Goal: Task Accomplishment & Management: Manage account settings

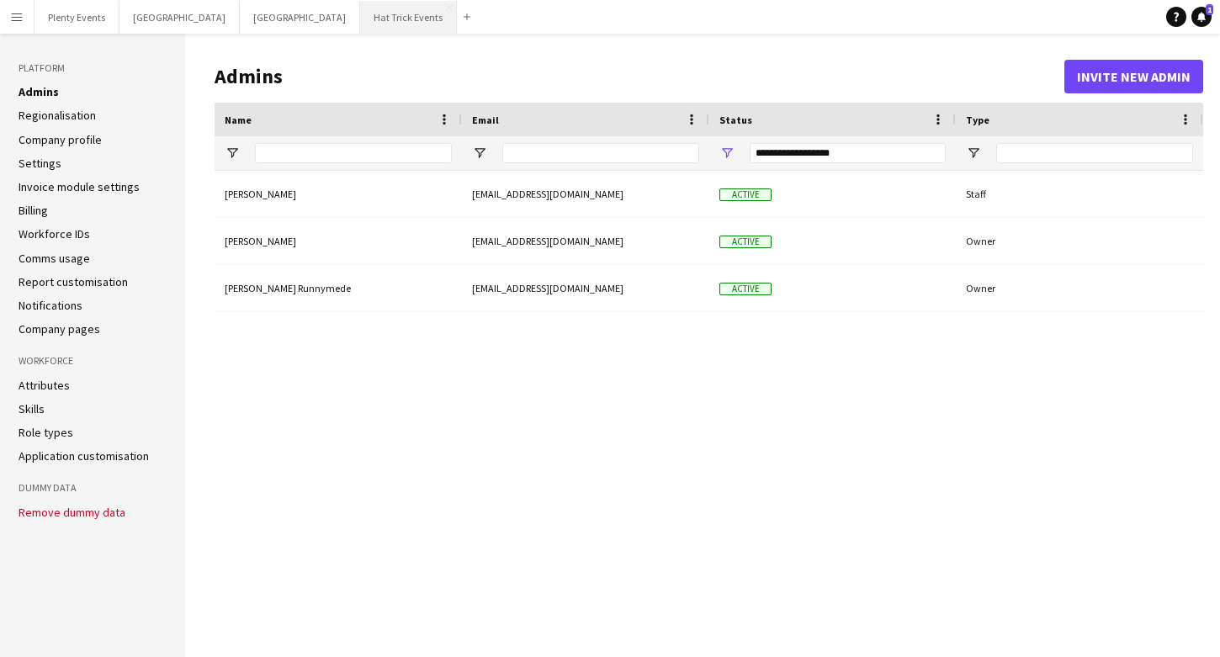
click at [360, 19] on button "Hat Trick Events Close" at bounding box center [408, 17] width 97 height 33
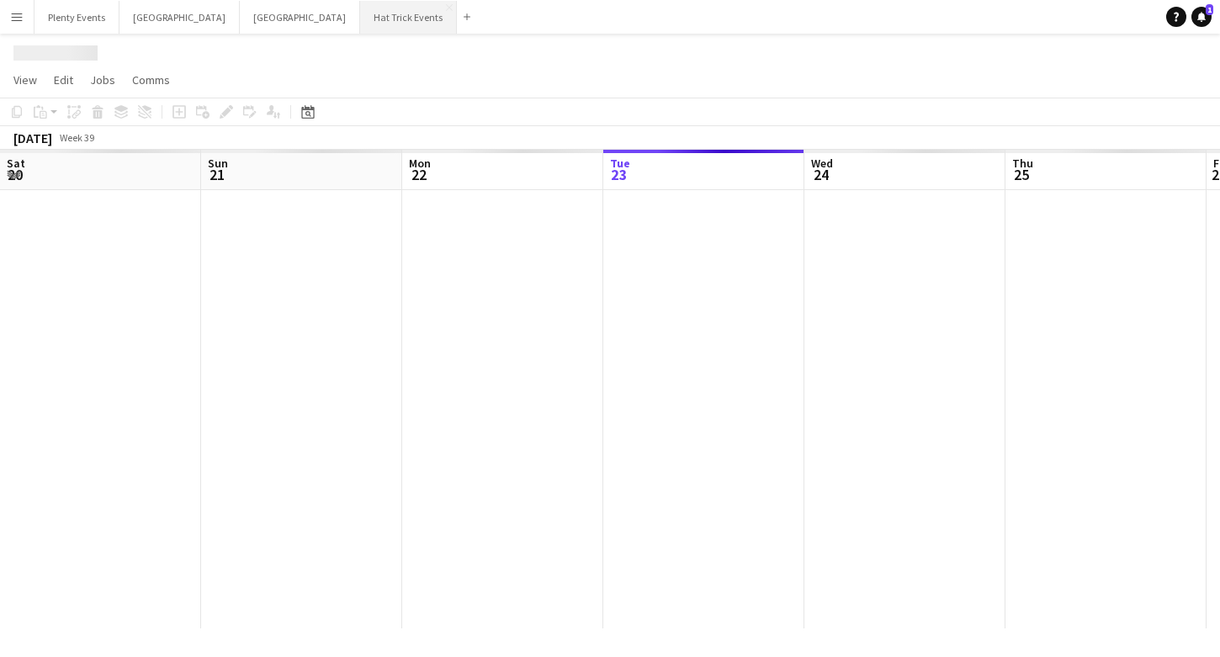
scroll to position [0, 402]
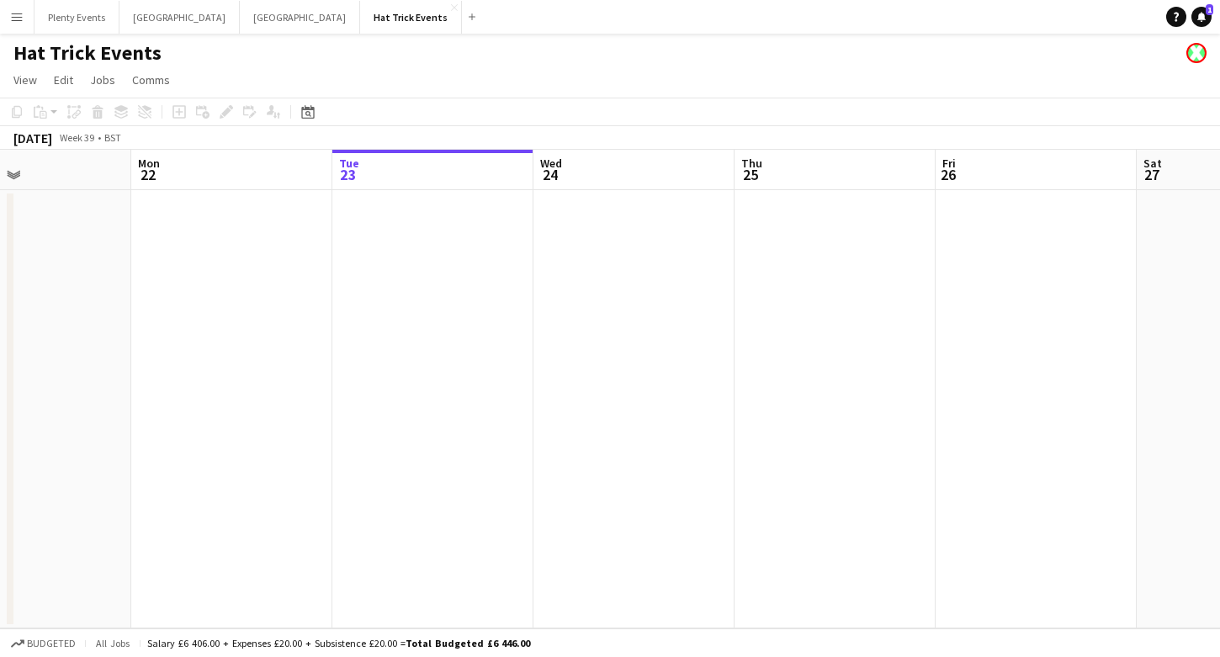
drag, startPoint x: 266, startPoint y: 373, endPoint x: 599, endPoint y: 343, distance: 334.5
click at [599, 343] on app-calendar-viewport "Fri 19 Sat 20 1/2 1 Job Sun 21 Mon 22 Tue 23 Wed 24 Thu 25 Fri 26 Sat 27 Sun 28…" at bounding box center [610, 389] width 1220 height 479
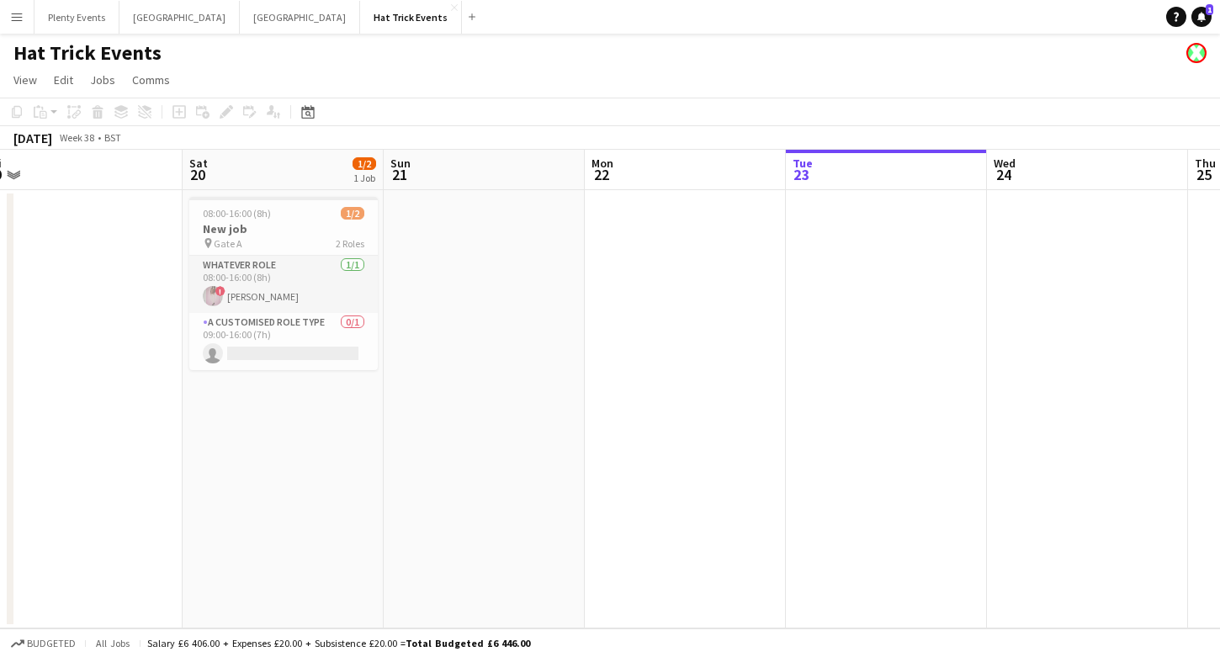
scroll to position [0, 413]
drag, startPoint x: 349, startPoint y: 388, endPoint x: 586, endPoint y: 378, distance: 236.7
click at [586, 378] on app-calendar-viewport "Wed 17 Thu 18 0/1 1 Job Fri 19 Sat 20 1/2 1 Job Sun 21 Mon 22 Tue 23 Wed 24 Thu…" at bounding box center [610, 389] width 1220 height 479
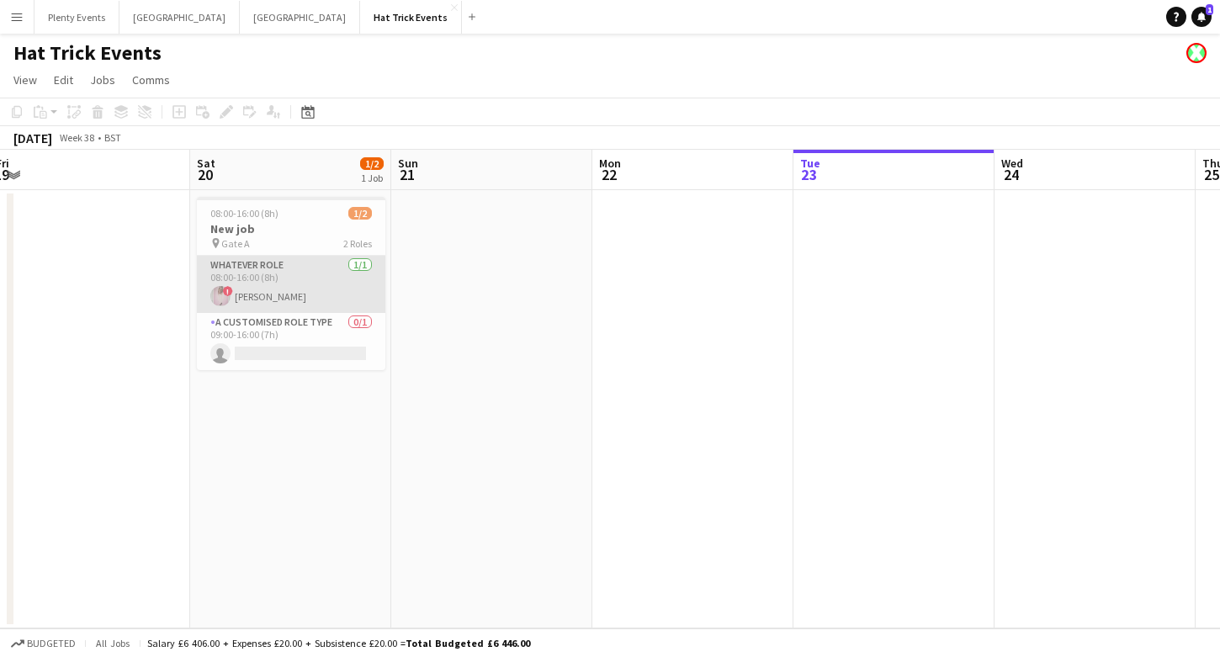
click at [272, 285] on app-card-role "Whatever Role [DATE] 08:00-16:00 (8h) ! [PERSON_NAME]" at bounding box center [291, 284] width 188 height 57
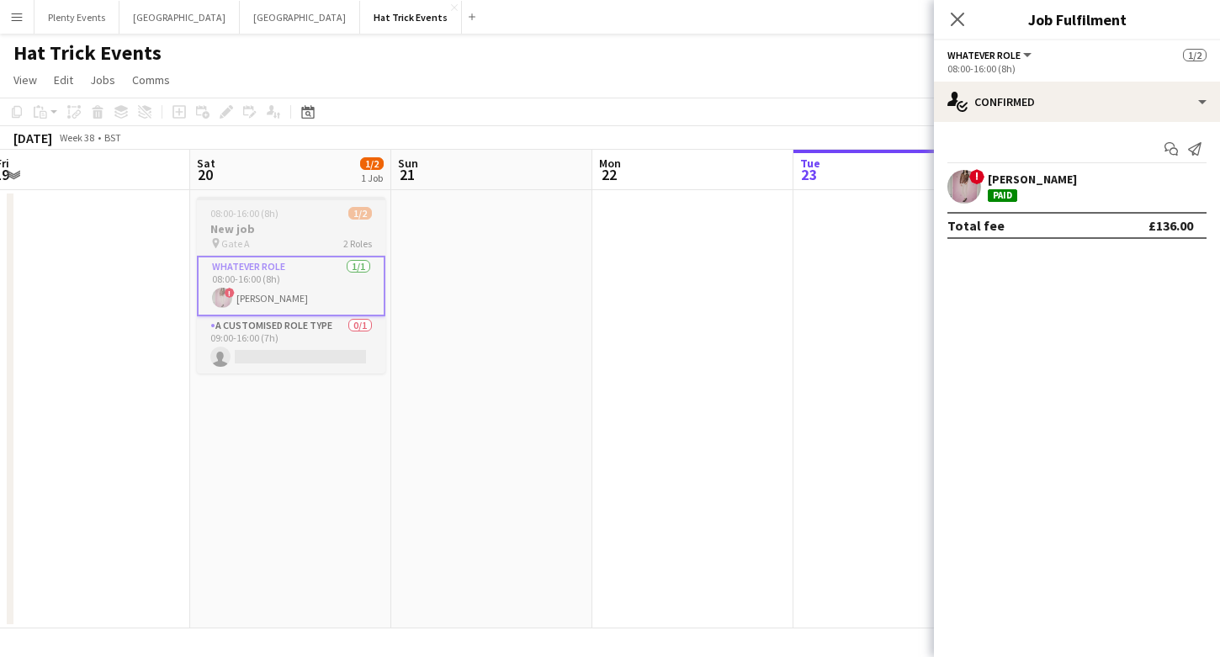
click at [288, 232] on h3 "New job" at bounding box center [291, 228] width 188 height 15
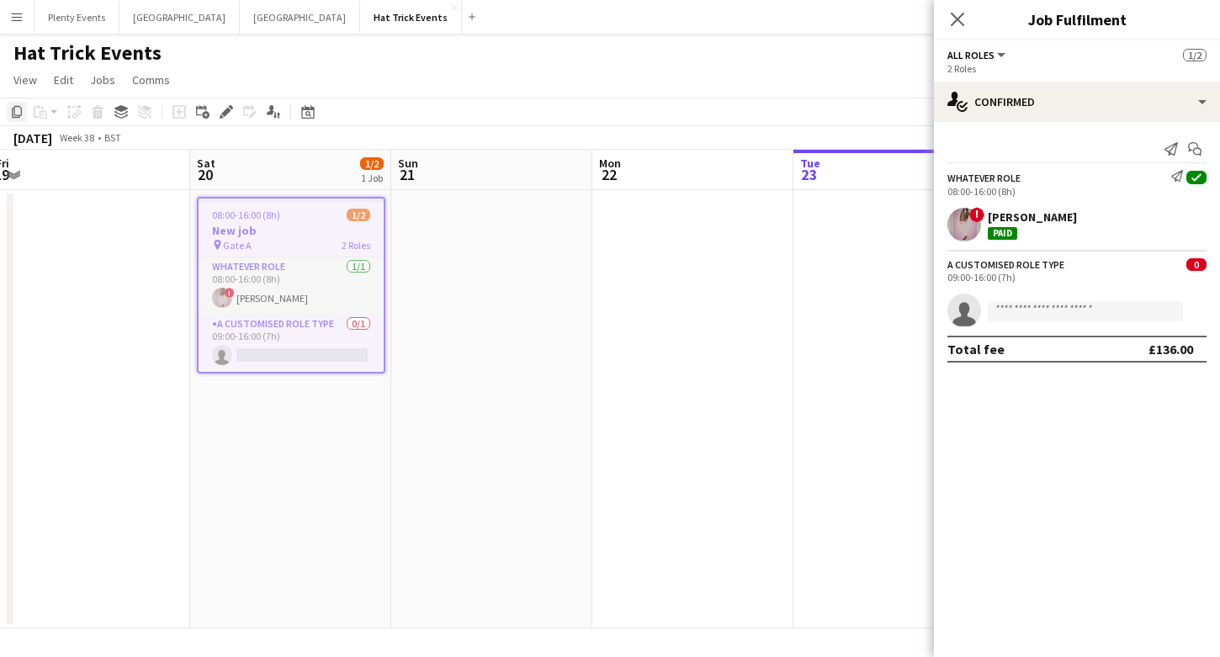
click at [21, 114] on icon at bounding box center [17, 112] width 10 height 12
click at [645, 295] on app-date-cell at bounding box center [692, 409] width 201 height 438
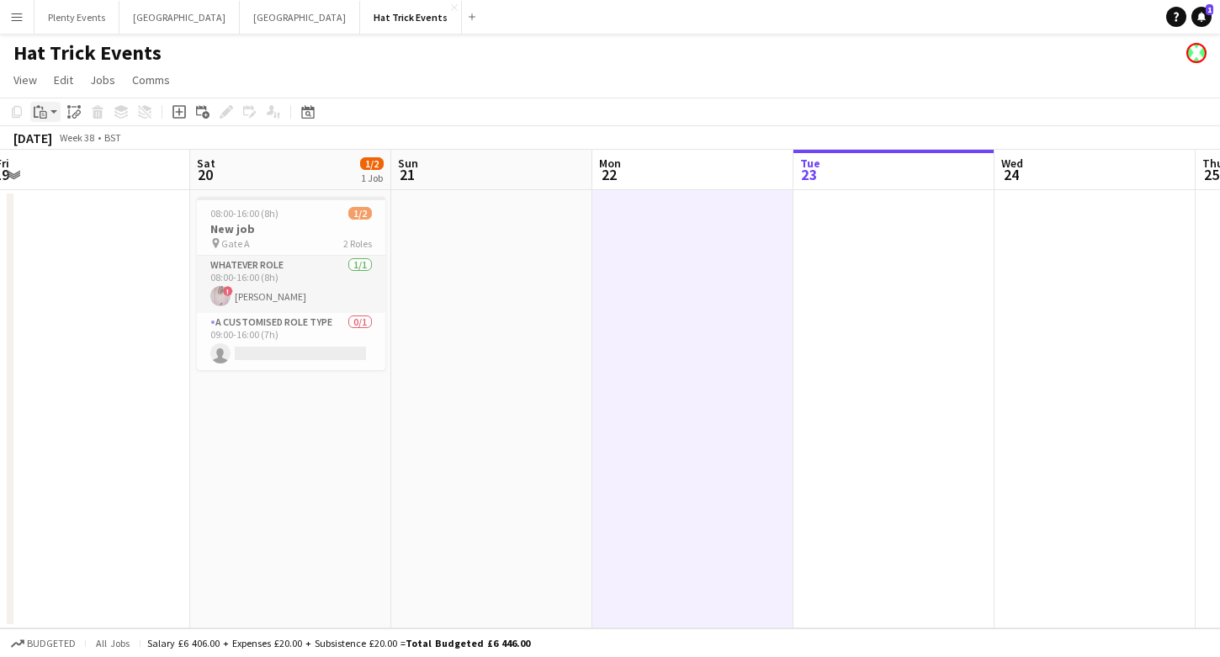
click at [50, 114] on app-action-btn "Paste" at bounding box center [45, 112] width 30 height 20
click at [58, 145] on link "Paste Command V" at bounding box center [111, 143] width 133 height 15
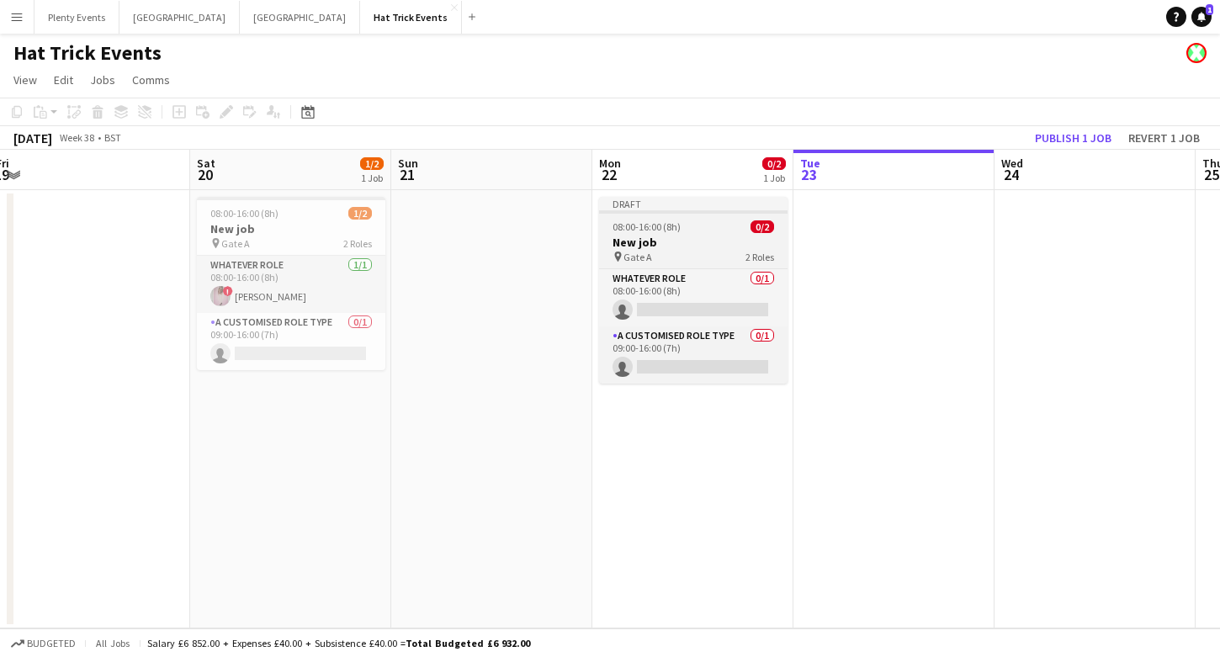
click at [687, 236] on h3 "New job" at bounding box center [693, 242] width 188 height 15
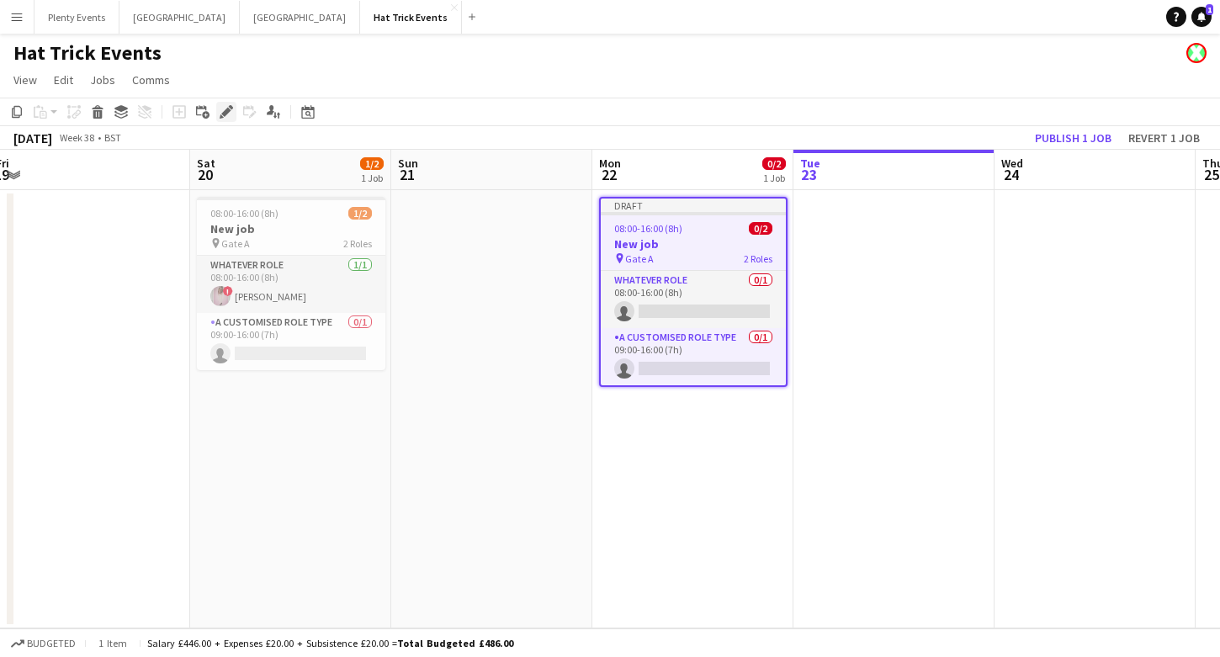
click at [229, 114] on icon "Edit" at bounding box center [226, 111] width 13 height 13
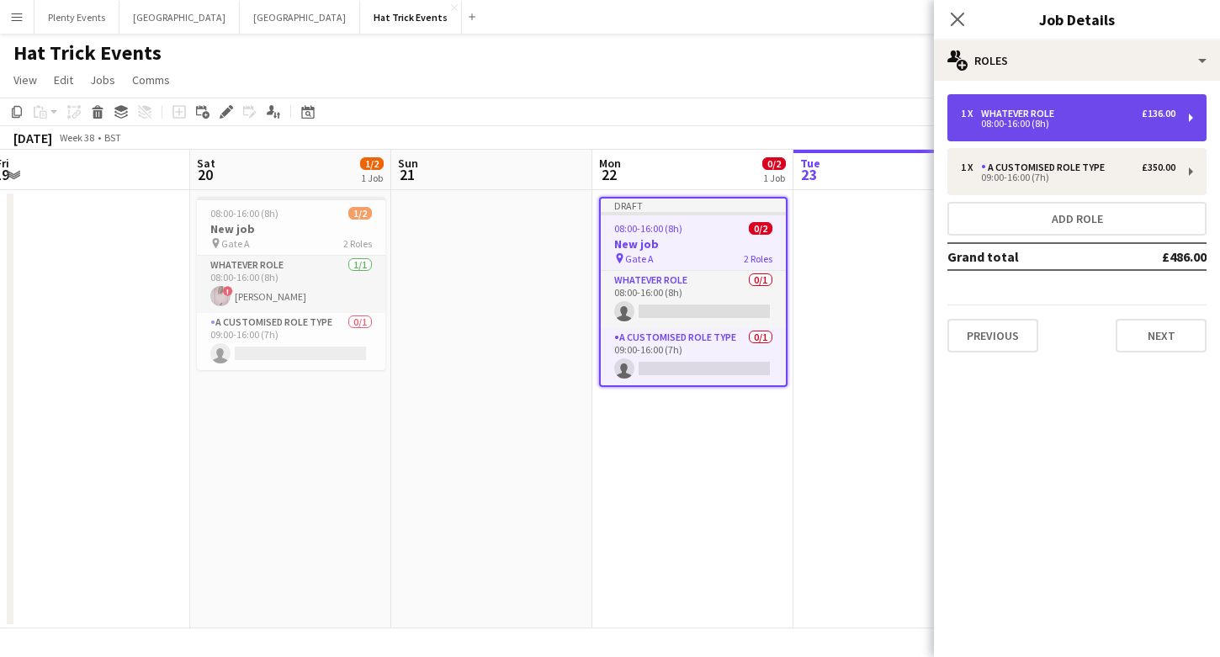
click at [1134, 129] on div "1 x Whatever Role £136.00 08:00-16:00 (8h)" at bounding box center [1076, 117] width 259 height 47
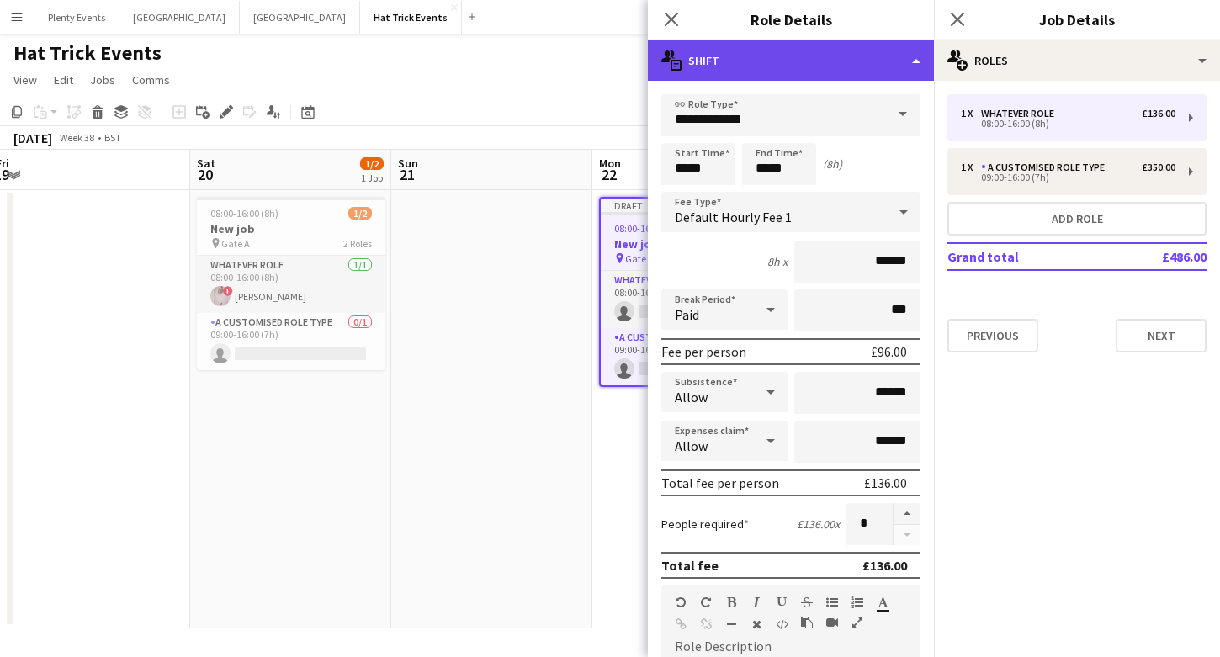
click at [853, 67] on div "multiple-actions-text Shift" at bounding box center [791, 60] width 286 height 40
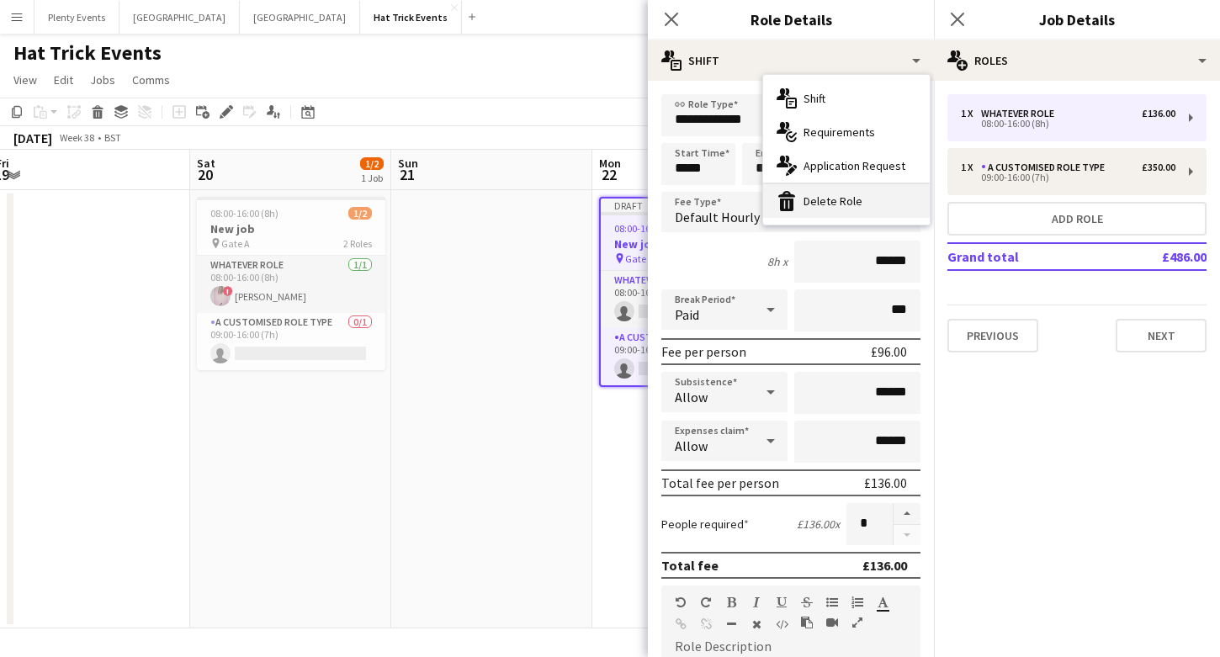
click at [845, 200] on div "bin-2 Delete Role" at bounding box center [846, 201] width 167 height 34
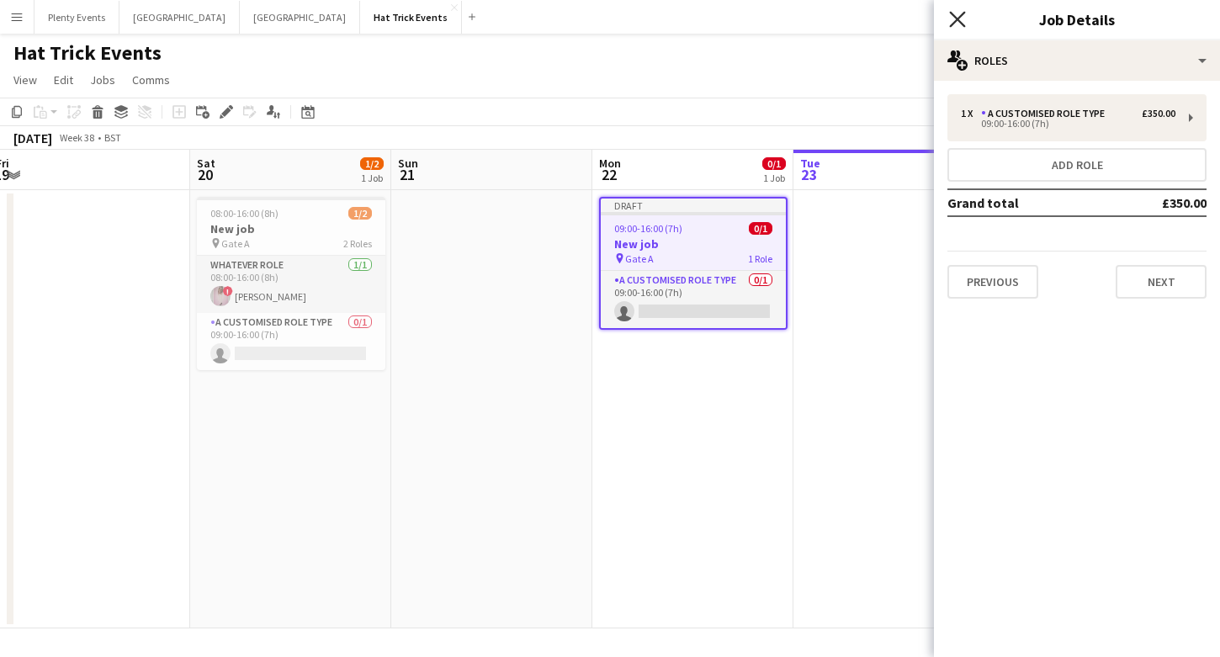
click at [955, 19] on icon "Close pop-in" at bounding box center [957, 19] width 16 height 16
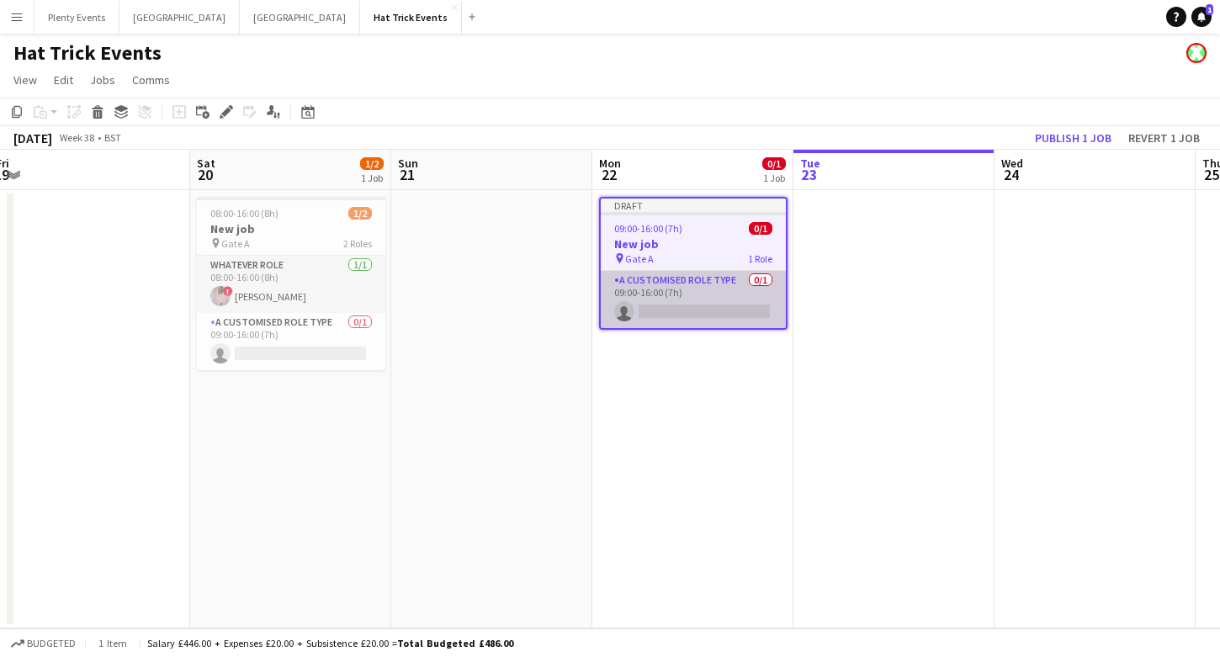
click at [702, 287] on app-card-role "A Customised Role Type 0/1 09:00-16:00 (7h) single-neutral-actions" at bounding box center [693, 299] width 185 height 57
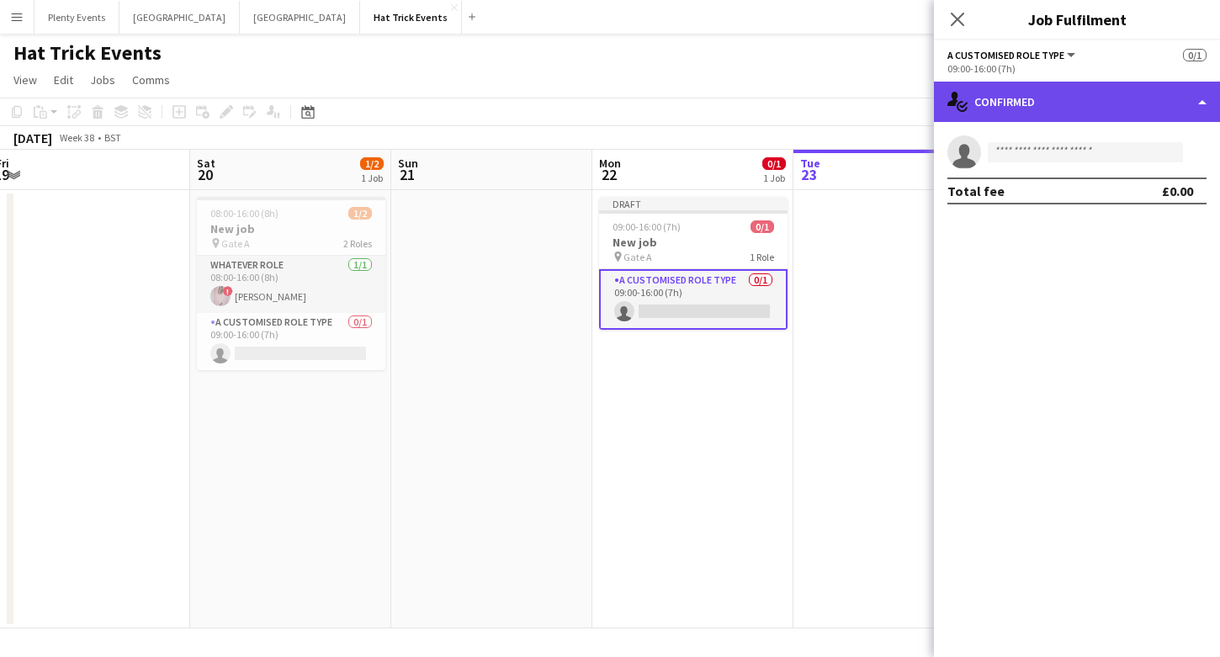
click at [1134, 104] on div "single-neutral-actions-check-2 Confirmed" at bounding box center [1077, 102] width 286 height 40
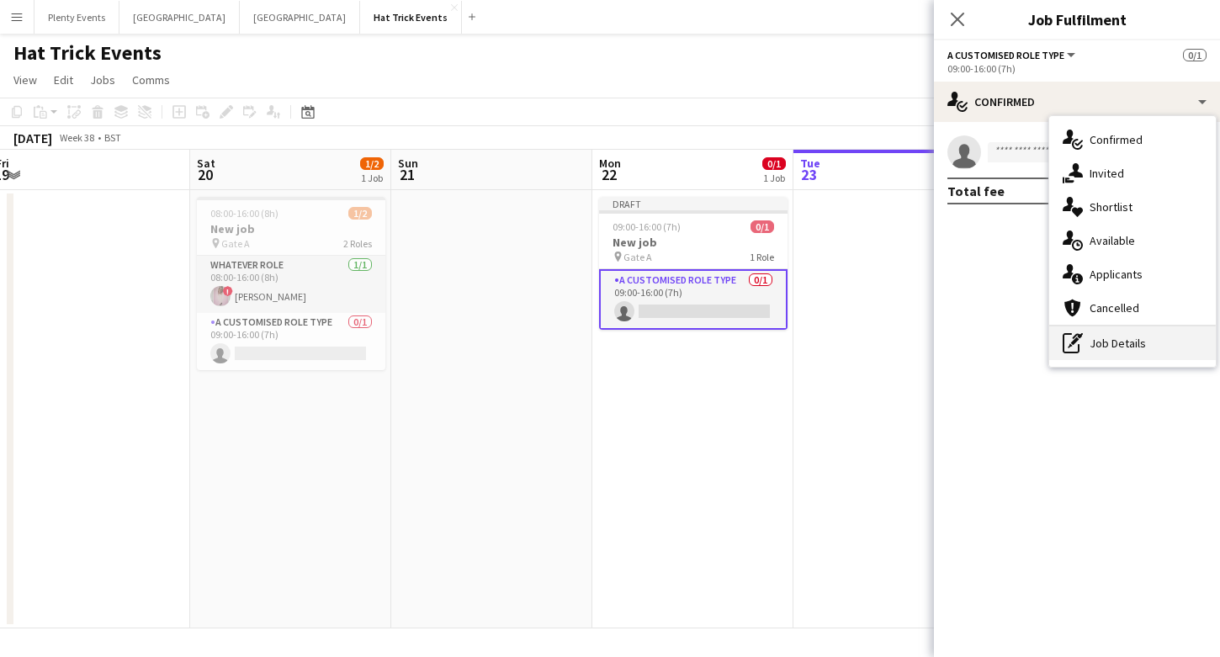
click at [1131, 337] on div "pen-write Job Details" at bounding box center [1132, 343] width 167 height 34
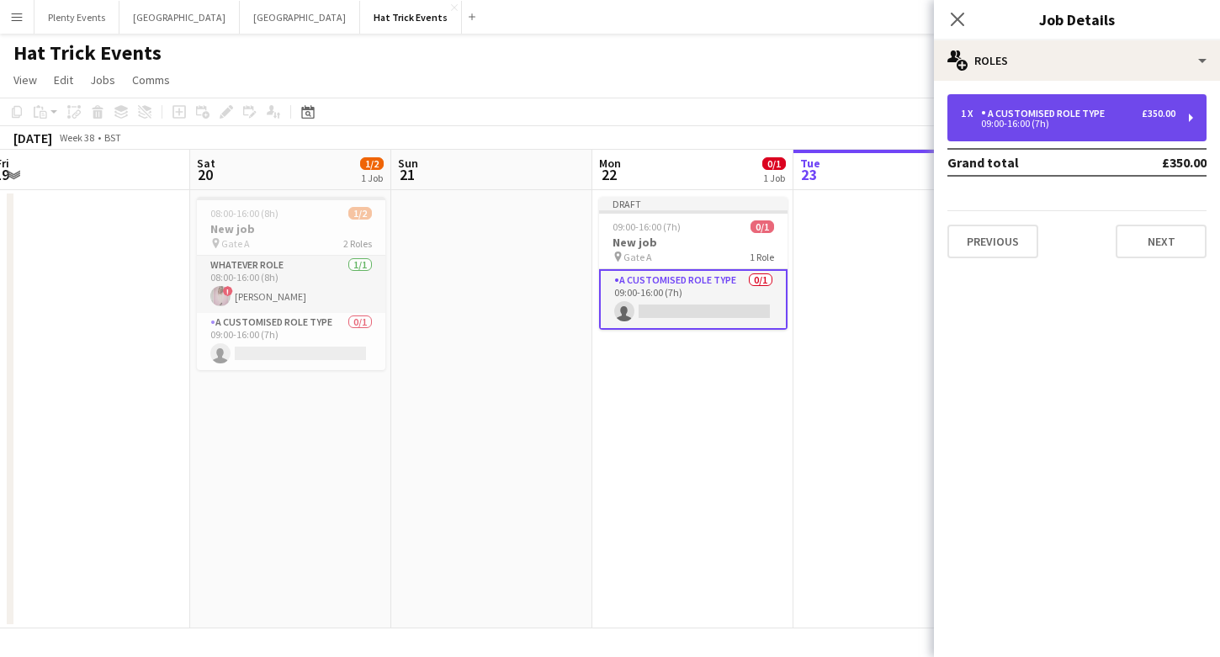
click at [1160, 125] on div "09:00-16:00 (7h)" at bounding box center [1068, 123] width 215 height 8
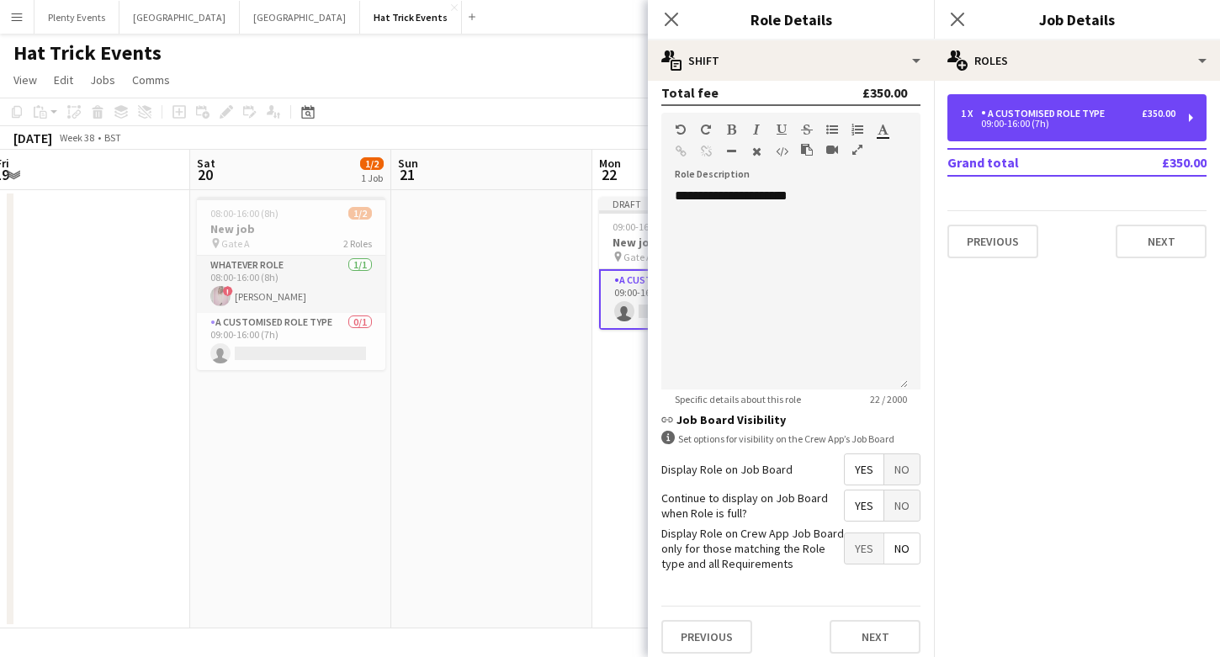
scroll to position [483, 0]
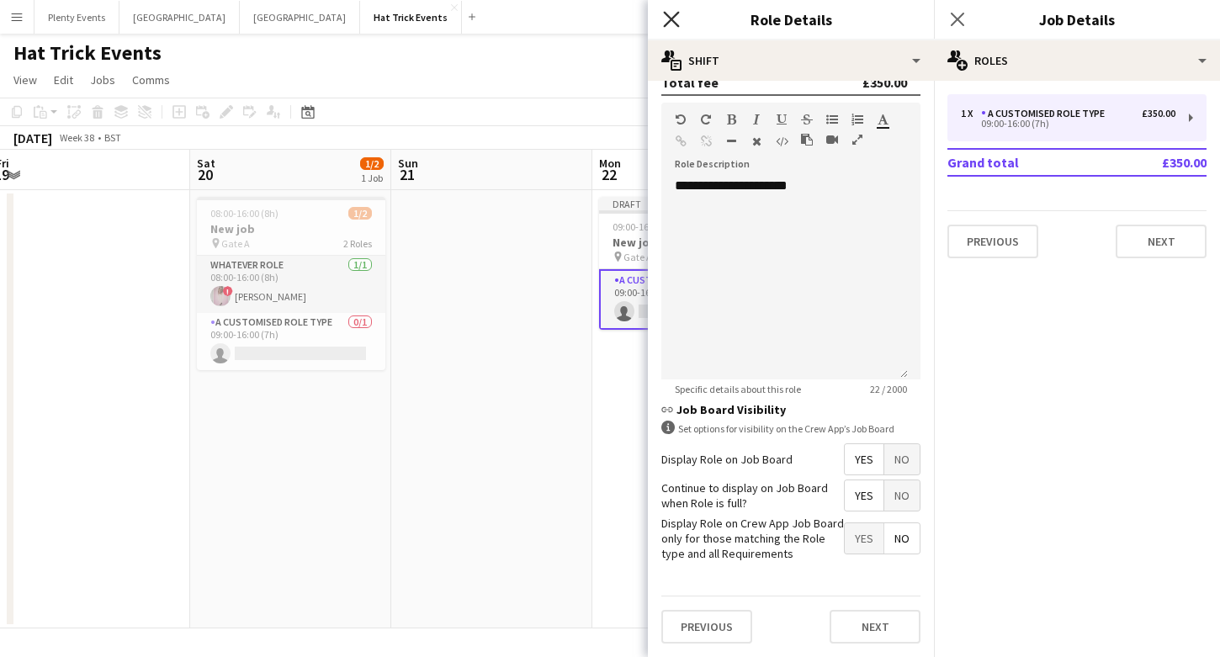
click at [674, 19] on icon "Close pop-in" at bounding box center [671, 19] width 16 height 16
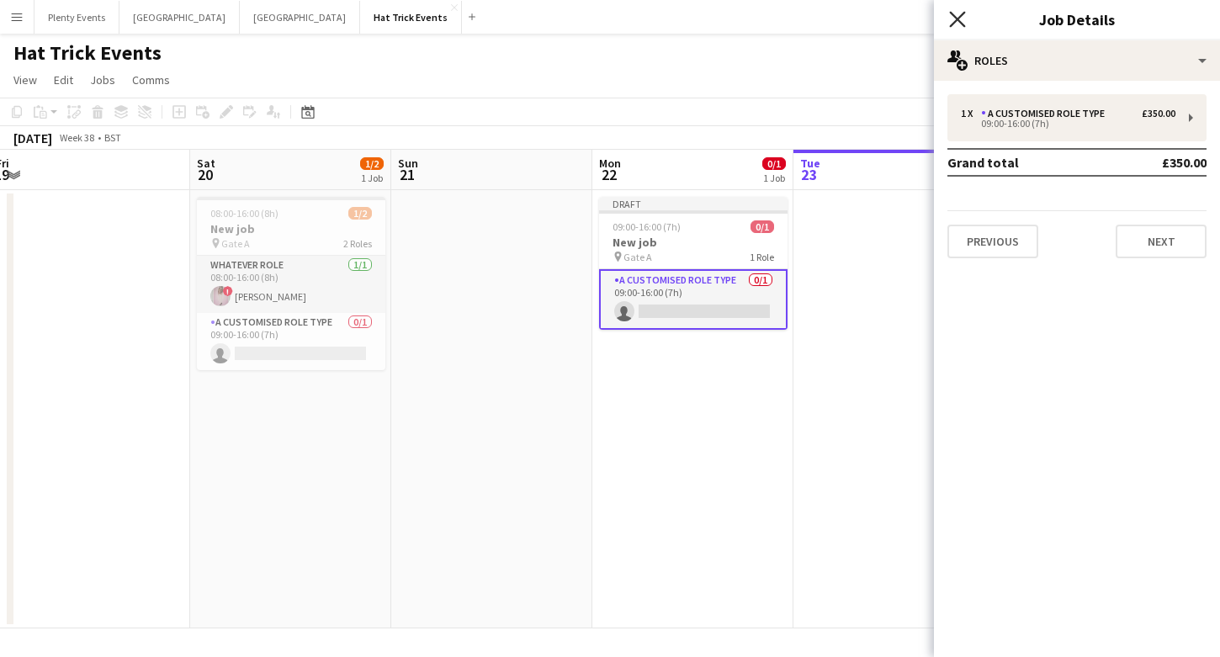
click at [959, 25] on icon "Close pop-in" at bounding box center [957, 19] width 16 height 16
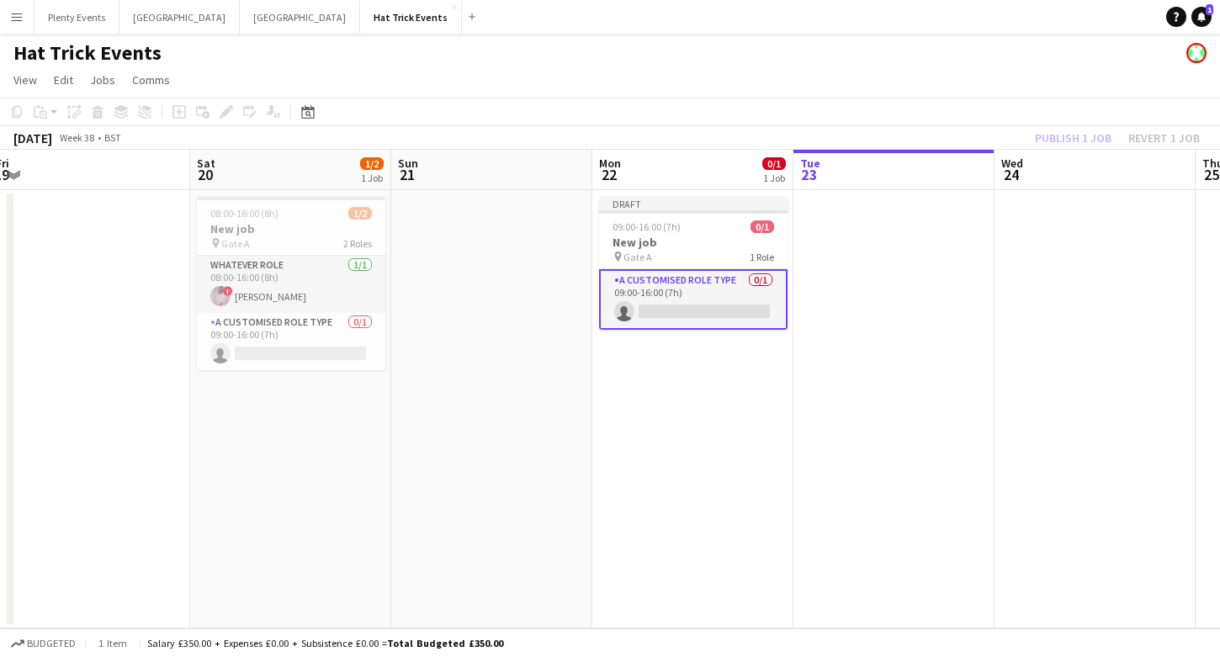
click at [756, 67] on app-page-menu "View Day view expanded Day view collapsed Month view Date picker Jump to [DATE]…" at bounding box center [610, 82] width 1220 height 32
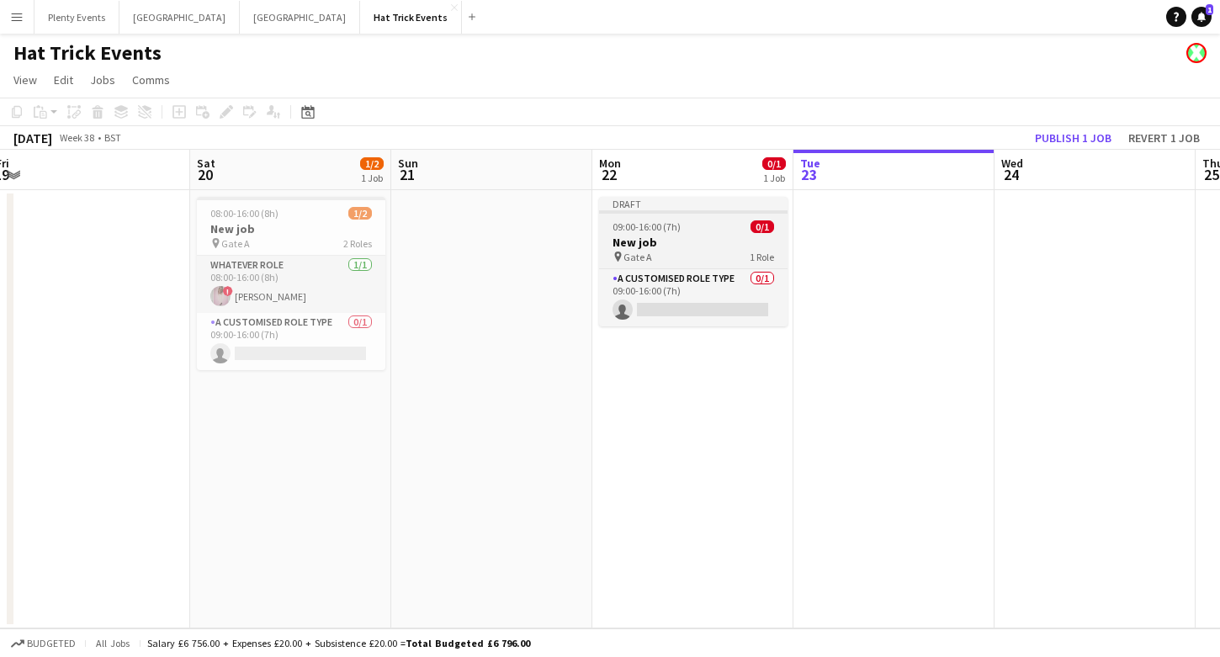
click at [730, 240] on h3 "New job" at bounding box center [693, 242] width 188 height 15
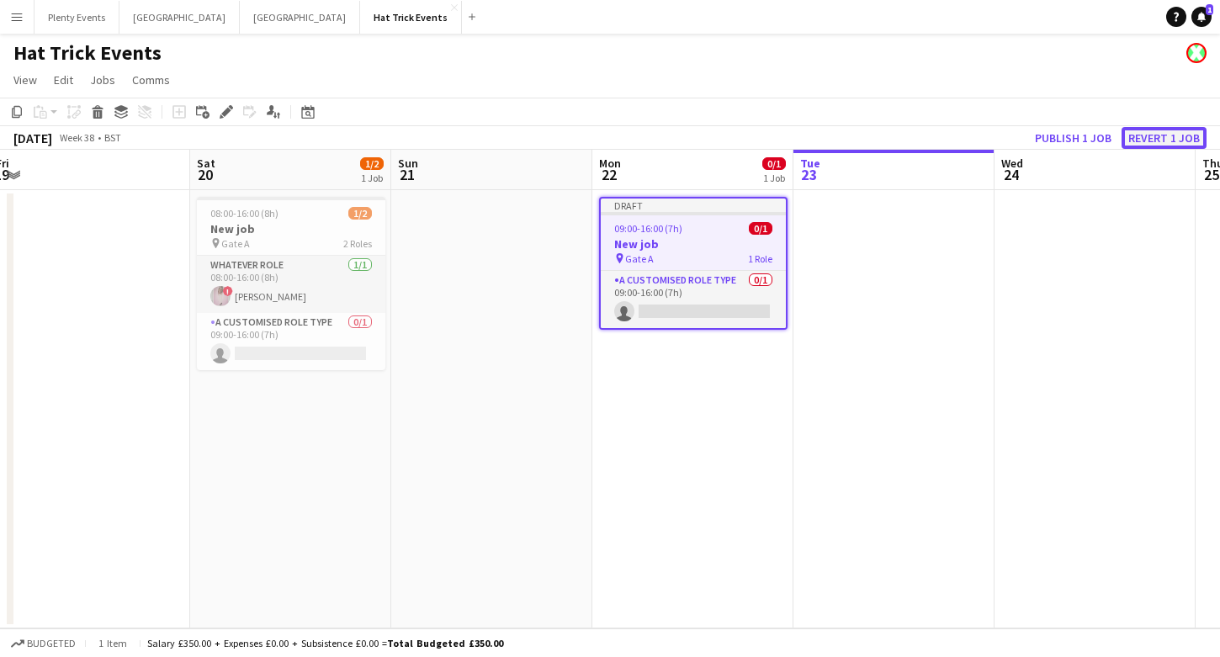
click at [1155, 142] on button "Revert 1 job" at bounding box center [1164, 138] width 85 height 22
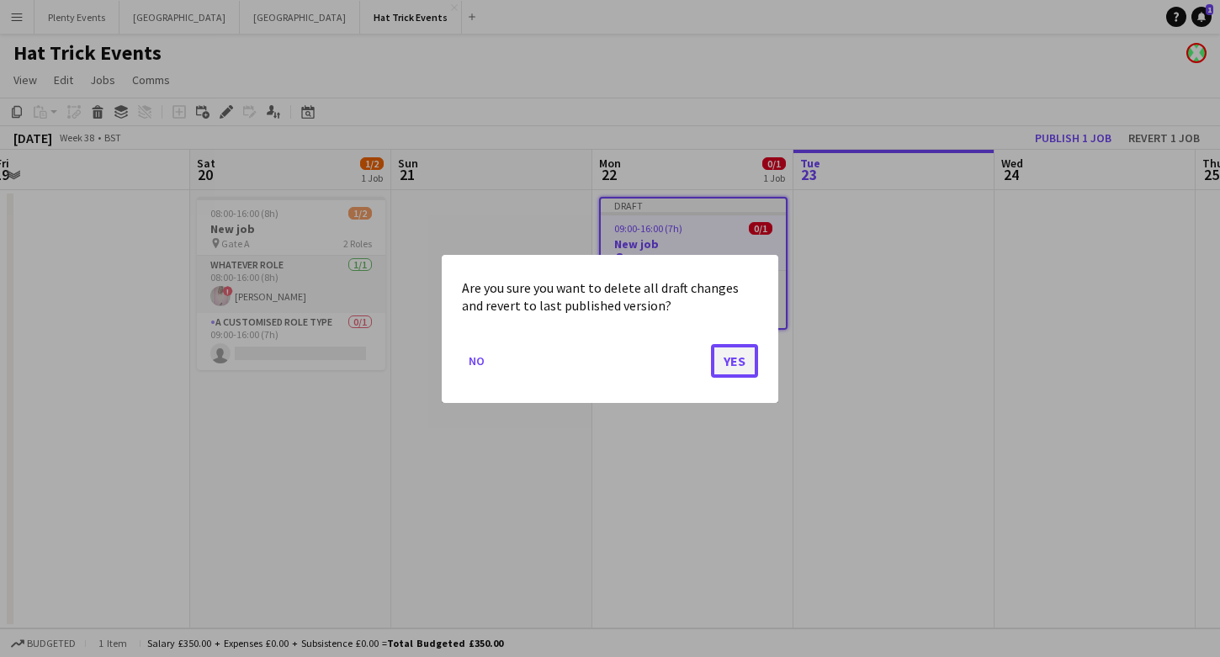
click at [734, 364] on button "Yes" at bounding box center [734, 360] width 47 height 34
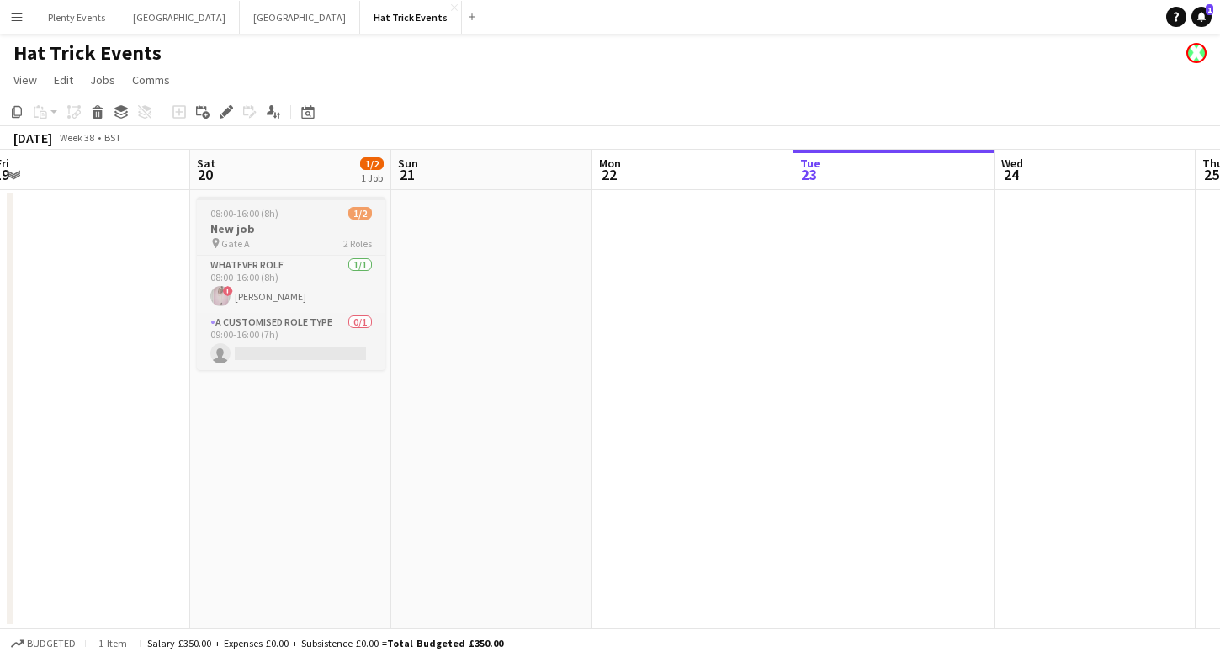
click at [305, 228] on h3 "New job" at bounding box center [291, 228] width 188 height 15
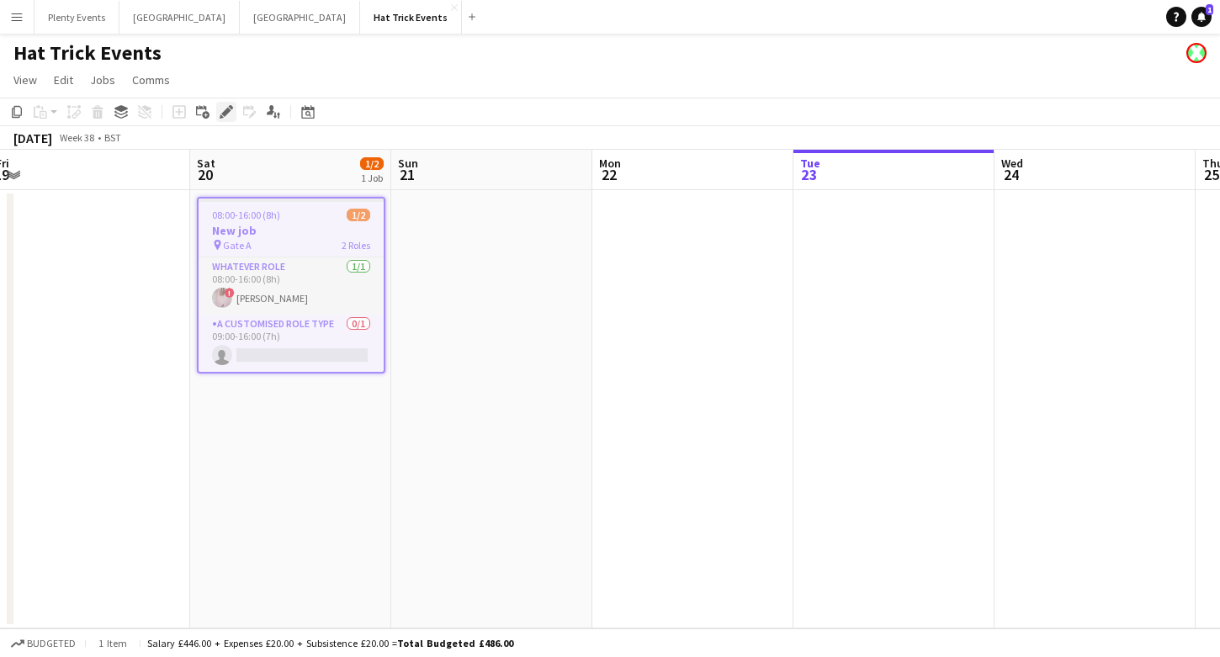
click at [221, 112] on icon "Edit" at bounding box center [226, 111] width 13 height 13
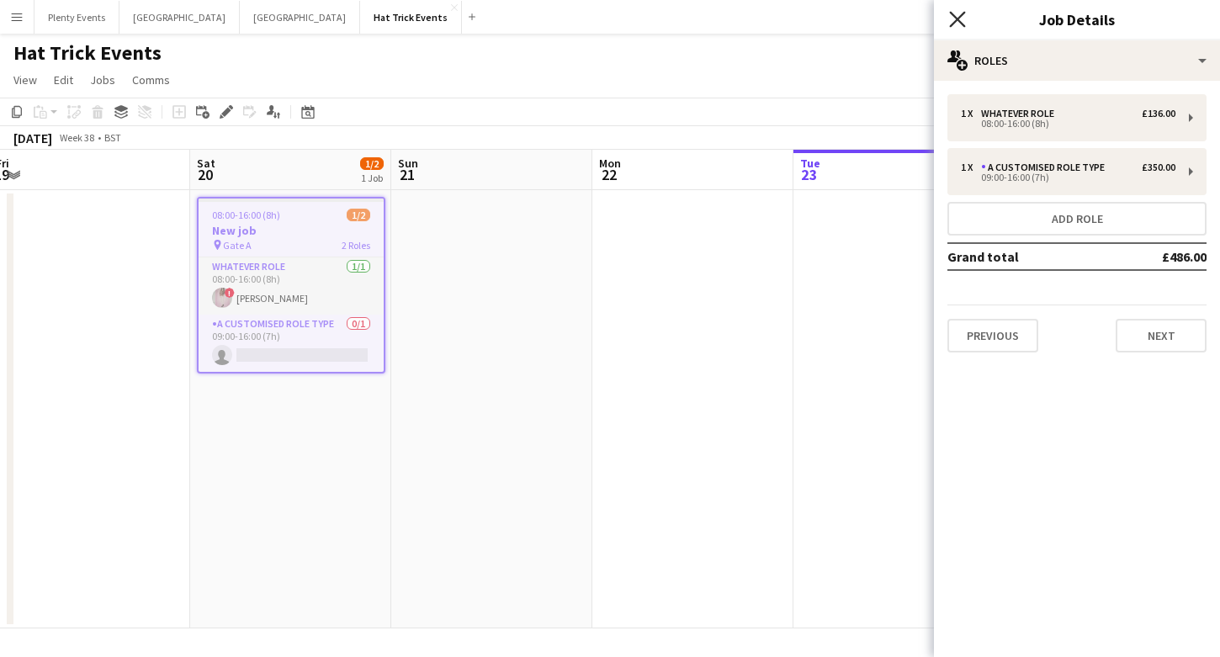
click at [958, 21] on icon at bounding box center [957, 19] width 16 height 16
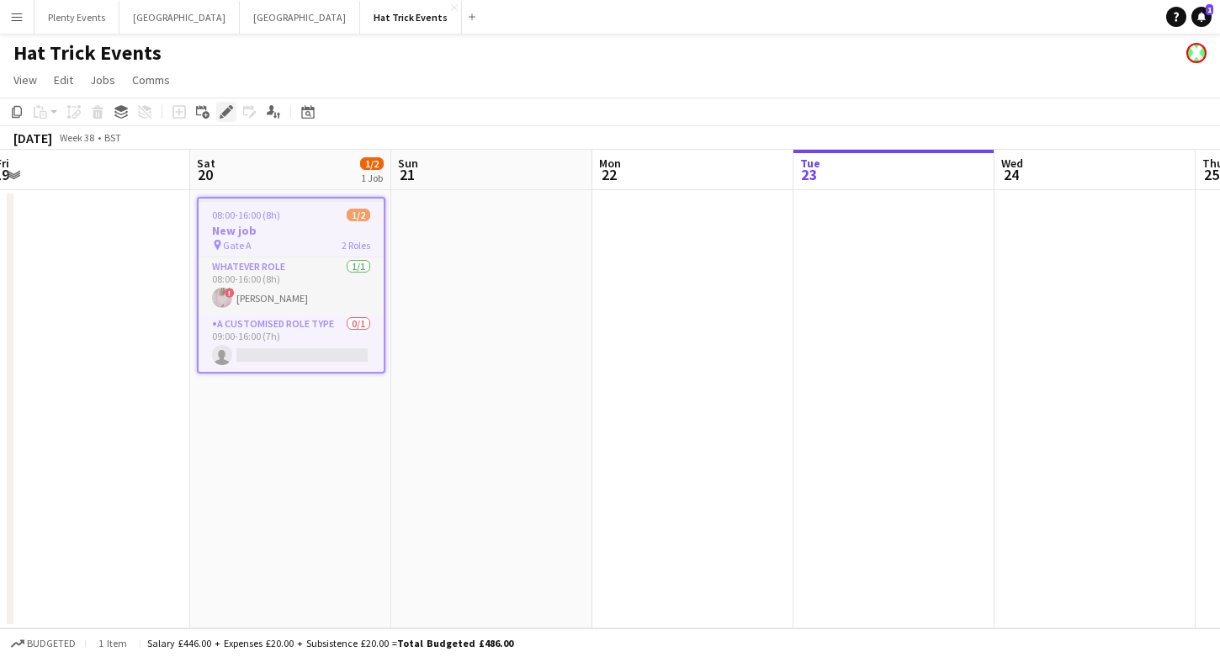
click at [222, 114] on icon at bounding box center [225, 112] width 9 height 9
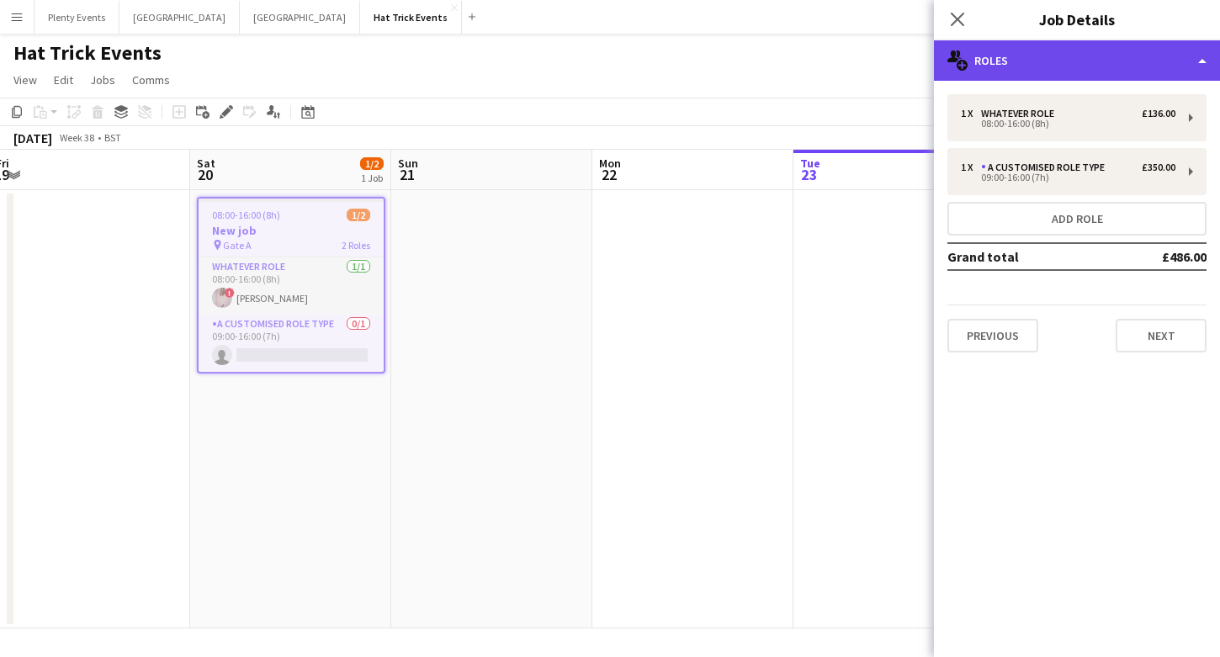
click at [1058, 70] on div "multiple-users-add Roles" at bounding box center [1077, 60] width 286 height 40
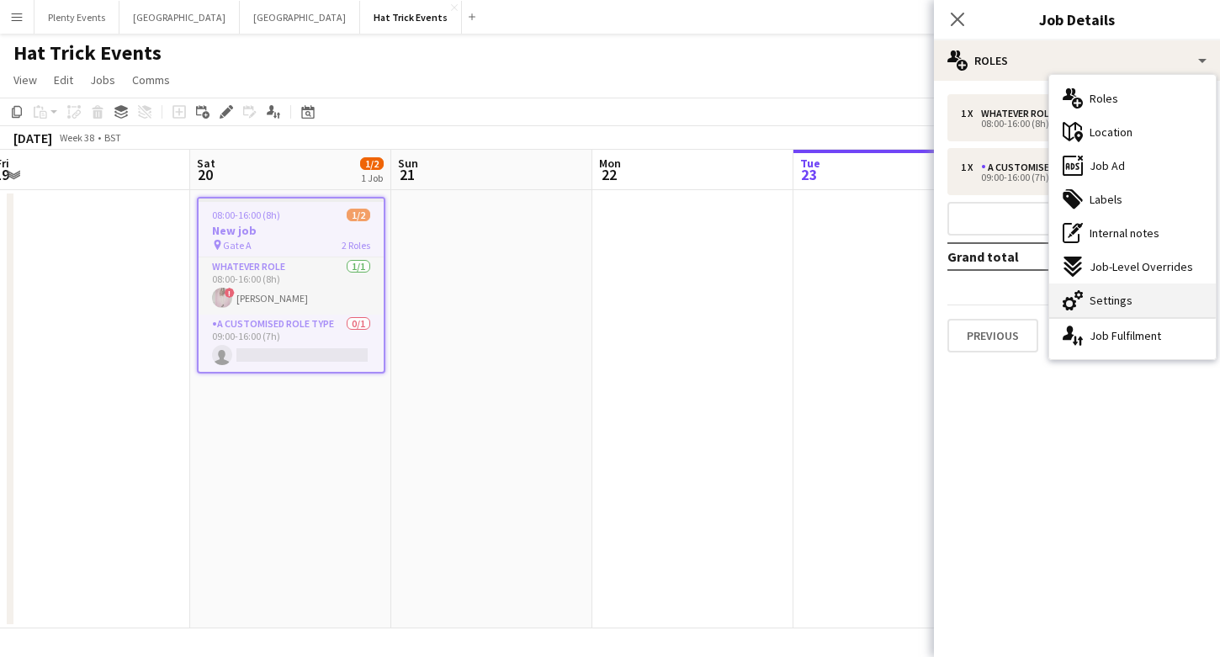
click at [1119, 300] on span "Settings" at bounding box center [1111, 300] width 43 height 15
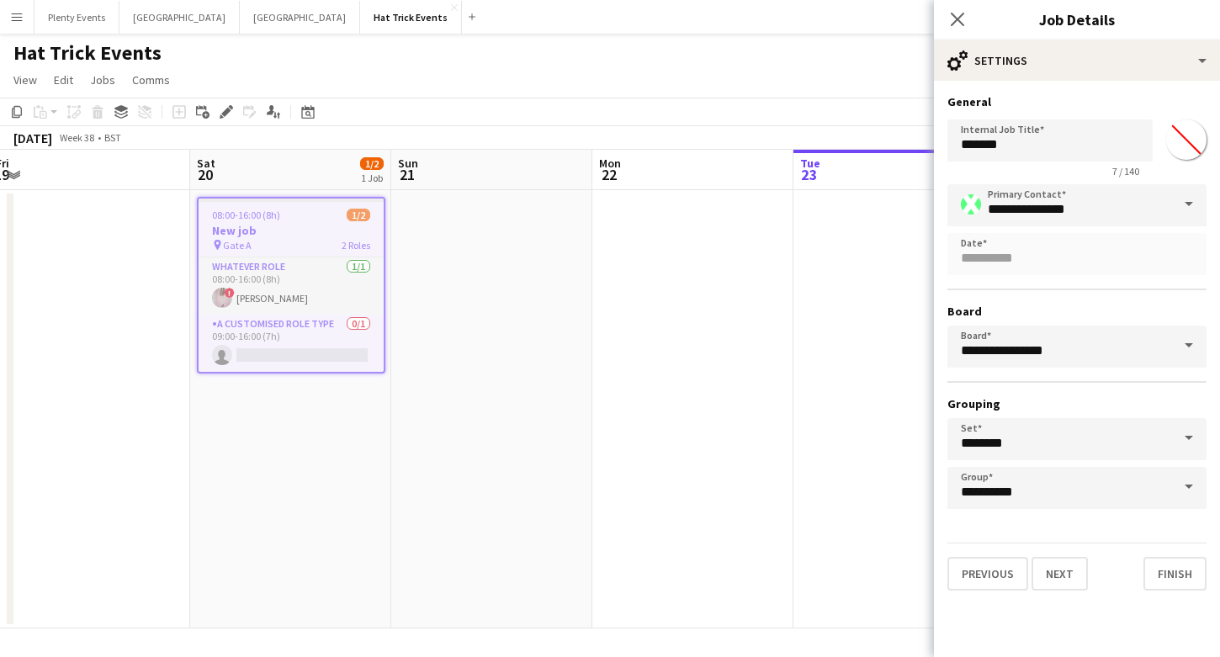
click at [1187, 350] on span at bounding box center [1188, 346] width 35 height 40
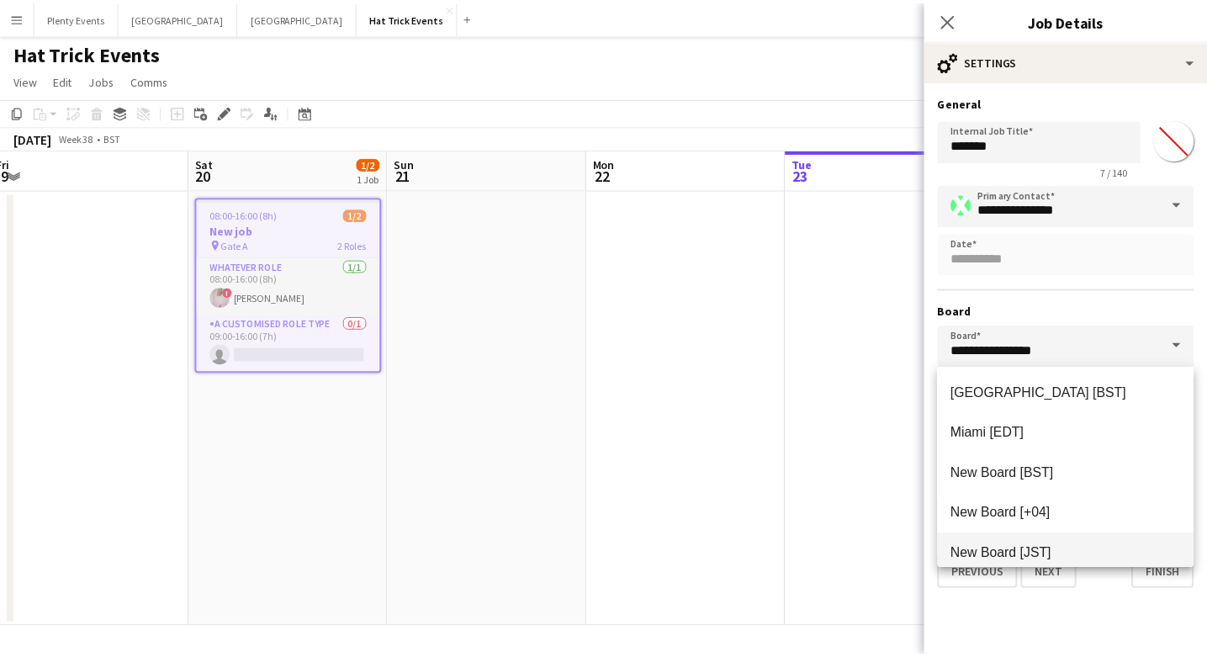
scroll to position [727, 0]
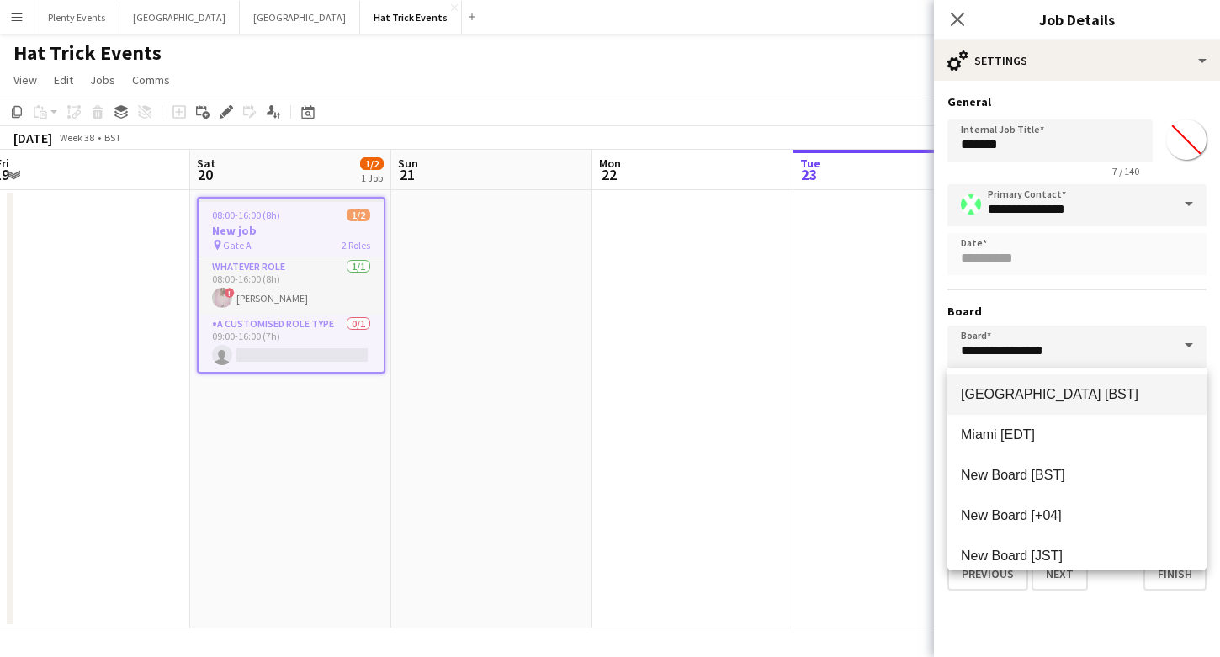
click at [1027, 391] on span "[GEOGRAPHIC_DATA] [BST]" at bounding box center [1050, 394] width 178 height 14
type input "**********"
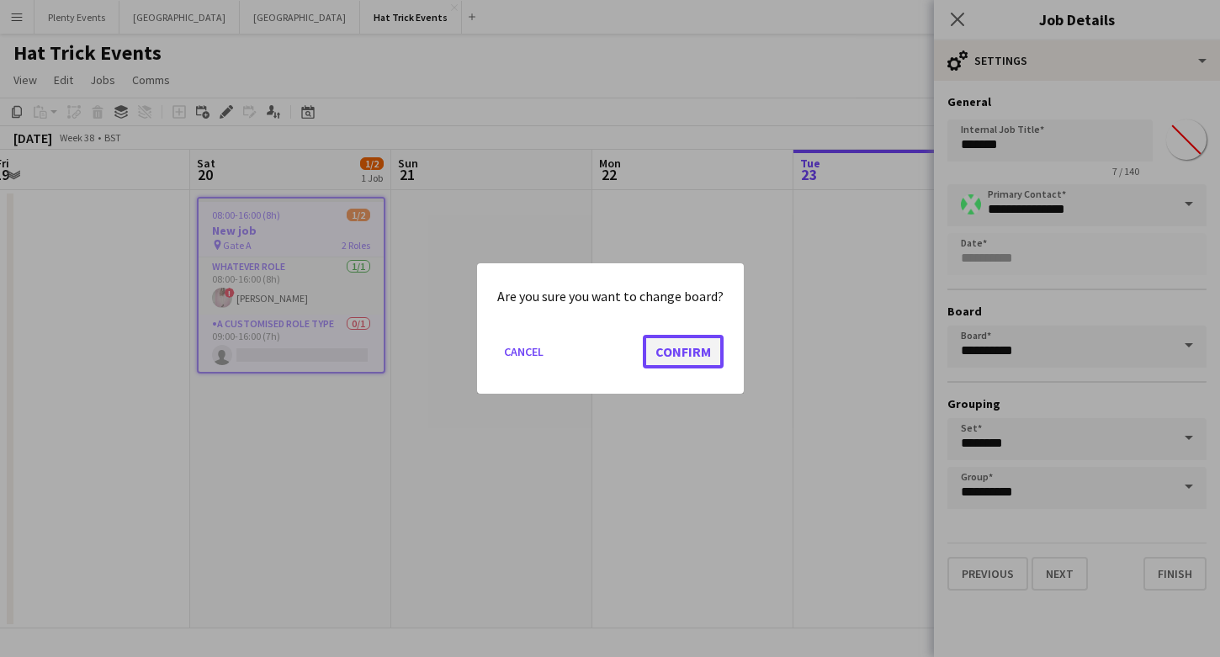
click at [692, 353] on button "Confirm" at bounding box center [683, 352] width 81 height 34
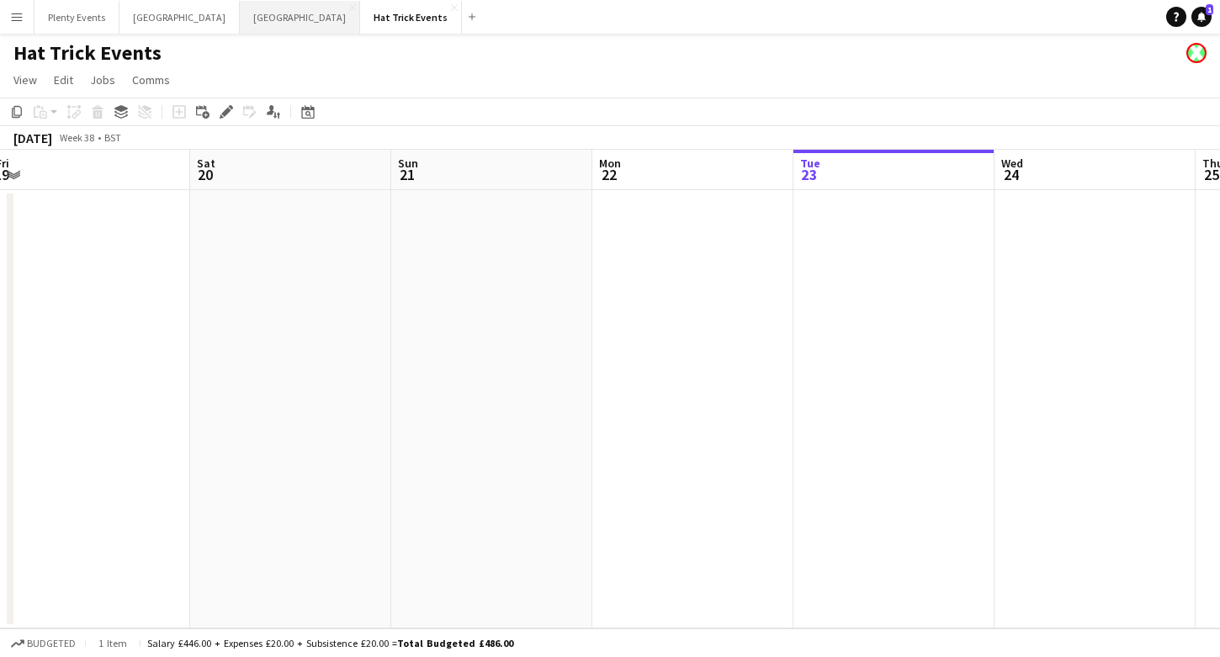
click at [240, 17] on button "Manchester Close" at bounding box center [300, 17] width 120 height 33
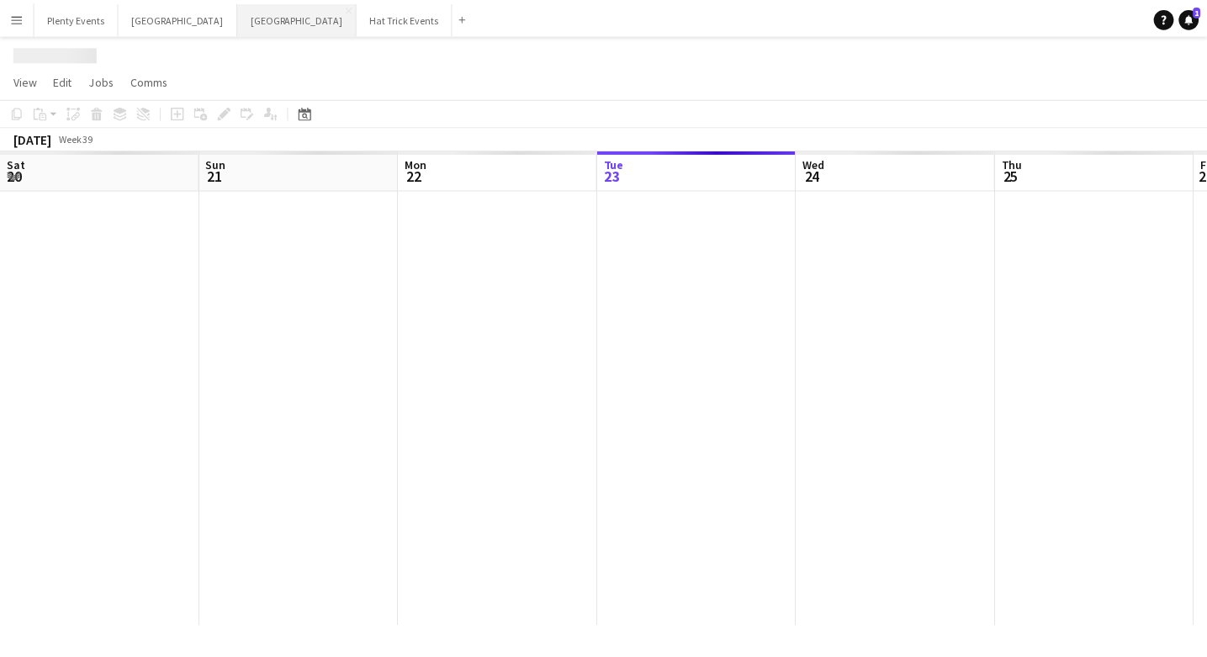
scroll to position [0, 402]
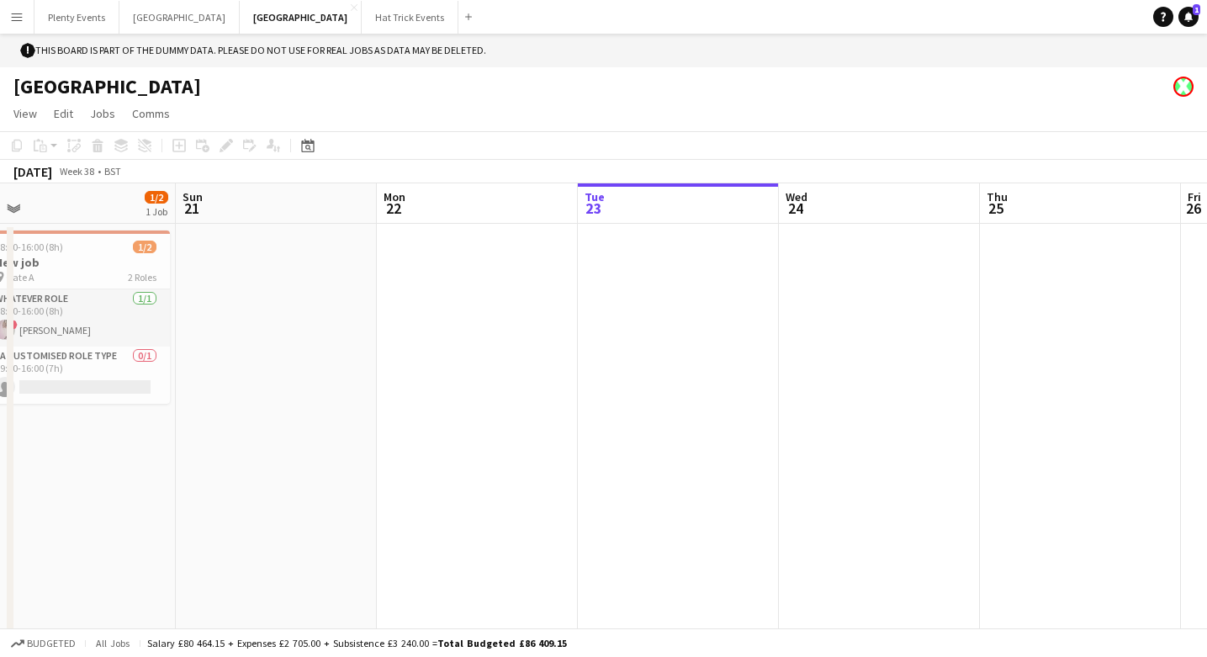
drag, startPoint x: 319, startPoint y: 389, endPoint x: 696, endPoint y: 371, distance: 377.4
click at [697, 371] on app-calendar-viewport "Thu 18 Fri 19 Sat 20 1/2 1 Job Sun 21 Mon 22 Tue 23 Wed 24 Thu 25 Fri 26 Sat 27…" at bounding box center [603, 422] width 1207 height 479
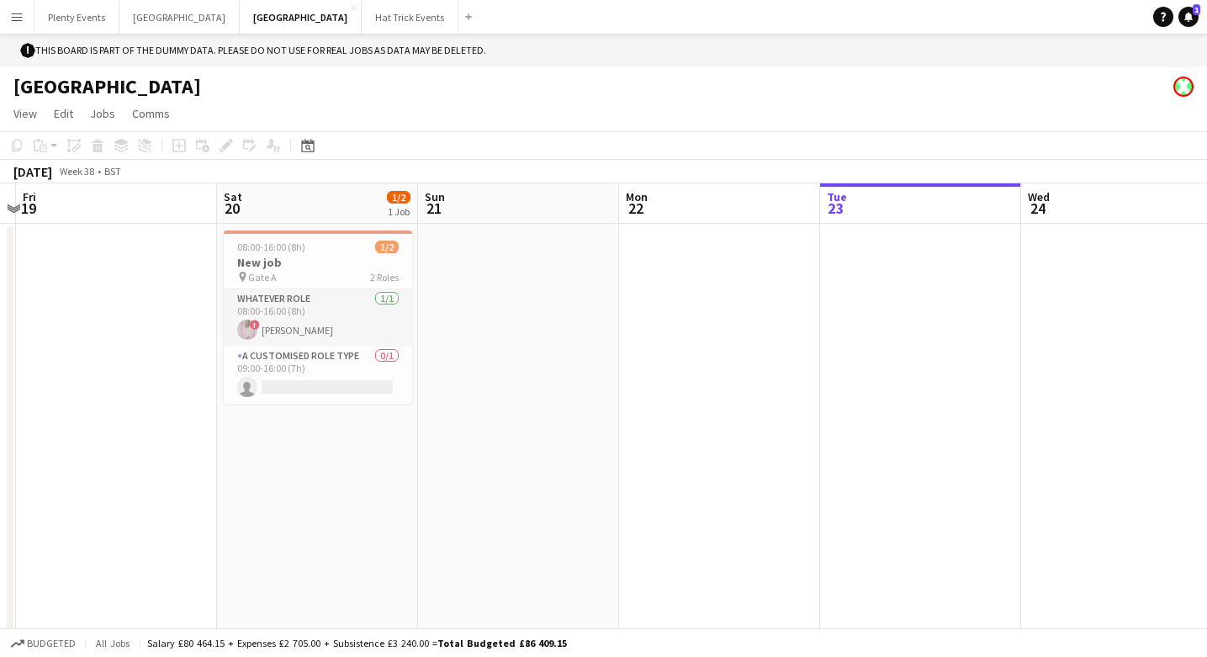
scroll to position [0, 364]
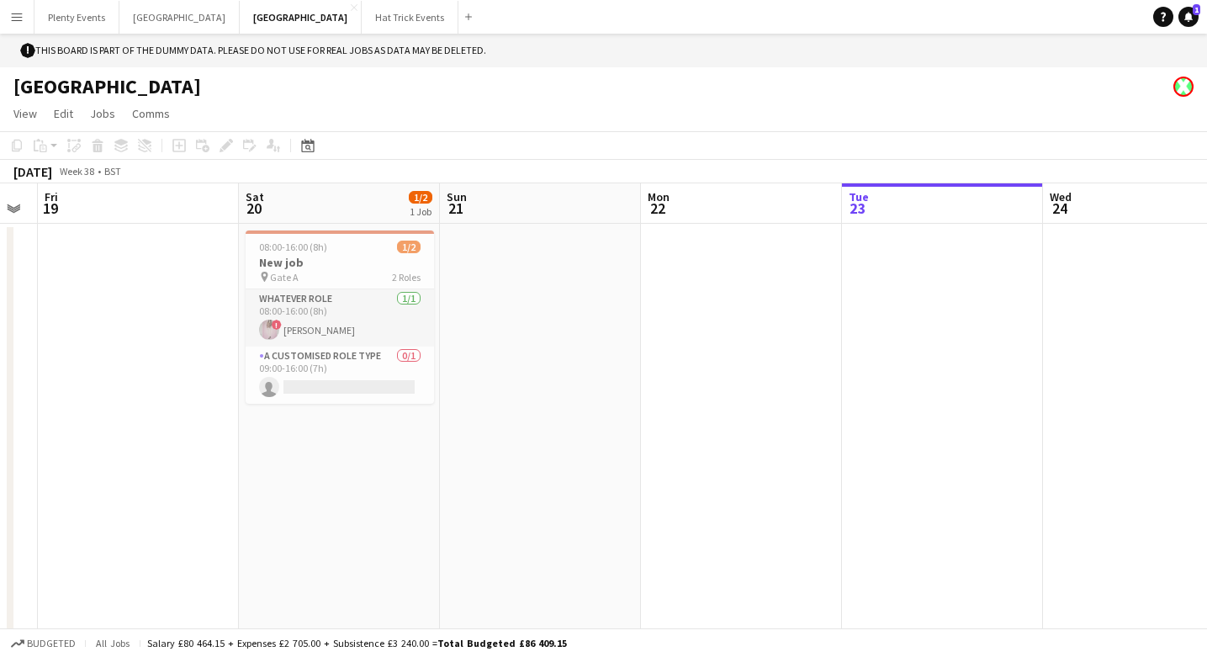
drag, startPoint x: 449, startPoint y: 408, endPoint x: 713, endPoint y: 400, distance: 263.5
click at [713, 400] on app-calendar-viewport "Wed 17 Thu 18 Fri 19 Sat 20 1/2 1 Job Sun 21 Mon 22 Tue 23 Wed 24 Thu 25 Fri 26…" at bounding box center [603, 422] width 1207 height 479
click at [362, 317] on app-card-role "Whatever Role [DATE] 08:00-16:00 (8h) ! [PERSON_NAME]" at bounding box center [340, 317] width 188 height 57
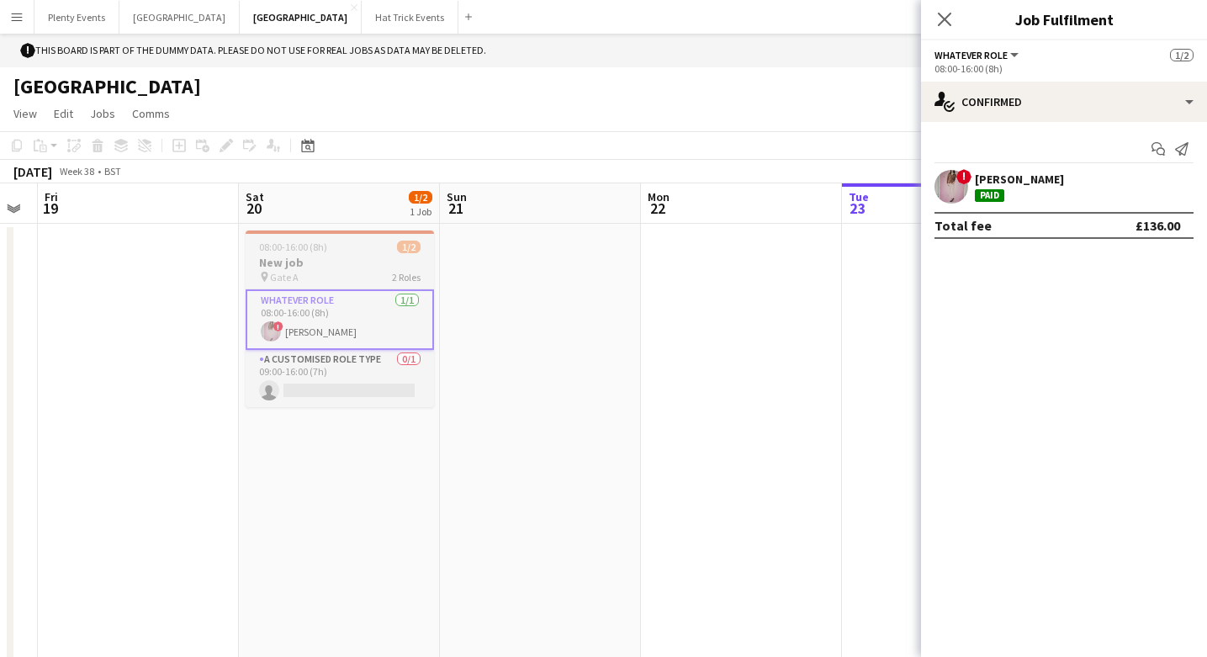
click at [362, 271] on div "pin Gate A 2 Roles" at bounding box center [340, 276] width 188 height 13
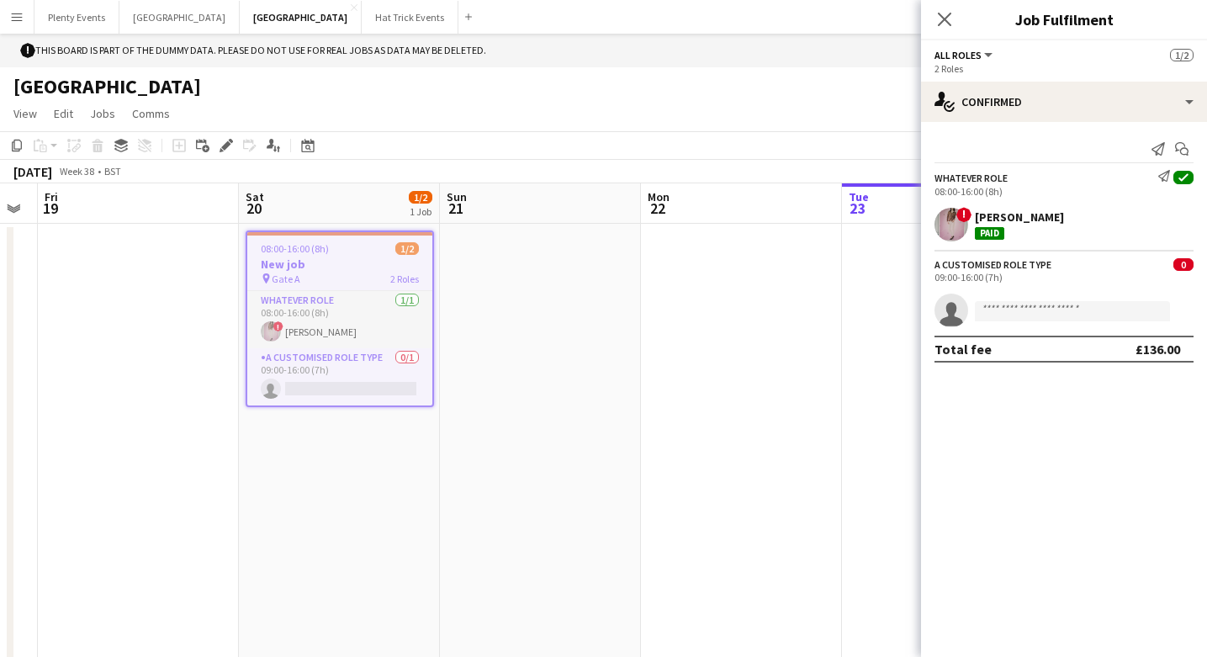
click at [1130, 224] on div "! [PERSON_NAME] Paid" at bounding box center [1064, 225] width 286 height 34
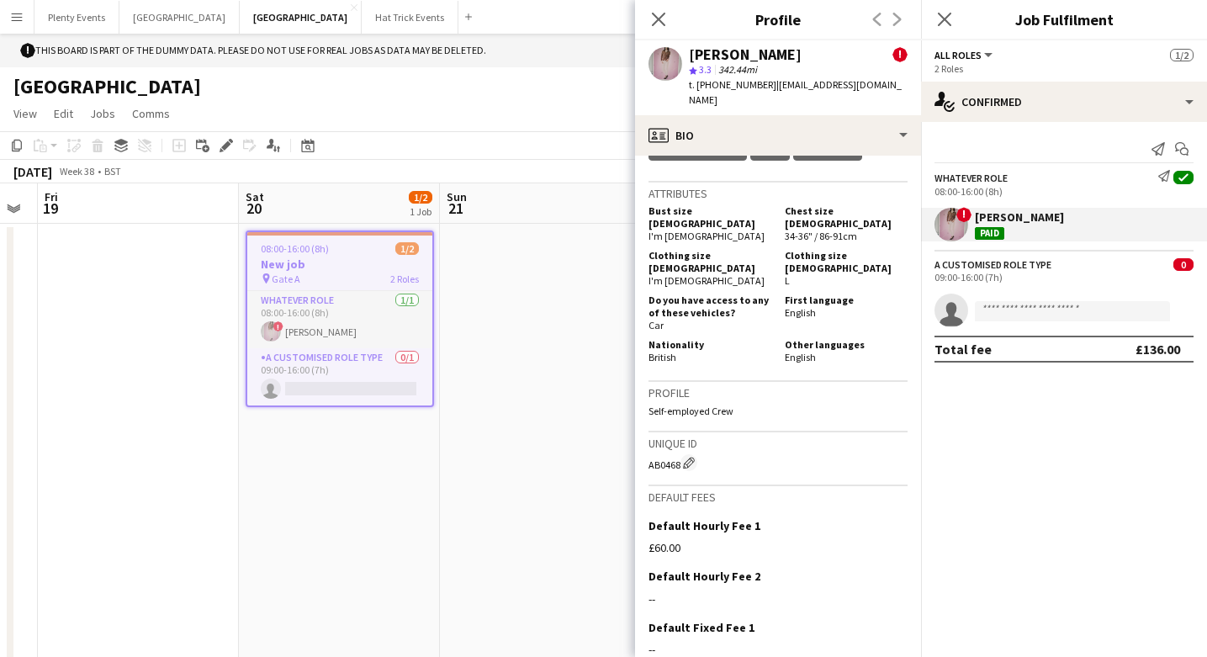
scroll to position [1153, 0]
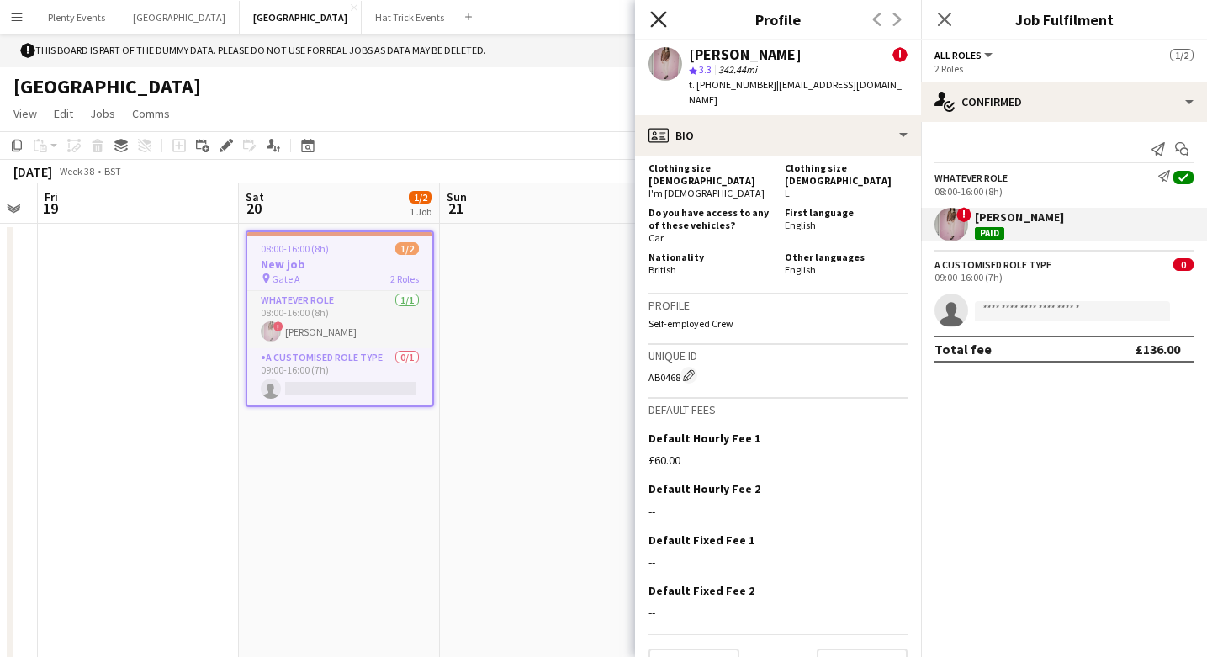
click at [663, 19] on icon "Close pop-in" at bounding box center [658, 19] width 16 height 16
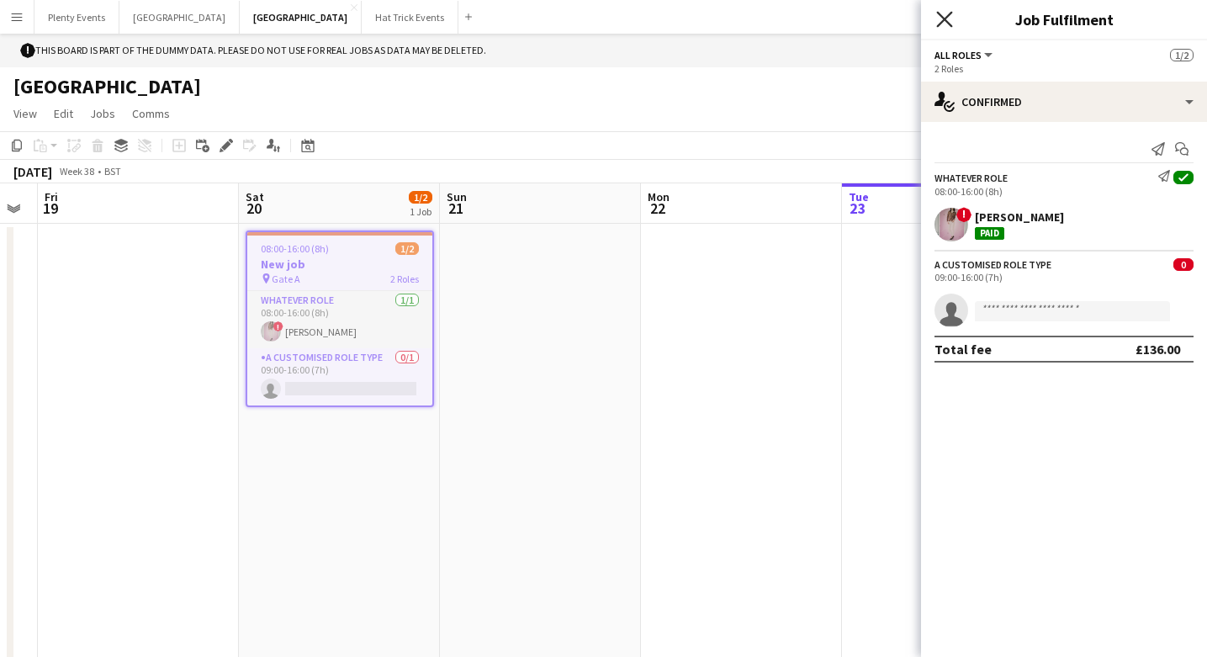
click at [942, 18] on icon "Close pop-in" at bounding box center [945, 19] width 16 height 16
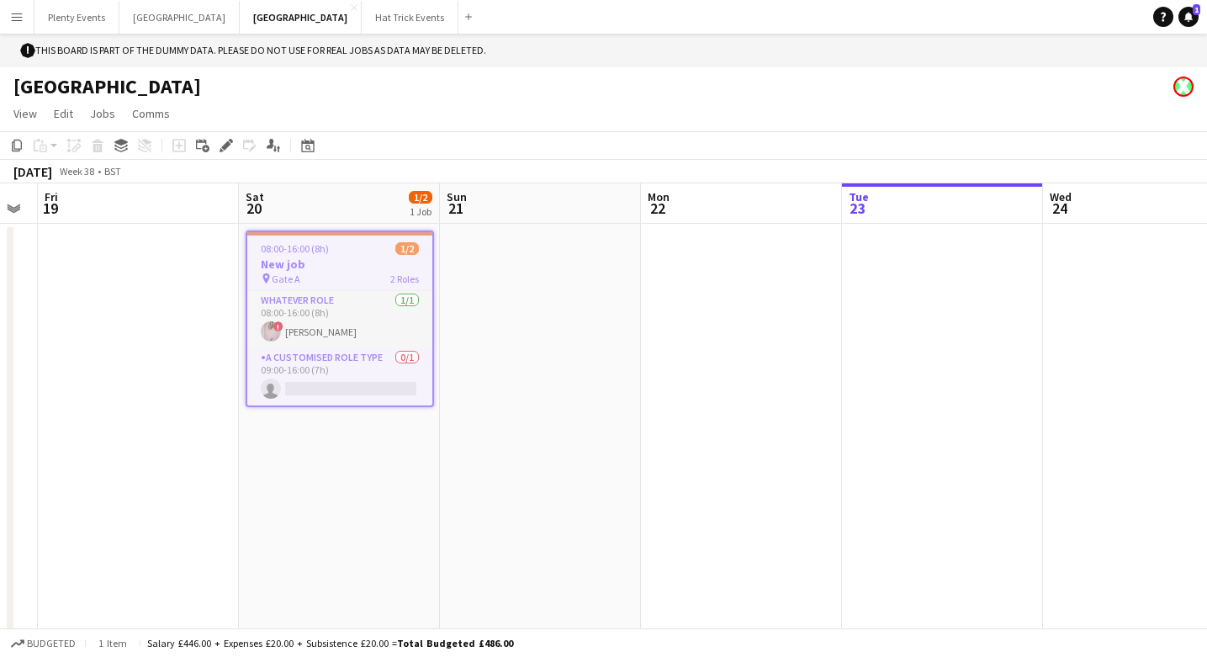
click at [617, 108] on app-page-menu "View Day view expanded Day view collapsed Month view Date picker Jump to [DATE]…" at bounding box center [603, 115] width 1207 height 32
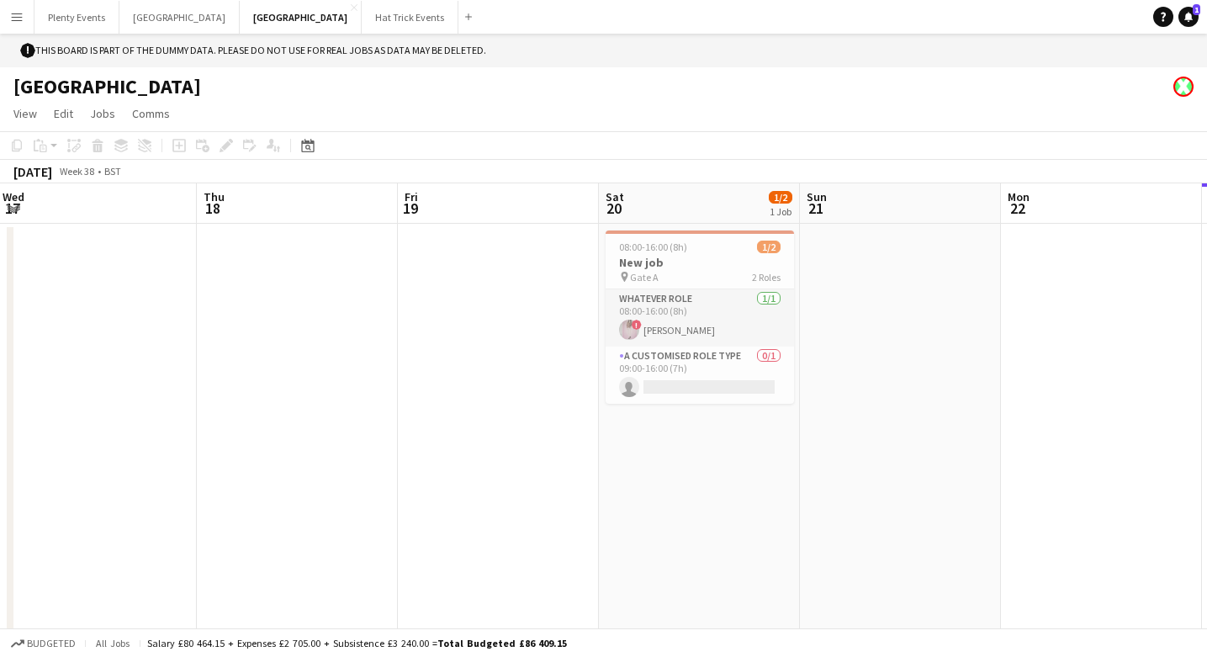
drag, startPoint x: 380, startPoint y: 491, endPoint x: 746, endPoint y: 454, distance: 367.1
click at [746, 454] on app-calendar-viewport "Mon 15 1 Job Tue 16 1/2 1 Job Wed 17 Thu 18 Fri 19 Sat 20 1/2 1 Job Sun 21 Mon …" at bounding box center [603, 422] width 1207 height 479
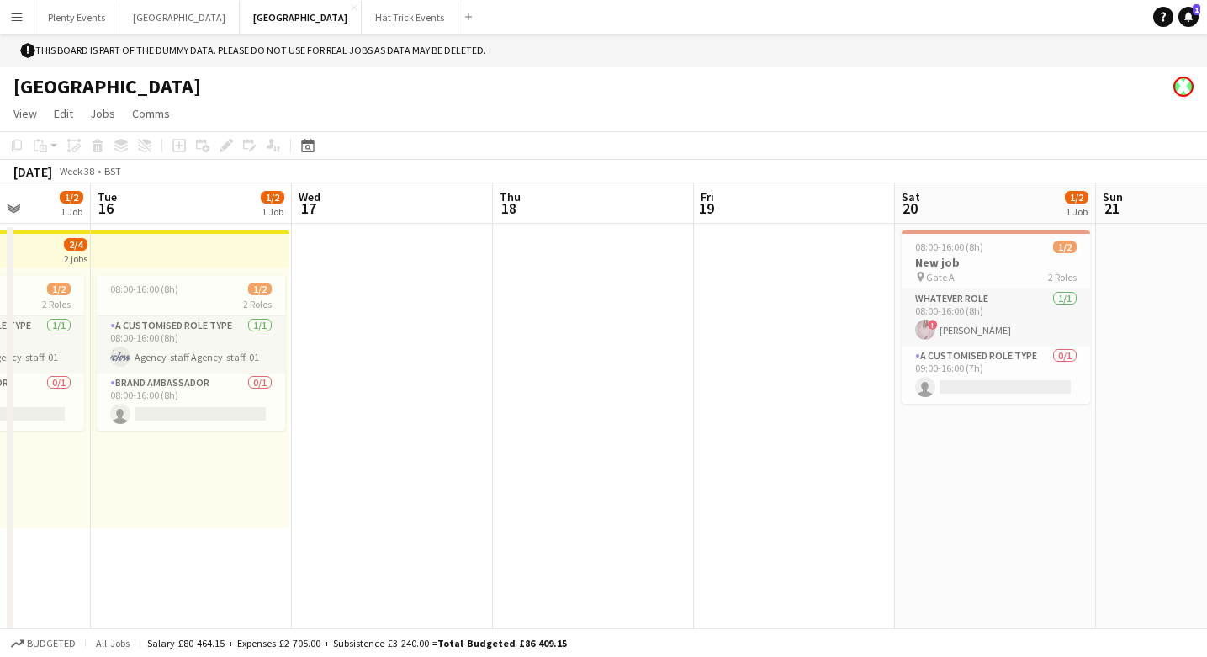
scroll to position [0, 488]
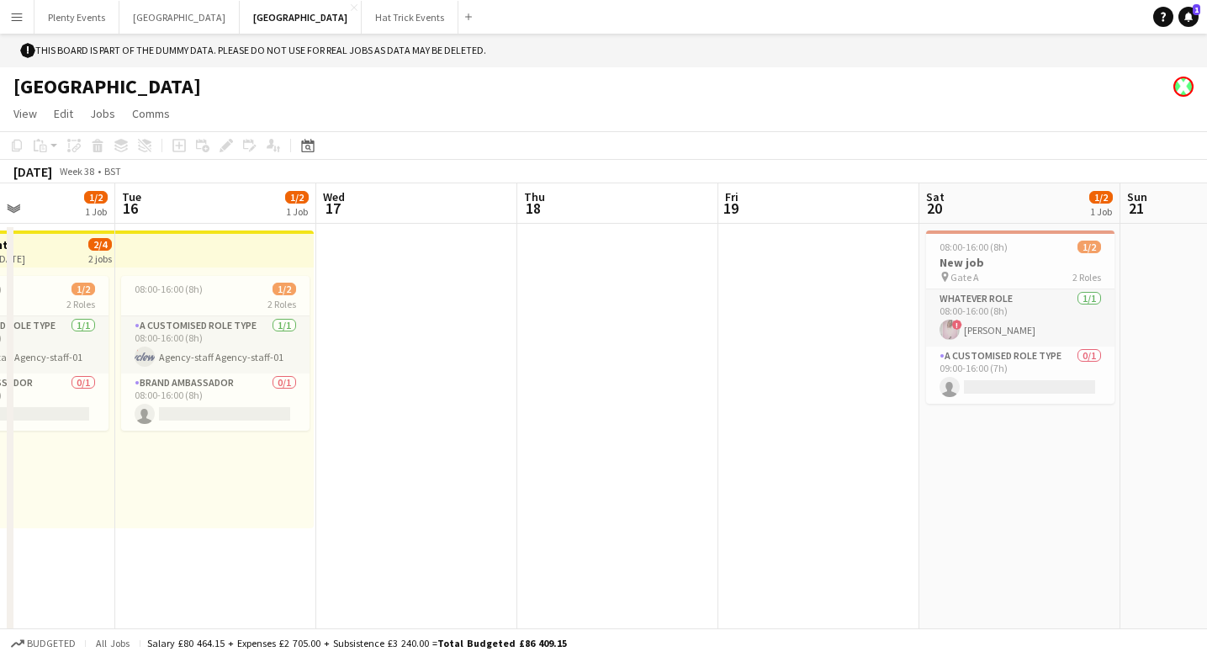
drag, startPoint x: 448, startPoint y: 478, endPoint x: 754, endPoint y: 458, distance: 307.0
click at [754, 458] on app-calendar-viewport "Sat 13 1/1 1 Job Sun 14 0/1 1 Job Mon 15 1/2 1 Job Tue 16 1/2 1 Job Wed 17 Thu …" at bounding box center [603, 422] width 1207 height 479
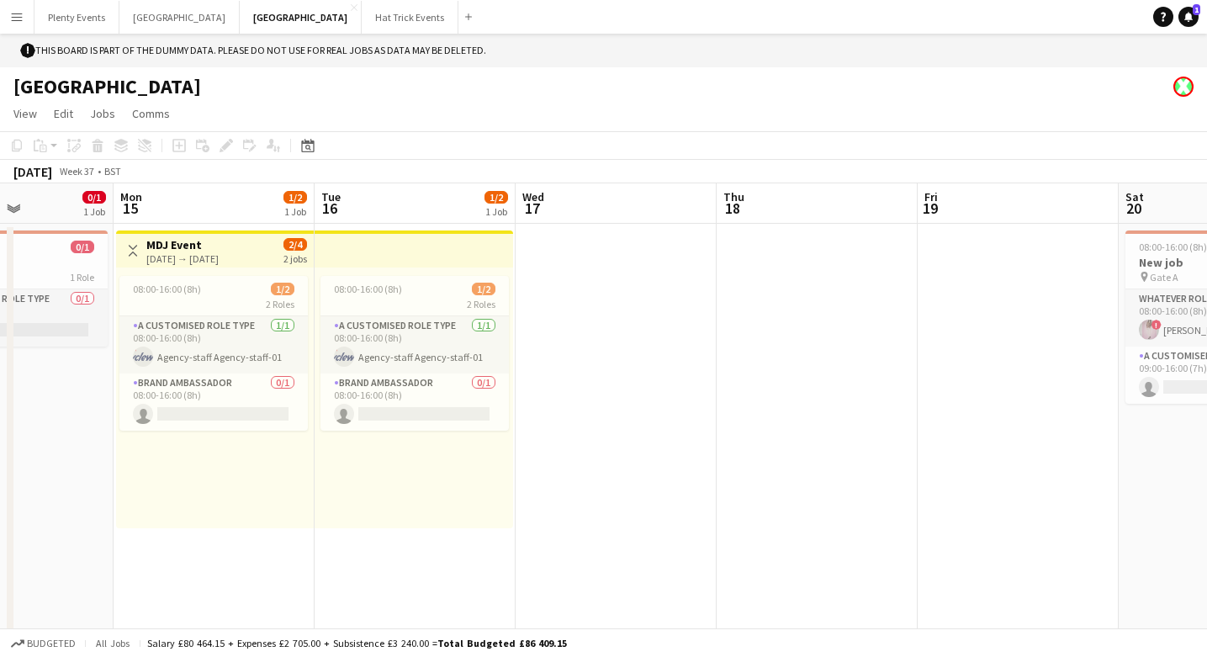
scroll to position [0, 430]
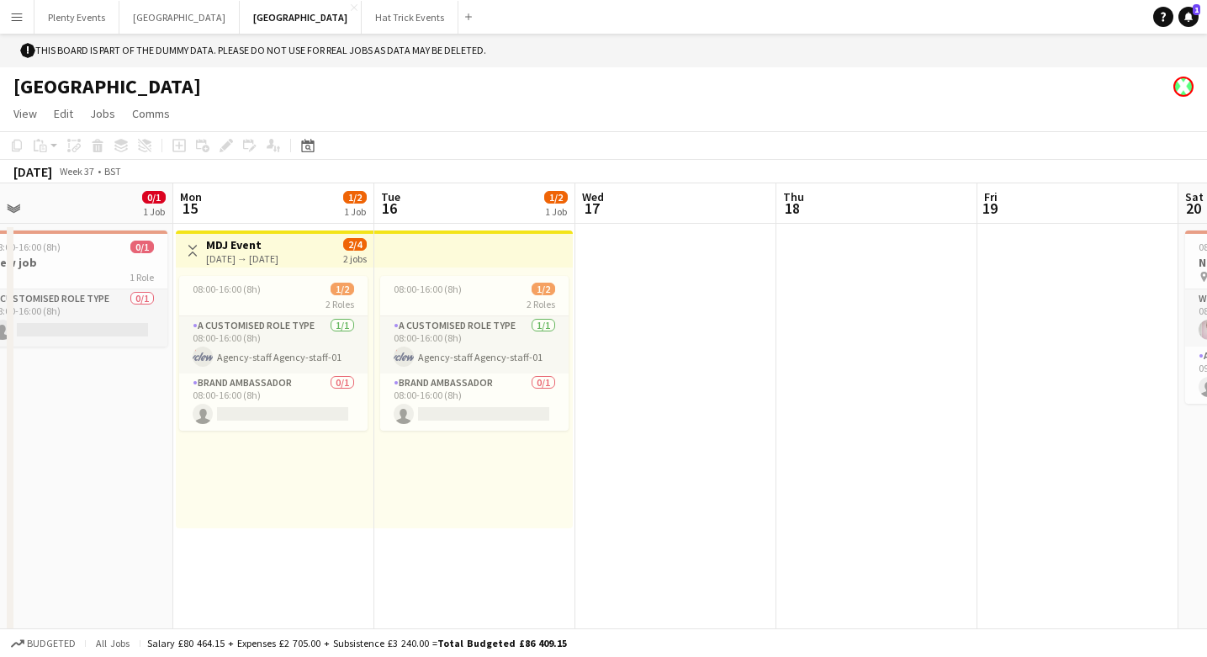
drag, startPoint x: 605, startPoint y: 469, endPoint x: 864, endPoint y: 445, distance: 260.2
click at [864, 445] on app-calendar-viewport "Fri 12 1/2 1 Job Sat 13 1/1 1 Job Sun 14 0/1 1 Job Mon 15 1/2 1 Job Tue 16 1/2 …" at bounding box center [603, 422] width 1207 height 479
click at [255, 255] on div "[DATE] → [DATE]" at bounding box center [242, 258] width 72 height 13
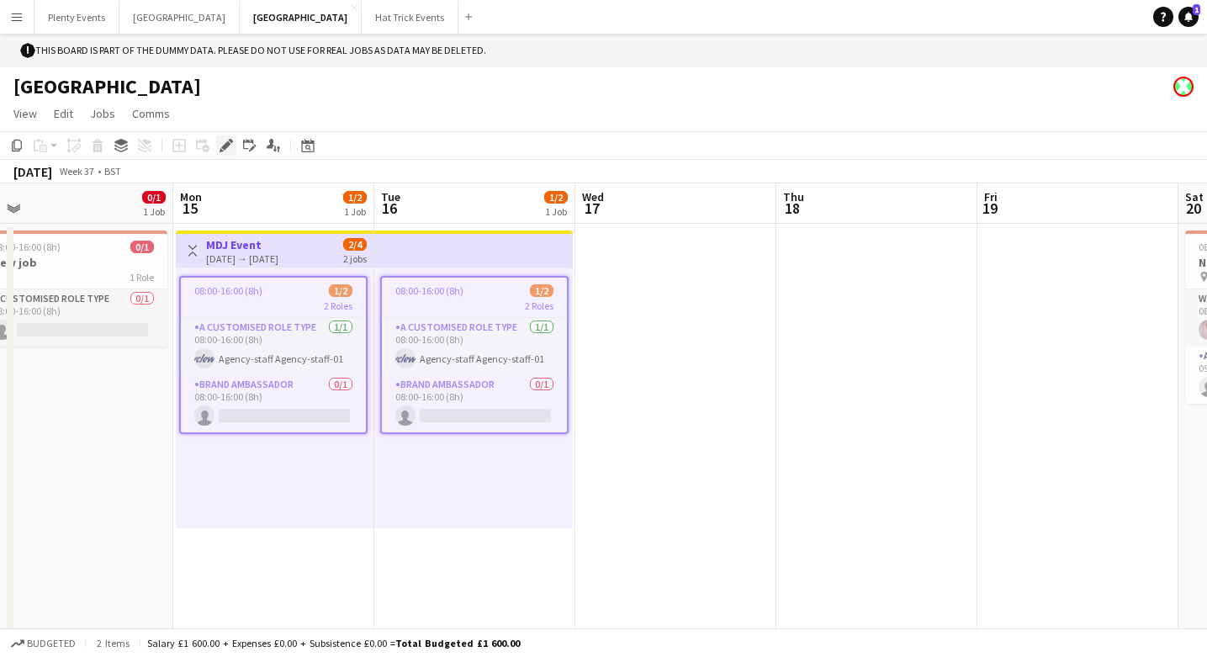
click at [223, 146] on icon at bounding box center [225, 145] width 9 height 9
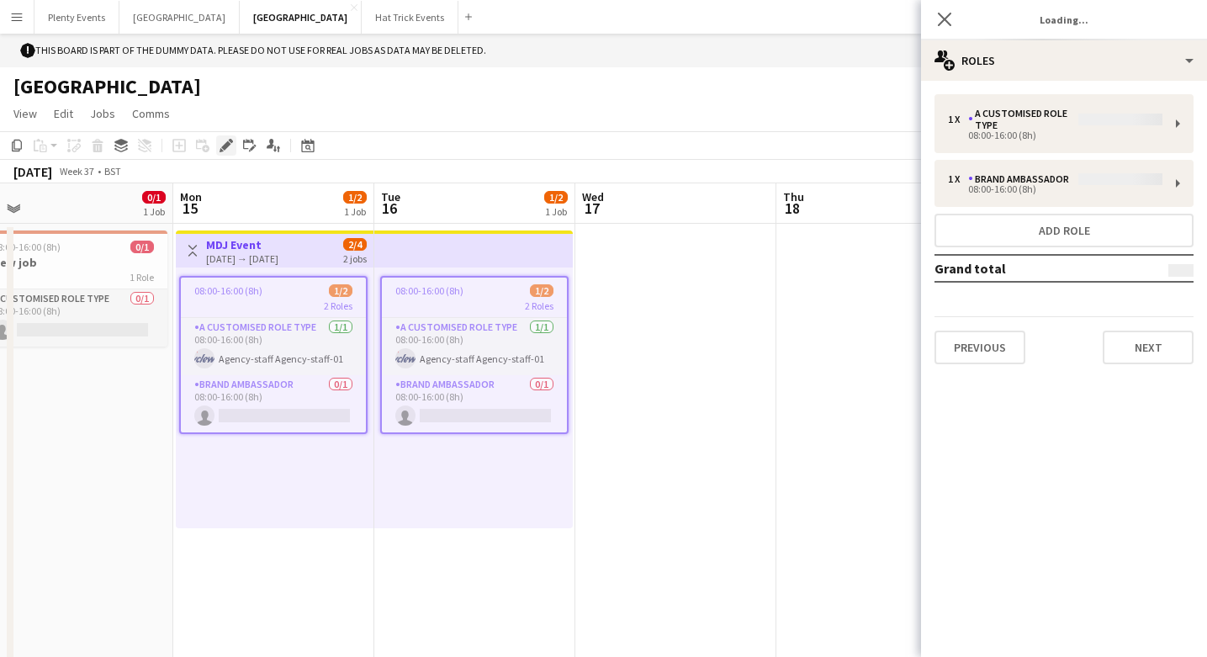
type input "*******"
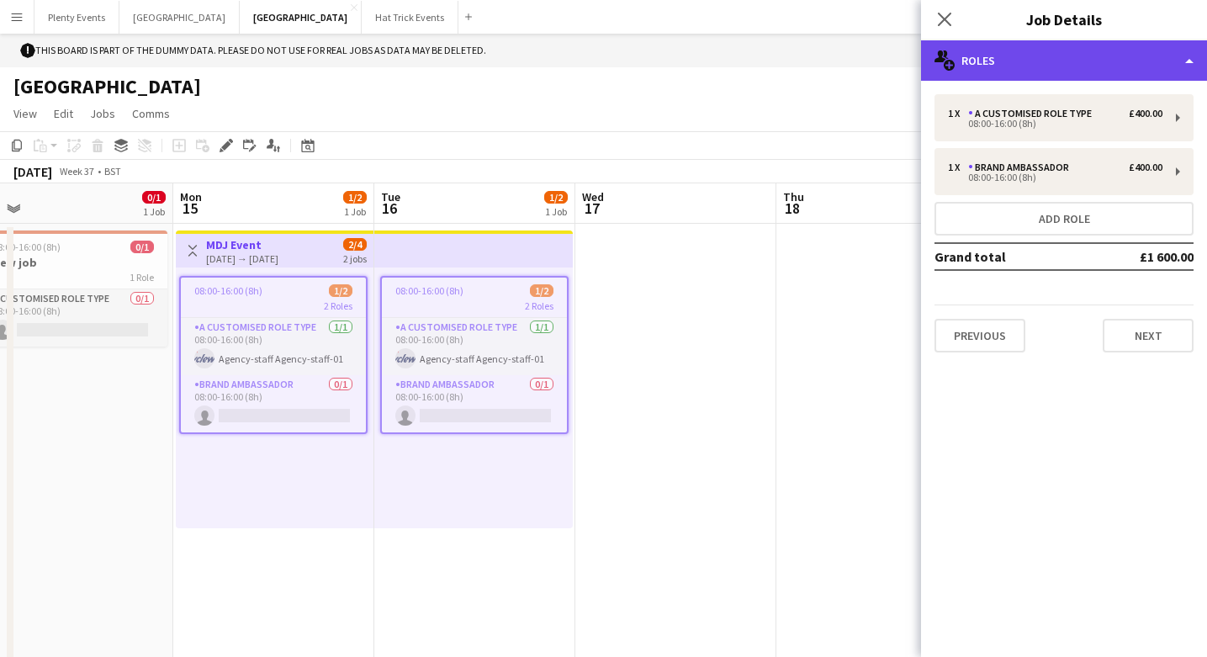
click at [1123, 59] on div "multiple-users-add Roles" at bounding box center [1064, 60] width 286 height 40
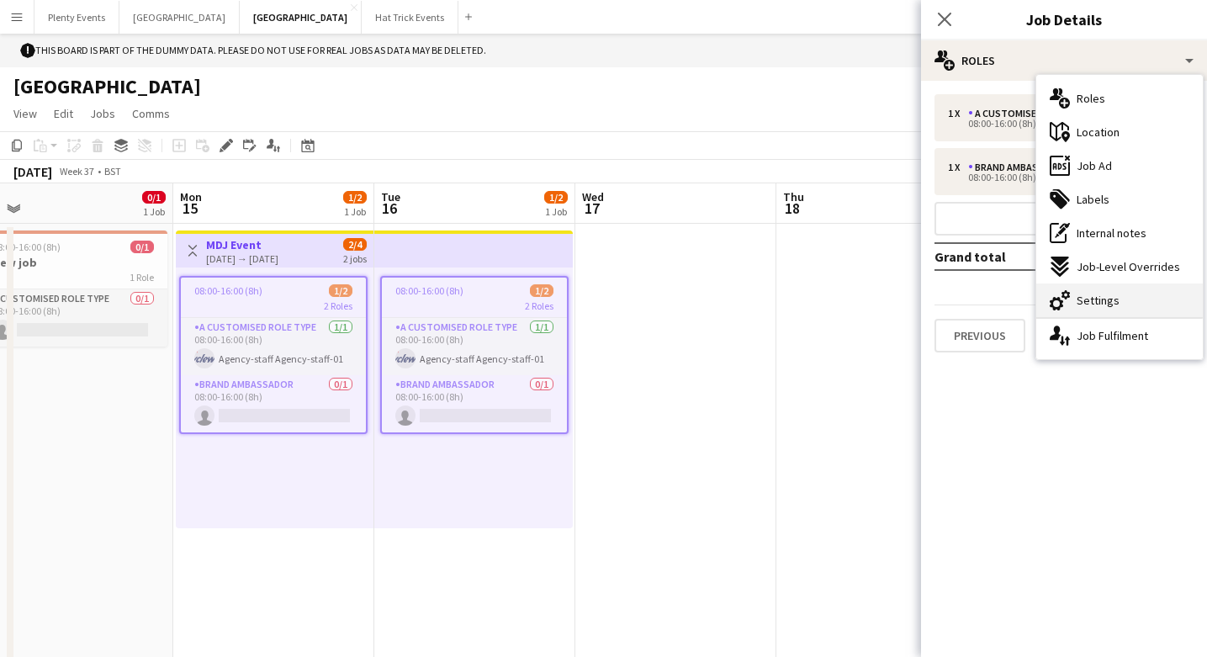
click at [1109, 305] on span "Settings" at bounding box center [1098, 300] width 43 height 15
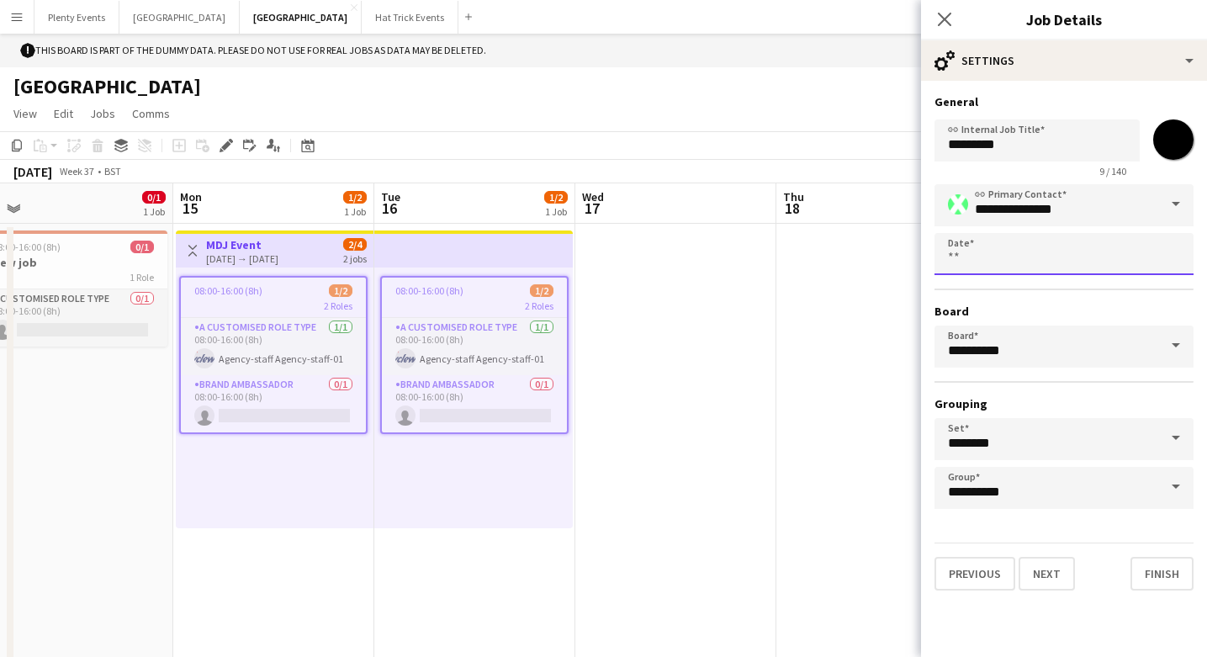
click at [1011, 263] on body "Menu Boards Boards Boards All jobs Status Workforce Workforce My Workforce Recr…" at bounding box center [603, 345] width 1207 height 691
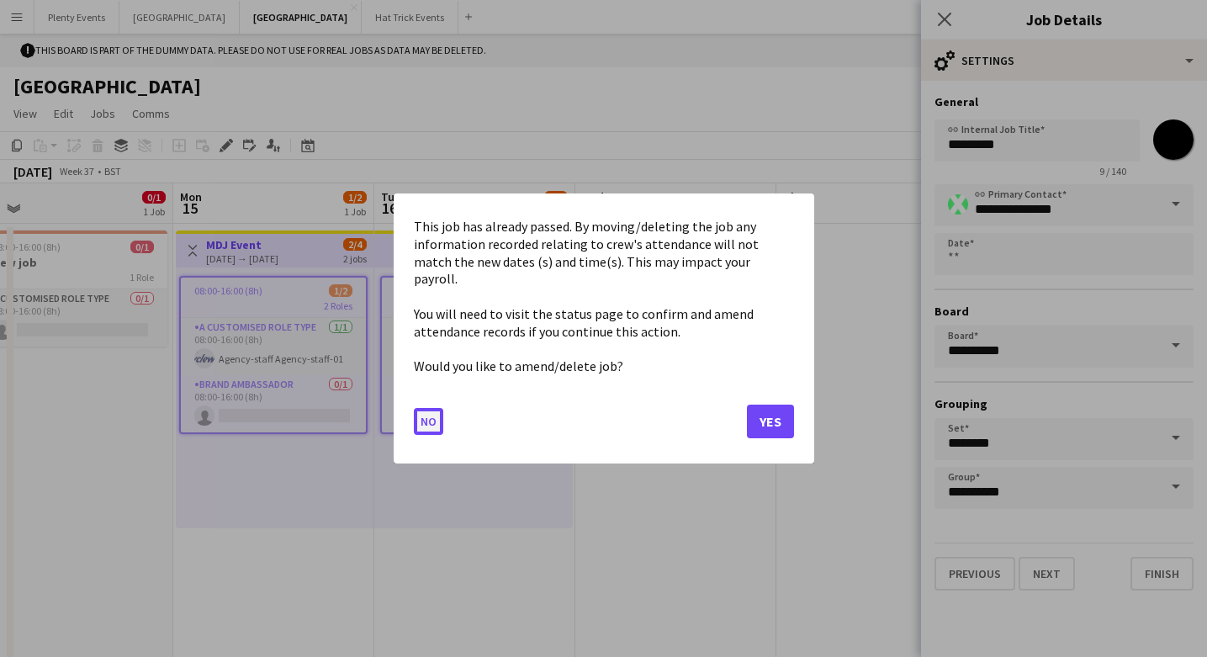
click at [429, 415] on button "No" at bounding box center [428, 421] width 29 height 27
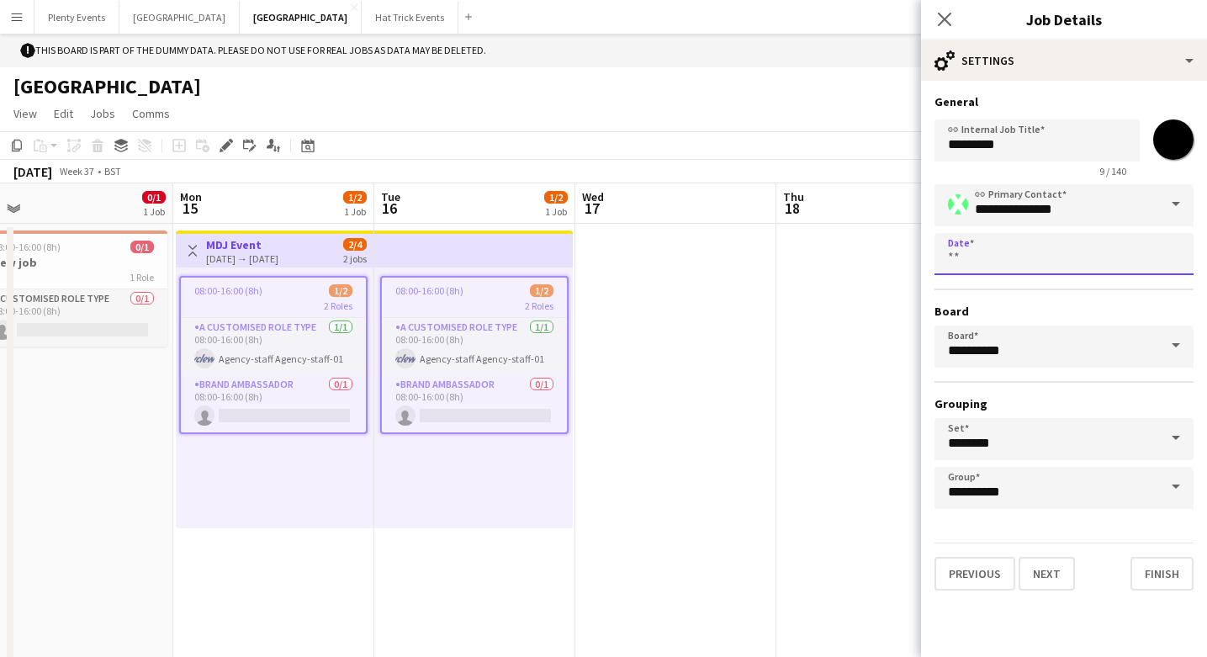
click at [1079, 261] on input "Date" at bounding box center [1064, 254] width 259 height 42
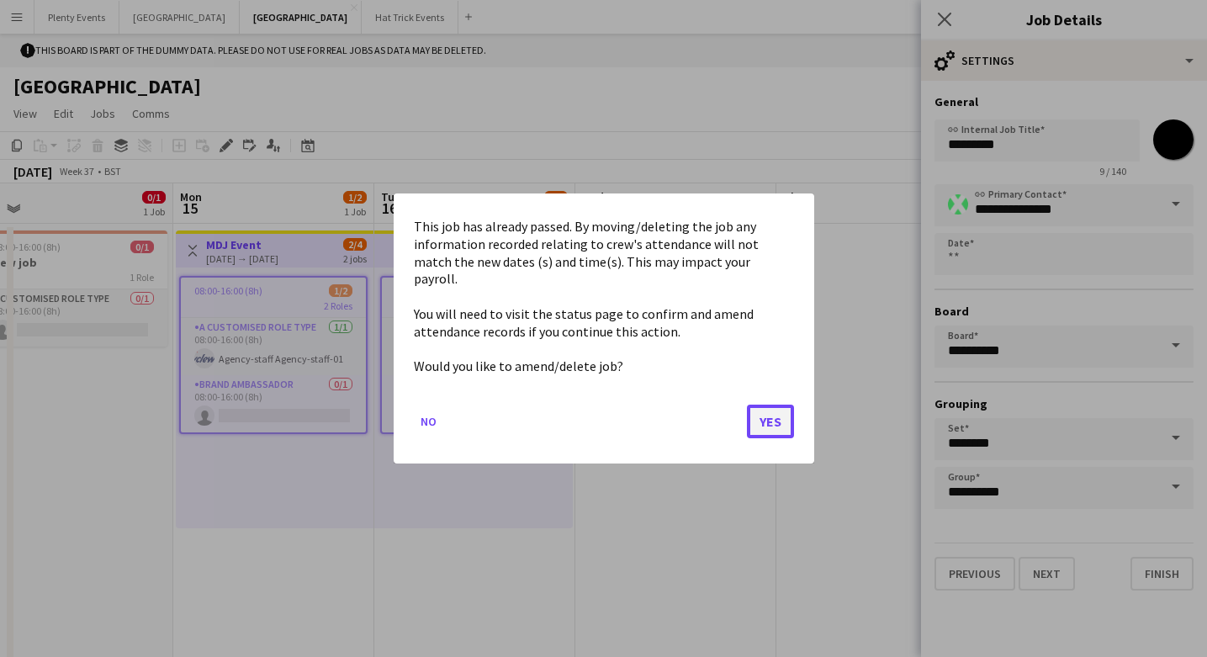
click at [776, 411] on button "Yes" at bounding box center [770, 422] width 47 height 34
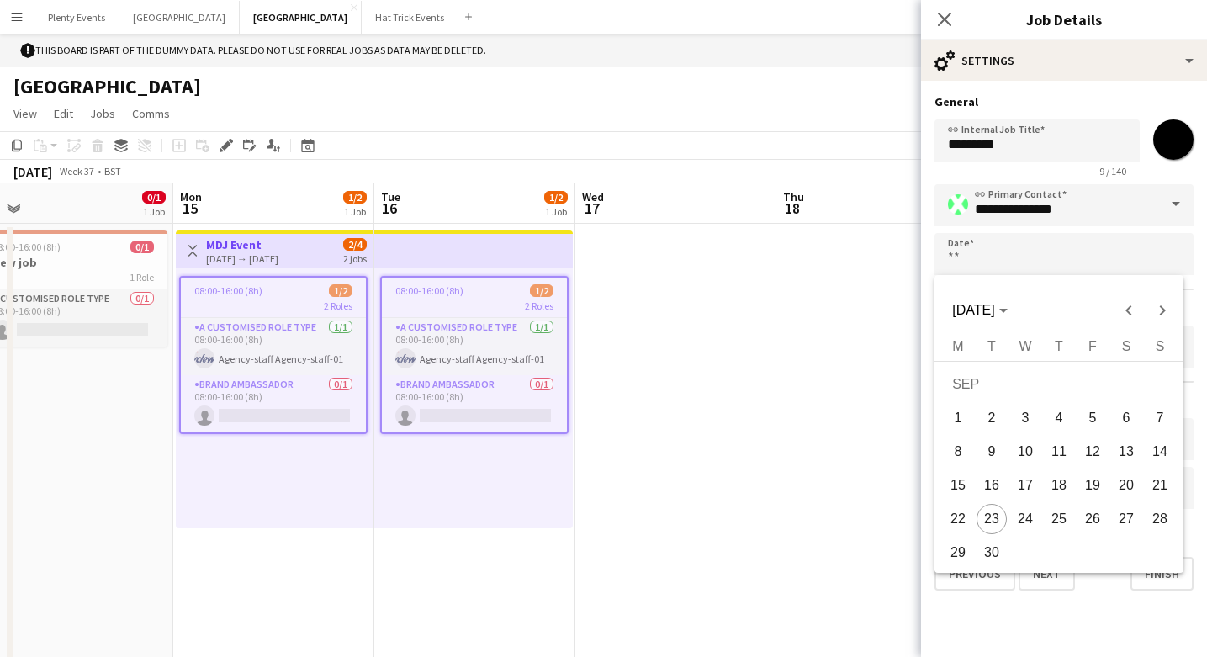
click at [1117, 486] on span "20" at bounding box center [1127, 485] width 30 height 30
type input "**********"
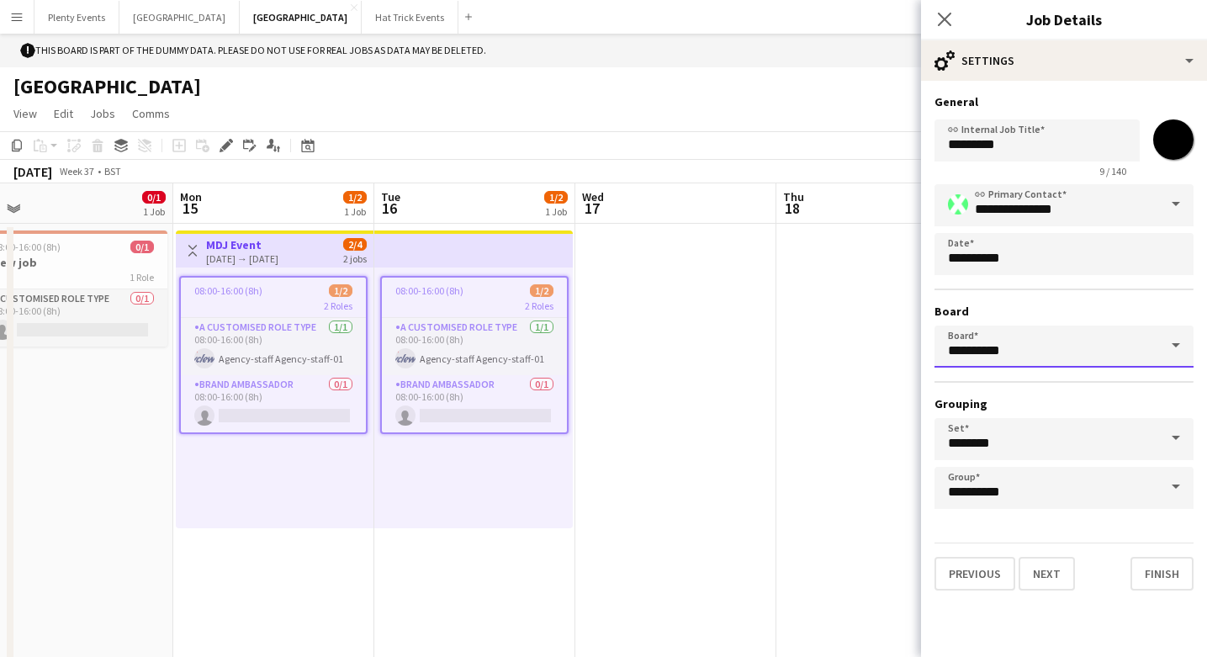
click at [1148, 347] on input "**********" at bounding box center [1064, 347] width 259 height 42
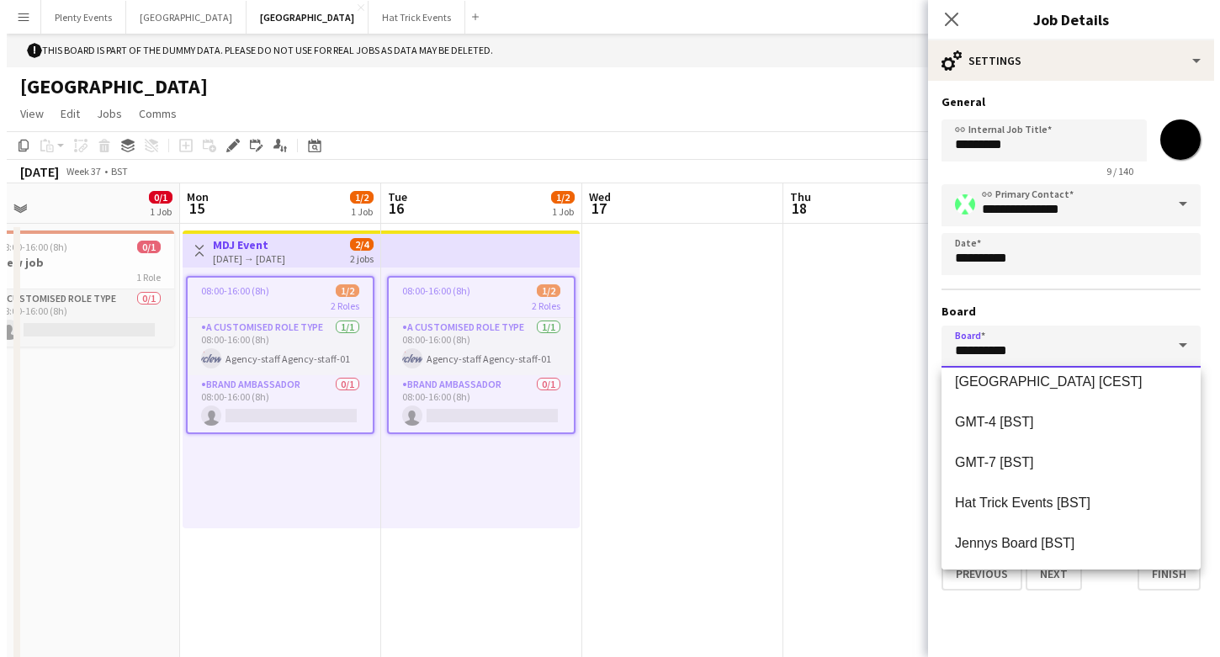
scroll to position [276, 0]
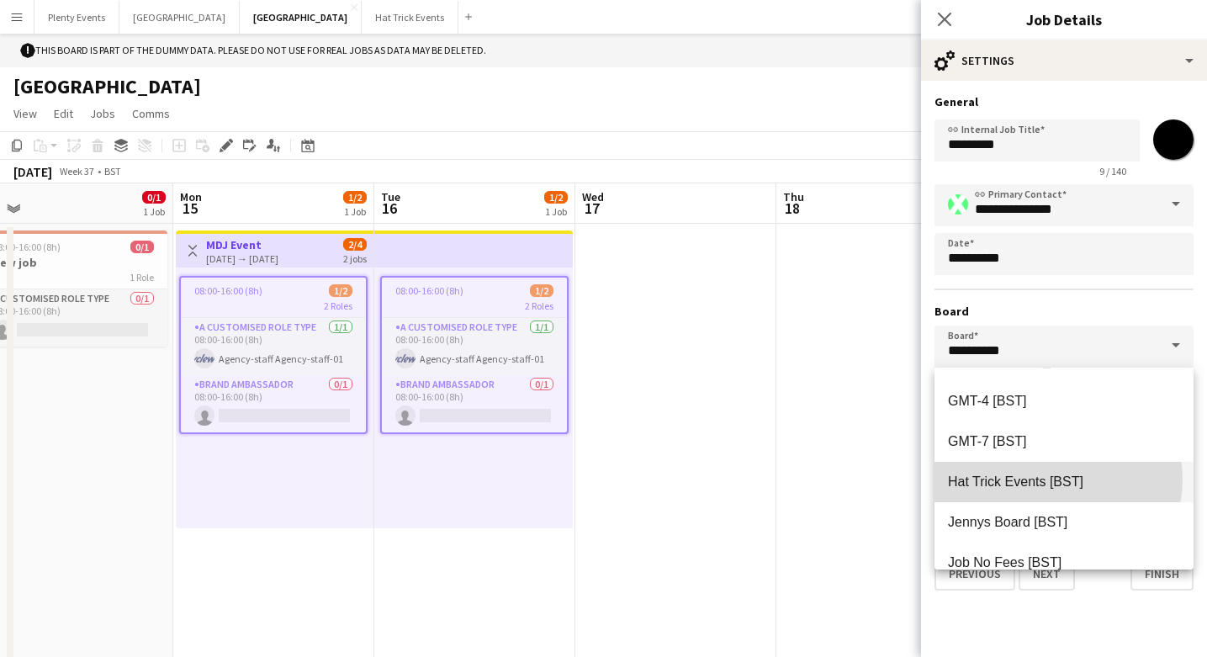
click at [1053, 480] on span "Hat Trick Events [BST]" at bounding box center [1015, 482] width 135 height 14
type input "**********"
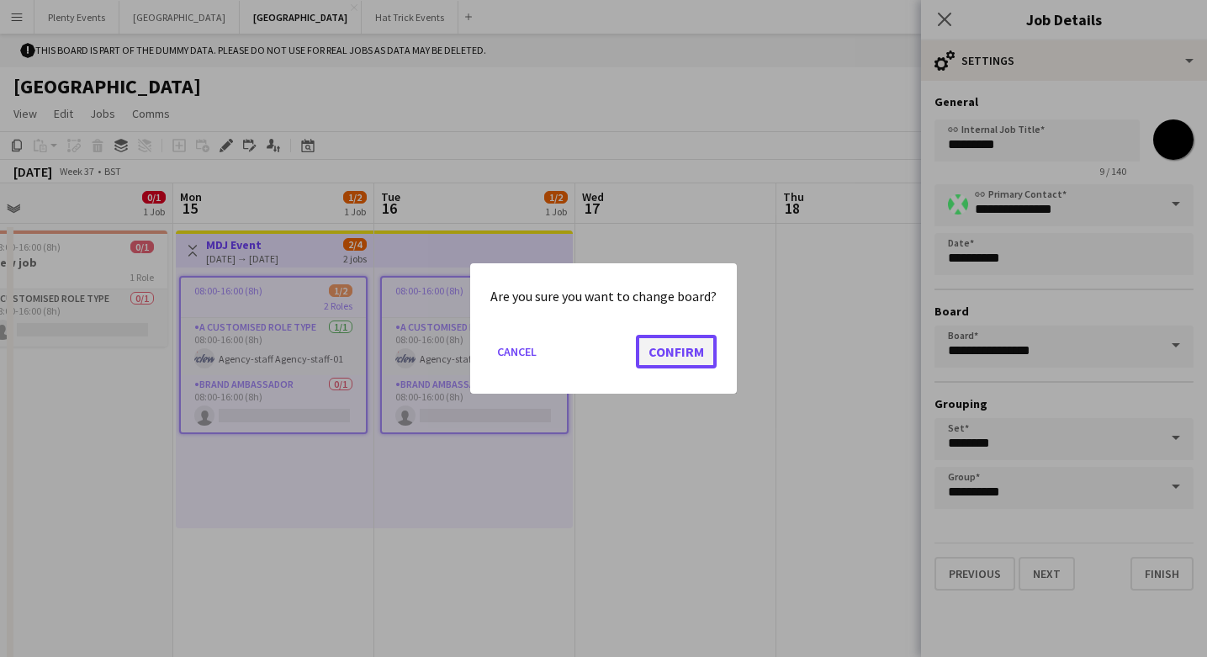
click at [681, 360] on button "Confirm" at bounding box center [676, 352] width 81 height 34
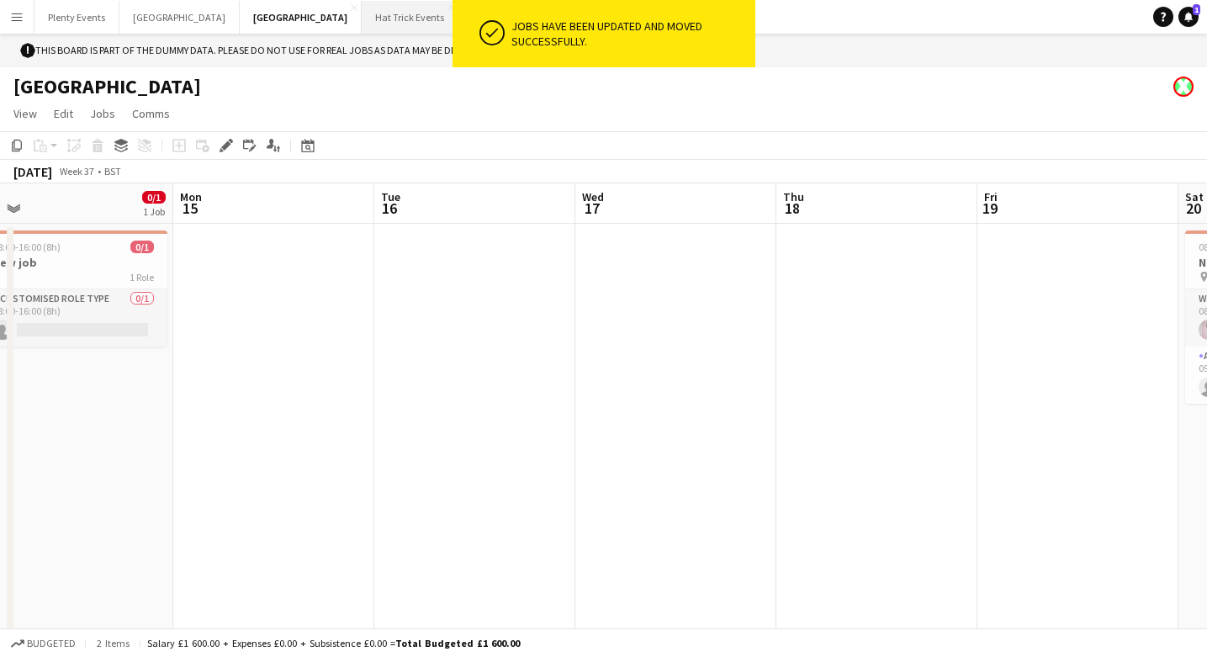
click at [362, 19] on button "Hat Trick Events Close" at bounding box center [410, 17] width 97 height 33
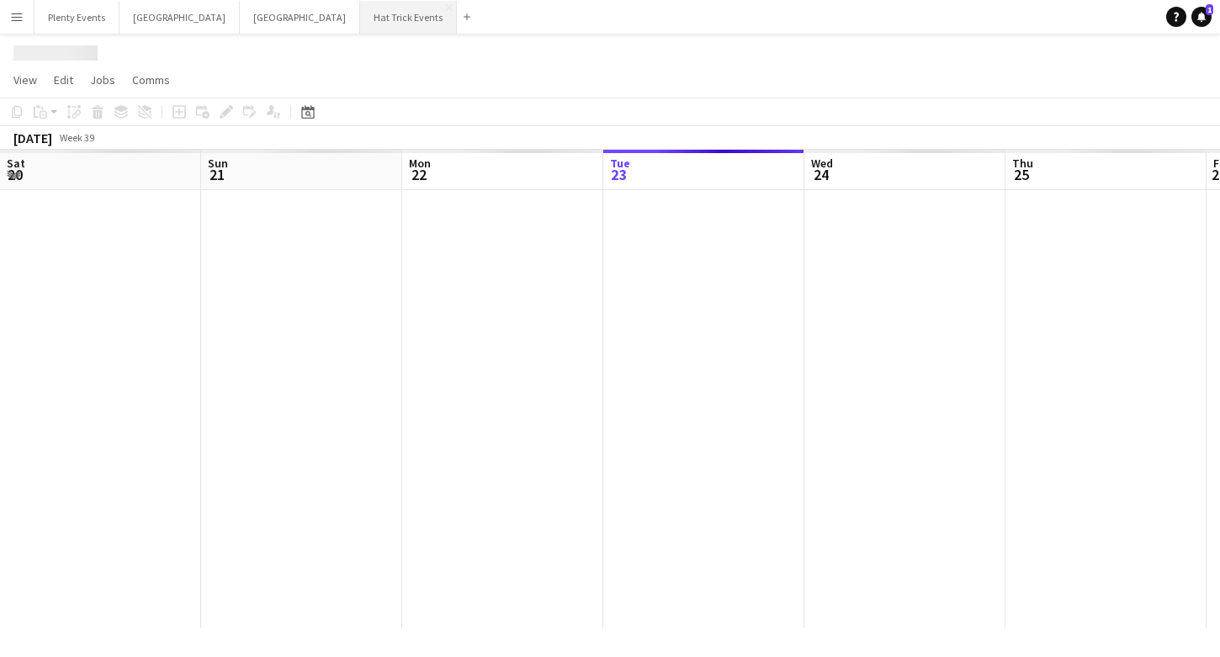
scroll to position [0, 402]
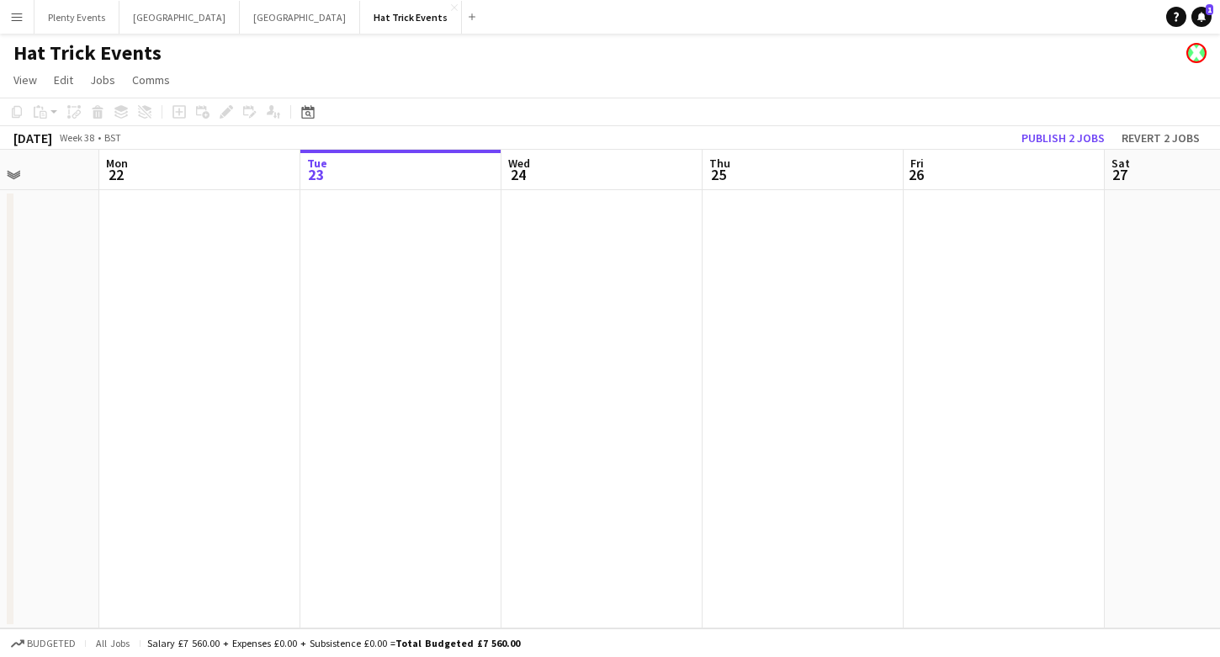
drag, startPoint x: 357, startPoint y: 358, endPoint x: 657, endPoint y: 319, distance: 303.0
click at [641, 319] on app-calendar-viewport "Fri 19 Sat 20 2/4 2 Jobs Sun 21 Mon 22 Tue 23 Wed 24 Thu 25 Fri 26 Sat 27 Sun 2…" at bounding box center [610, 389] width 1220 height 479
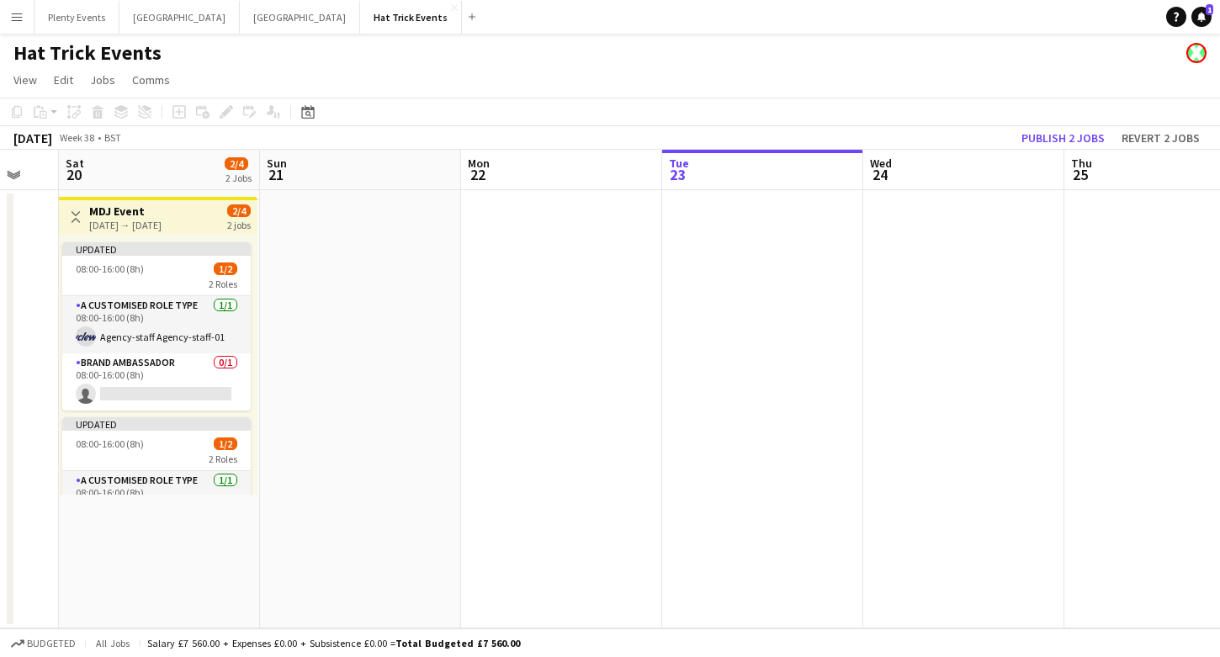
drag, startPoint x: 435, startPoint y: 374, endPoint x: 772, endPoint y: 342, distance: 338.9
click at [772, 342] on app-calendar-viewport "Thu 18 0/1 1 Job Fri 19 Sat 20 2/4 2 Jobs Sun 21 Mon 22 Tue 23 Wed 24 Thu 25 Fr…" at bounding box center [610, 389] width 1220 height 479
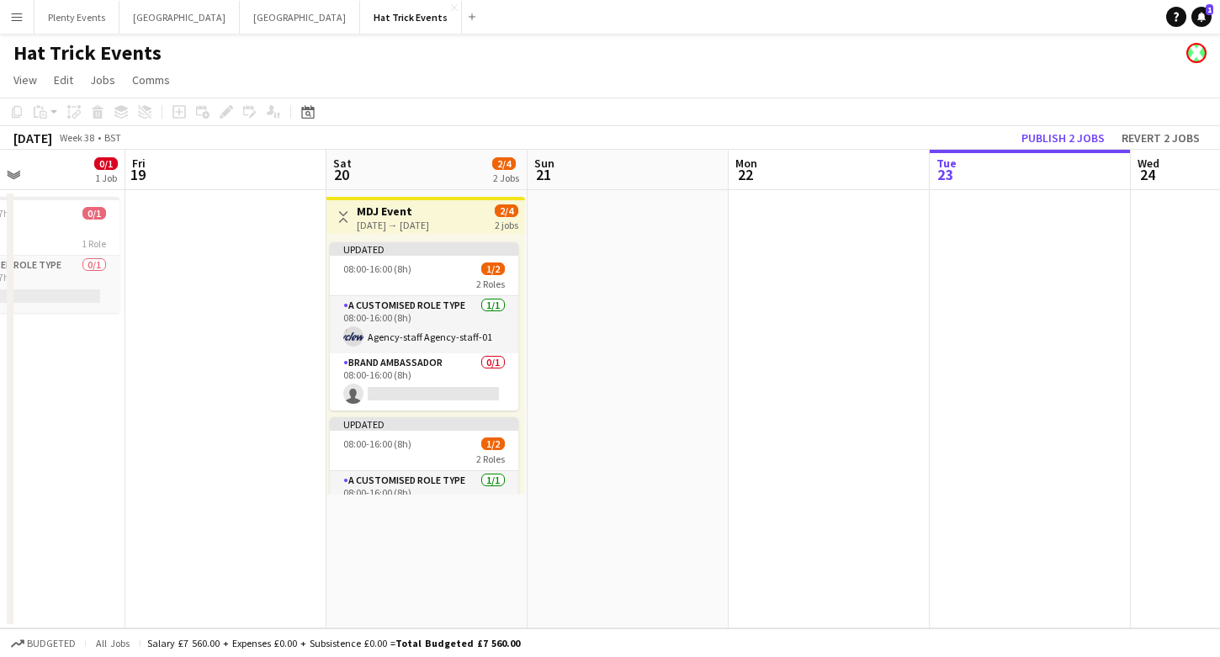
scroll to position [0, 467]
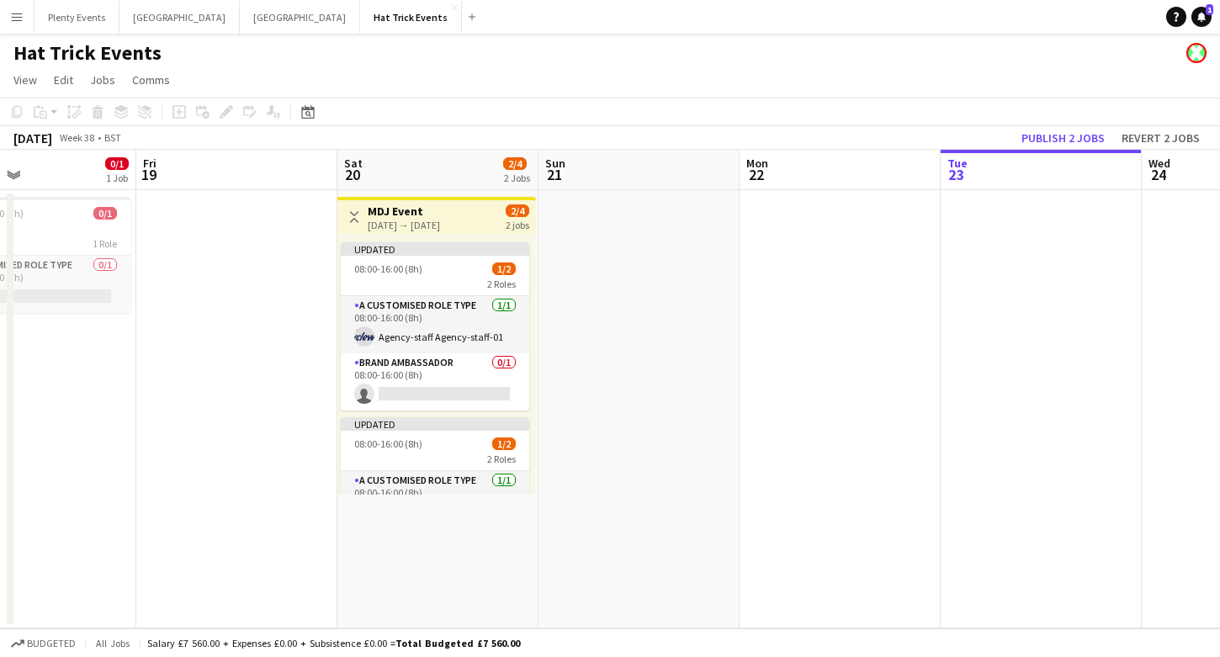
drag, startPoint x: 646, startPoint y: 365, endPoint x: 722, endPoint y: 358, distance: 76.0
click at [722, 358] on app-calendar-viewport "Tue 16 3/3 2 Jobs Wed 17 1/1 1 Job Thu 18 0/1 1 Job Fri 19 Sat 20 2/4 2 Jobs Su…" at bounding box center [610, 389] width 1220 height 479
click at [351, 219] on app-icon "Toggle View" at bounding box center [354, 217] width 12 height 12
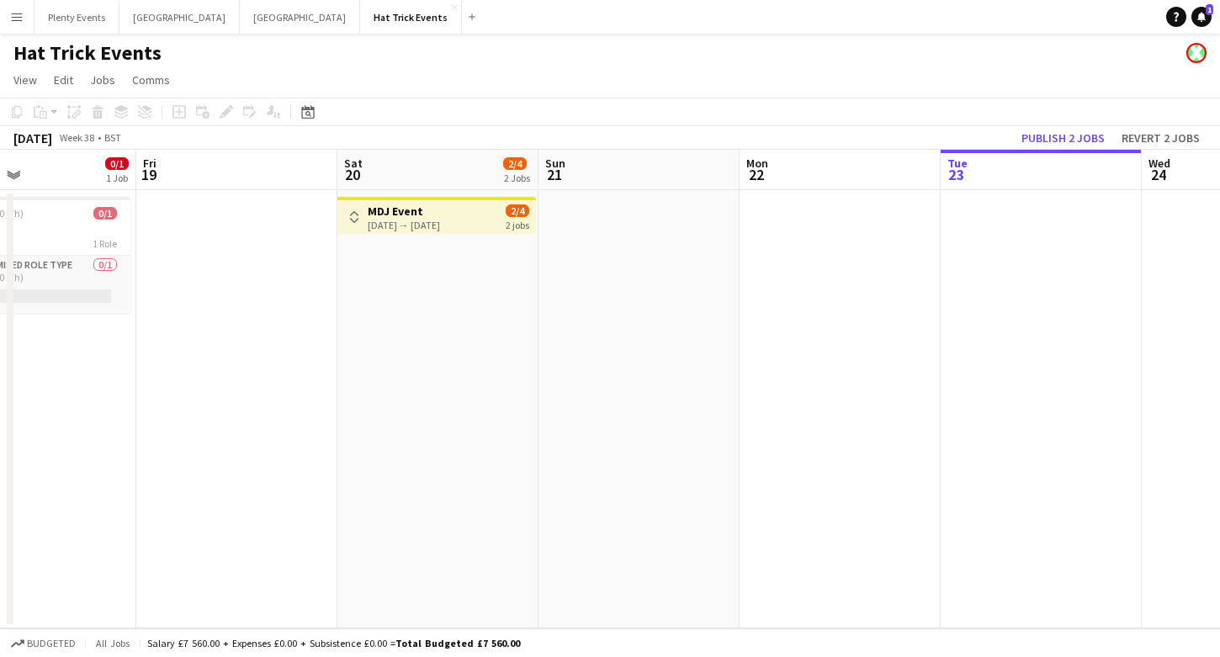
click at [351, 219] on app-icon "Toggle View" at bounding box center [354, 217] width 12 height 12
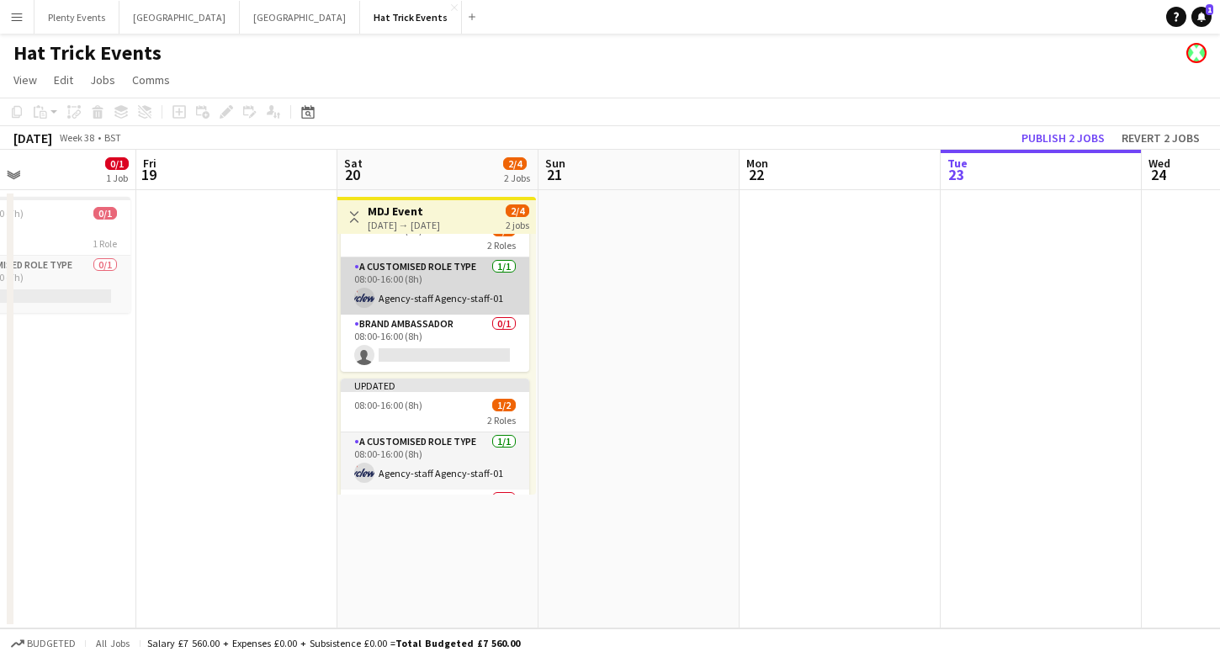
scroll to position [40, 0]
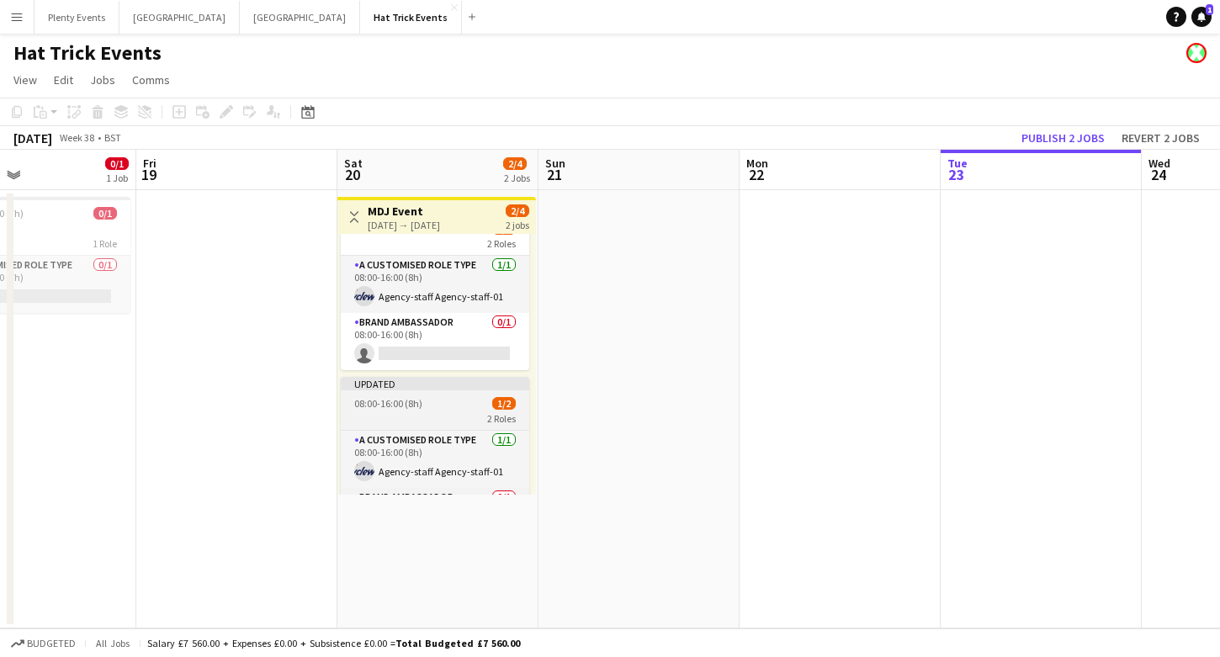
click at [462, 407] on div "08:00-16:00 (8h) 1/2" at bounding box center [435, 403] width 188 height 13
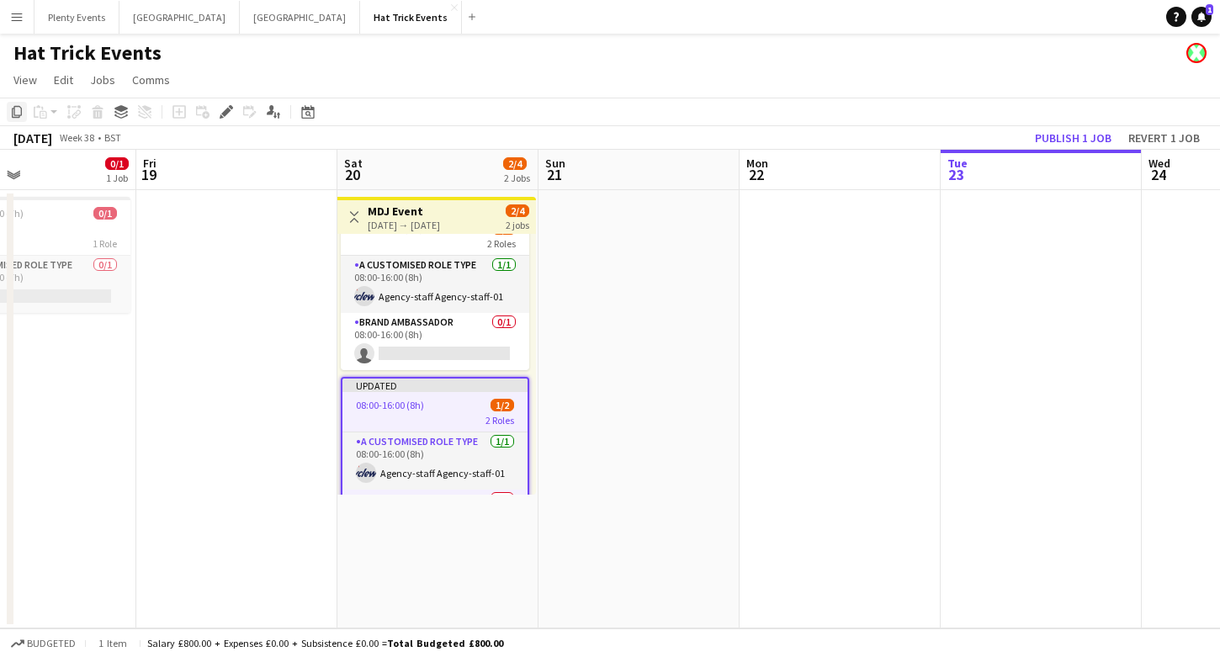
click at [19, 115] on icon at bounding box center [17, 112] width 10 height 12
click at [662, 281] on app-date-cell at bounding box center [639, 409] width 201 height 438
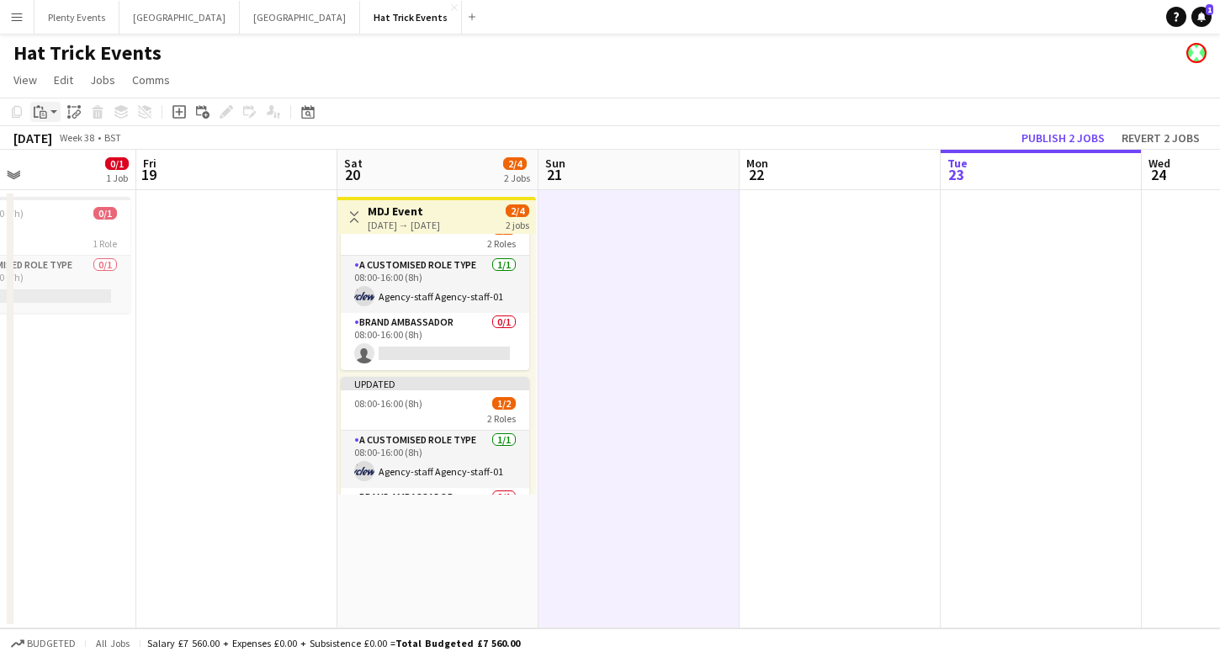
click at [50, 109] on app-action-btn "Paste" at bounding box center [45, 112] width 30 height 20
click at [80, 172] on link "Paste with crew Command Shift V" at bounding box center [111, 172] width 133 height 15
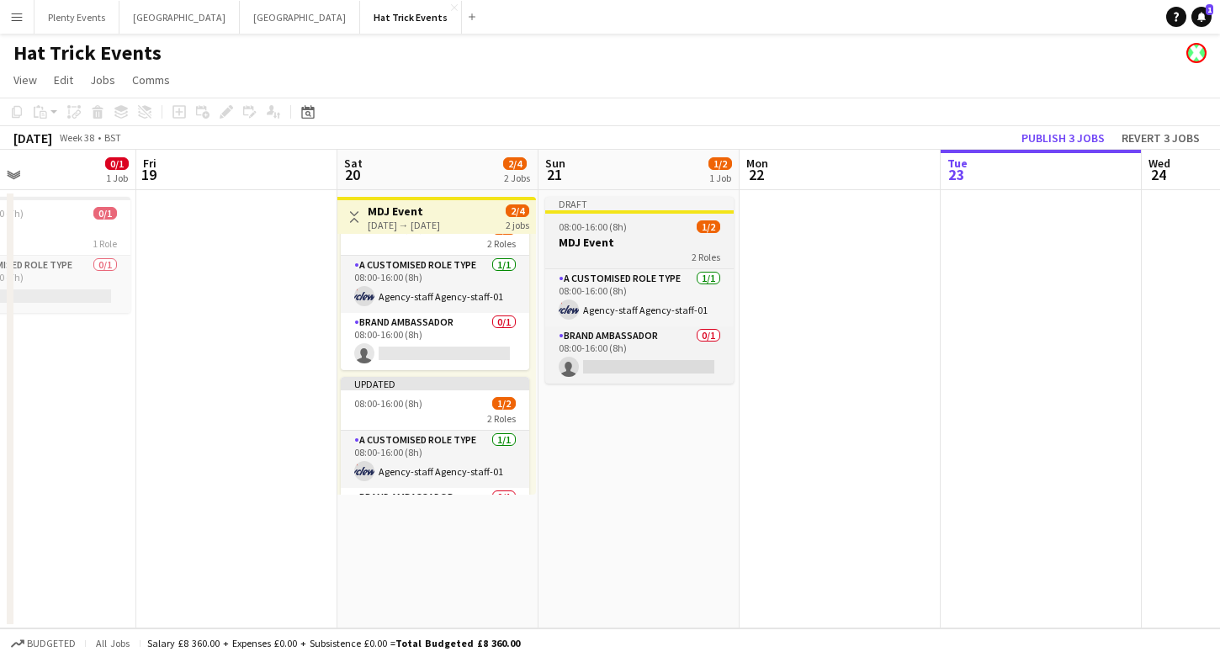
click at [651, 244] on h3 "MDJ Event" at bounding box center [639, 242] width 188 height 15
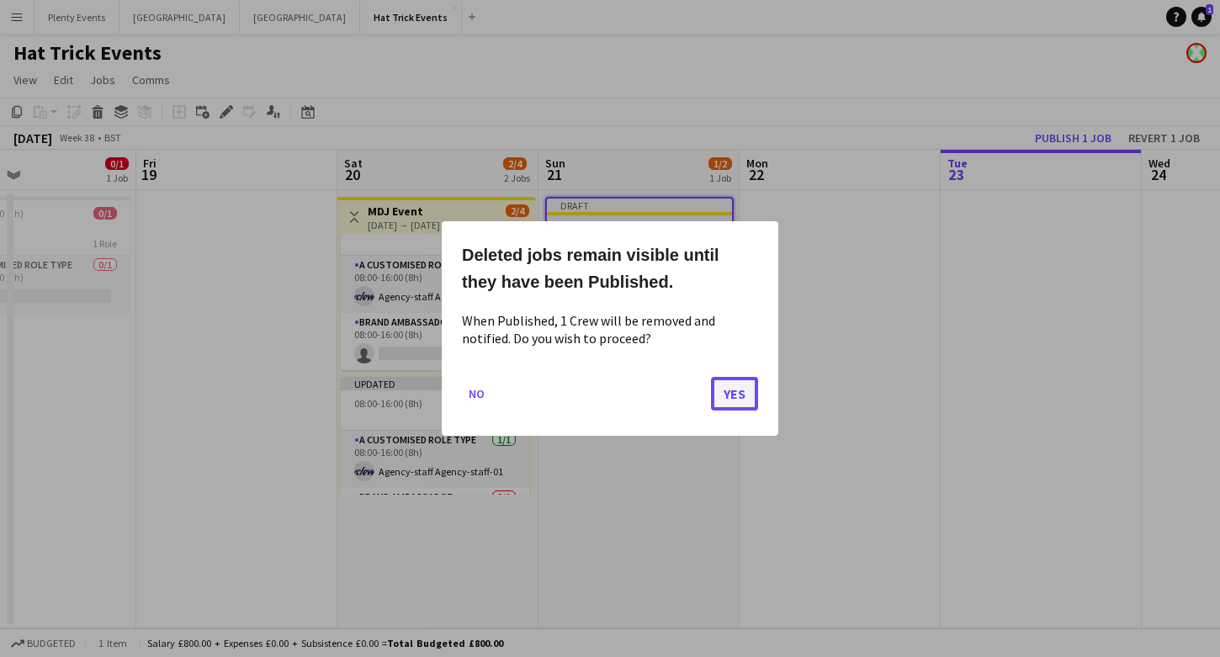
click at [745, 401] on button "Yes" at bounding box center [734, 394] width 47 height 34
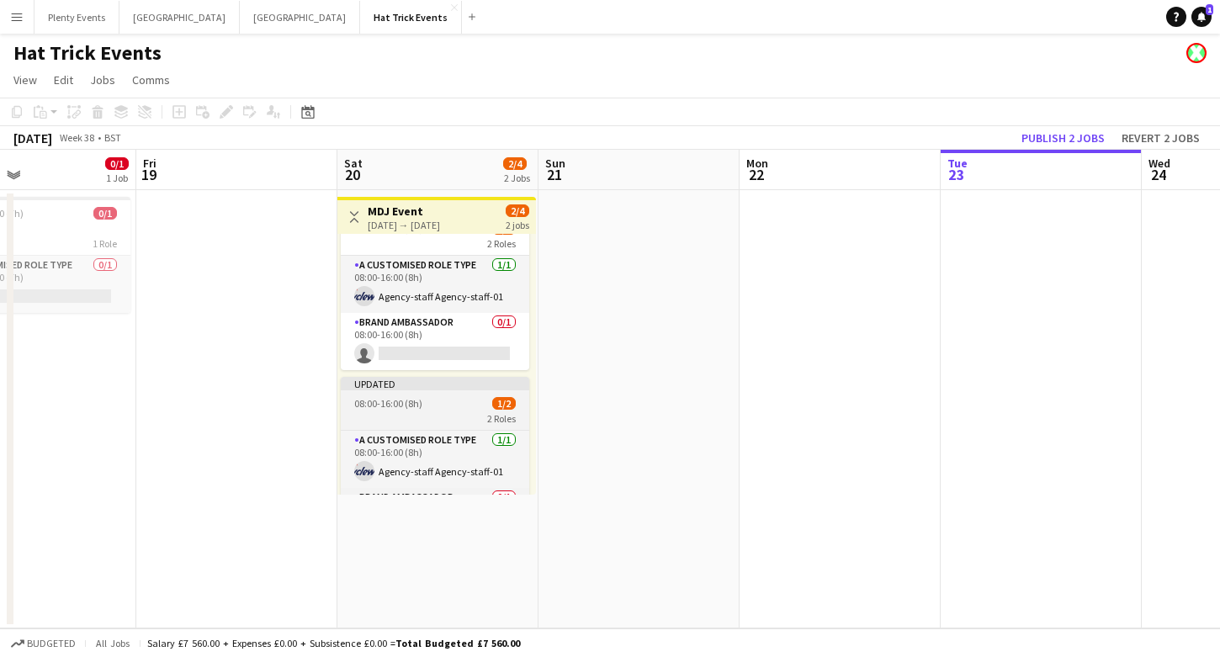
click at [466, 412] on div "2 Roles" at bounding box center [435, 417] width 188 height 13
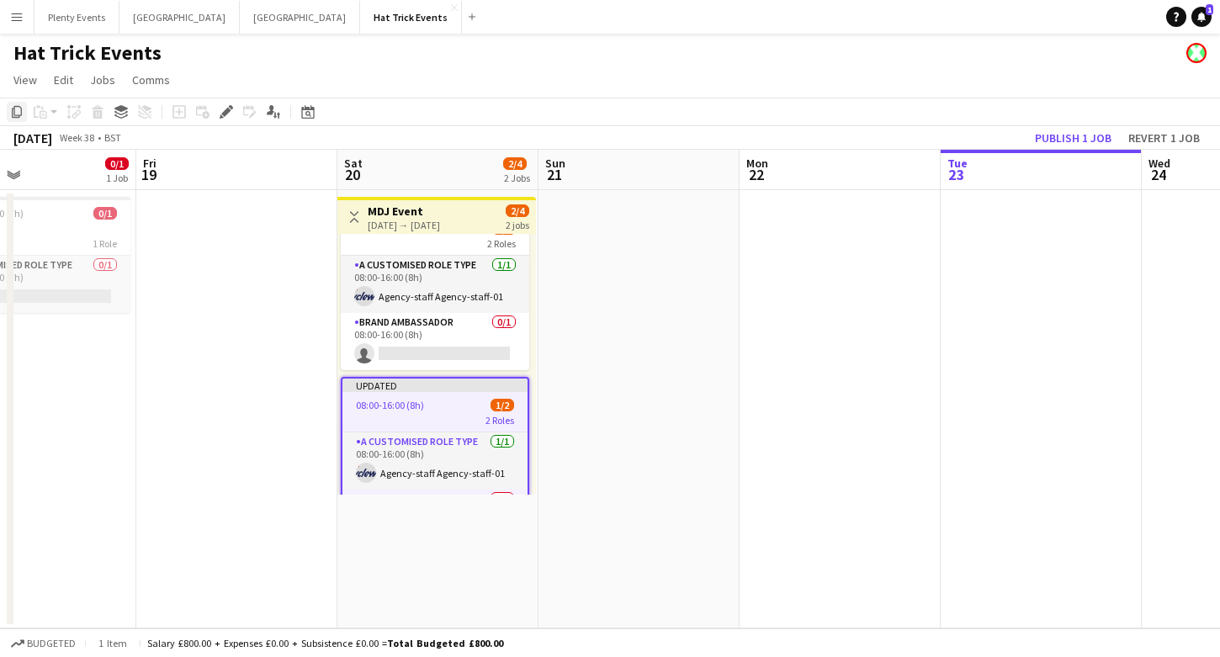
click at [17, 115] on icon at bounding box center [17, 112] width 10 height 12
click at [634, 314] on app-date-cell at bounding box center [639, 409] width 201 height 438
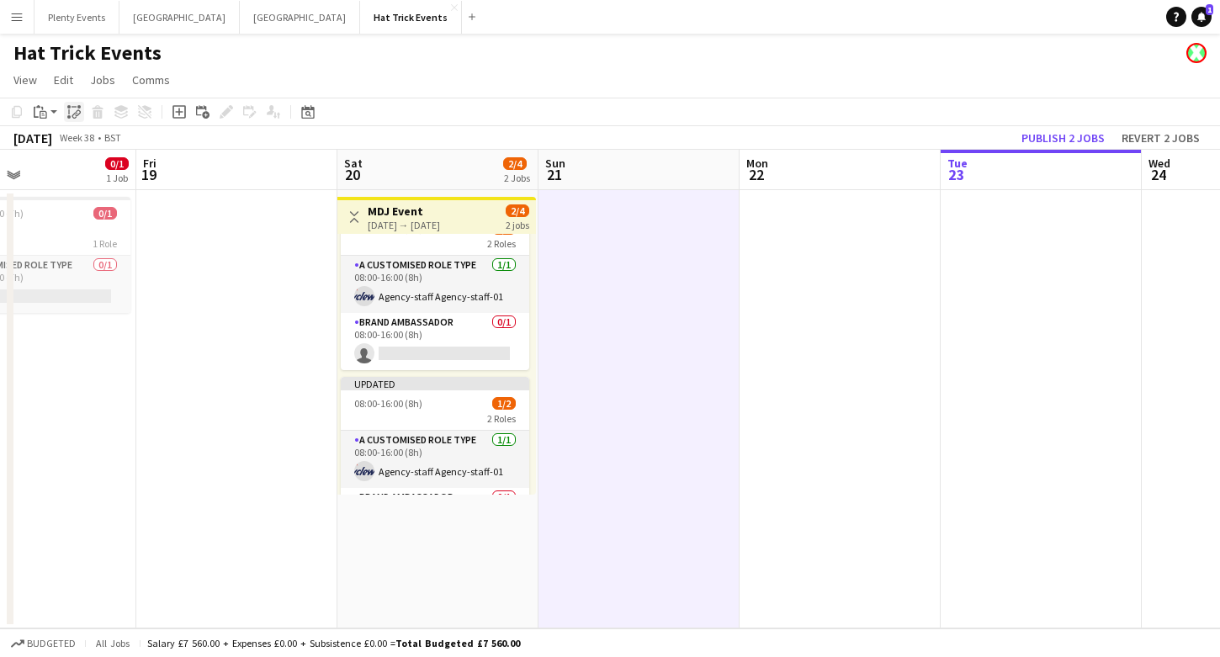
click at [79, 118] on icon "Paste linked Job" at bounding box center [73, 111] width 13 height 13
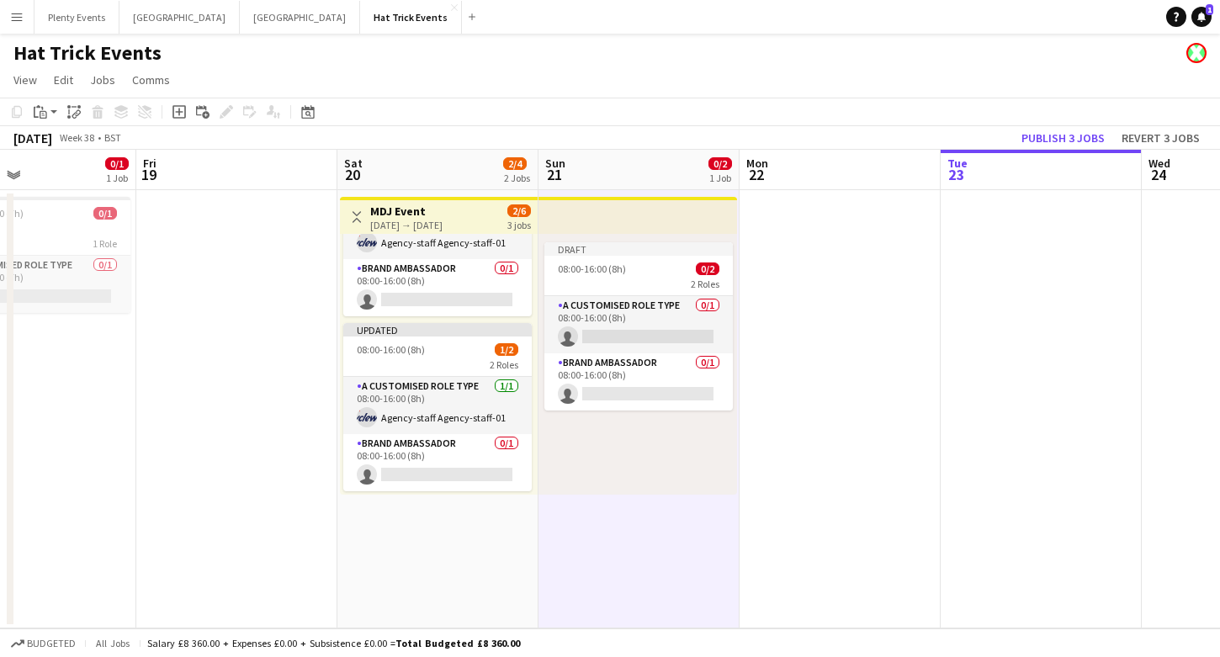
scroll to position [0, 0]
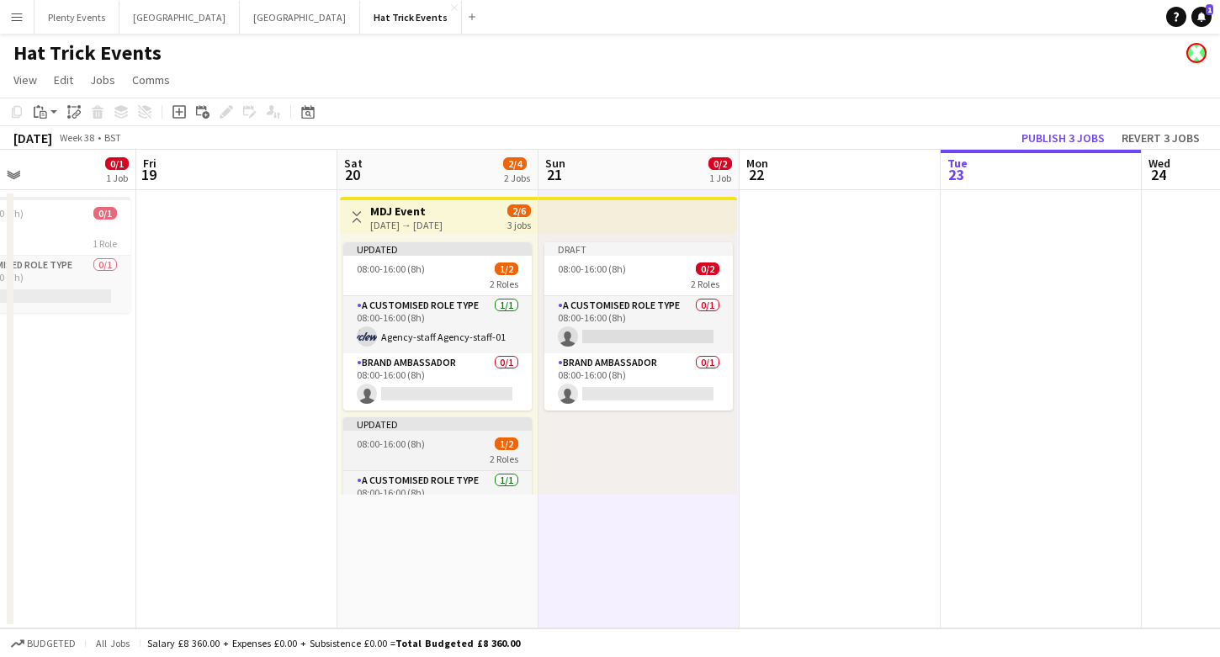
click at [459, 443] on div "08:00-16:00 (8h) 1/2" at bounding box center [437, 444] width 188 height 13
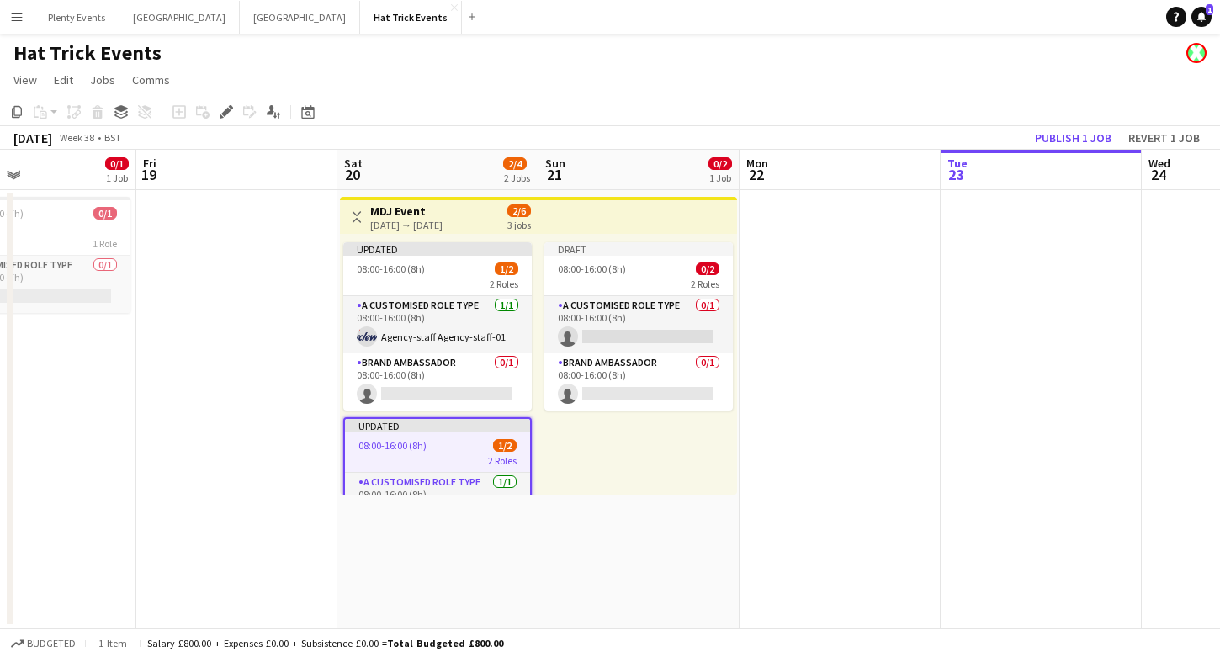
click at [425, 454] on div "2 Roles" at bounding box center [437, 460] width 185 height 13
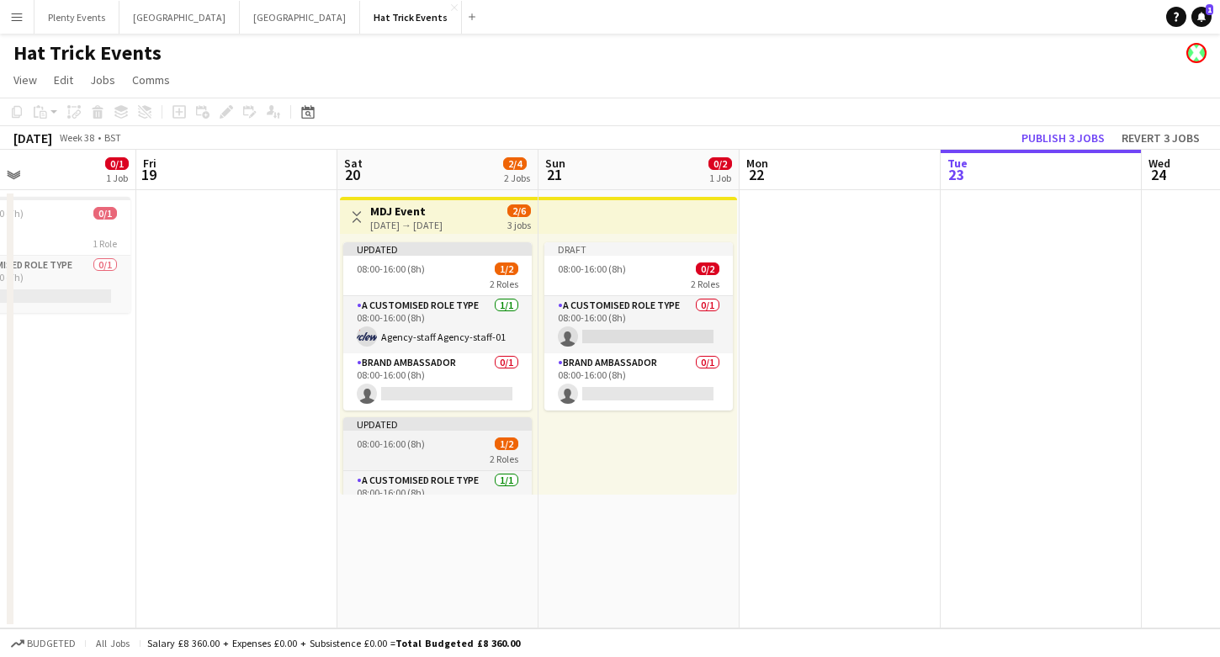
click at [425, 454] on div "2 Roles" at bounding box center [437, 458] width 188 height 13
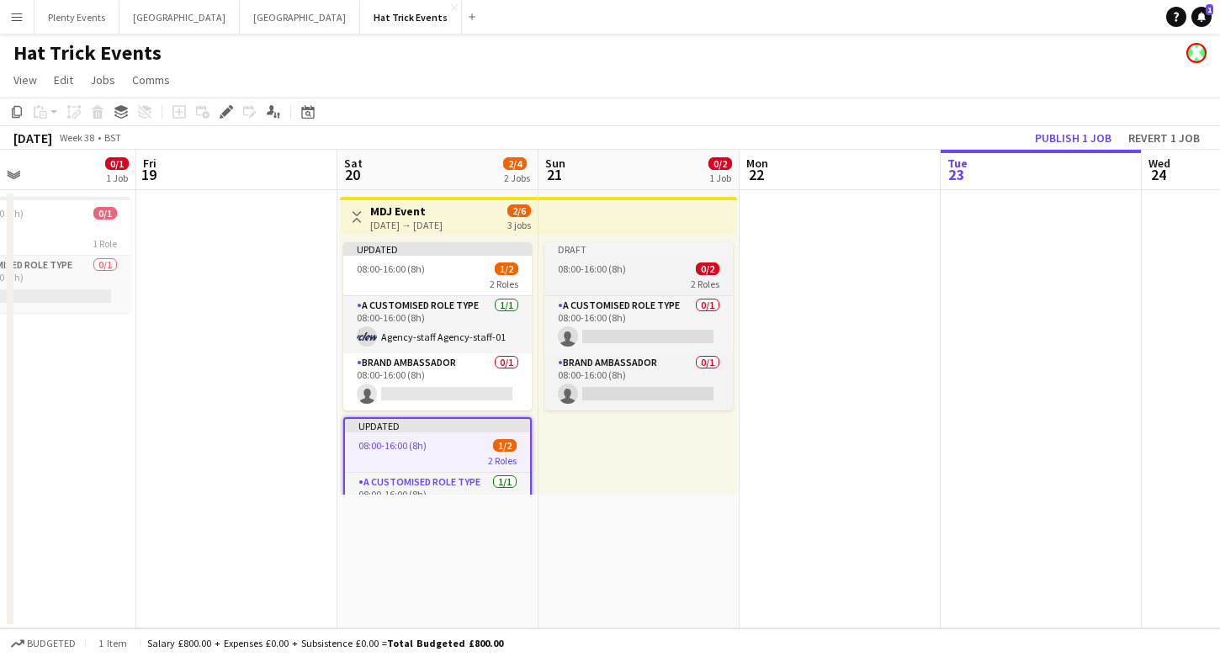
click at [637, 277] on div "2 Roles" at bounding box center [638, 283] width 188 height 13
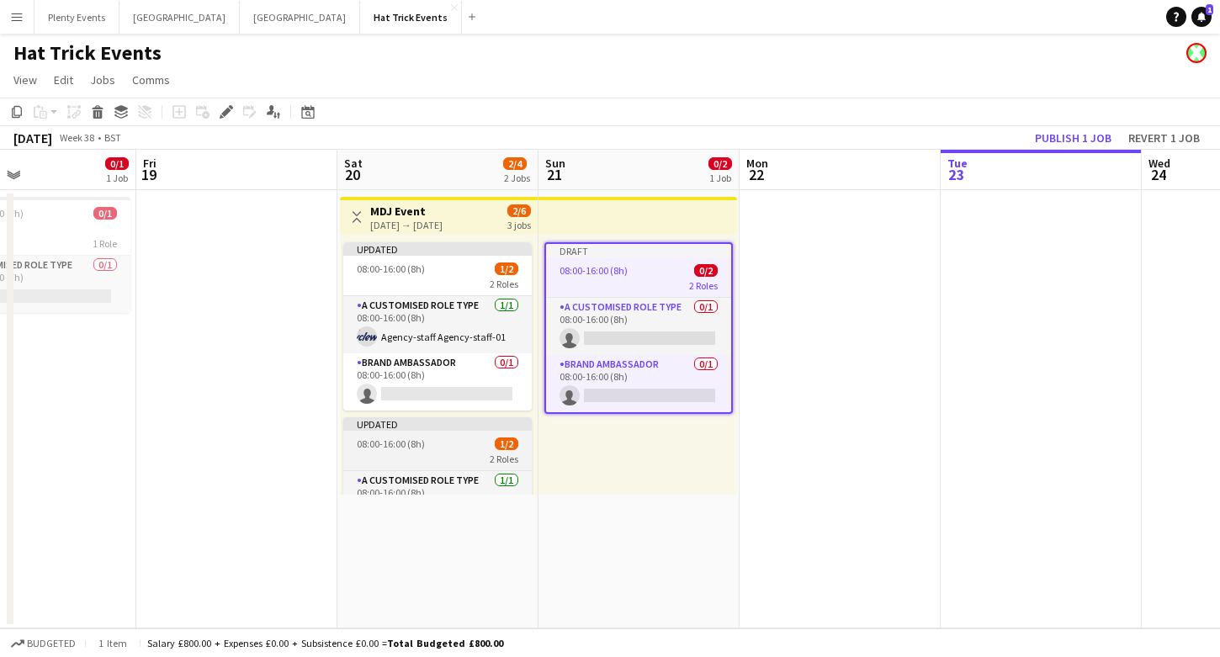
click at [440, 462] on div "2 Roles" at bounding box center [437, 458] width 188 height 13
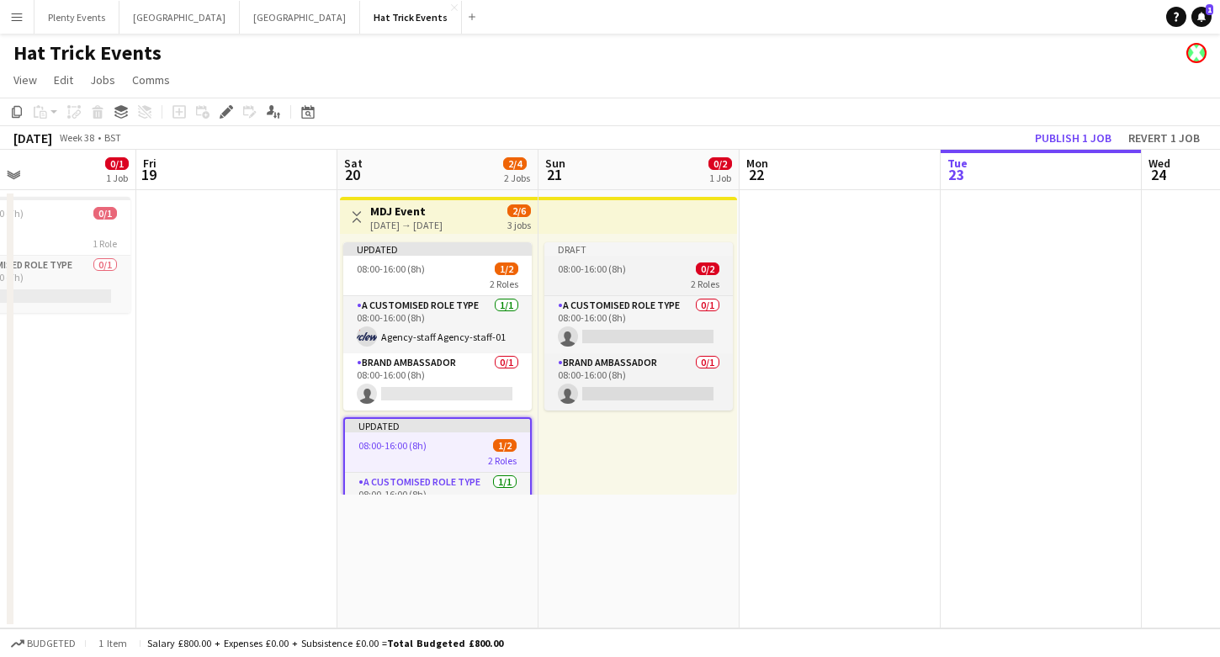
click at [634, 272] on div "08:00-16:00 (8h) 0/2" at bounding box center [638, 269] width 188 height 13
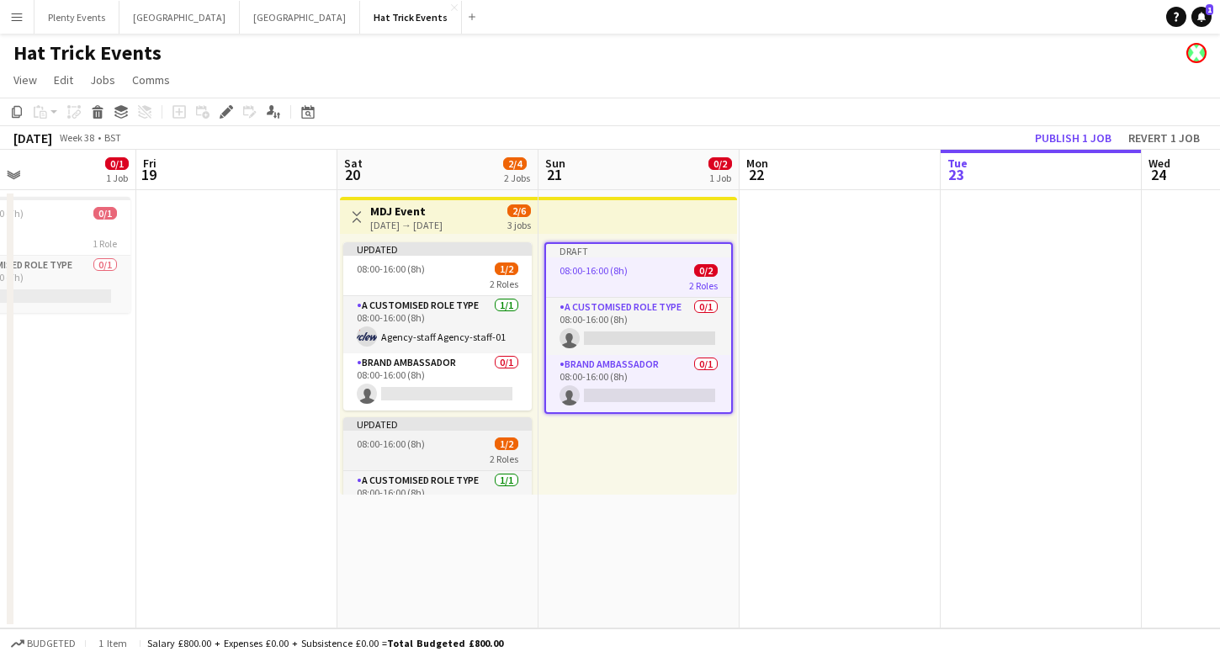
click at [466, 452] on div "2 Roles" at bounding box center [437, 458] width 188 height 13
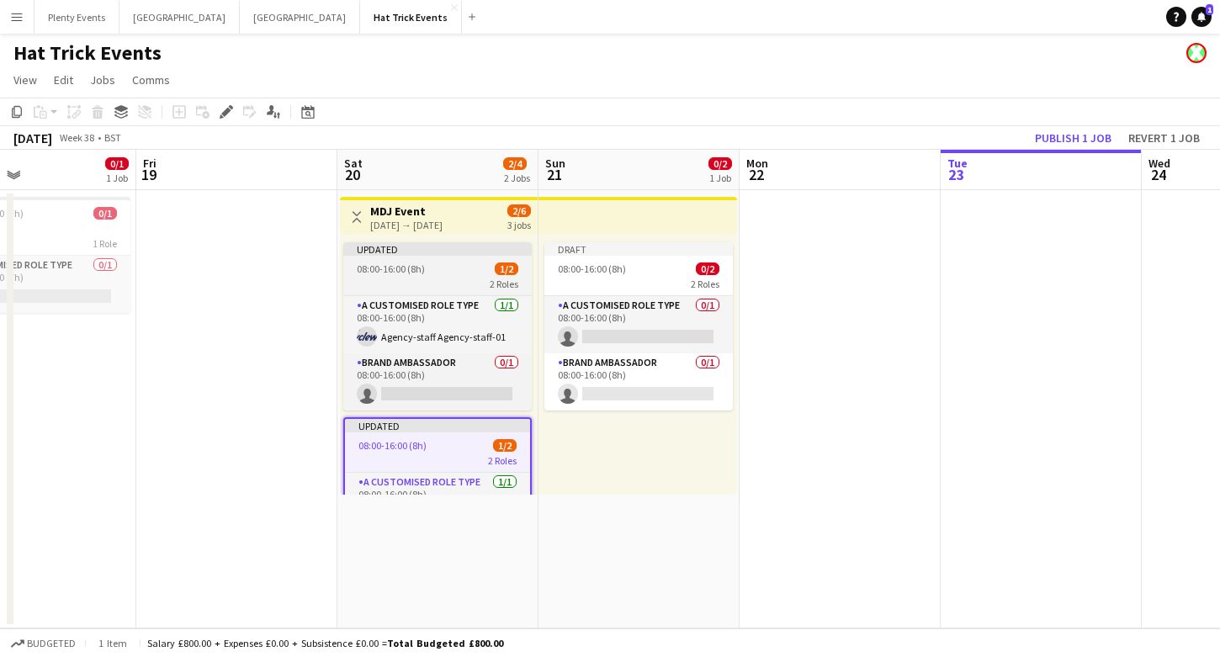
click at [437, 284] on div "2 Roles" at bounding box center [437, 283] width 188 height 13
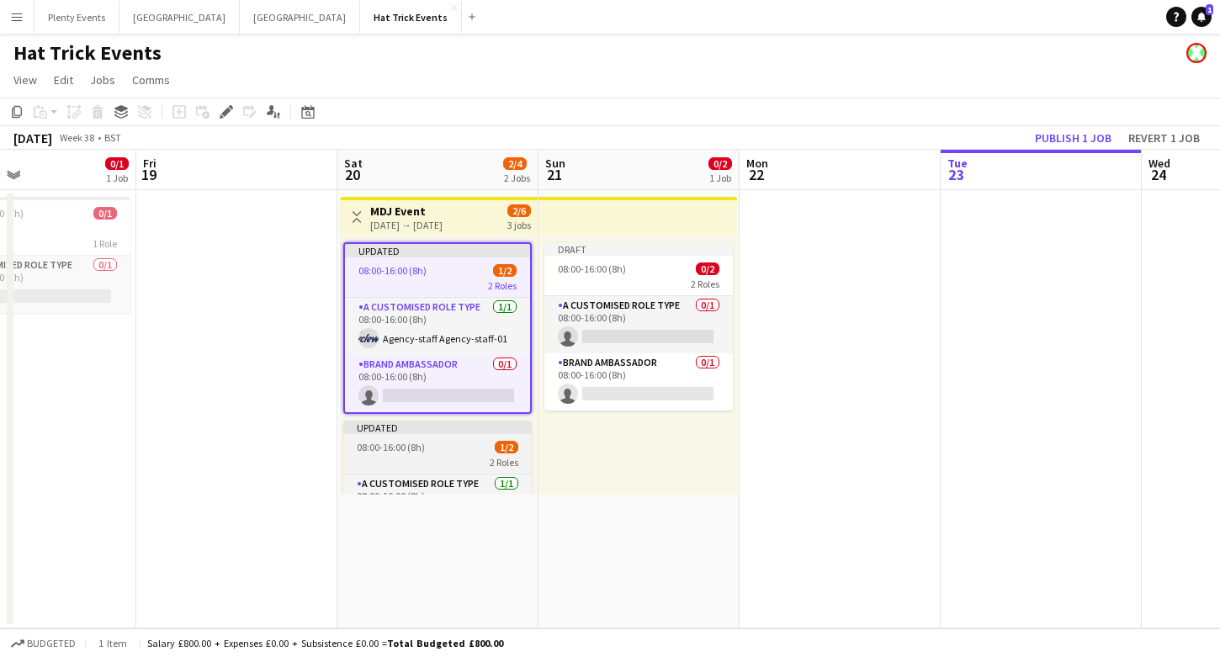
click at [457, 448] on div "08:00-16:00 (8h) 1/2" at bounding box center [437, 447] width 188 height 13
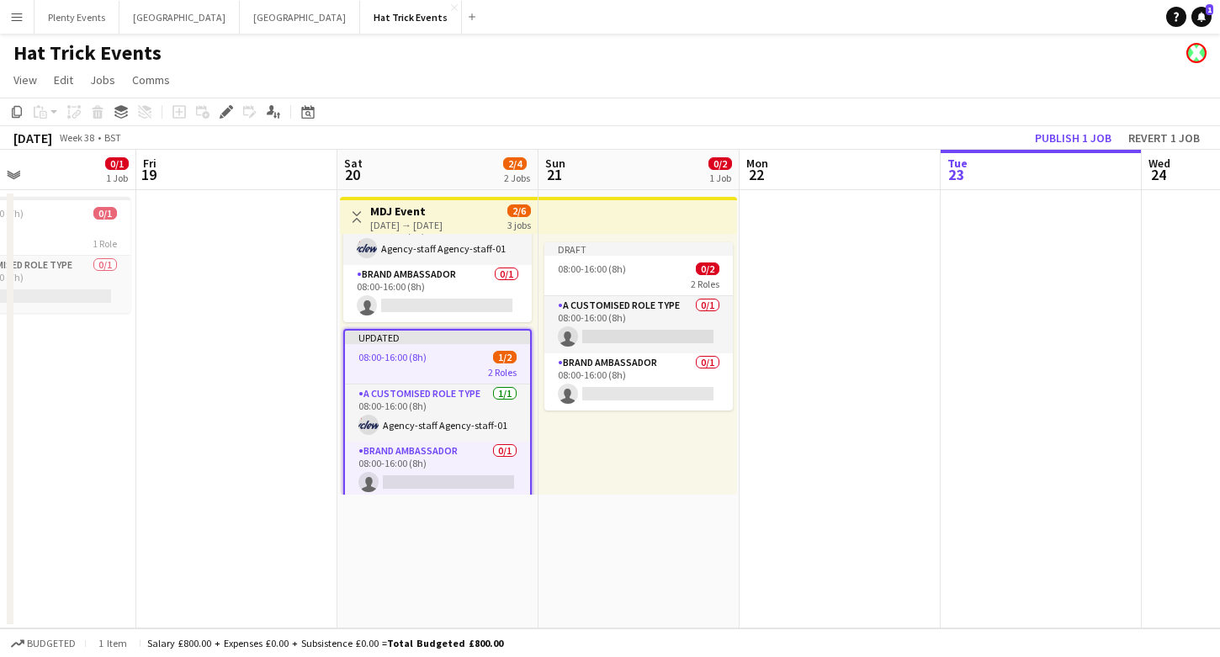
scroll to position [110, 0]
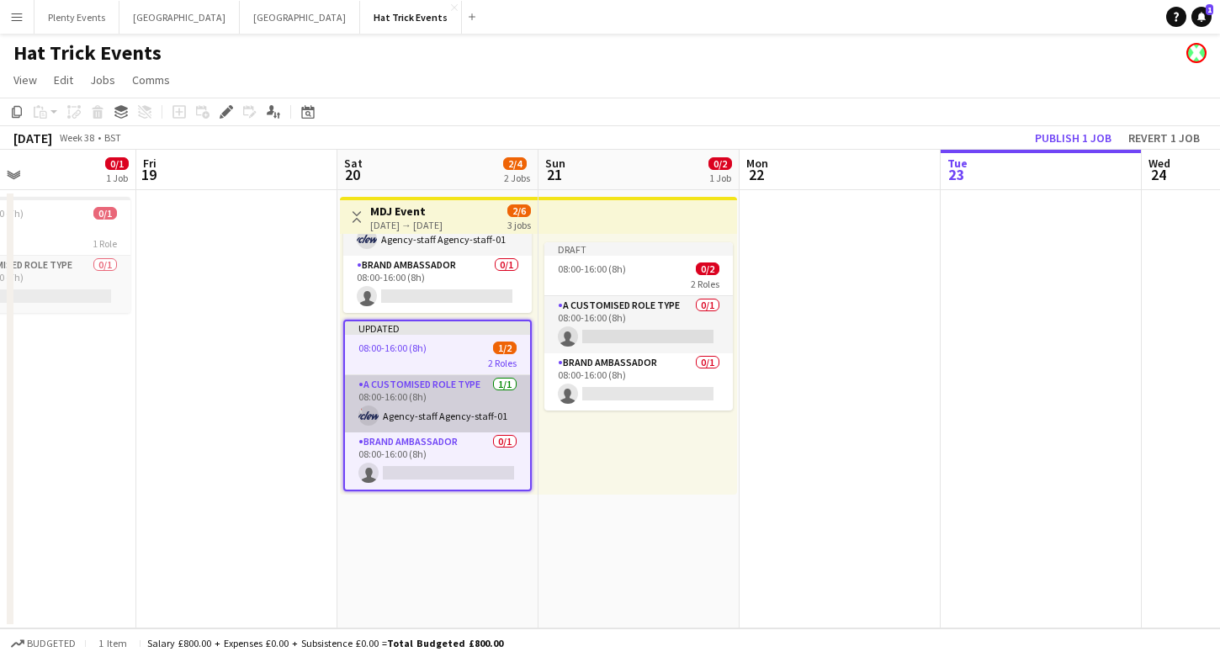
click at [457, 390] on app-card-role "A Customised Role Type [DATE] 08:00-16:00 (8h) Agency-staff Agency-staff-01" at bounding box center [437, 403] width 185 height 57
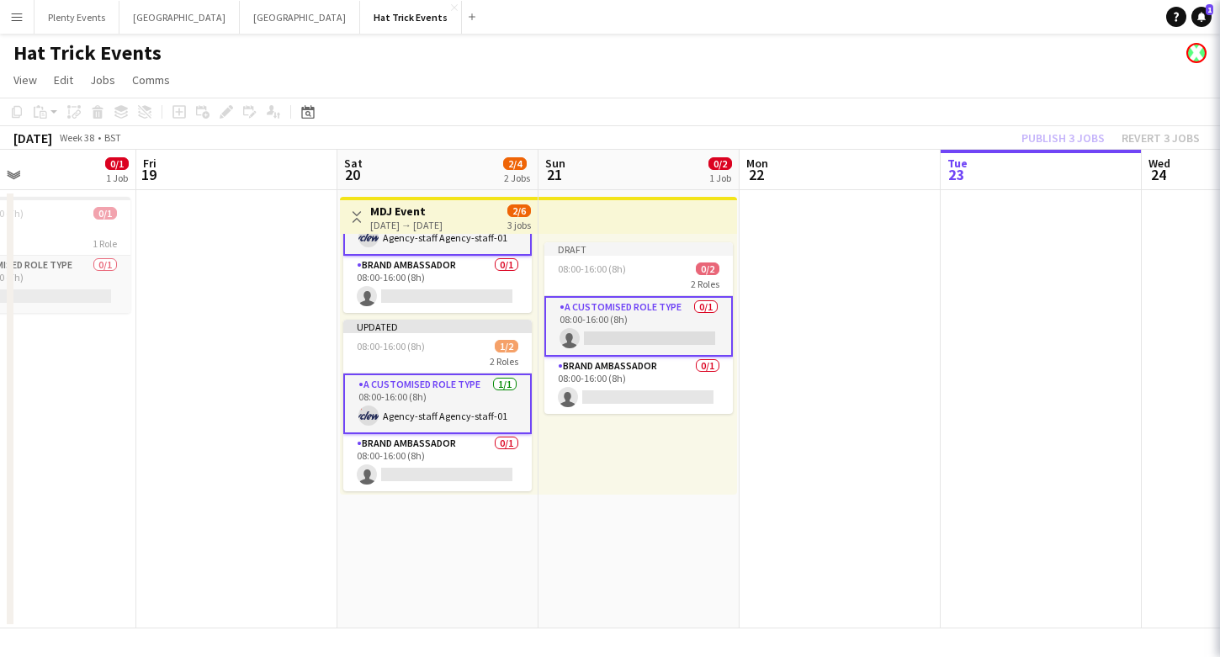
scroll to position [112, 0]
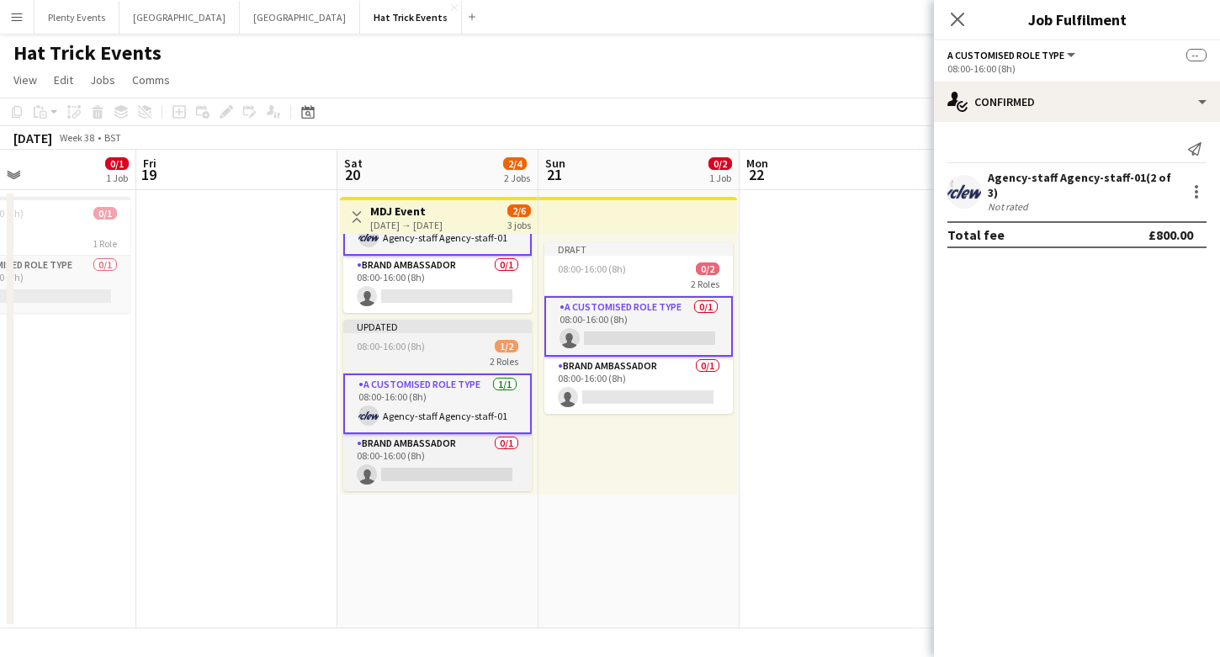
click at [427, 340] on div "08:00-16:00 (8h) 1/2" at bounding box center [437, 346] width 188 height 13
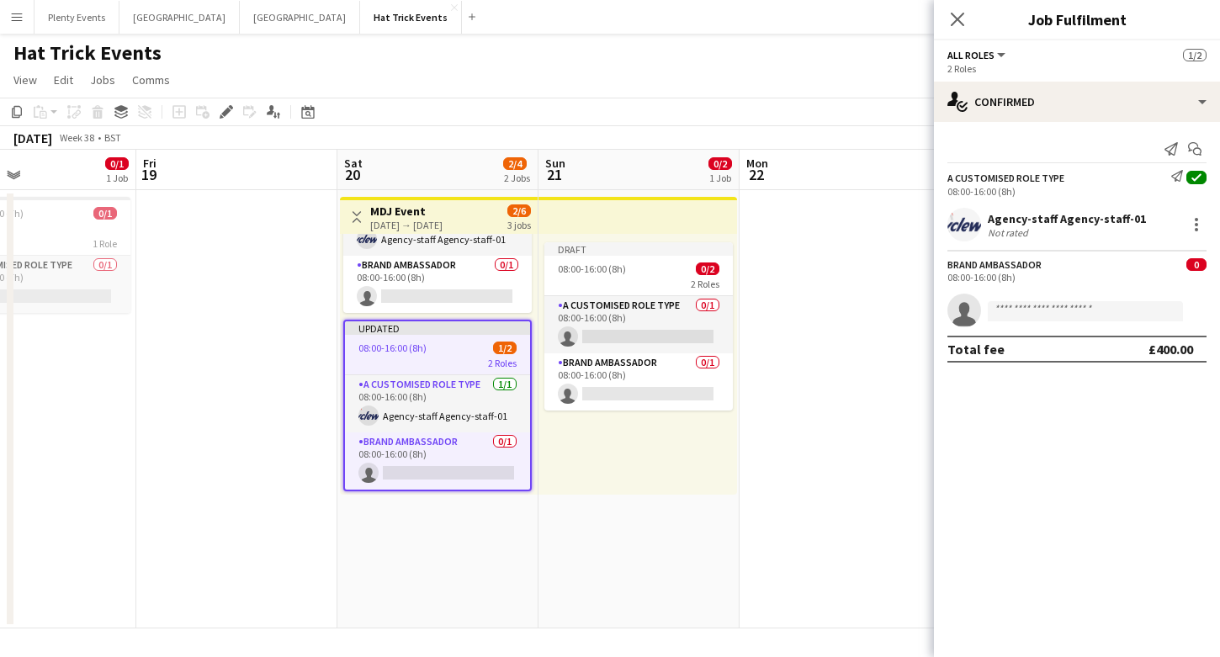
scroll to position [110, 0]
click at [220, 112] on icon "Edit" at bounding box center [226, 111] width 13 height 13
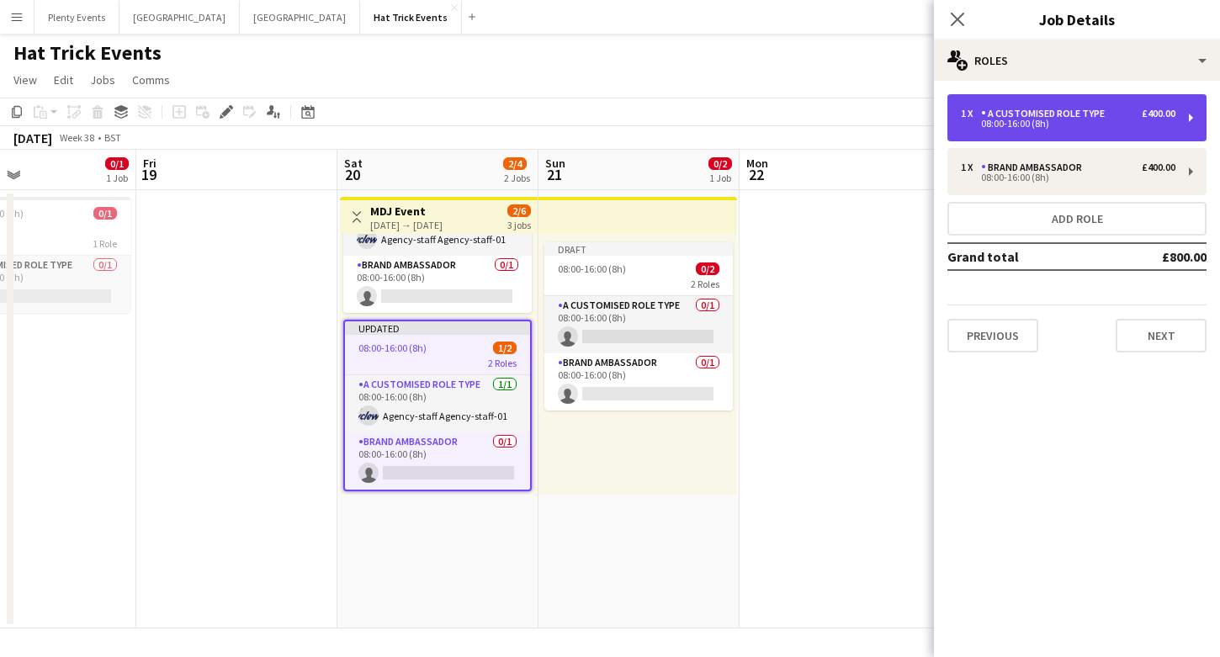
click at [1145, 119] on div "08:00-16:00 (8h)" at bounding box center [1068, 123] width 215 height 8
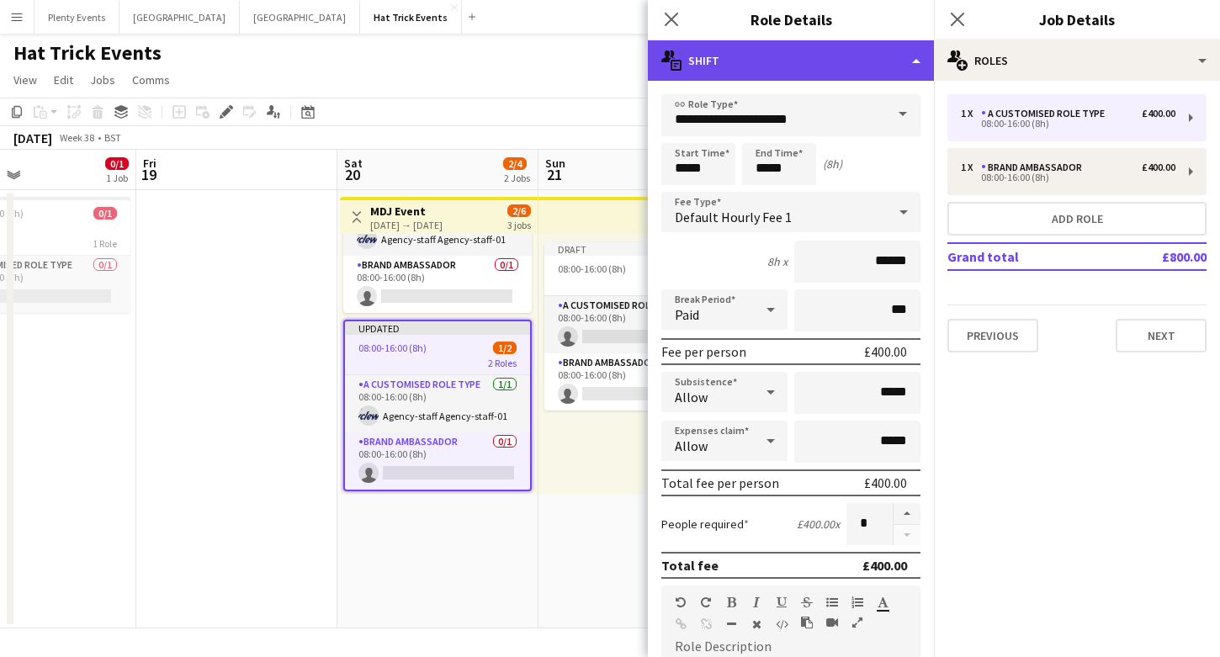
click at [812, 65] on div "multiple-actions-text Shift" at bounding box center [791, 60] width 286 height 40
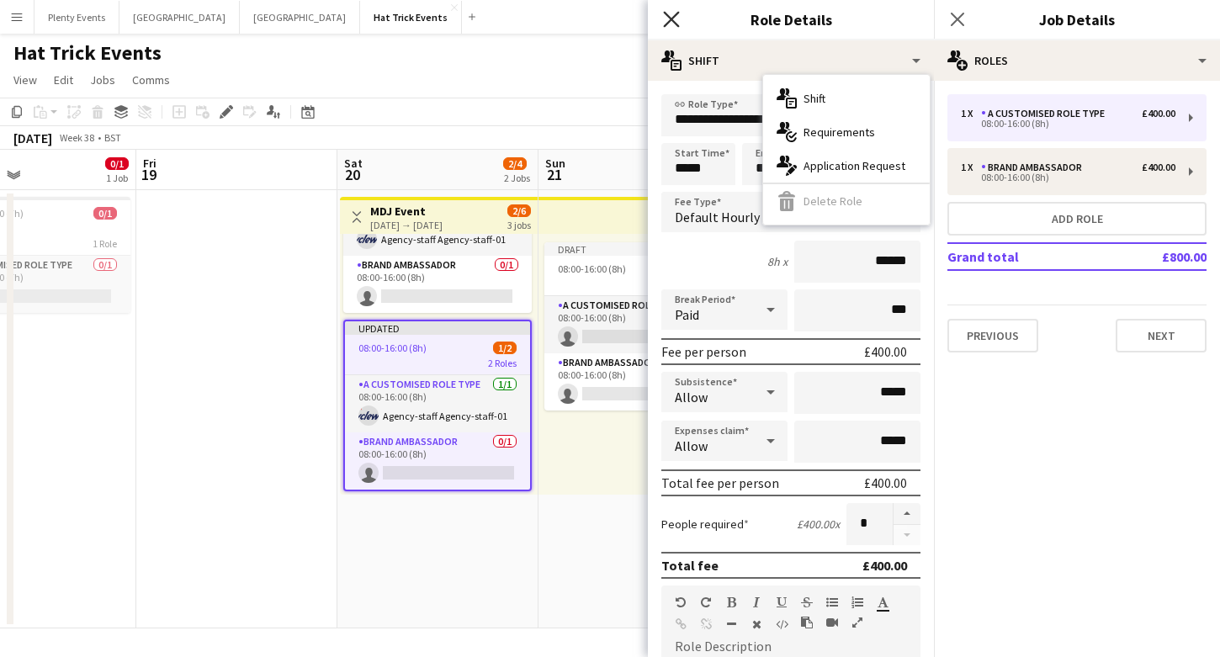
click at [671, 24] on icon "Close pop-in" at bounding box center [671, 19] width 16 height 16
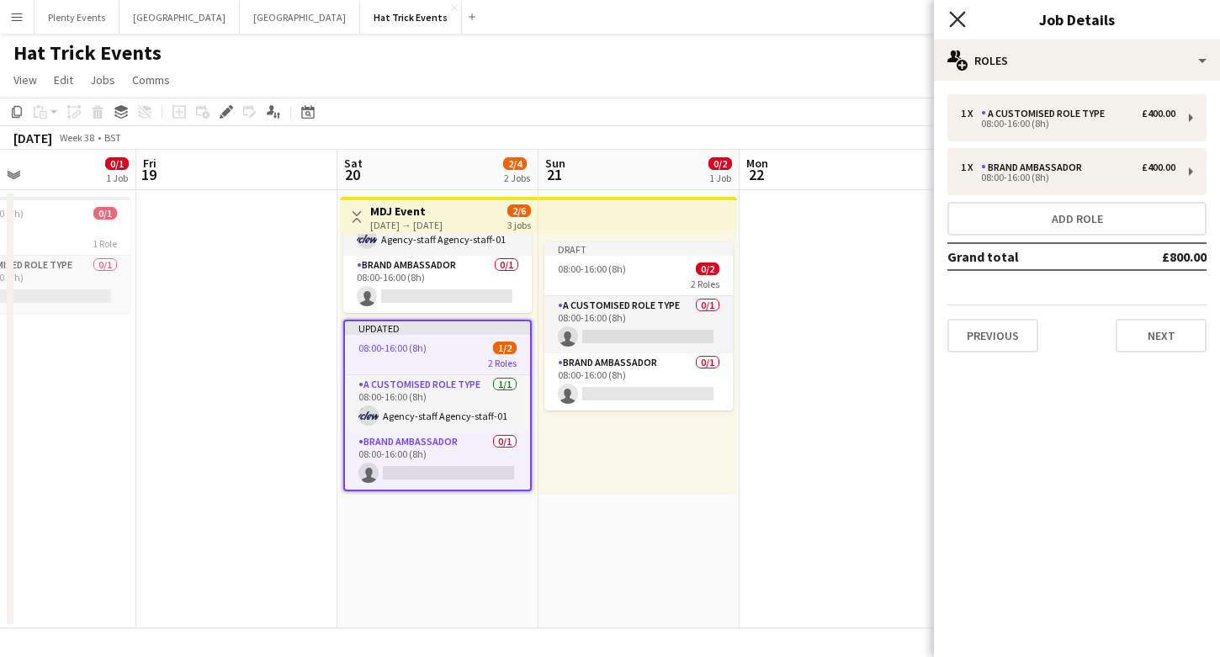
click at [955, 21] on icon at bounding box center [957, 19] width 16 height 16
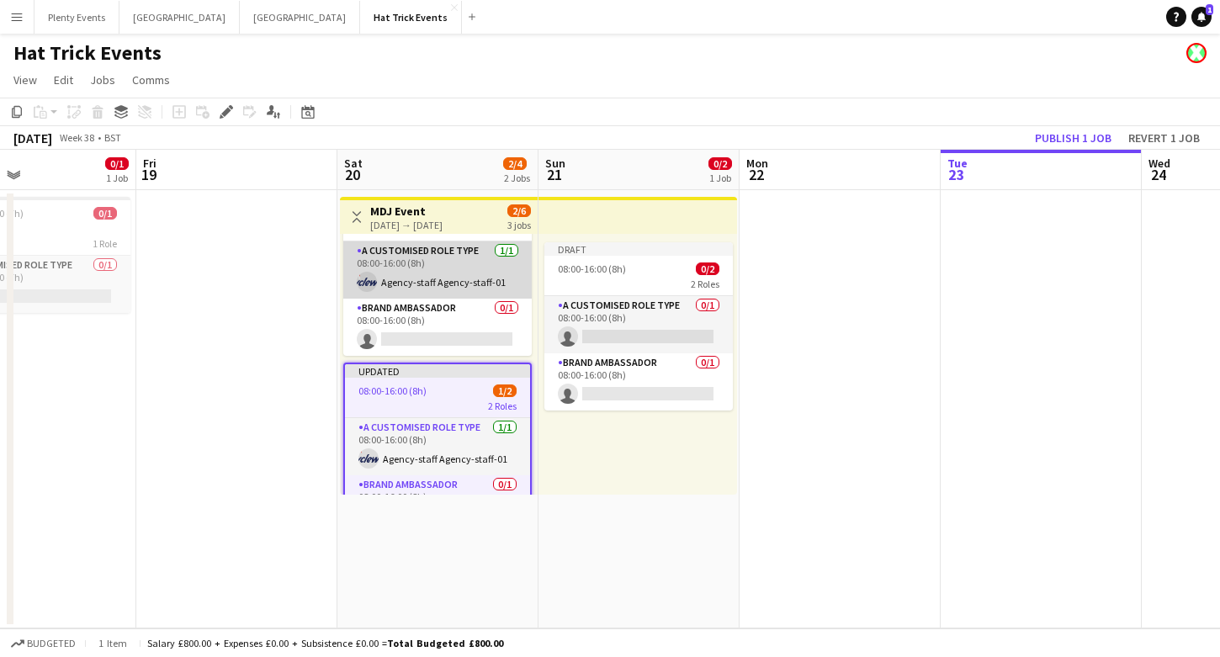
scroll to position [66, 0]
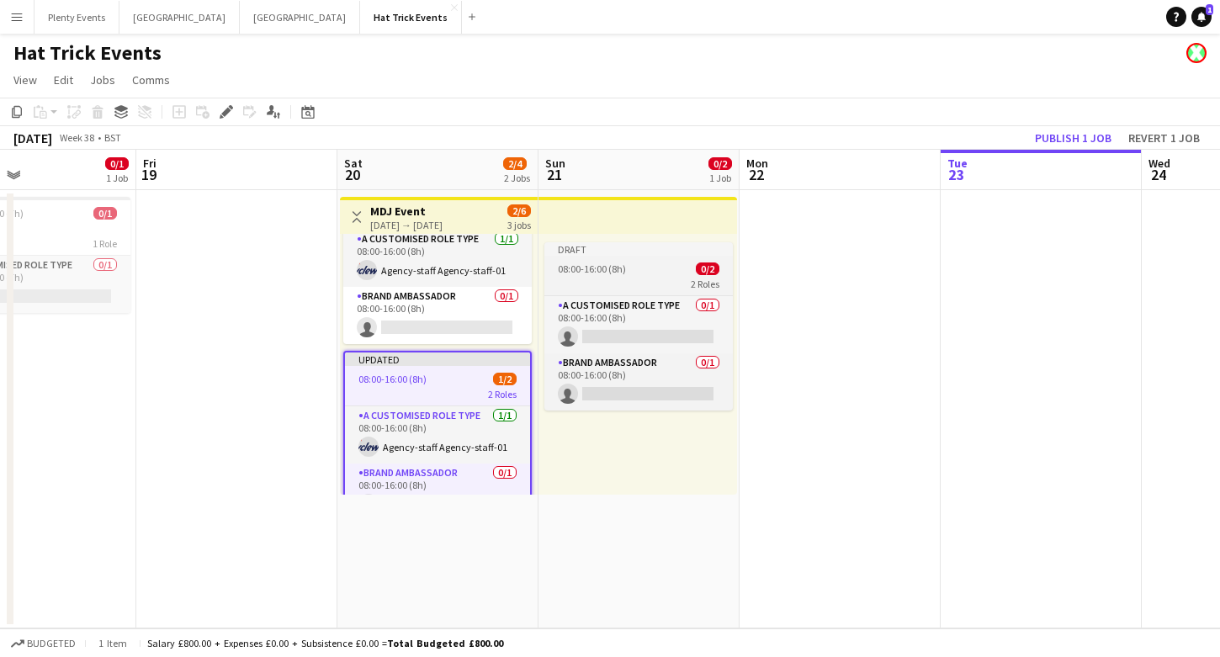
click at [655, 264] on div "08:00-16:00 (8h) 0/2" at bounding box center [638, 269] width 188 height 13
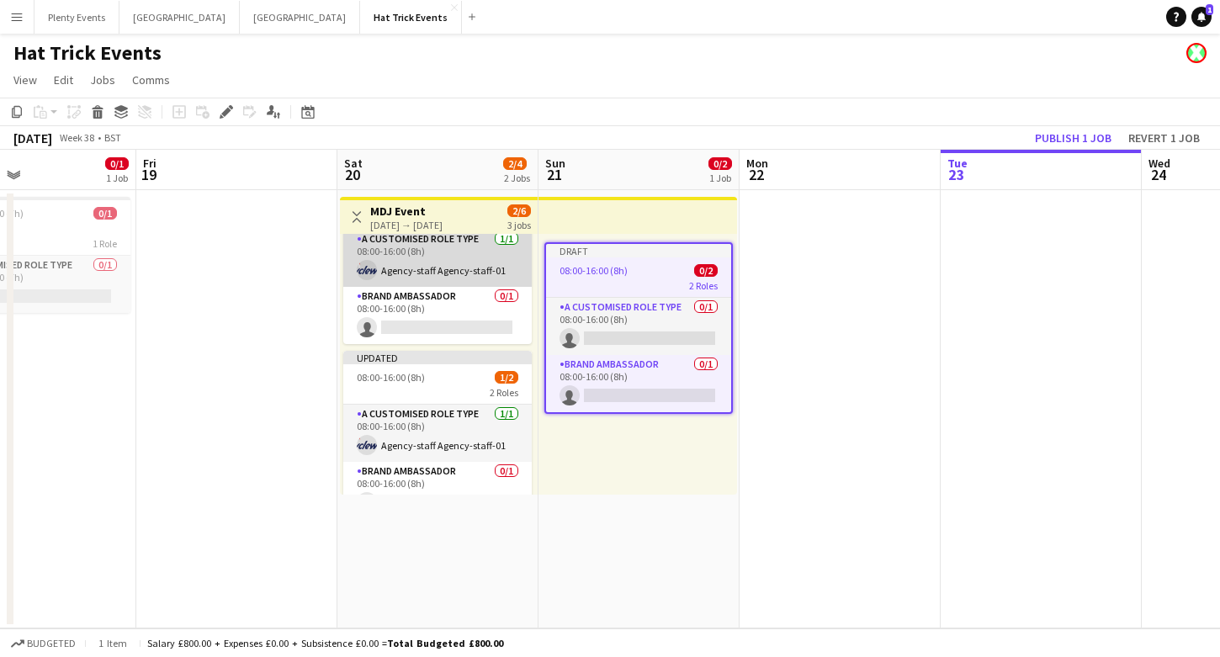
click at [448, 265] on app-card-role "A Customised Role Type [DATE] 08:00-16:00 (8h) Agency-staff Agency-staff-01" at bounding box center [437, 258] width 188 height 57
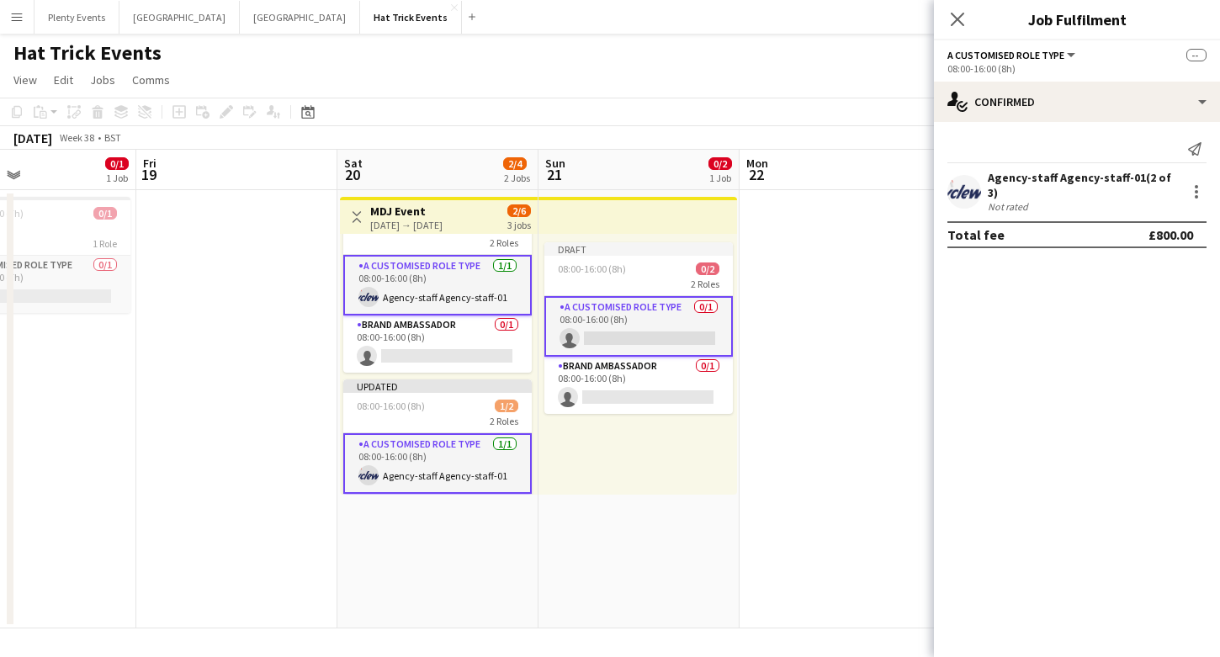
scroll to position [0, 0]
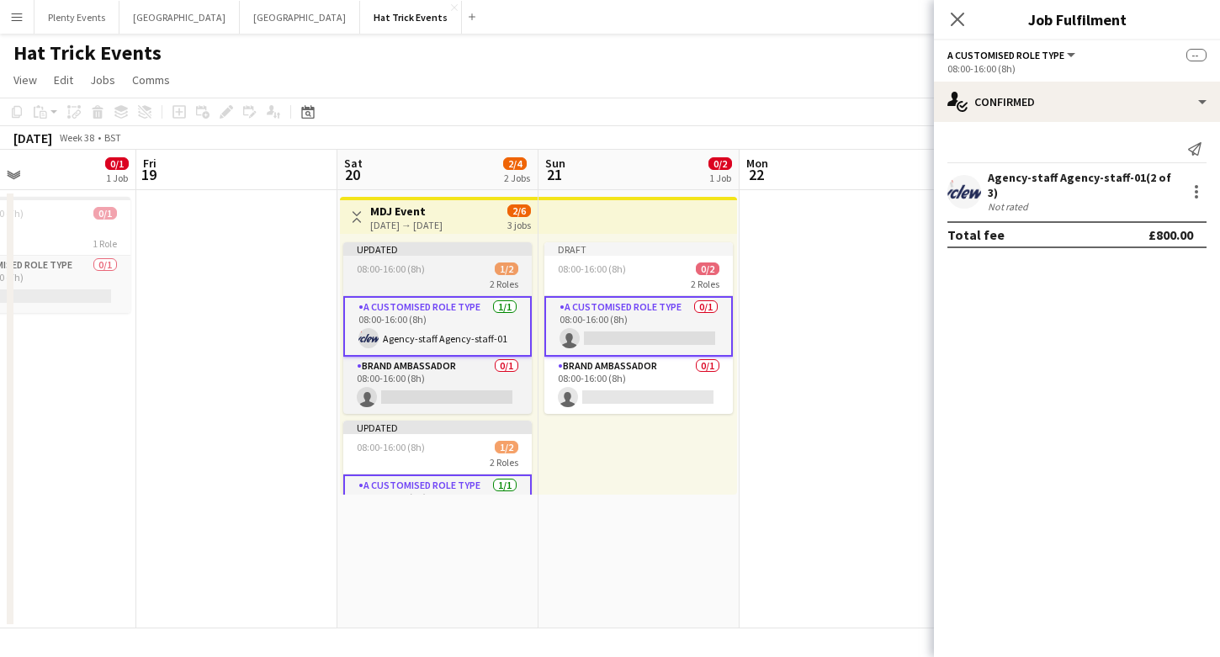
click at [447, 261] on app-job-card "Updated 08:00-16:00 (8h) 1/2 2 Roles A Customised Role Type [DATE] 08:00-16:00 …" at bounding box center [437, 328] width 188 height 172
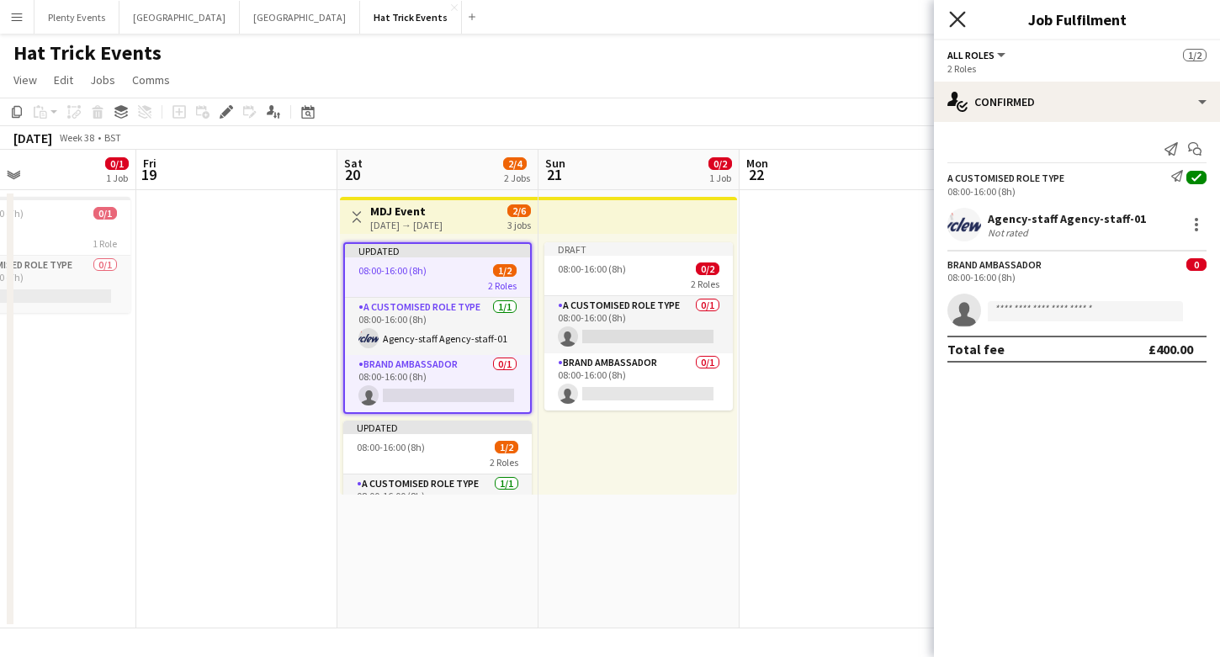
click at [954, 21] on icon at bounding box center [957, 19] width 16 height 16
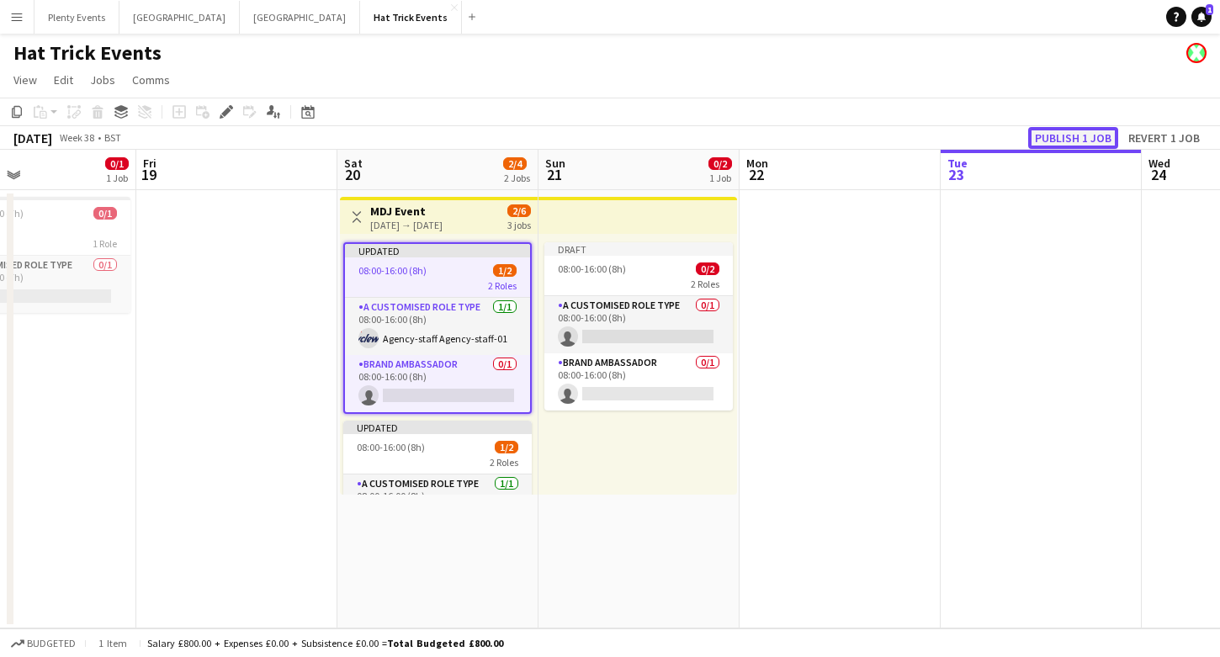
click at [1065, 133] on button "Publish 1 job" at bounding box center [1073, 138] width 90 height 22
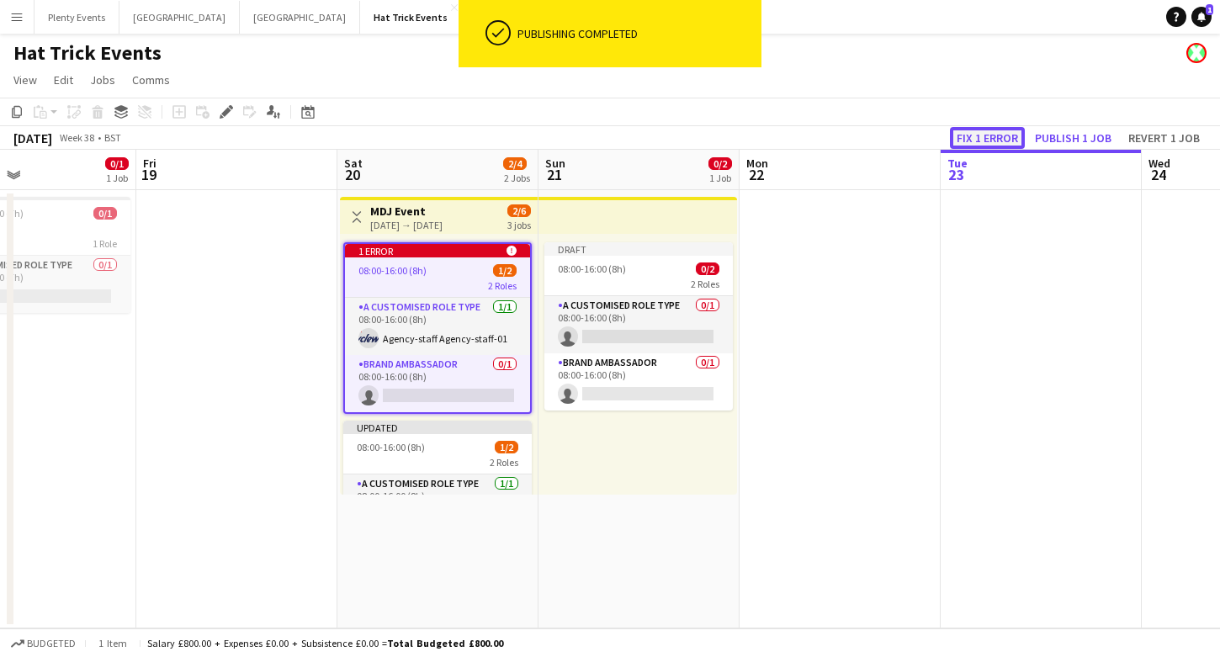
click at [1005, 140] on button "Fix 1 error" at bounding box center [987, 138] width 75 height 22
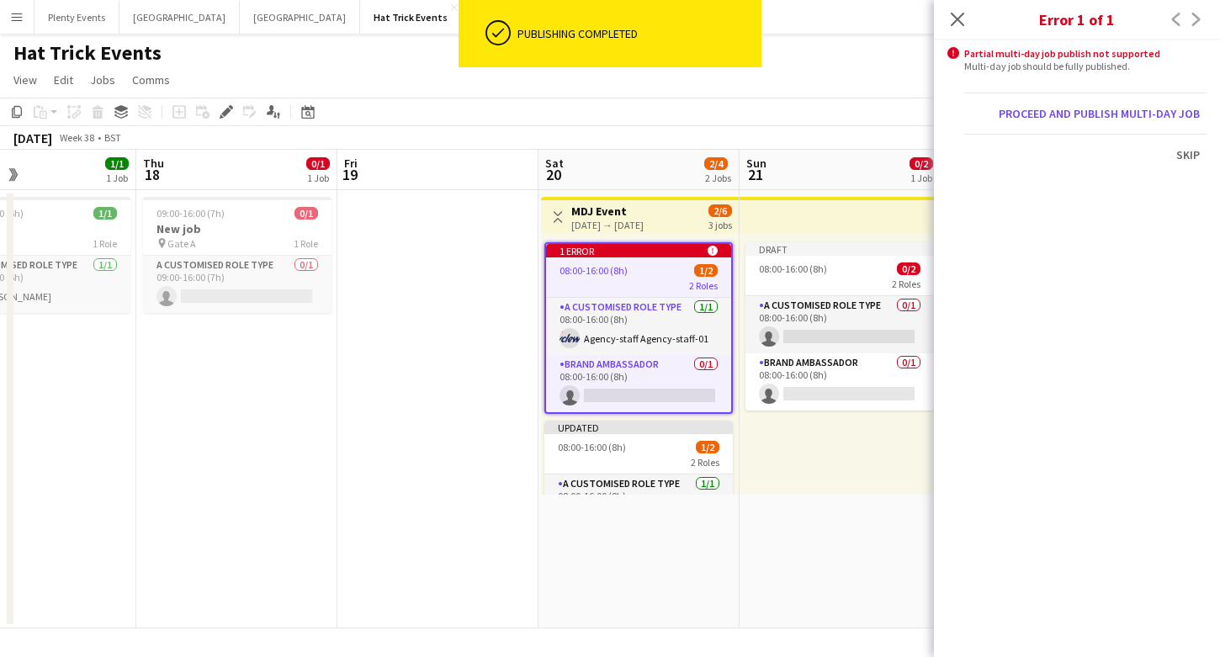
scroll to position [0, 579]
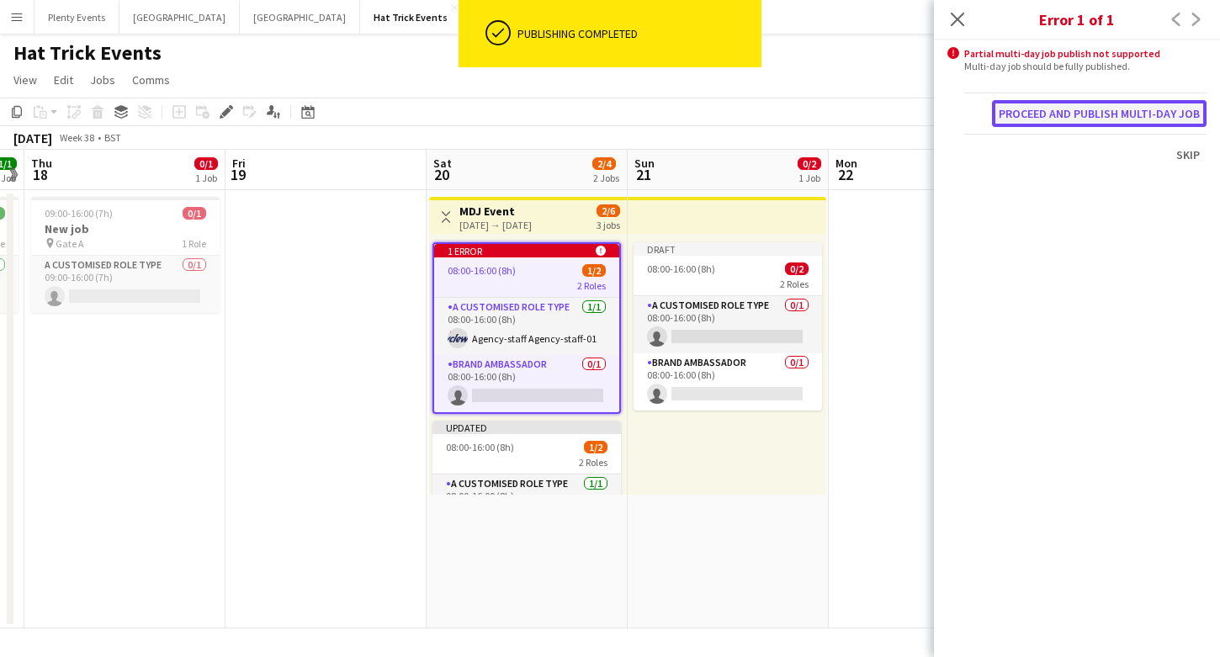
click at [1084, 111] on button "Proceed and publish multi-day job" at bounding box center [1099, 113] width 215 height 27
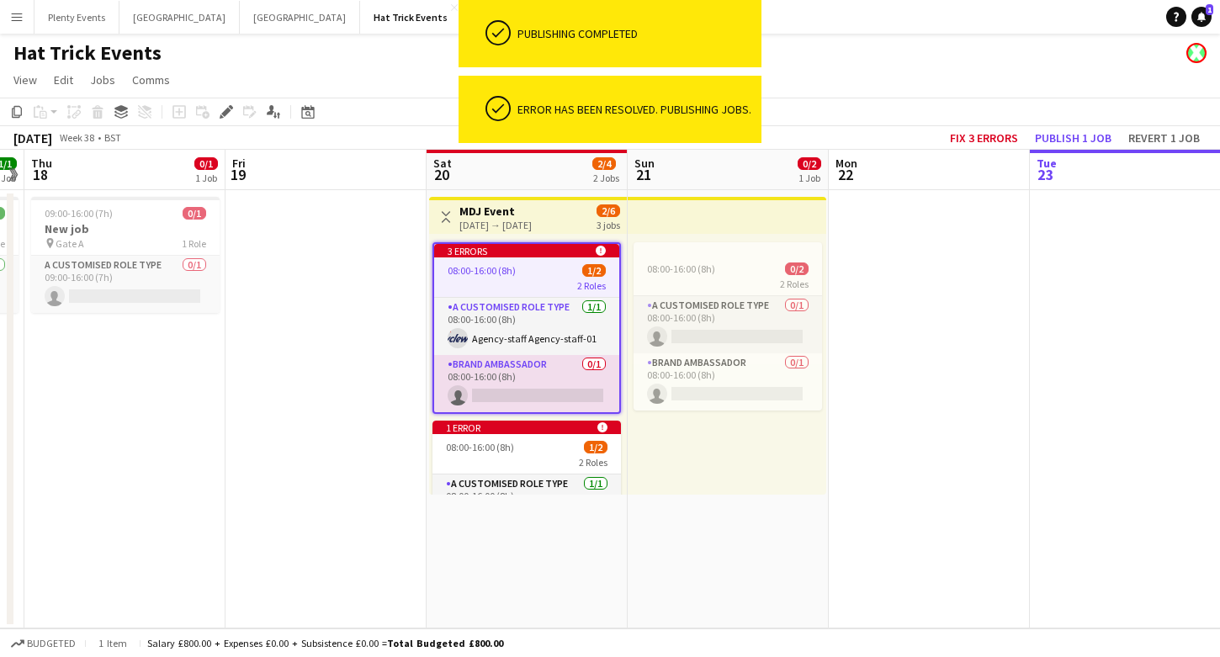
click at [508, 258] on app-job-card "3 errors alert-circle 08:00-16:00 (8h) 1/2 2 Roles A Customised Role Type [DATE…" at bounding box center [527, 328] width 188 height 172
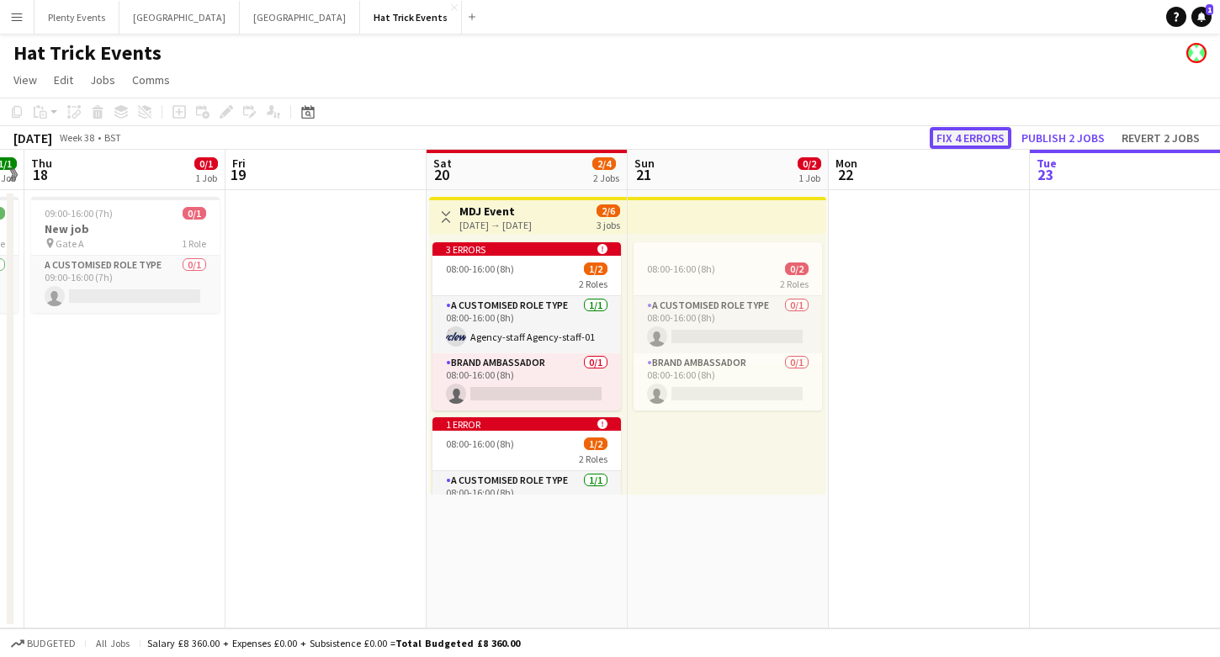
click at [964, 135] on button "Fix 4 errors" at bounding box center [971, 138] width 82 height 22
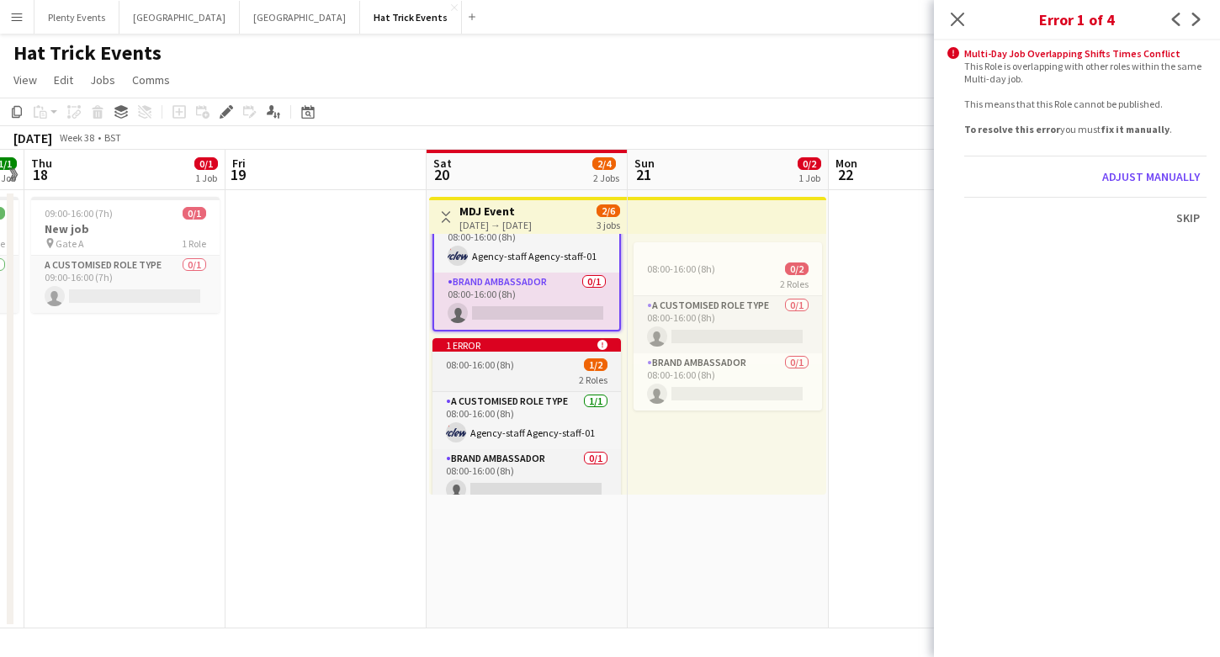
click at [540, 378] on div "2 Roles" at bounding box center [527, 379] width 188 height 13
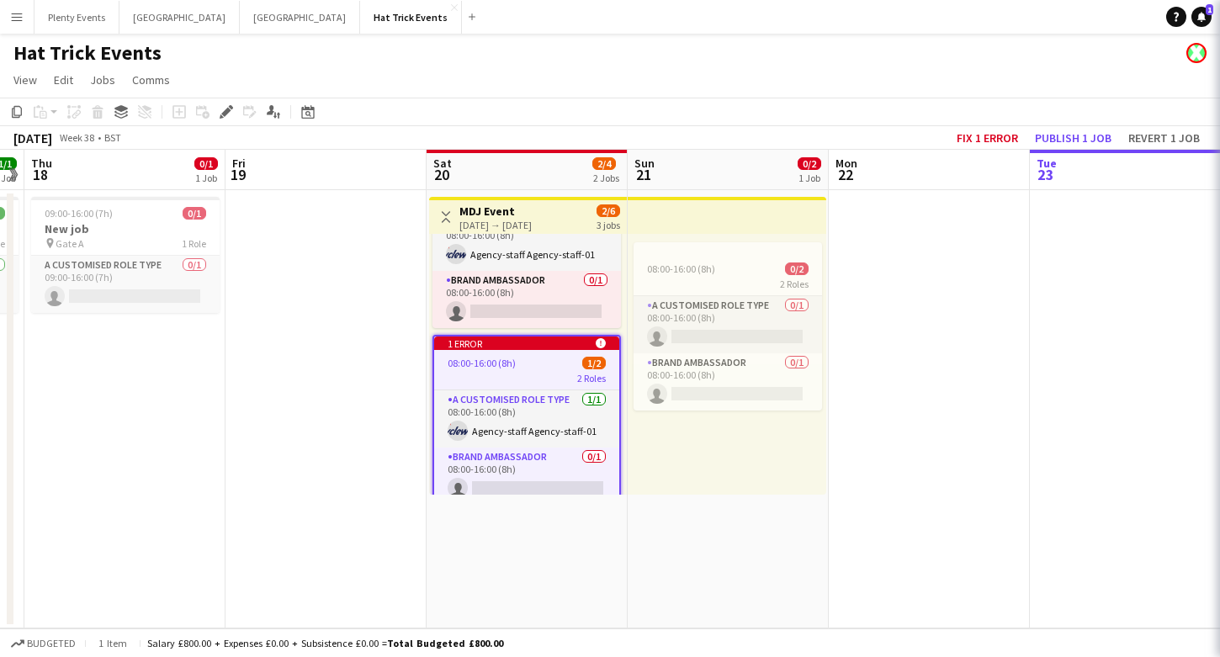
scroll to position [81, 0]
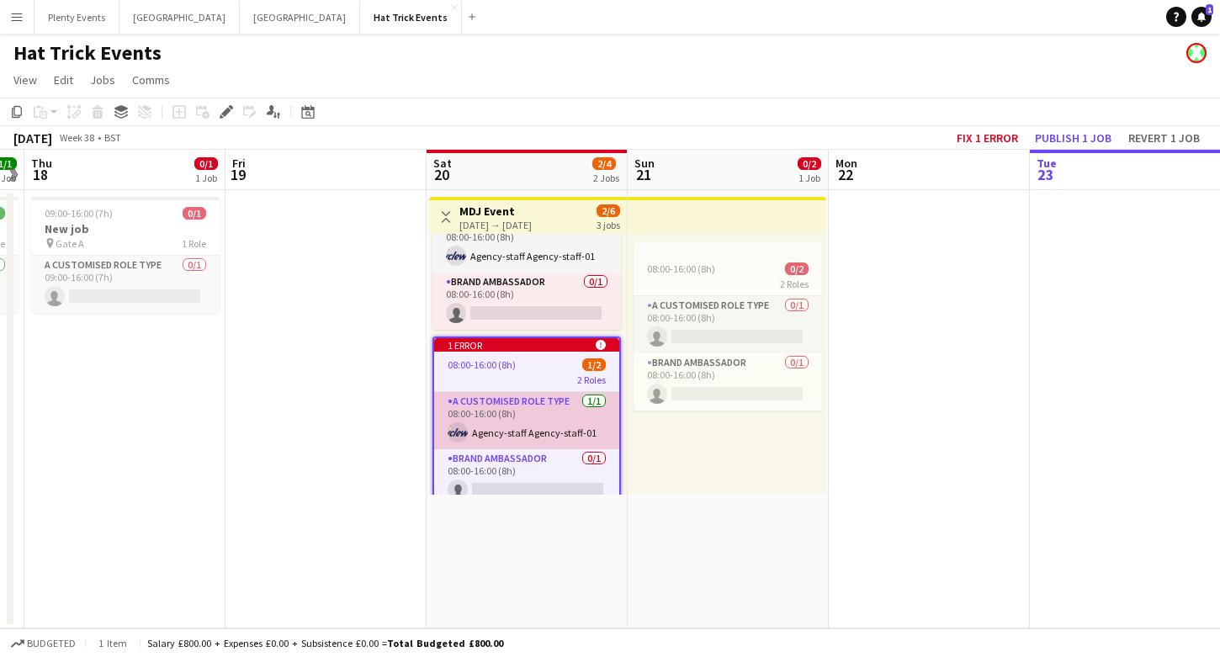
click at [542, 410] on app-card-role "A Customised Role Type [DATE] 08:00-16:00 (8h) Agency-staff Agency-staff-01" at bounding box center [526, 420] width 185 height 57
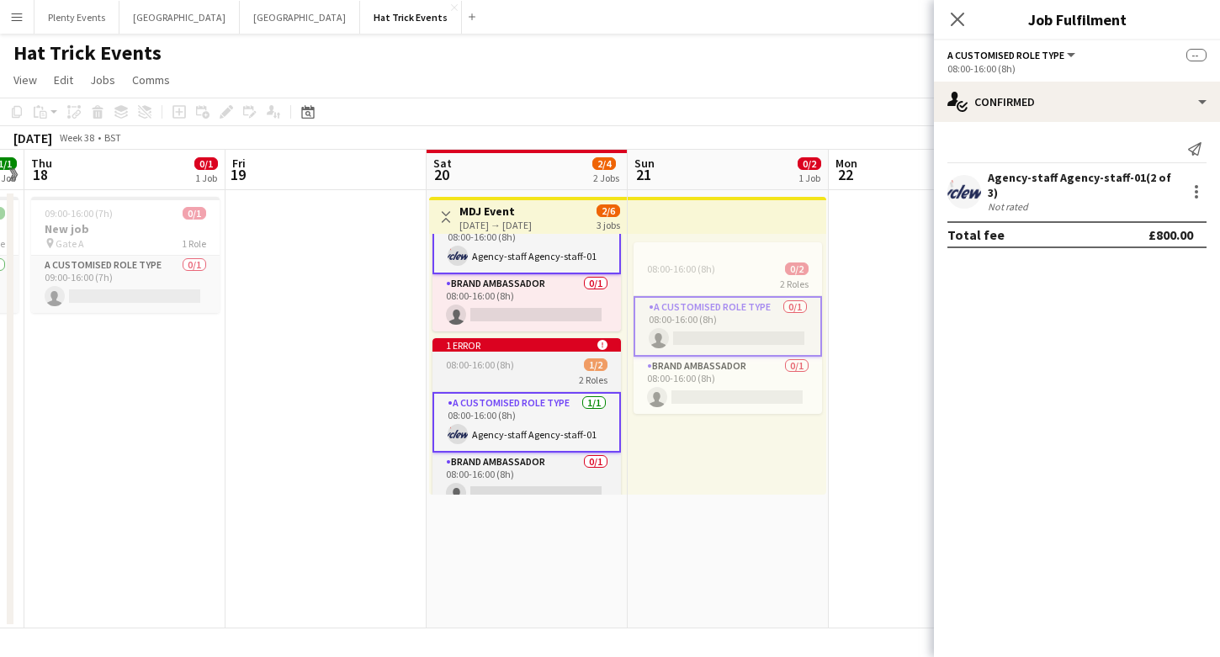
click at [539, 366] on div "08:00-16:00 (8h) 1/2" at bounding box center [527, 364] width 188 height 13
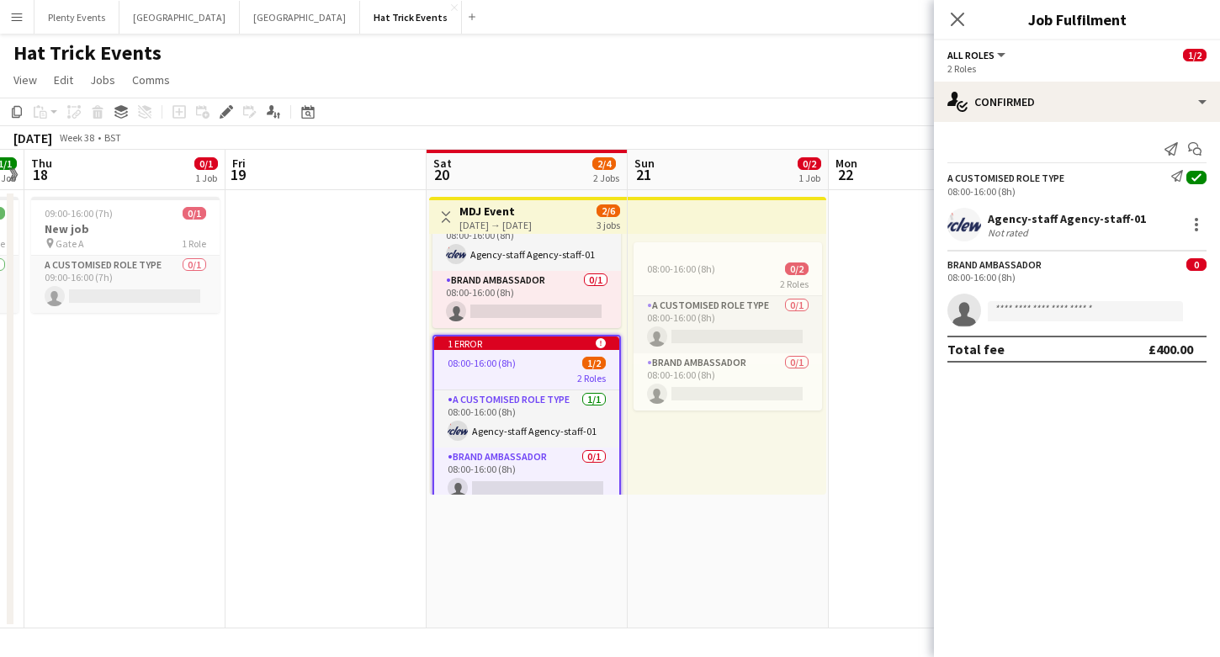
scroll to position [81, 0]
click at [231, 113] on icon "Edit" at bounding box center [226, 111] width 13 height 13
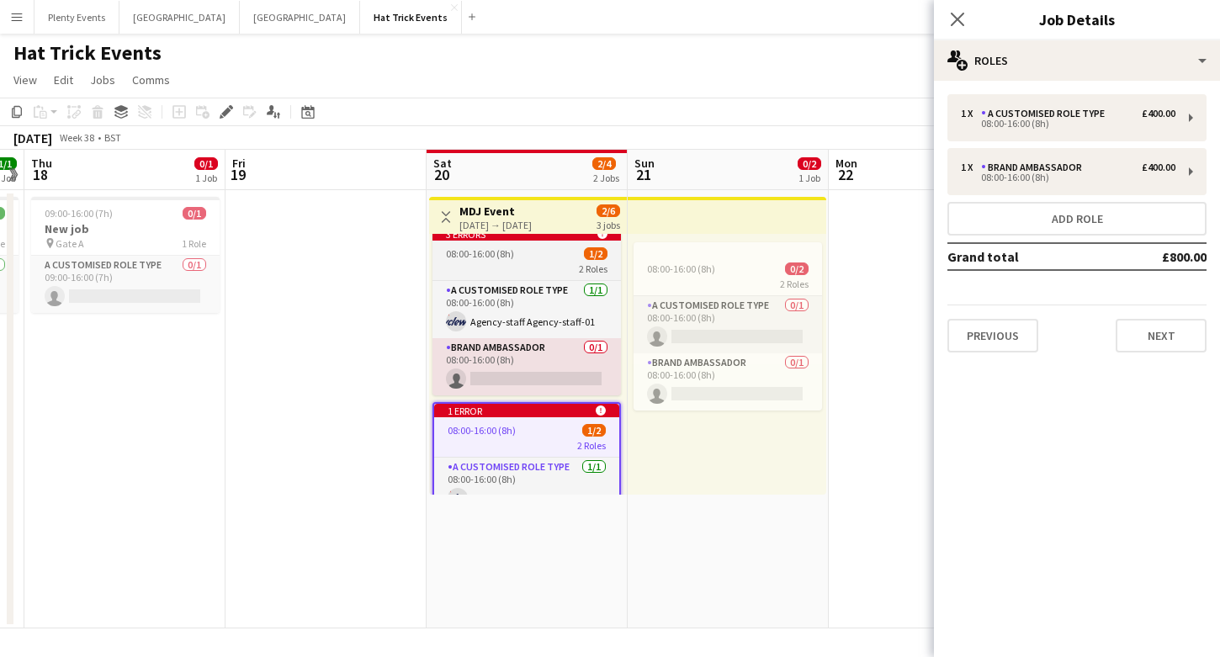
scroll to position [25, 0]
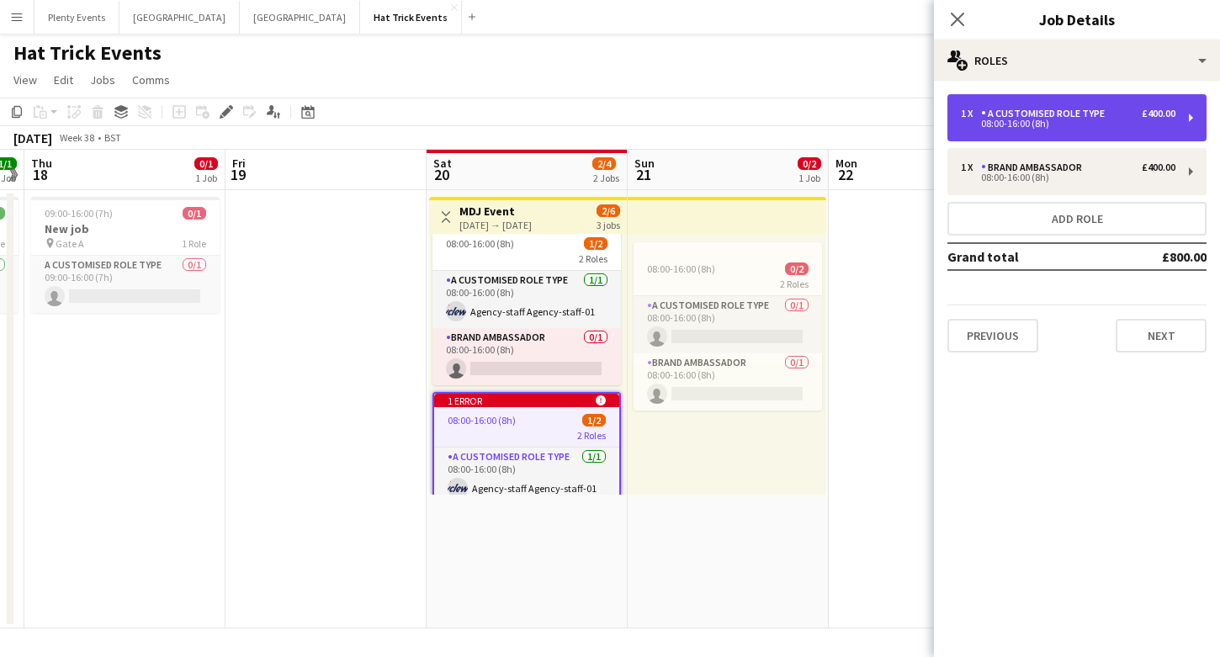
click at [1138, 119] on div "08:00-16:00 (8h)" at bounding box center [1068, 123] width 215 height 8
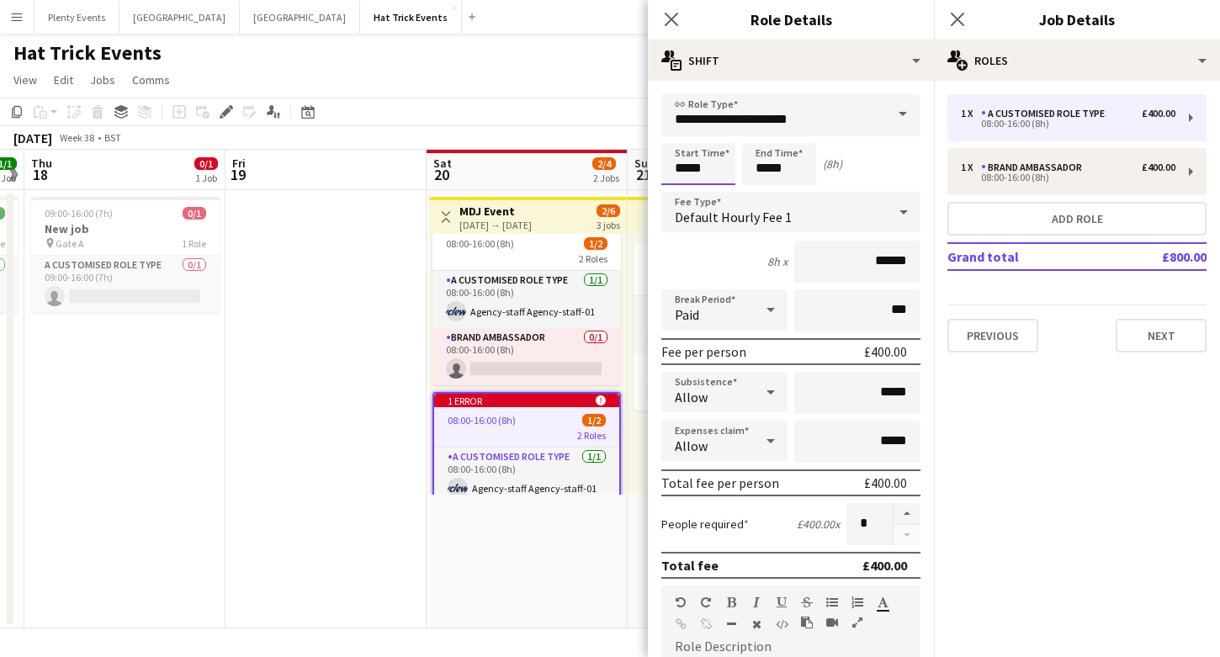
click at [682, 170] on body "Menu Boards Boards Boards All jobs Status Workforce Workforce My Workforce Recr…" at bounding box center [610, 328] width 1220 height 657
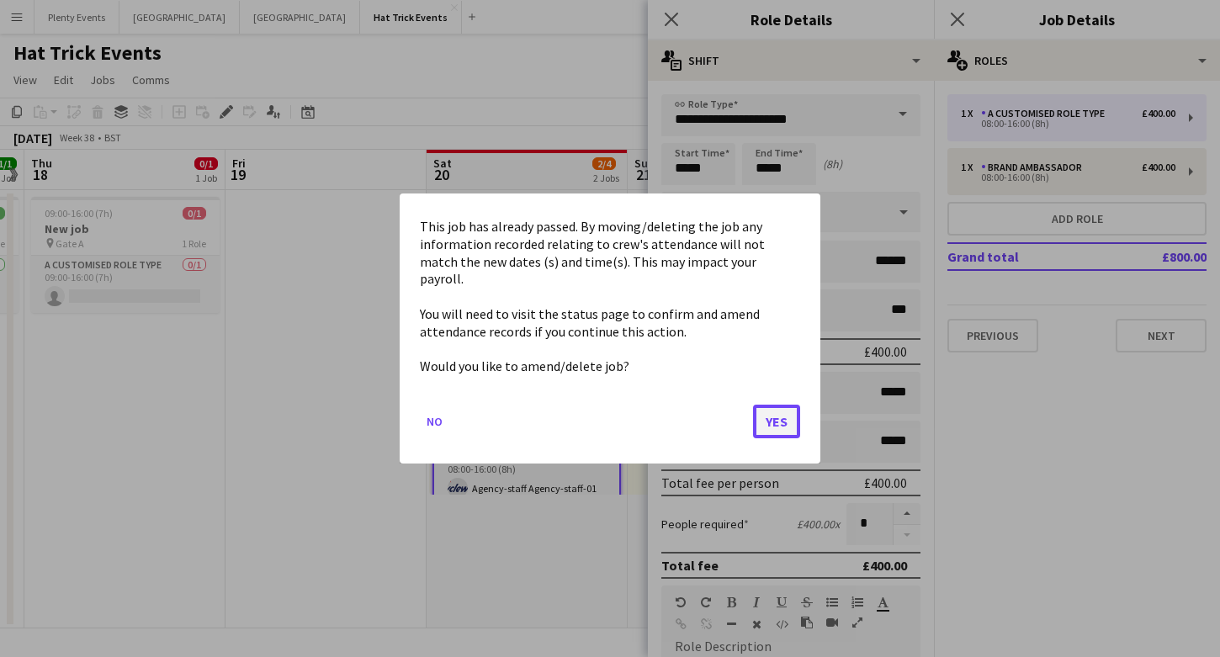
click at [779, 413] on button "Yes" at bounding box center [776, 422] width 47 height 34
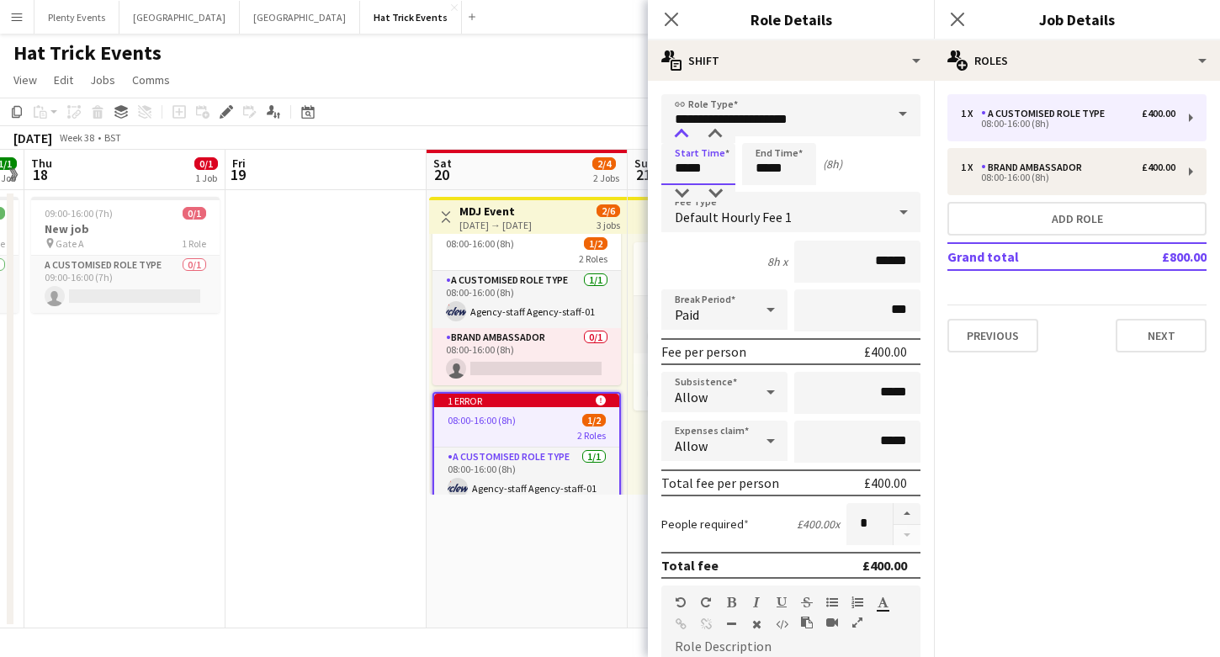
click at [683, 136] on div at bounding box center [682, 134] width 34 height 17
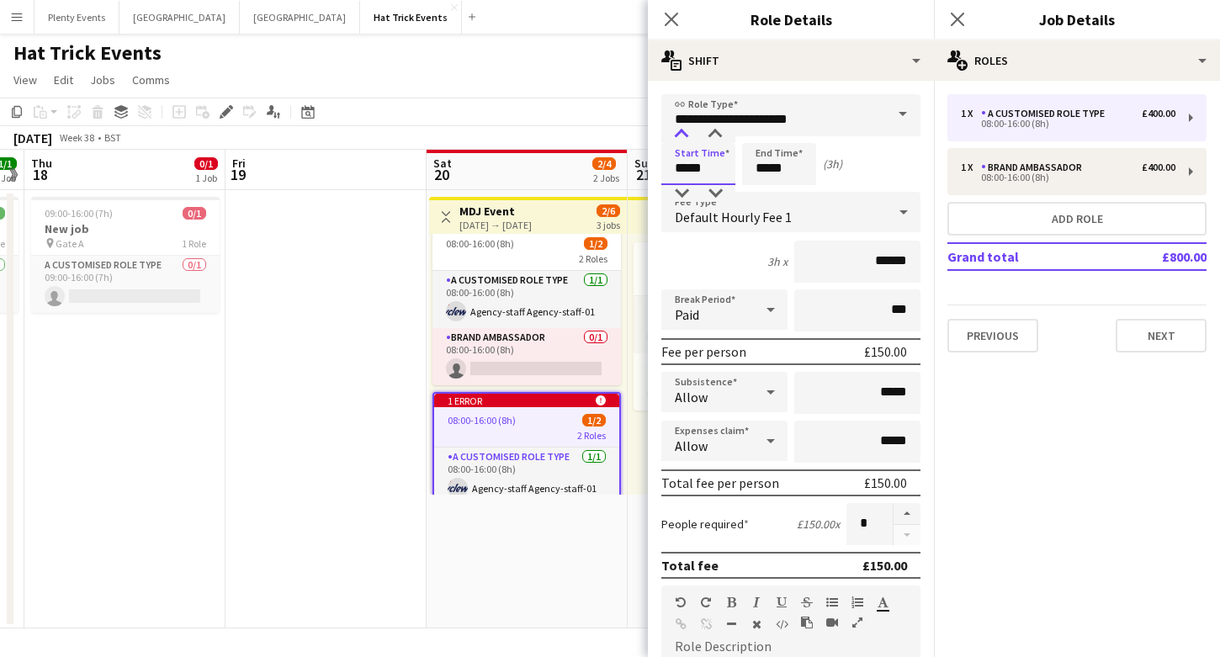
click at [683, 136] on div at bounding box center [682, 134] width 34 height 17
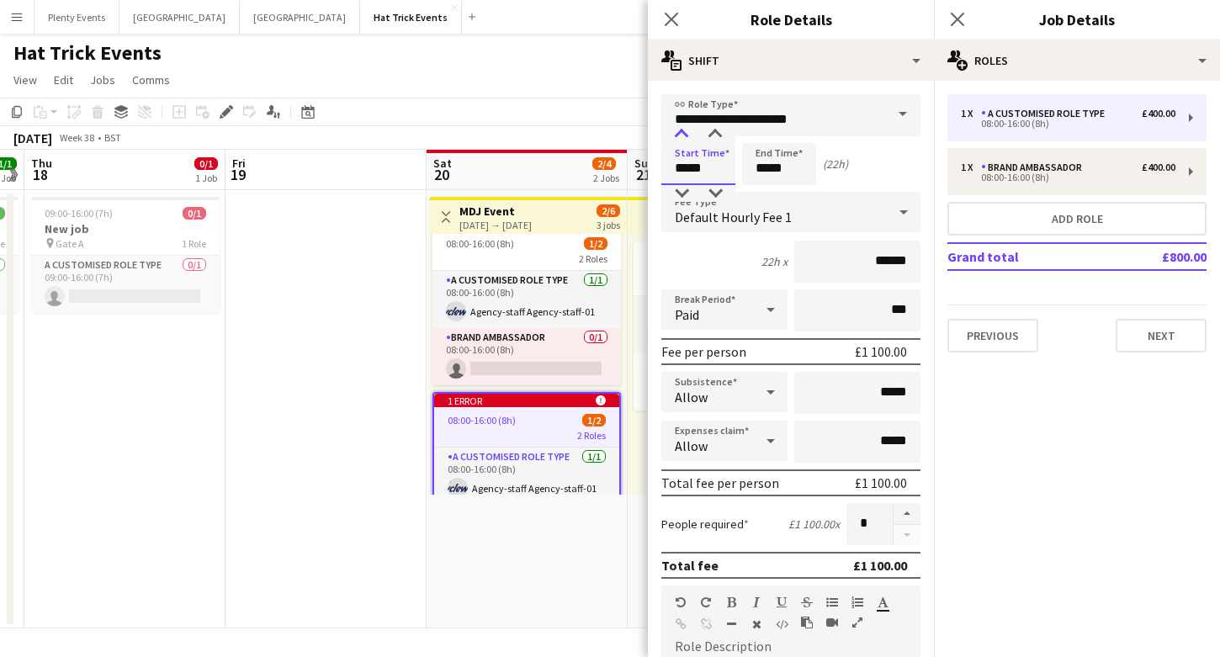
type input "*****"
click at [683, 136] on div at bounding box center [682, 134] width 34 height 17
click at [764, 173] on input "*****" at bounding box center [779, 164] width 74 height 42
click at [766, 135] on div at bounding box center [763, 134] width 34 height 17
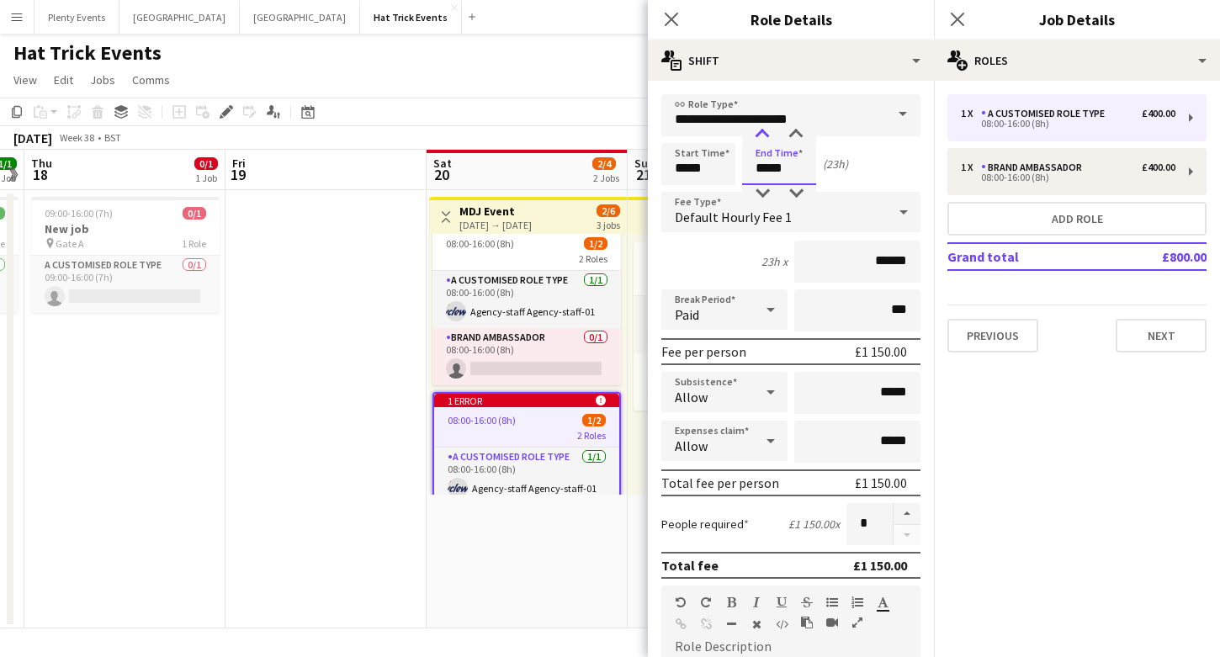
click at [766, 135] on div at bounding box center [763, 134] width 34 height 17
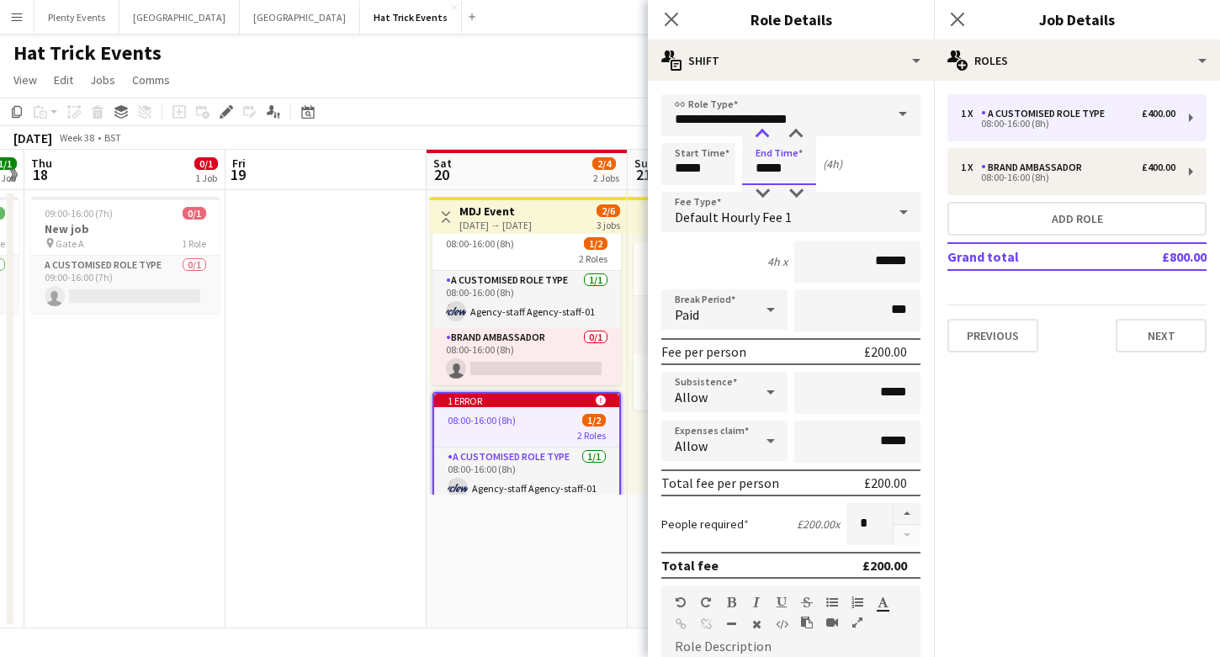
type input "*****"
click at [766, 135] on div at bounding box center [763, 134] width 34 height 17
click at [676, 29] on div "Close pop-in" at bounding box center [671, 19] width 47 height 39
click at [951, 24] on icon at bounding box center [957, 19] width 16 height 16
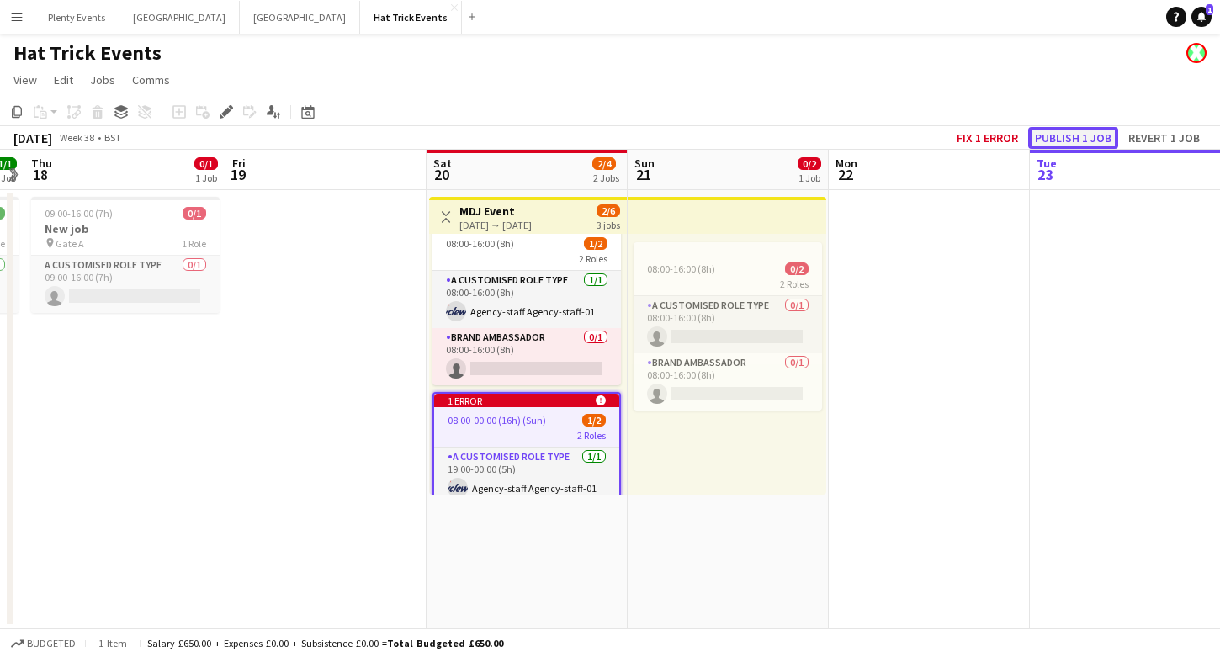
click at [1063, 138] on button "Publish 1 job" at bounding box center [1073, 138] width 90 height 22
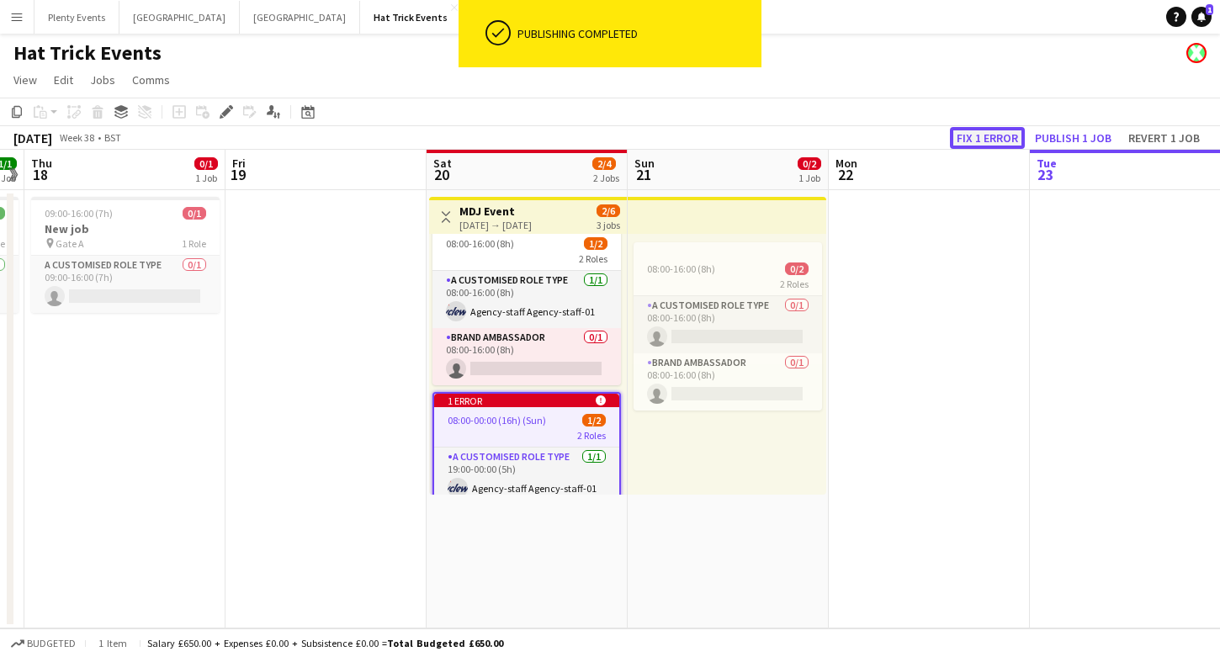
click at [994, 140] on button "Fix 1 error" at bounding box center [987, 138] width 75 height 22
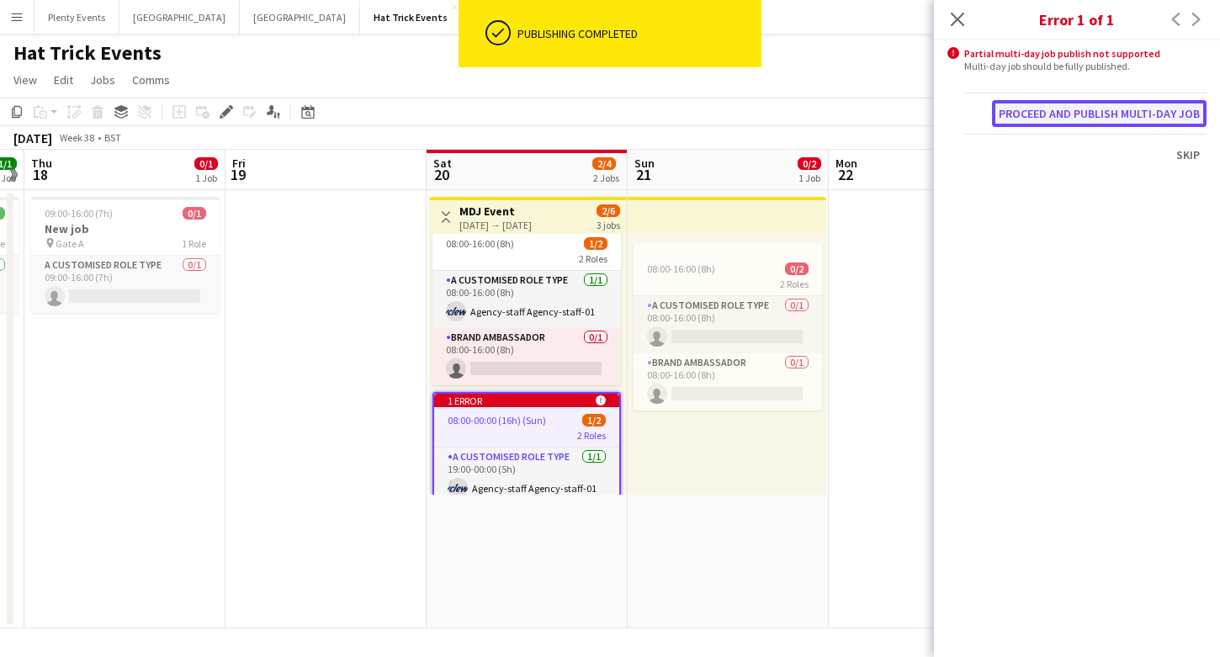
click at [1076, 115] on button "Proceed and publish multi-day job" at bounding box center [1099, 113] width 215 height 27
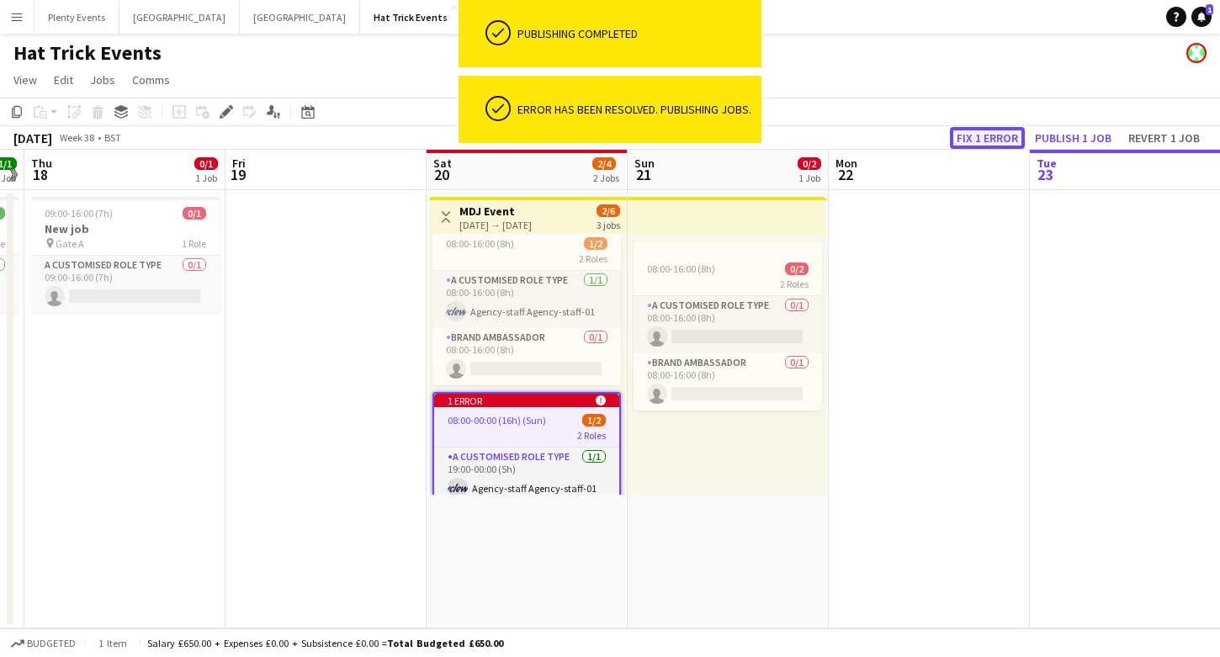
click at [1000, 142] on button "Fix 1 error" at bounding box center [987, 138] width 75 height 22
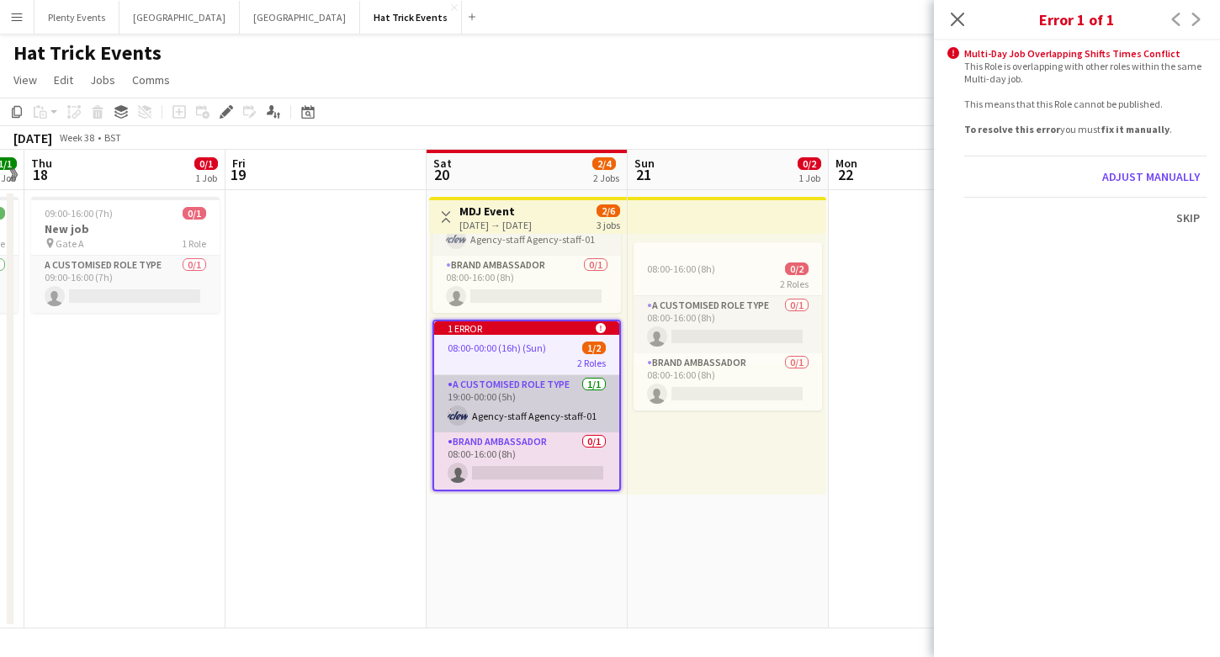
scroll to position [110, 0]
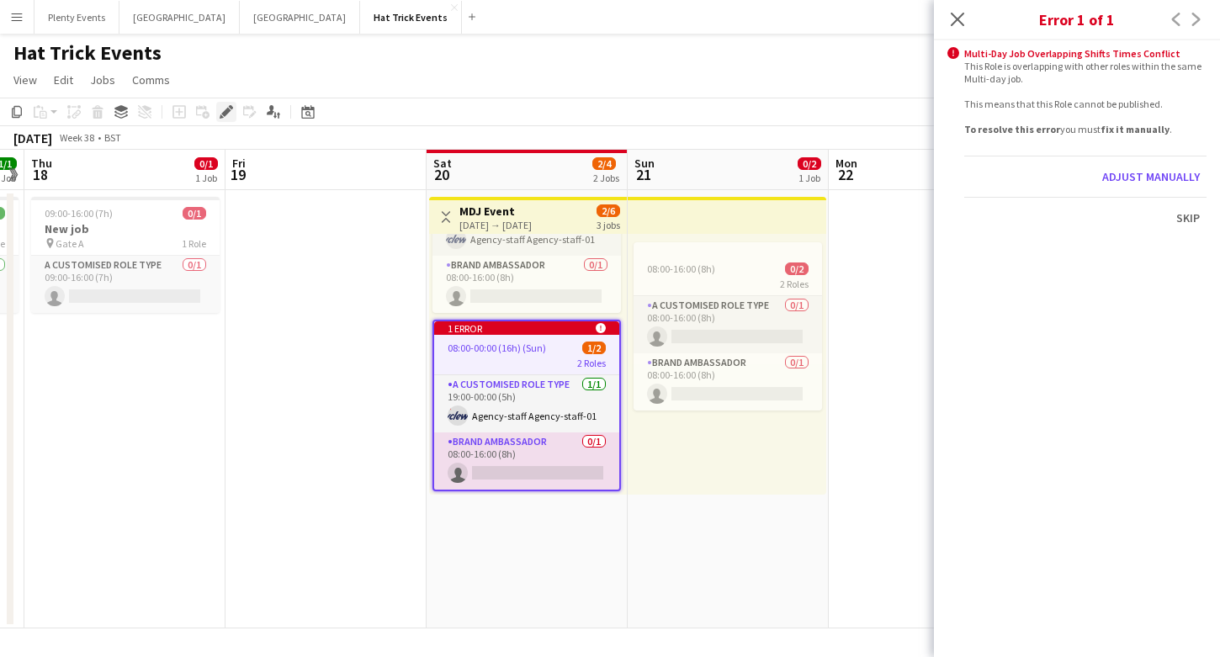
click at [223, 116] on icon "Edit" at bounding box center [226, 111] width 13 height 13
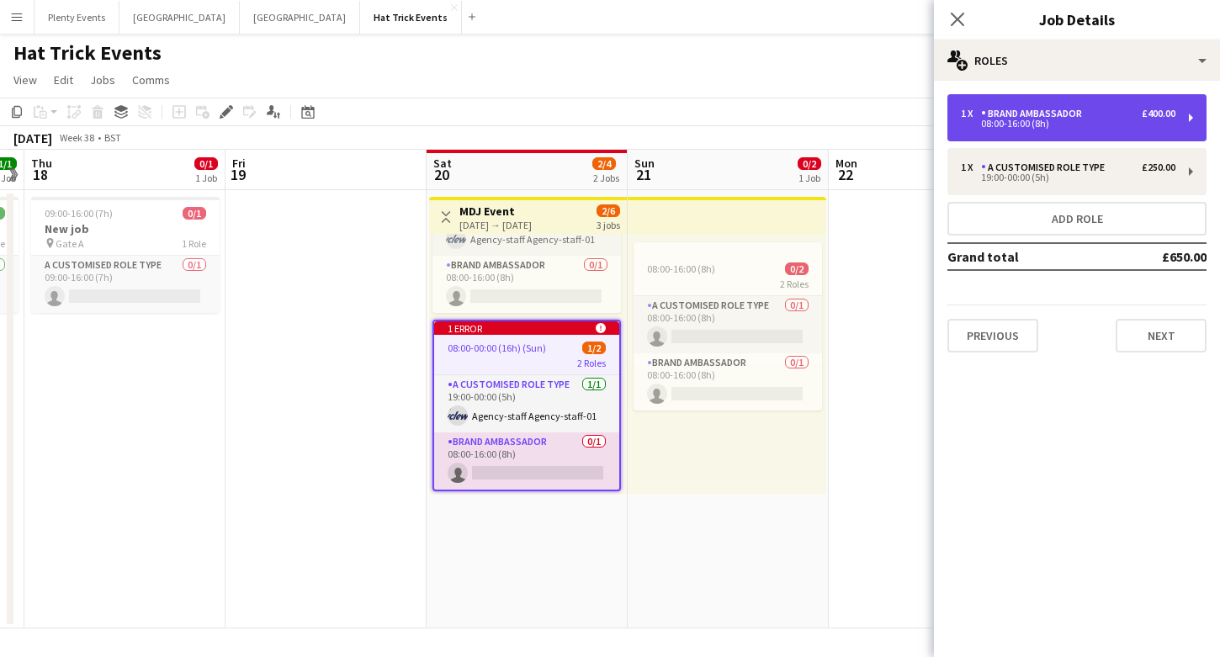
click at [1142, 126] on div "08:00-16:00 (8h)" at bounding box center [1068, 123] width 215 height 8
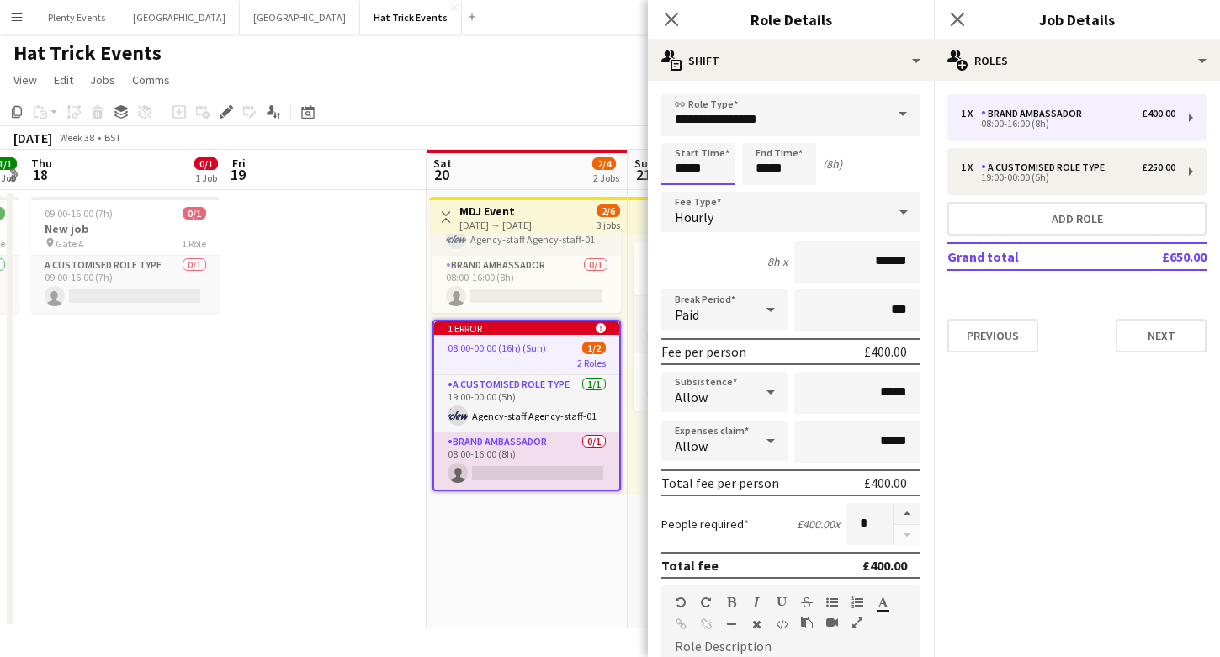
click at [683, 170] on input "*****" at bounding box center [698, 164] width 74 height 42
click at [687, 138] on div at bounding box center [682, 134] width 34 height 17
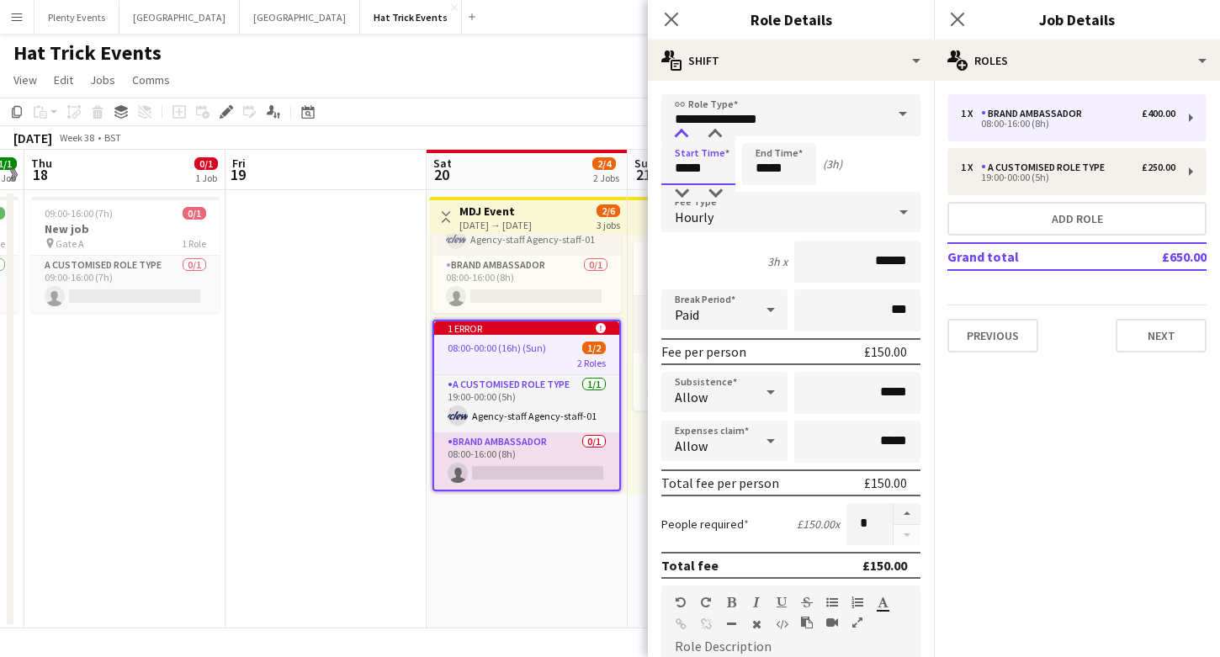
click at [687, 138] on div at bounding box center [682, 134] width 34 height 17
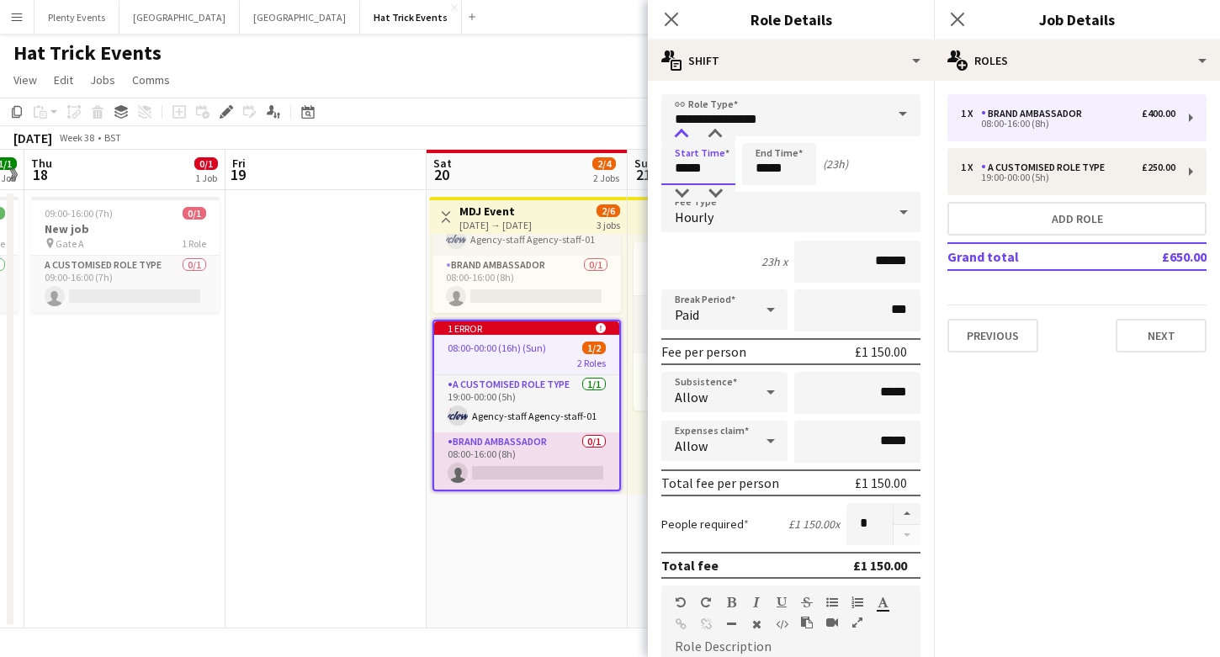
click at [687, 138] on div at bounding box center [682, 134] width 34 height 17
type input "*****"
click at [687, 138] on div at bounding box center [682, 134] width 34 height 17
click at [763, 171] on input "*****" at bounding box center [779, 164] width 74 height 42
click at [762, 133] on div at bounding box center [763, 134] width 34 height 17
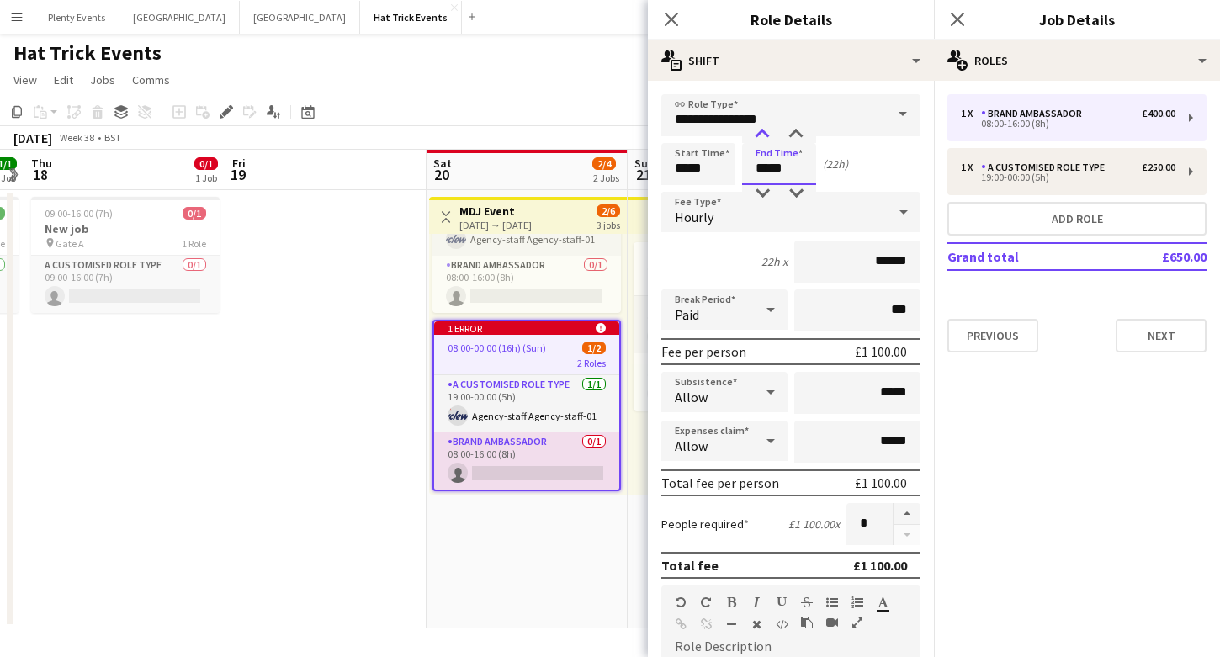
click at [762, 133] on div at bounding box center [763, 134] width 34 height 17
type input "*****"
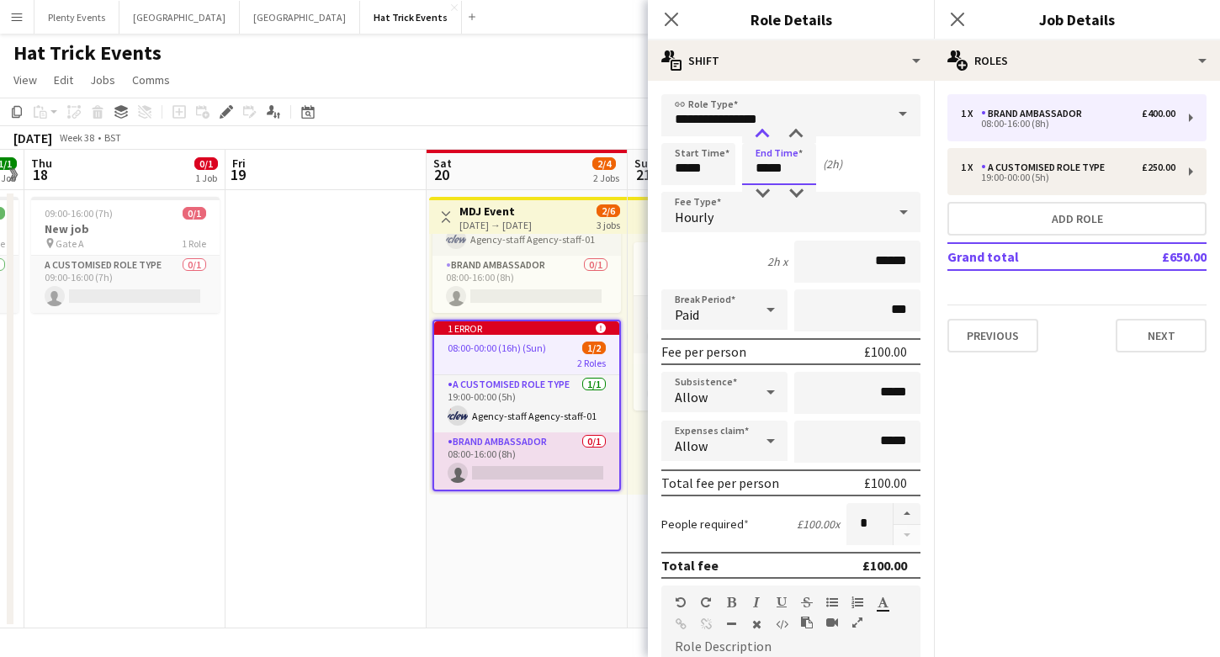
click at [762, 133] on div at bounding box center [763, 134] width 34 height 17
click at [675, 21] on icon "Close pop-in" at bounding box center [671, 19] width 16 height 16
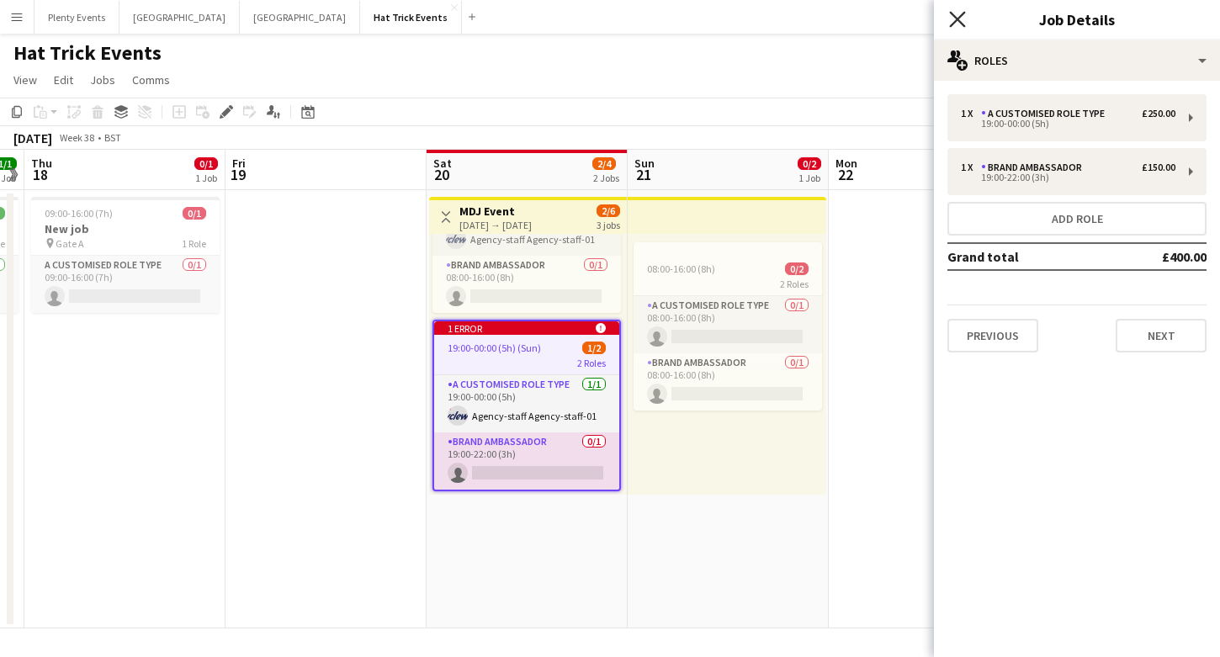
click at [956, 19] on icon at bounding box center [957, 19] width 16 height 16
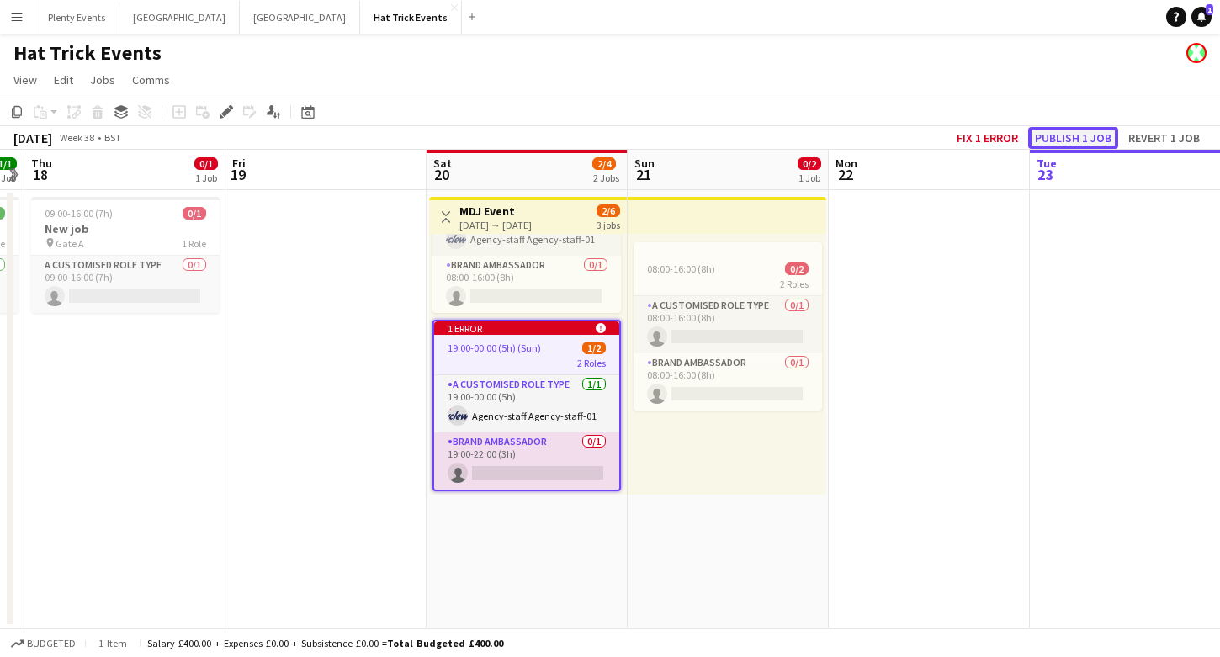
click at [1054, 135] on button "Publish 1 job" at bounding box center [1073, 138] width 90 height 22
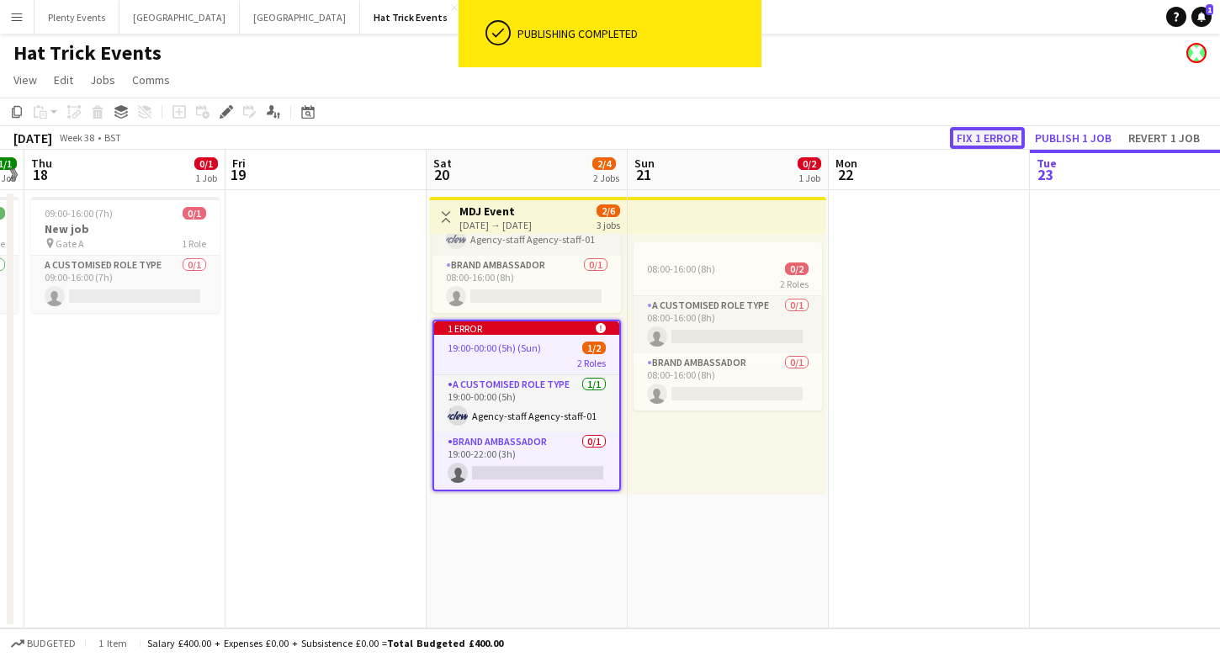
click at [1010, 141] on button "Fix 1 error" at bounding box center [987, 138] width 75 height 22
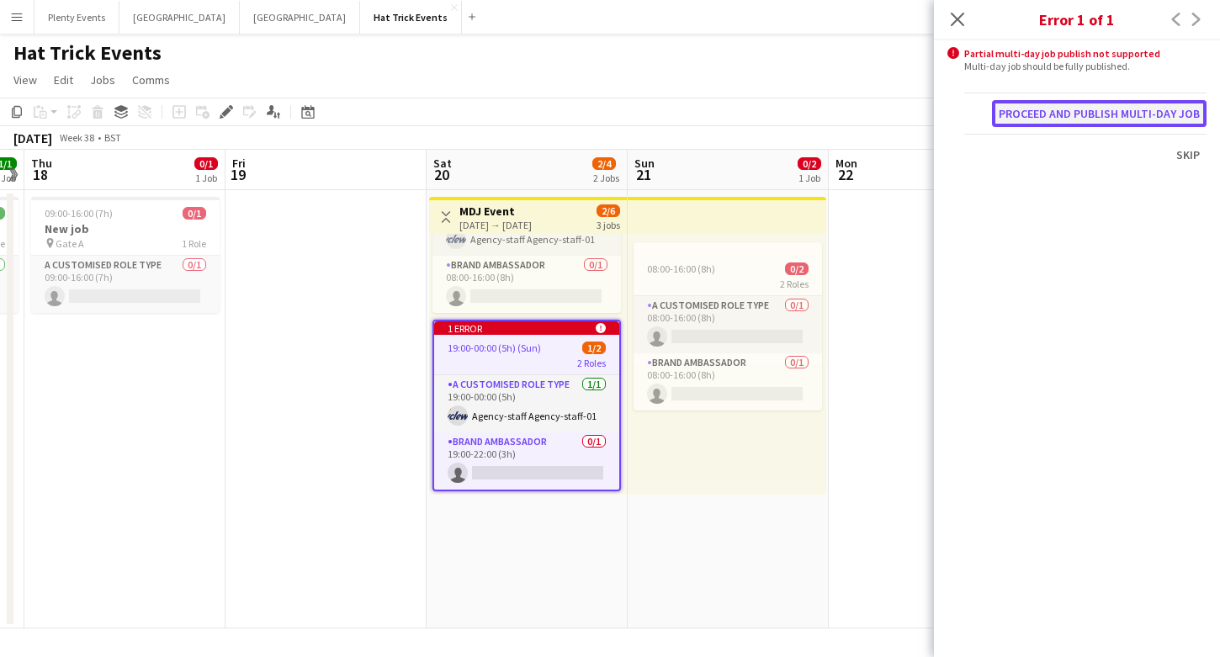
click at [1102, 114] on button "Proceed and publish multi-day job" at bounding box center [1099, 113] width 215 height 27
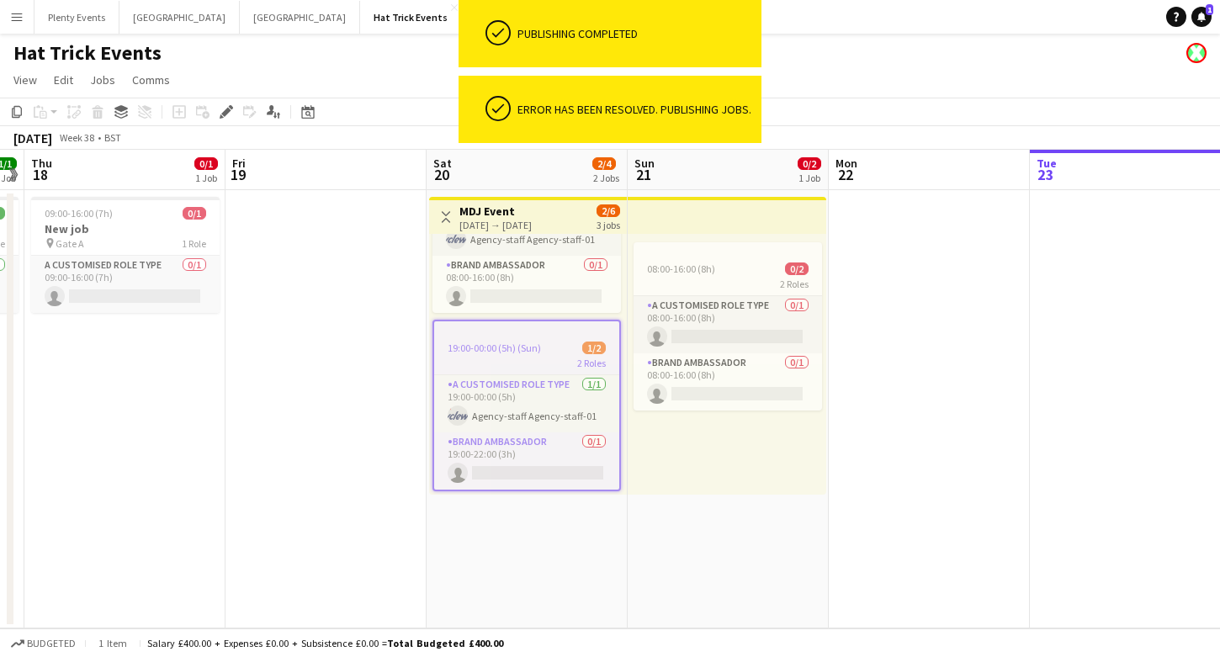
click at [949, 93] on app-page-menu "View Day view expanded Day view collapsed Month view Date picker Jump to [DATE]…" at bounding box center [610, 82] width 1220 height 32
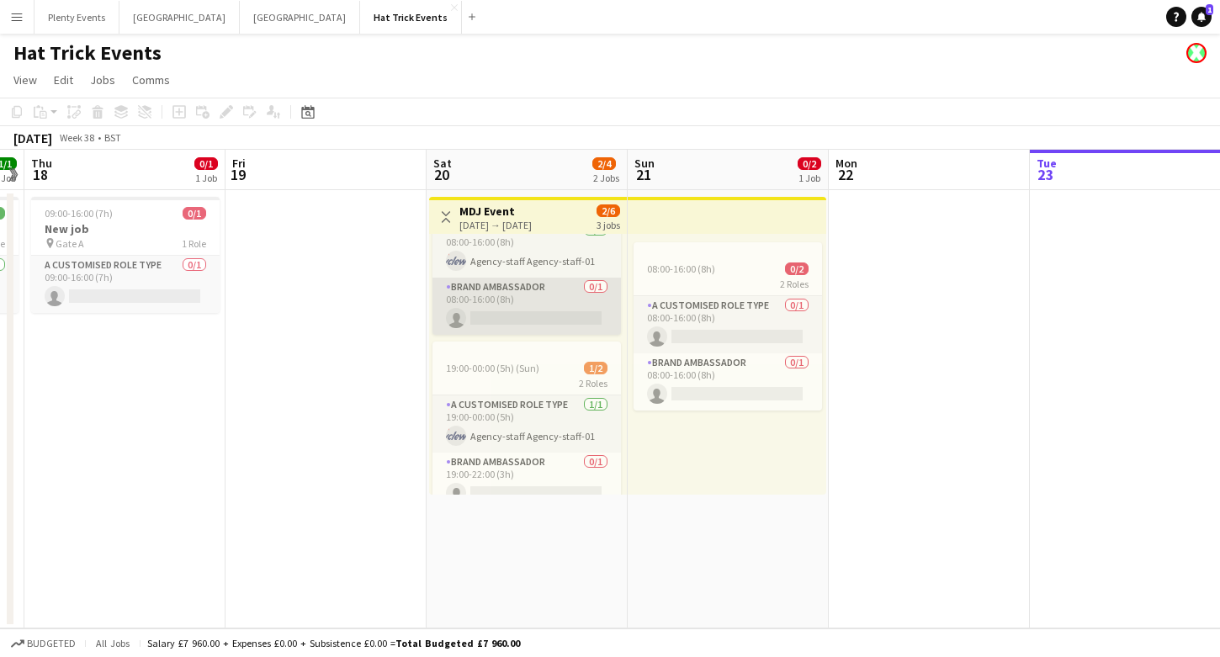
scroll to position [86, 0]
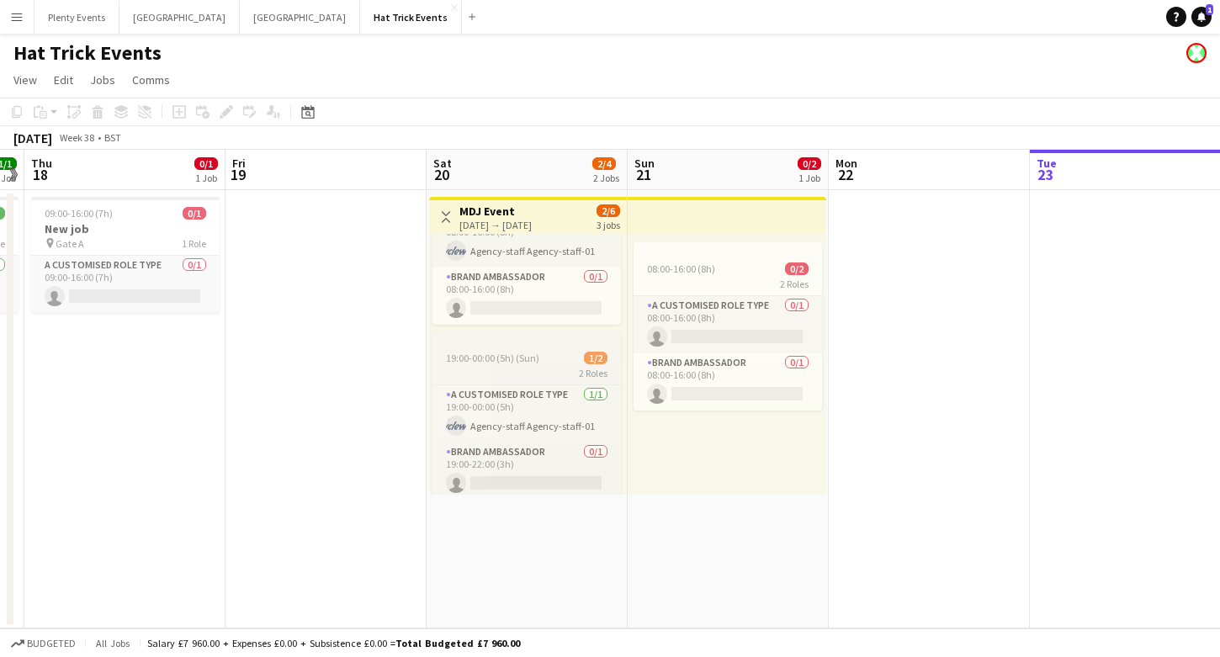
click at [539, 364] on div "19:00-00:00 (5h) (Sun) 1/2" at bounding box center [527, 358] width 188 height 13
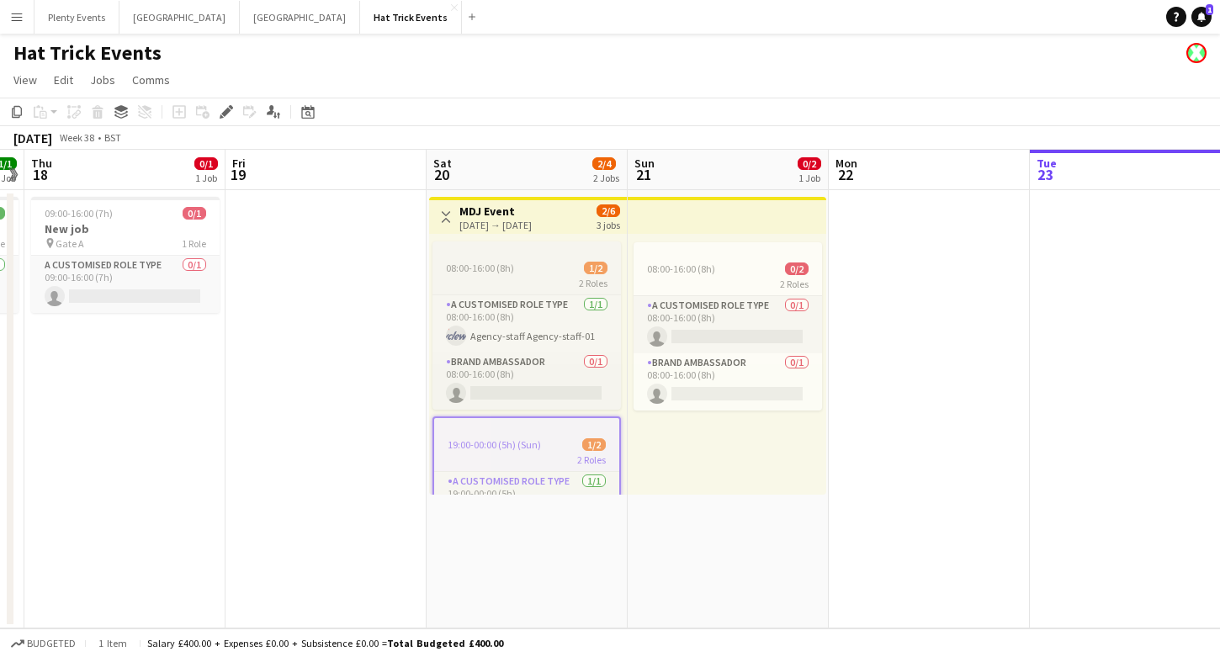
scroll to position [0, 0]
click at [537, 275] on app-job-card "08:00-16:00 (8h) 1/2 2 Roles A Customised Role Type [DATE] 08:00-16:00 (8h) Age…" at bounding box center [527, 326] width 188 height 168
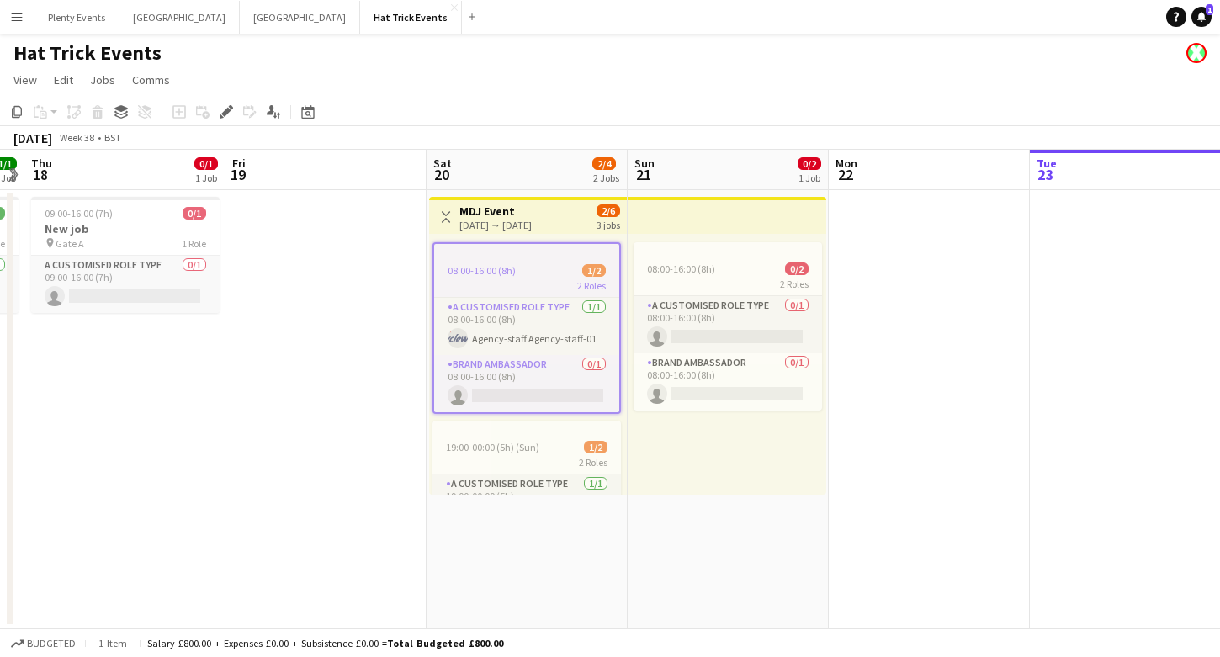
click at [532, 221] on div "[DATE] → [DATE]" at bounding box center [495, 225] width 72 height 13
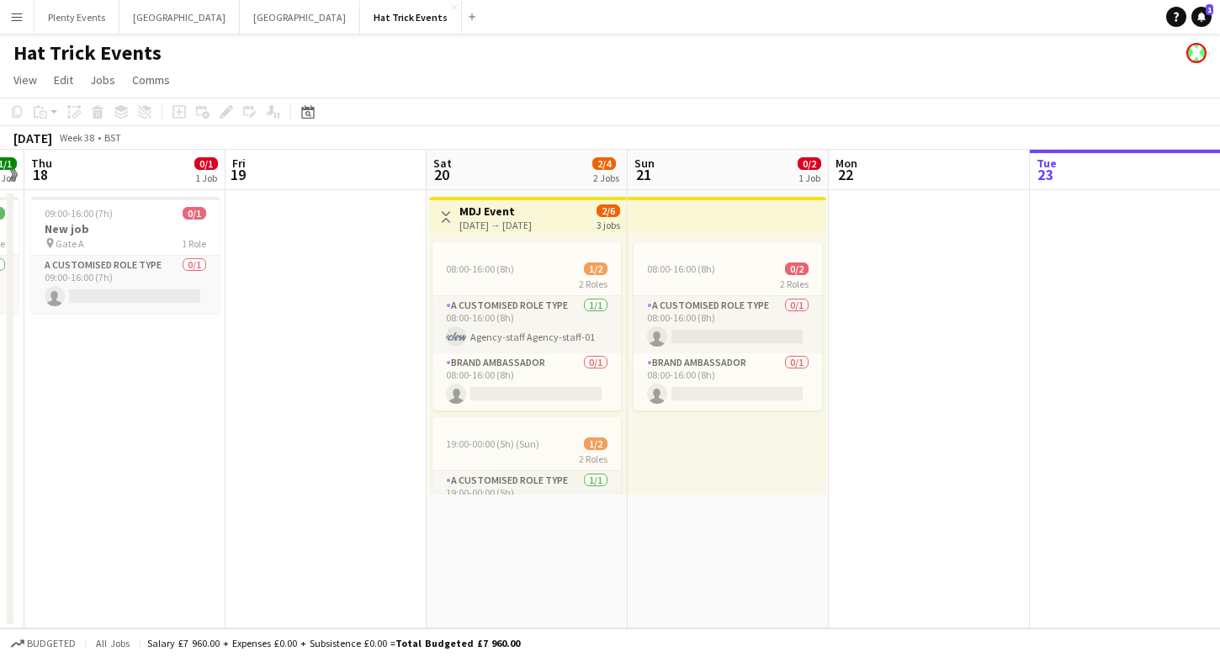
click at [532, 220] on div "[DATE] → [DATE]" at bounding box center [495, 225] width 72 height 13
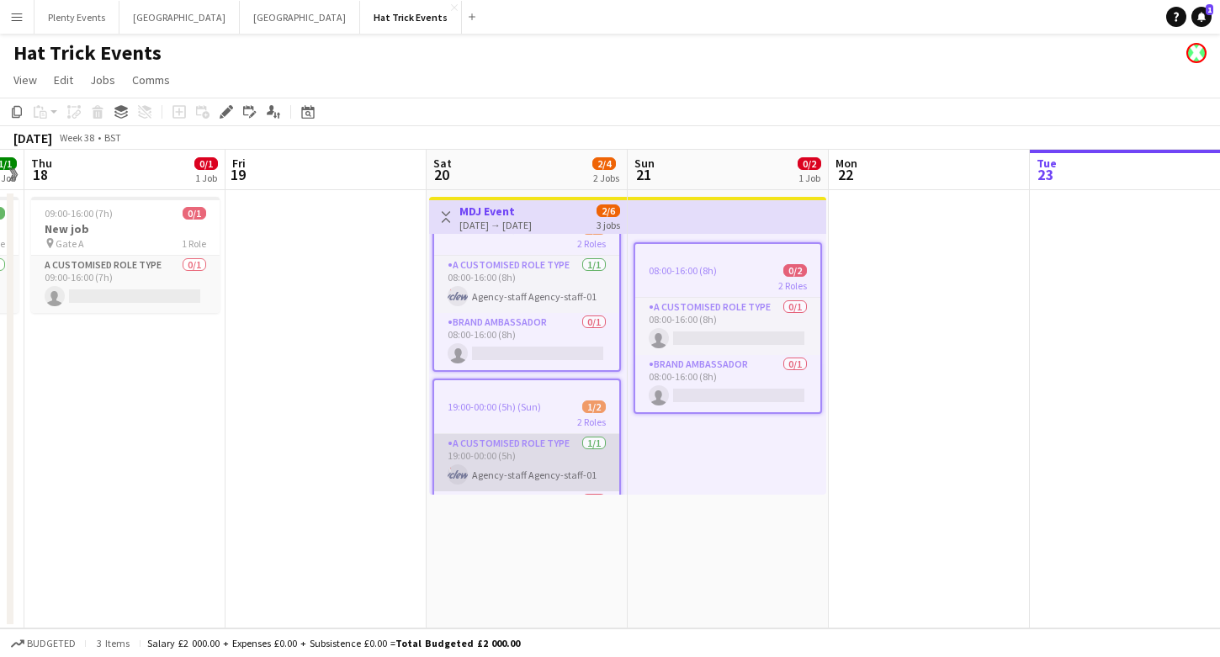
scroll to position [114, 0]
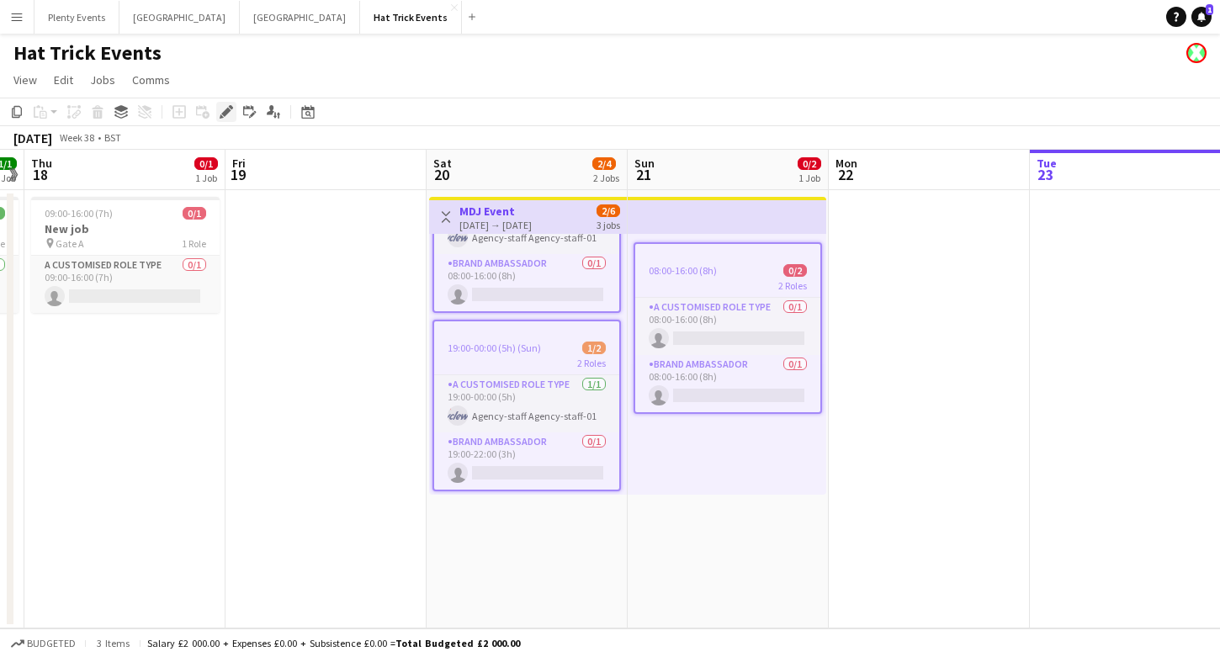
click at [225, 117] on icon "Edit" at bounding box center [226, 111] width 13 height 13
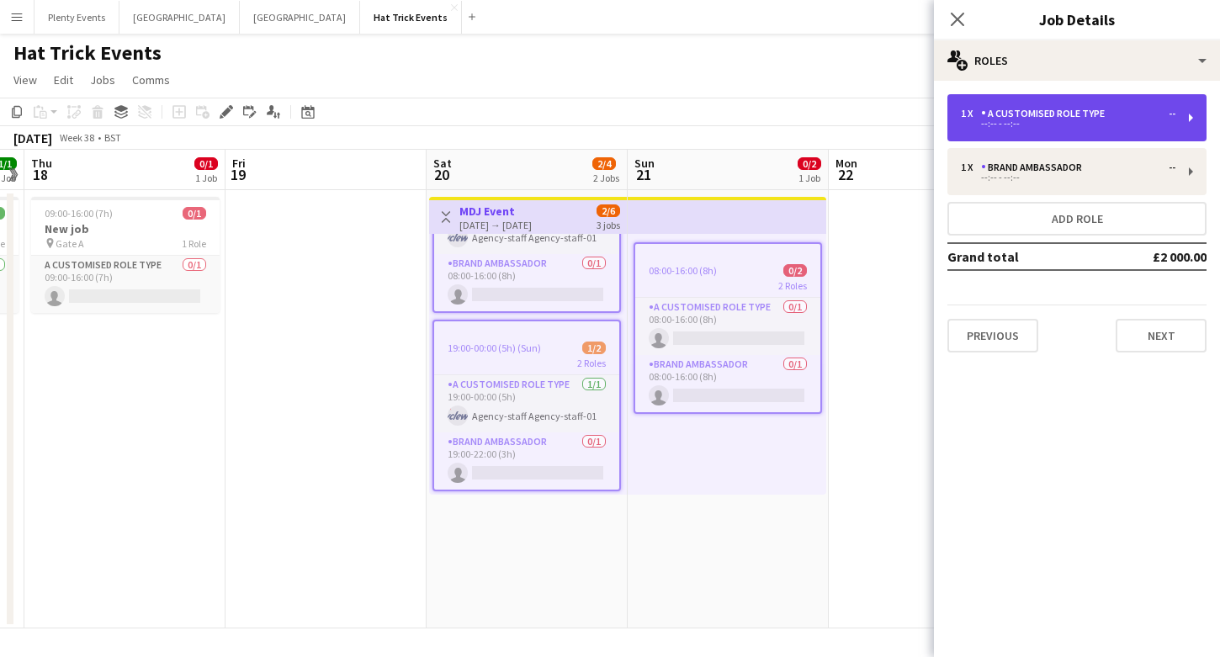
click at [1107, 112] on div "A Customised Role Type" at bounding box center [1046, 114] width 130 height 12
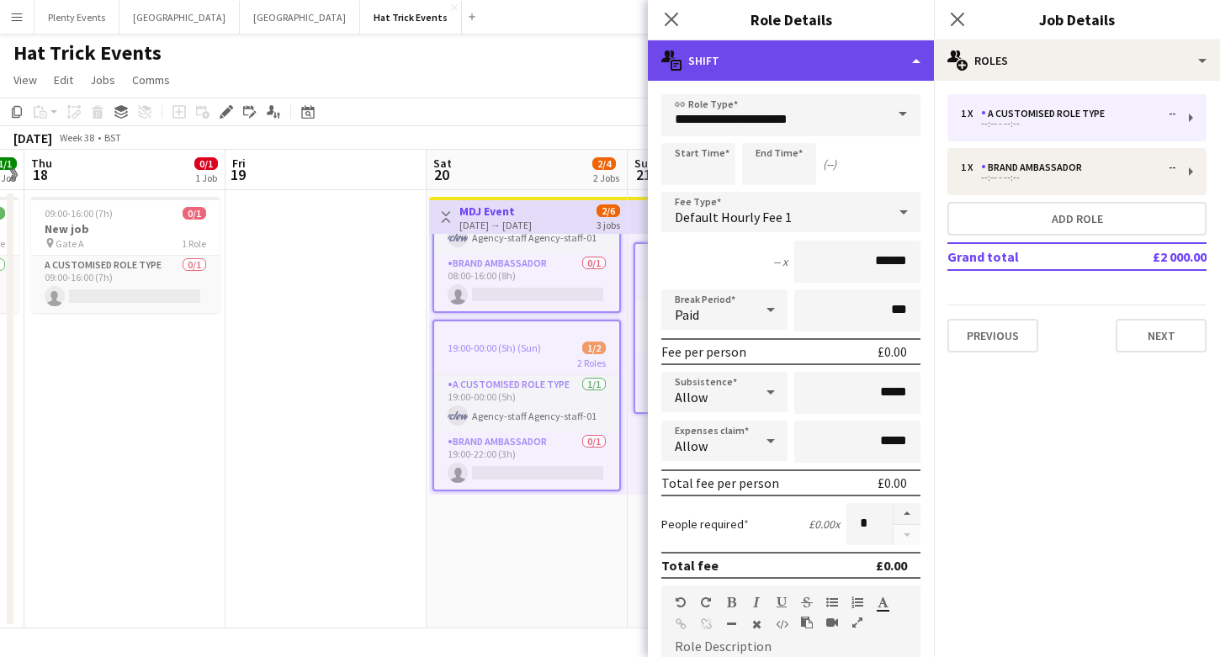
click at [822, 67] on div "multiple-actions-text Shift" at bounding box center [791, 60] width 286 height 40
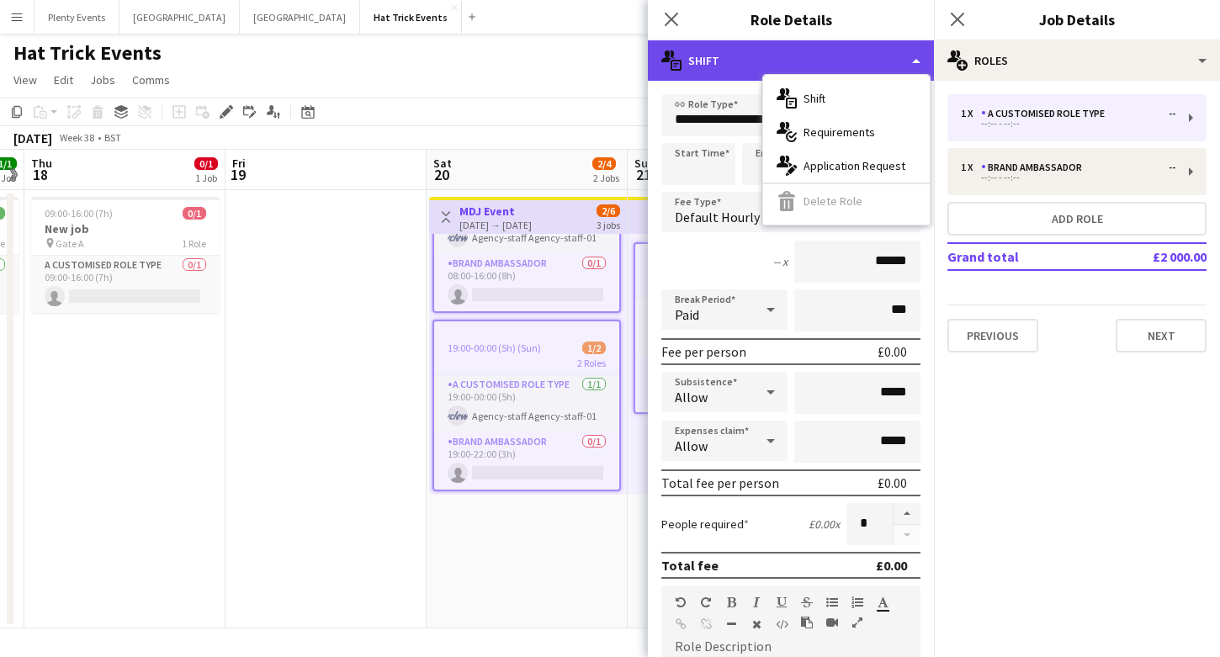
click at [822, 67] on div "multiple-actions-text Shift" at bounding box center [791, 60] width 286 height 40
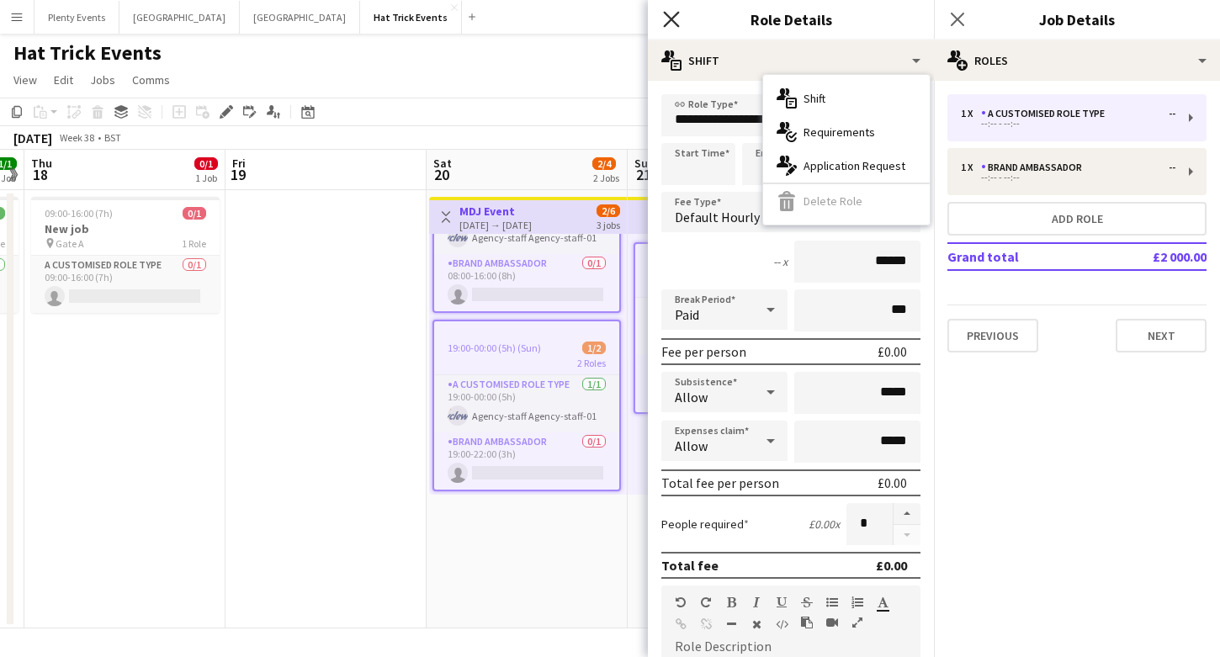
click at [678, 24] on icon "Close pop-in" at bounding box center [671, 19] width 16 height 16
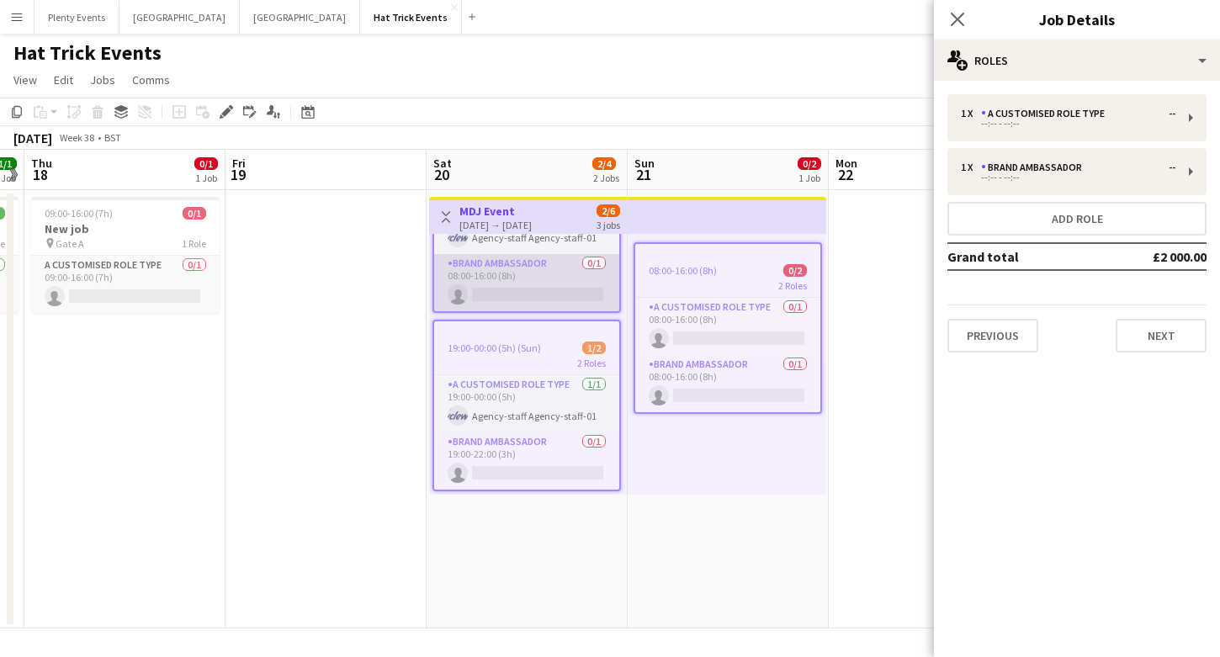
click at [566, 254] on app-card-role "Brand Ambassador 0/1 08:00-16:00 (8h) single-neutral-actions" at bounding box center [526, 282] width 185 height 57
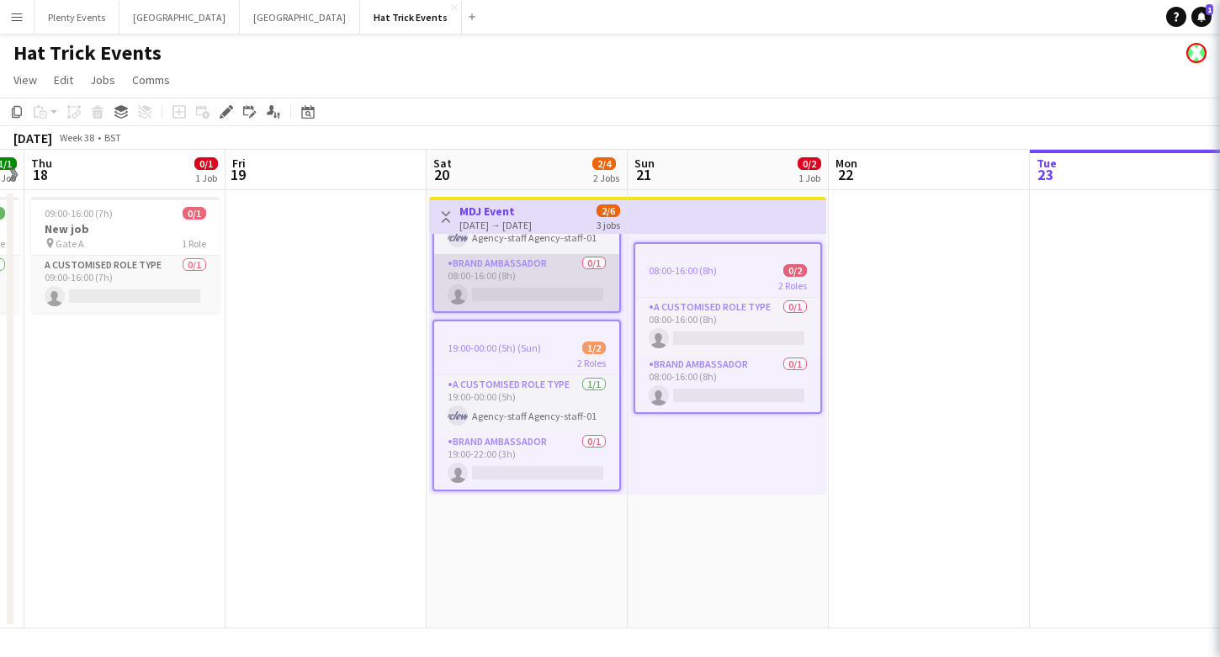
scroll to position [112, 0]
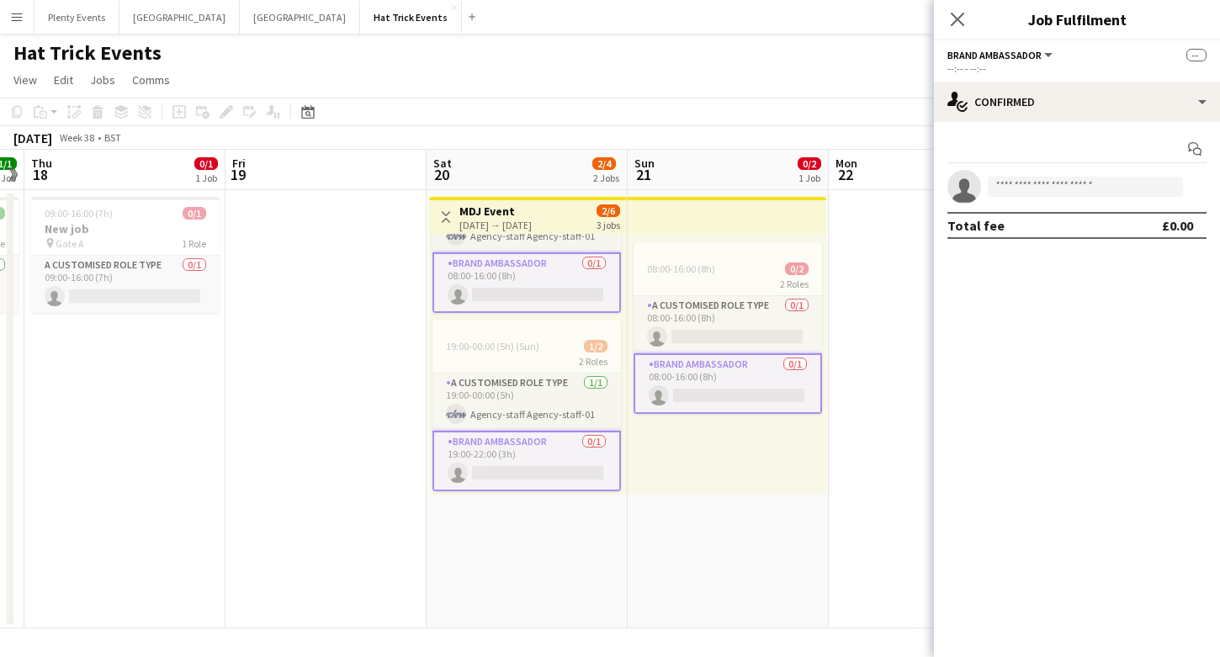
click at [532, 225] on div "[DATE] → [DATE]" at bounding box center [495, 225] width 72 height 13
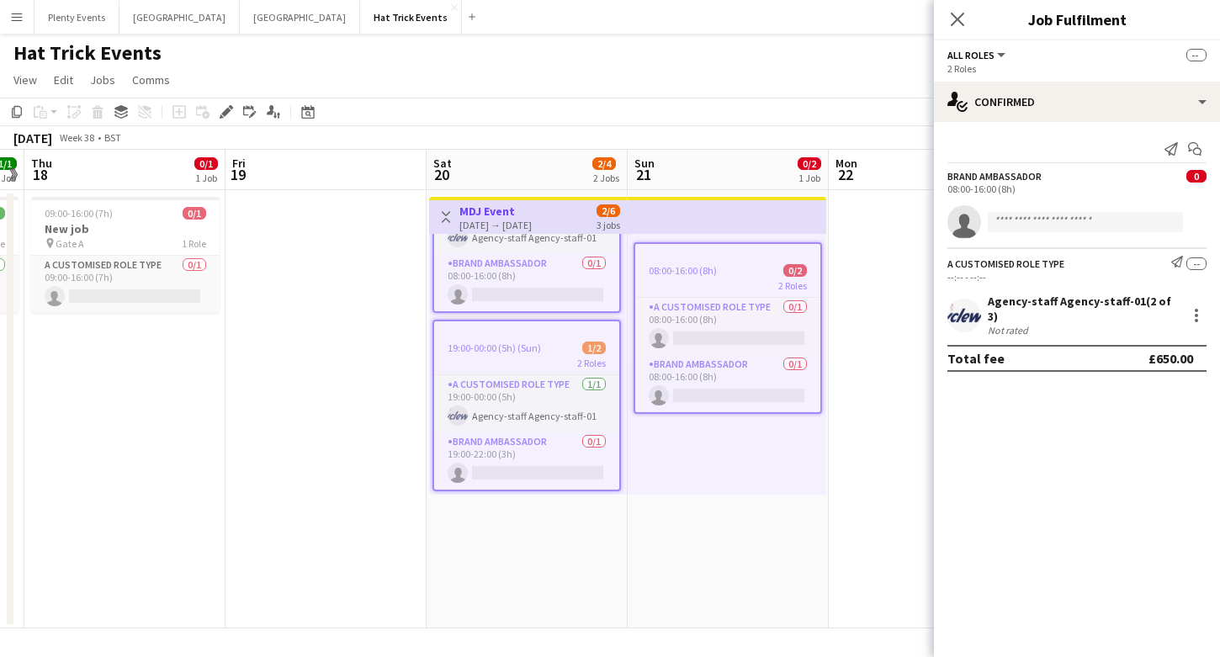
scroll to position [114, 0]
click at [550, 342] on div "19:00-00:00 (5h) (Sun) 1/2" at bounding box center [526, 348] width 185 height 13
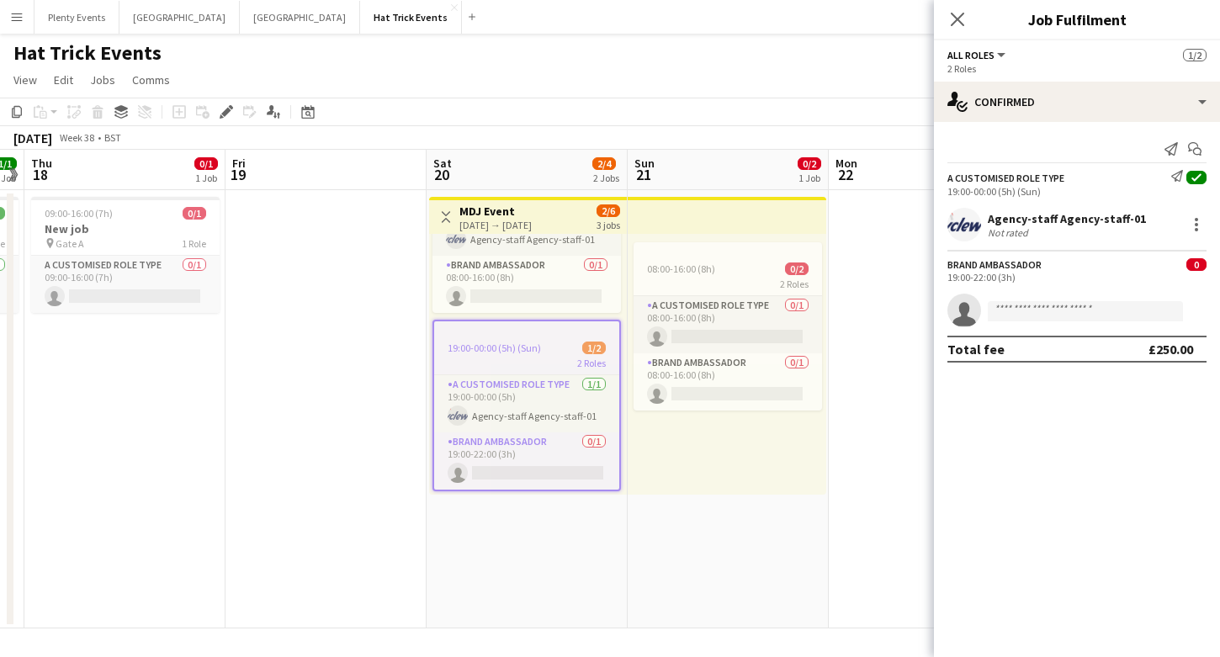
scroll to position [110, 0]
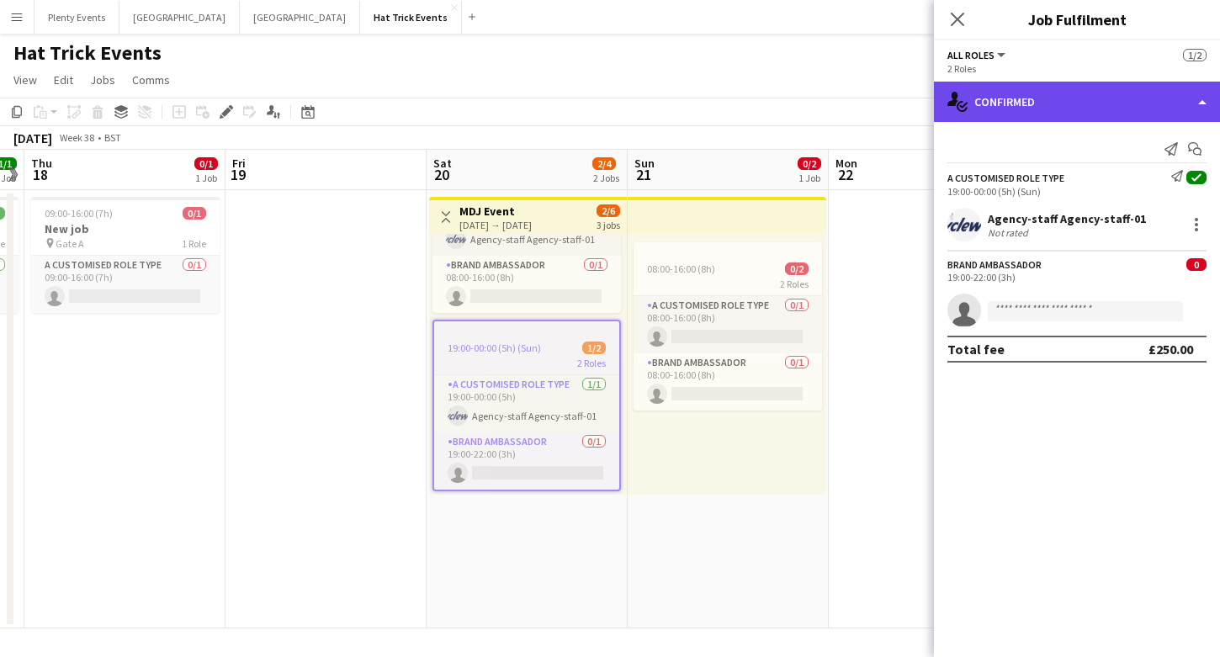
click at [1090, 107] on div "single-neutral-actions-check-2 Confirmed" at bounding box center [1077, 102] width 286 height 40
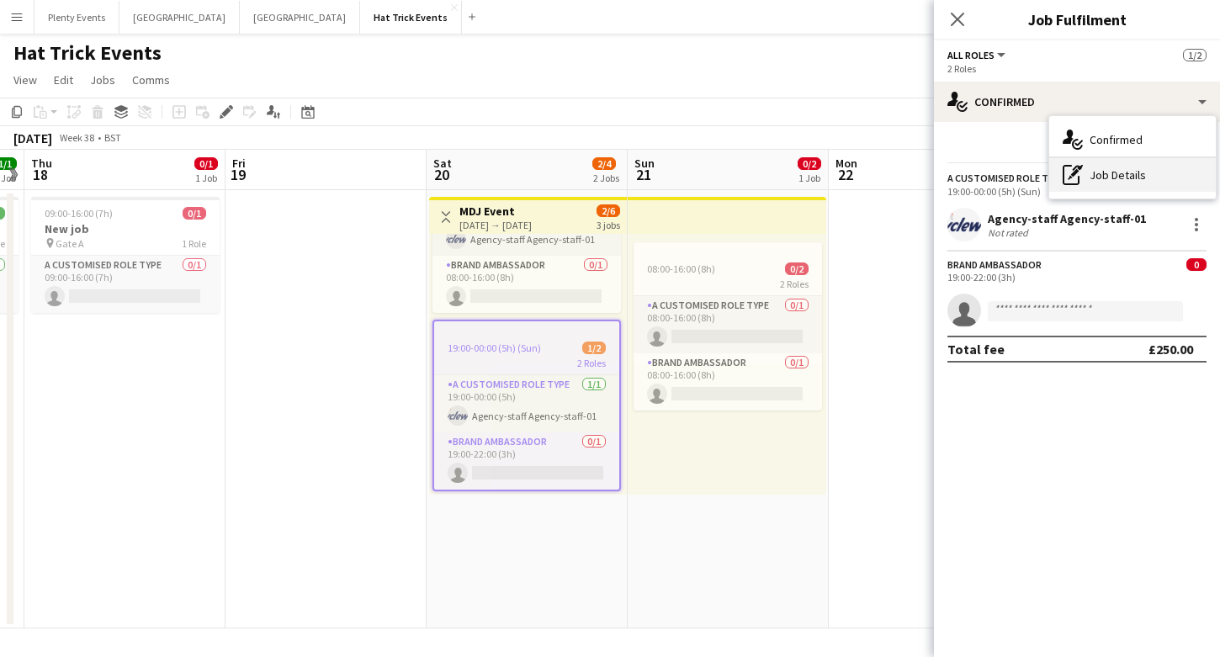
click at [1110, 176] on div "pen-write Job Details" at bounding box center [1132, 175] width 167 height 34
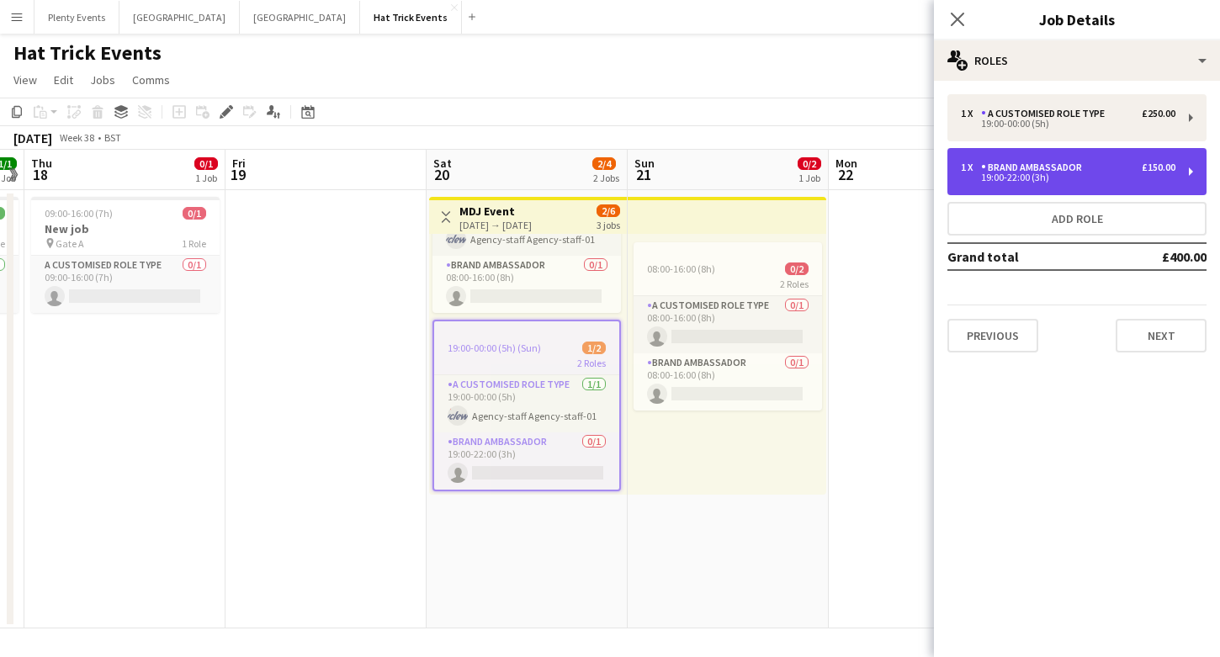
click at [1130, 166] on div "1 x Brand Ambassador £150.00" at bounding box center [1068, 168] width 215 height 12
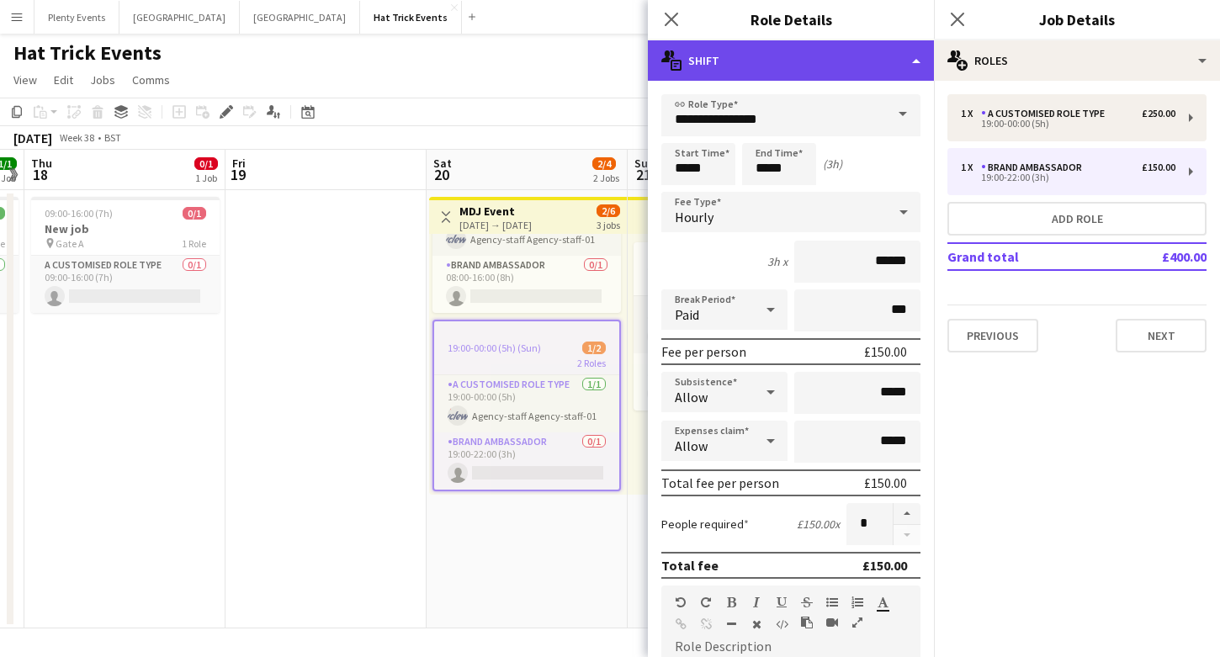
click at [798, 64] on div "multiple-actions-text Shift" at bounding box center [791, 60] width 286 height 40
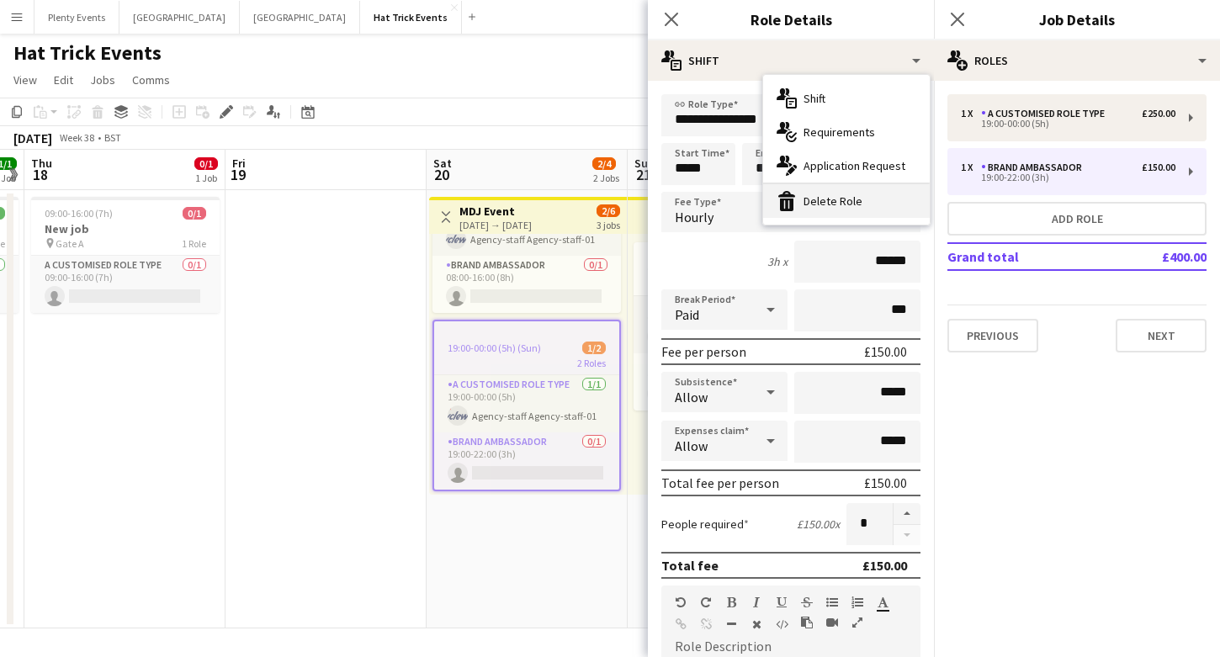
click at [838, 201] on div "bin-2 Delete Role" at bounding box center [846, 201] width 167 height 34
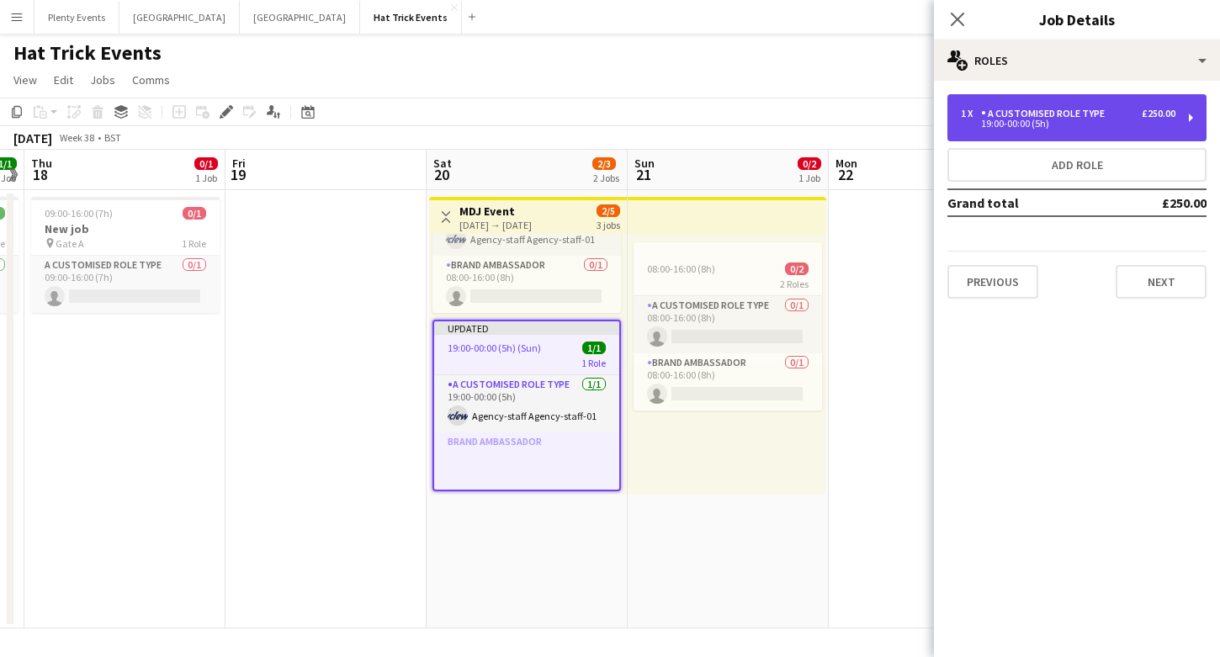
click at [1117, 119] on div "19:00-00:00 (5h)" at bounding box center [1068, 123] width 215 height 8
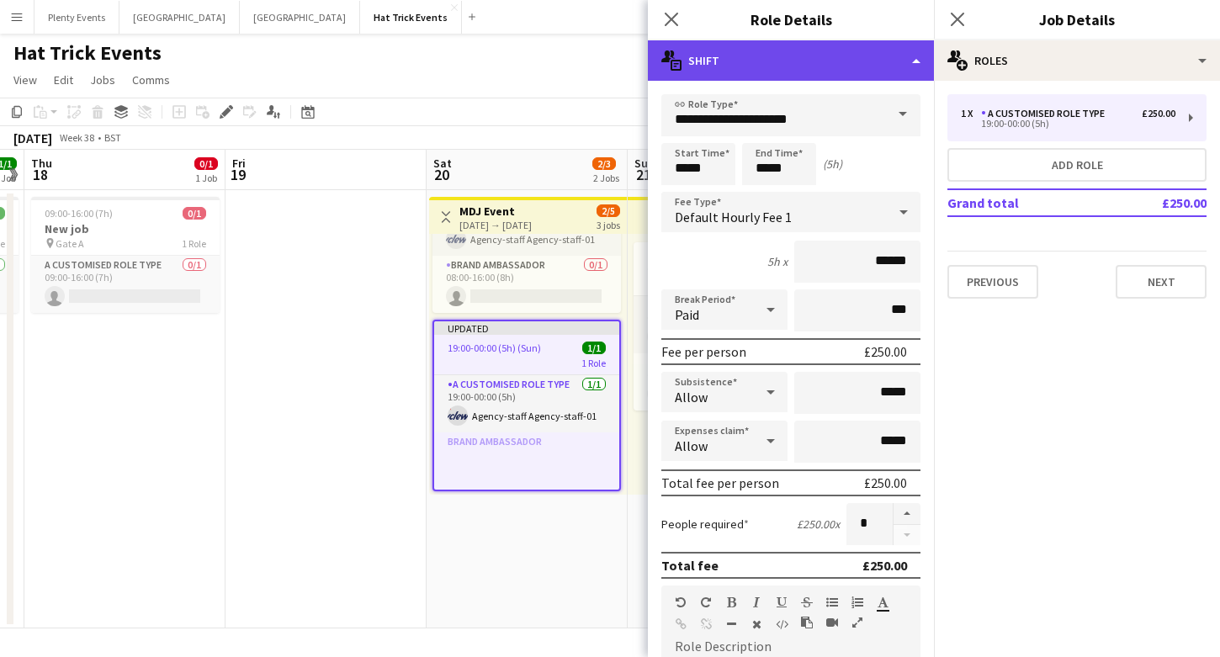
click at [790, 64] on div "multiple-actions-text Shift" at bounding box center [791, 60] width 286 height 40
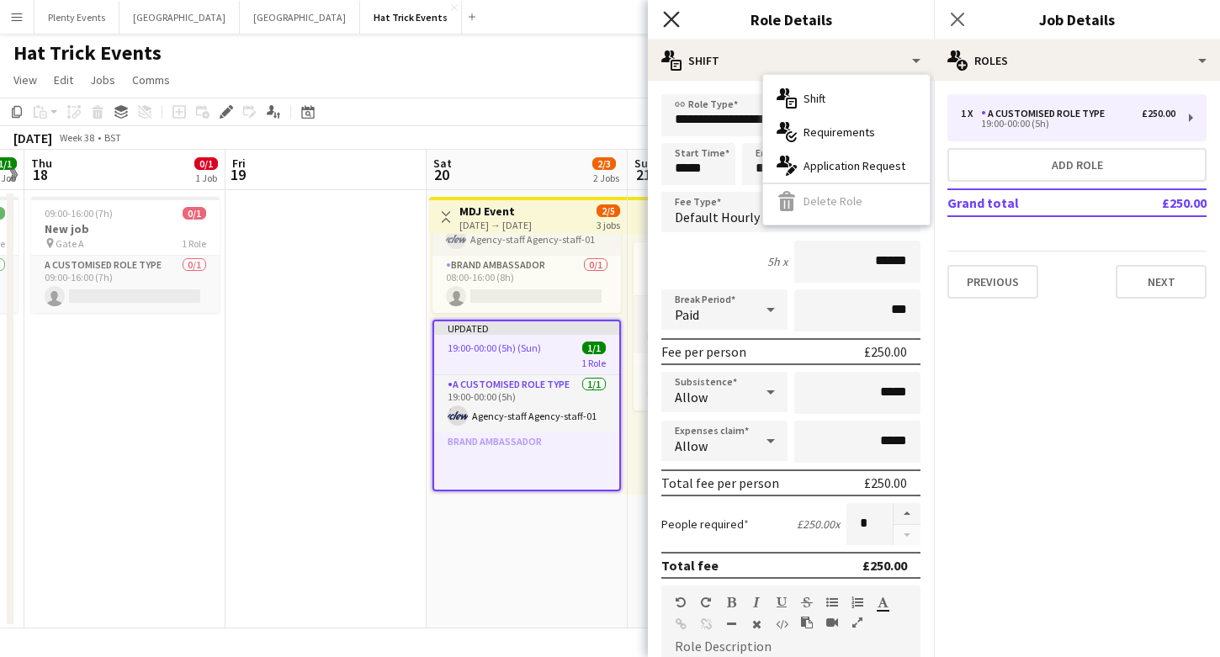
click at [677, 20] on icon "Close pop-in" at bounding box center [671, 19] width 16 height 16
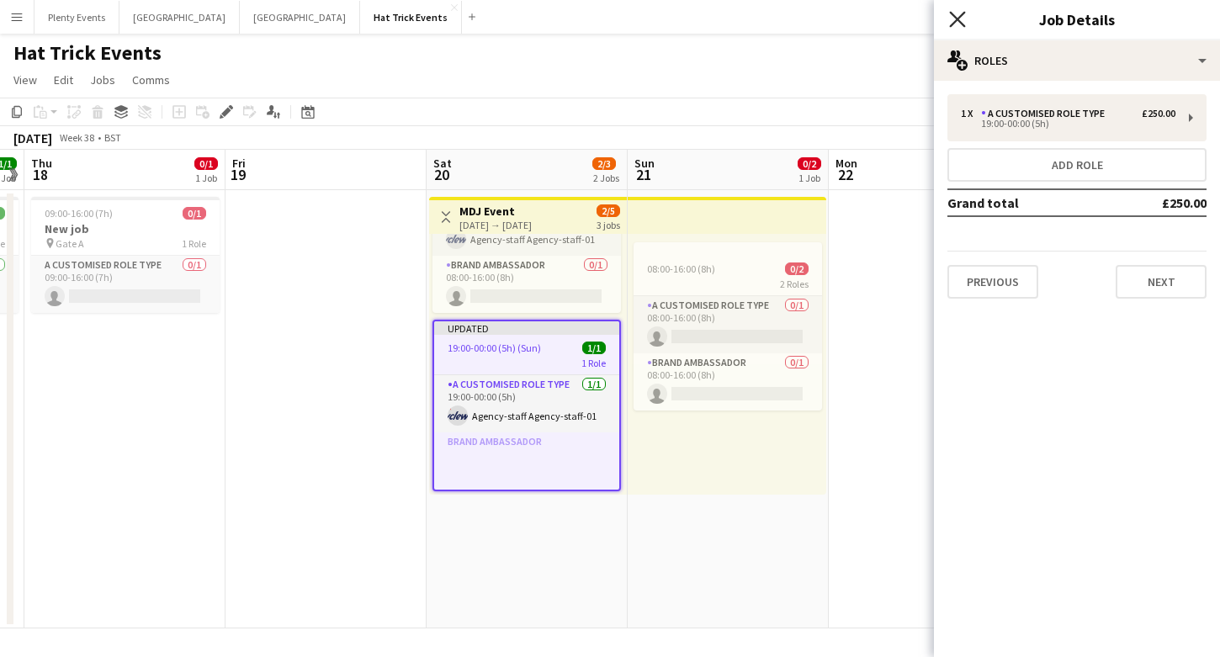
click at [958, 24] on icon "Close pop-in" at bounding box center [957, 19] width 16 height 16
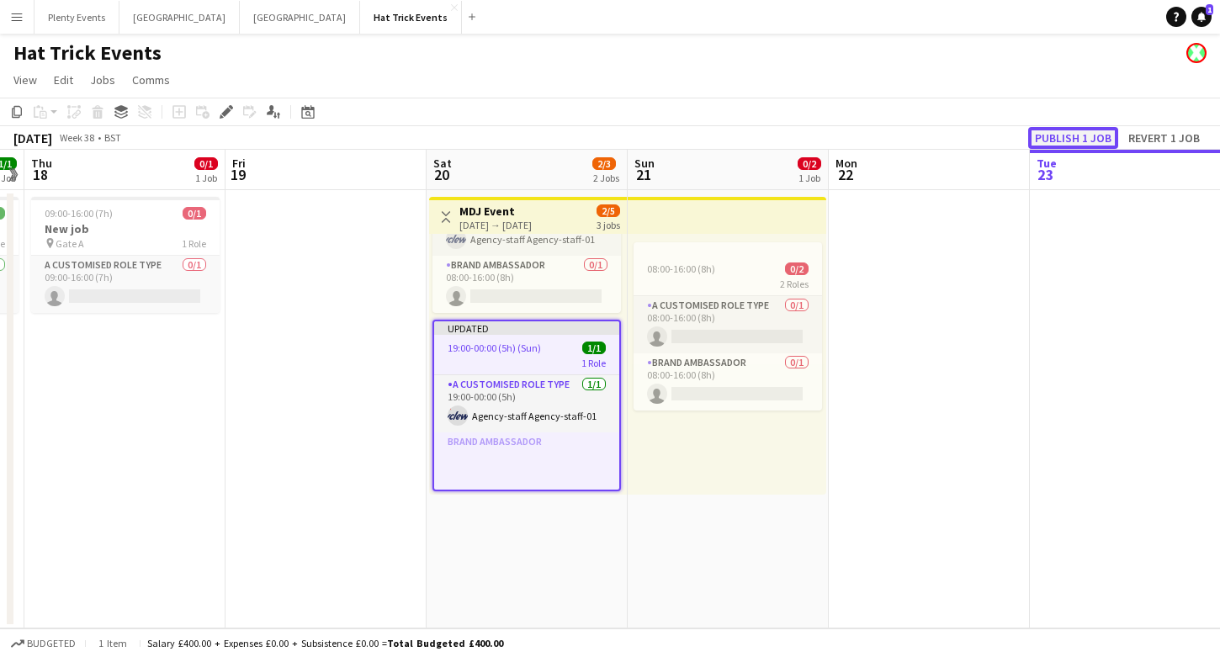
click at [1053, 133] on button "Publish 1 job" at bounding box center [1073, 138] width 90 height 22
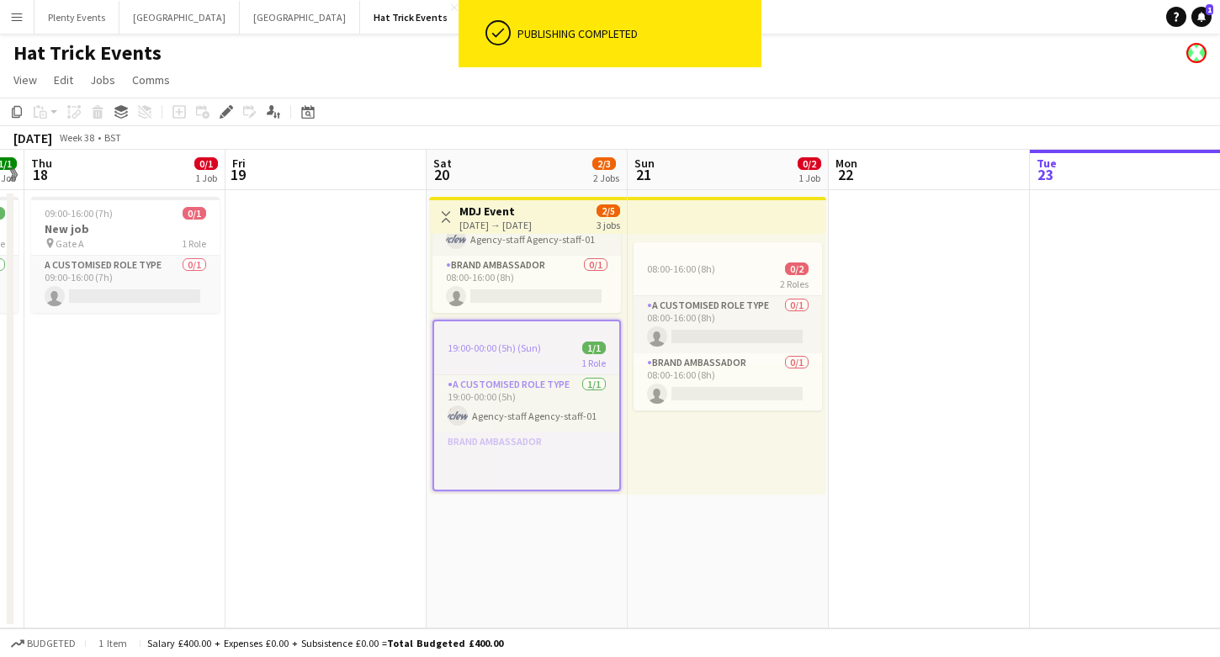
click at [532, 229] on div "[DATE] → [DATE]" at bounding box center [495, 225] width 72 height 13
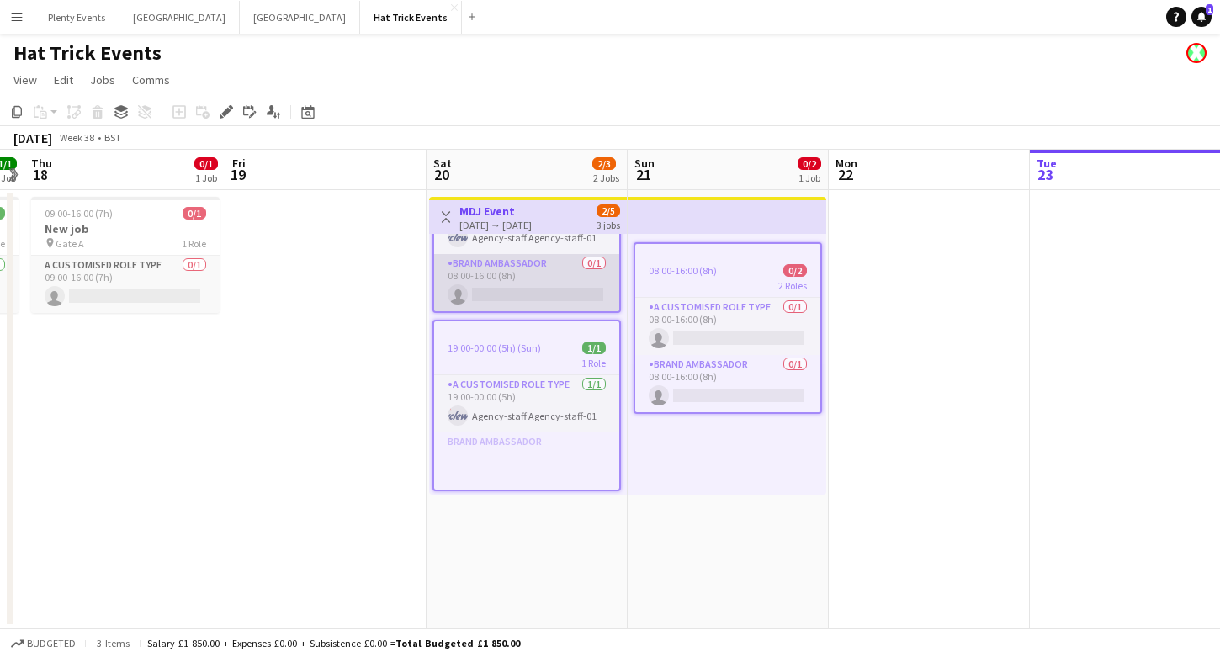
click at [555, 254] on app-card-role "Brand Ambassador 0/1 08:00-16:00 (8h) single-neutral-actions" at bounding box center [526, 282] width 185 height 57
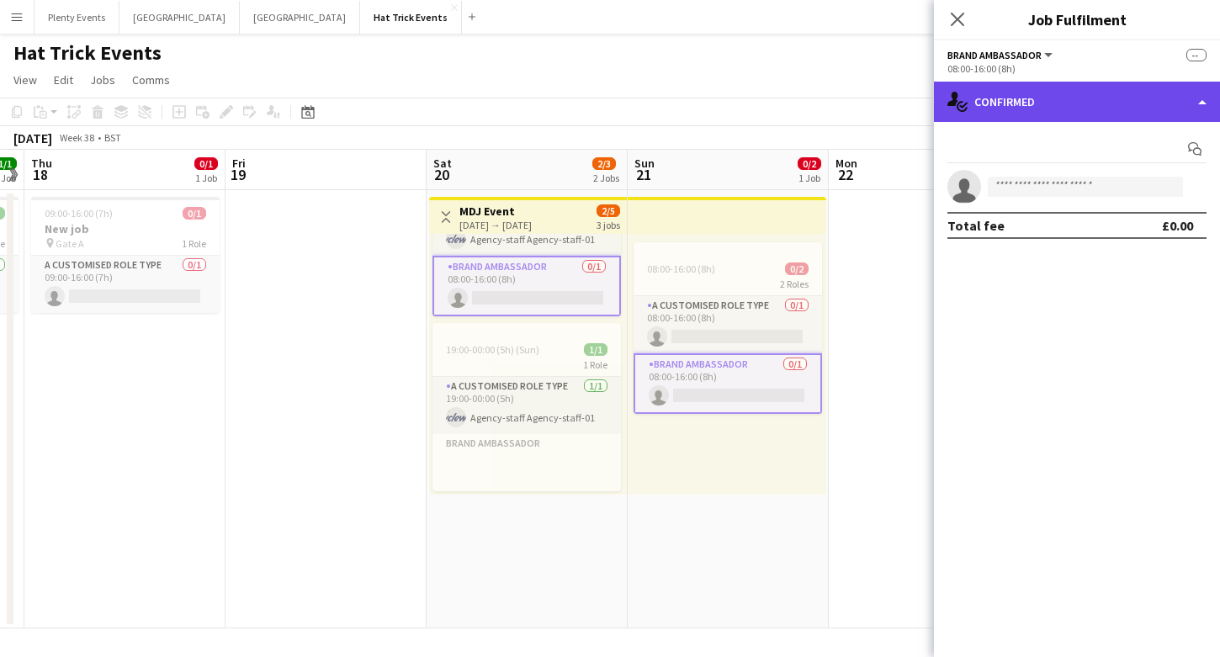
click at [1075, 92] on div "single-neutral-actions-check-2 Confirmed" at bounding box center [1077, 102] width 286 height 40
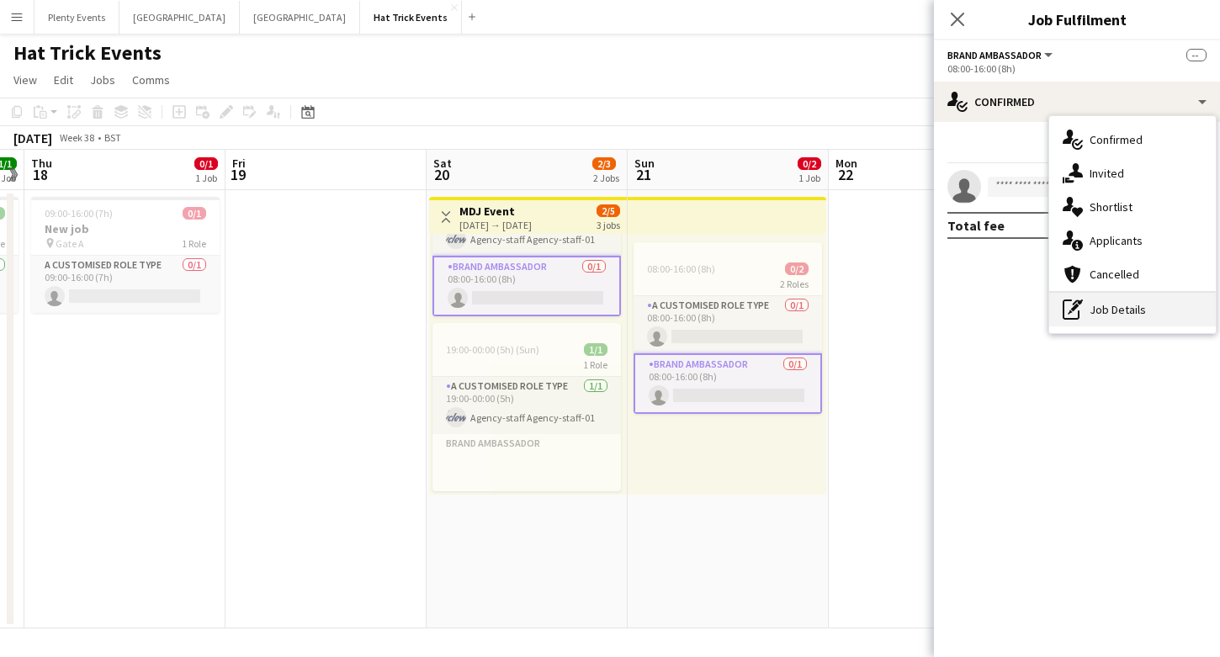
click at [1121, 307] on div "pen-write Job Details" at bounding box center [1132, 310] width 167 height 34
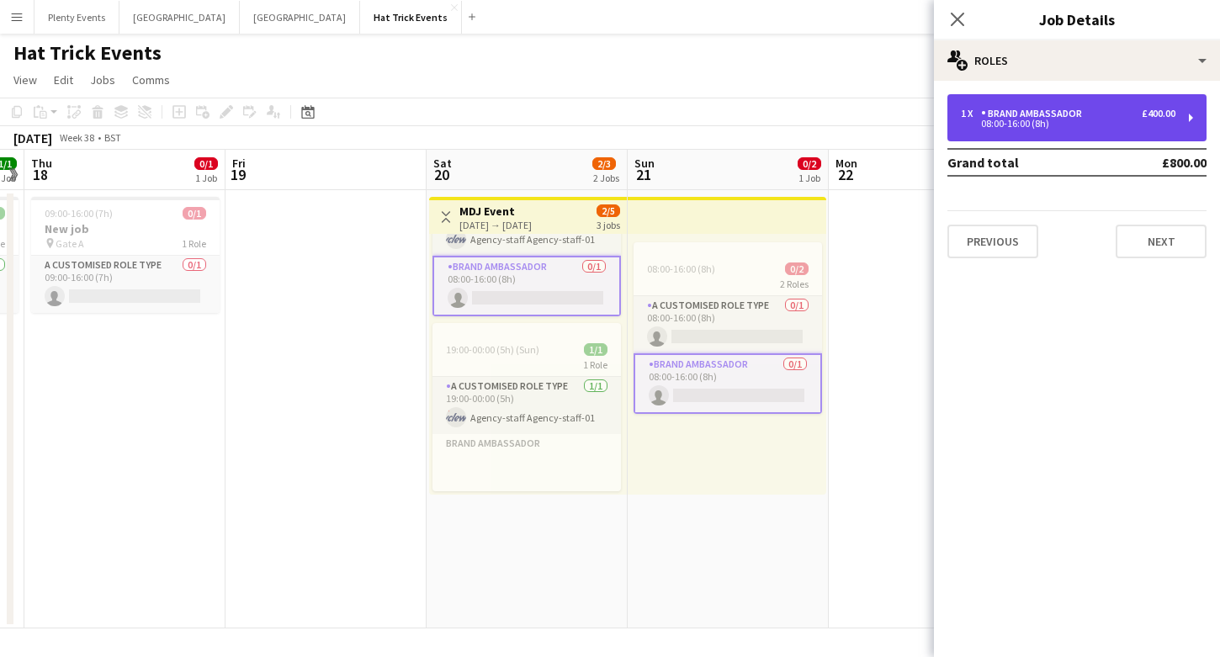
click at [1089, 124] on div "08:00-16:00 (8h)" at bounding box center [1068, 123] width 215 height 8
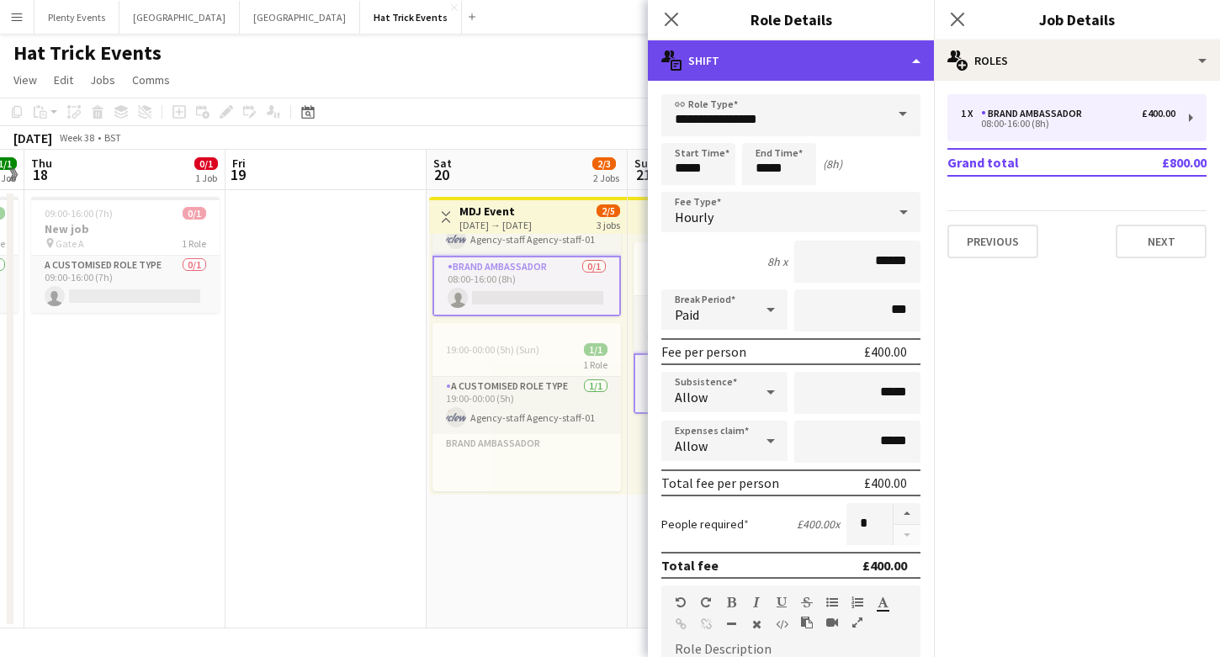
click at [844, 58] on div "multiple-actions-text Shift" at bounding box center [791, 60] width 286 height 40
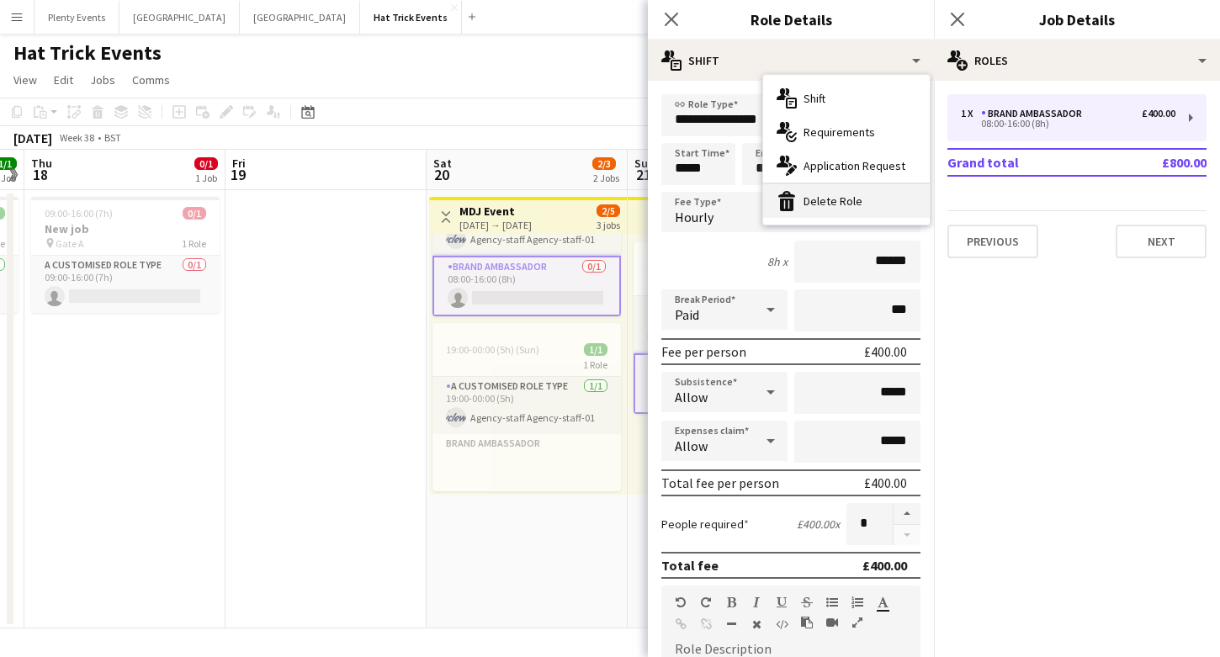
click at [834, 198] on div "bin-2 Delete Role" at bounding box center [846, 201] width 167 height 34
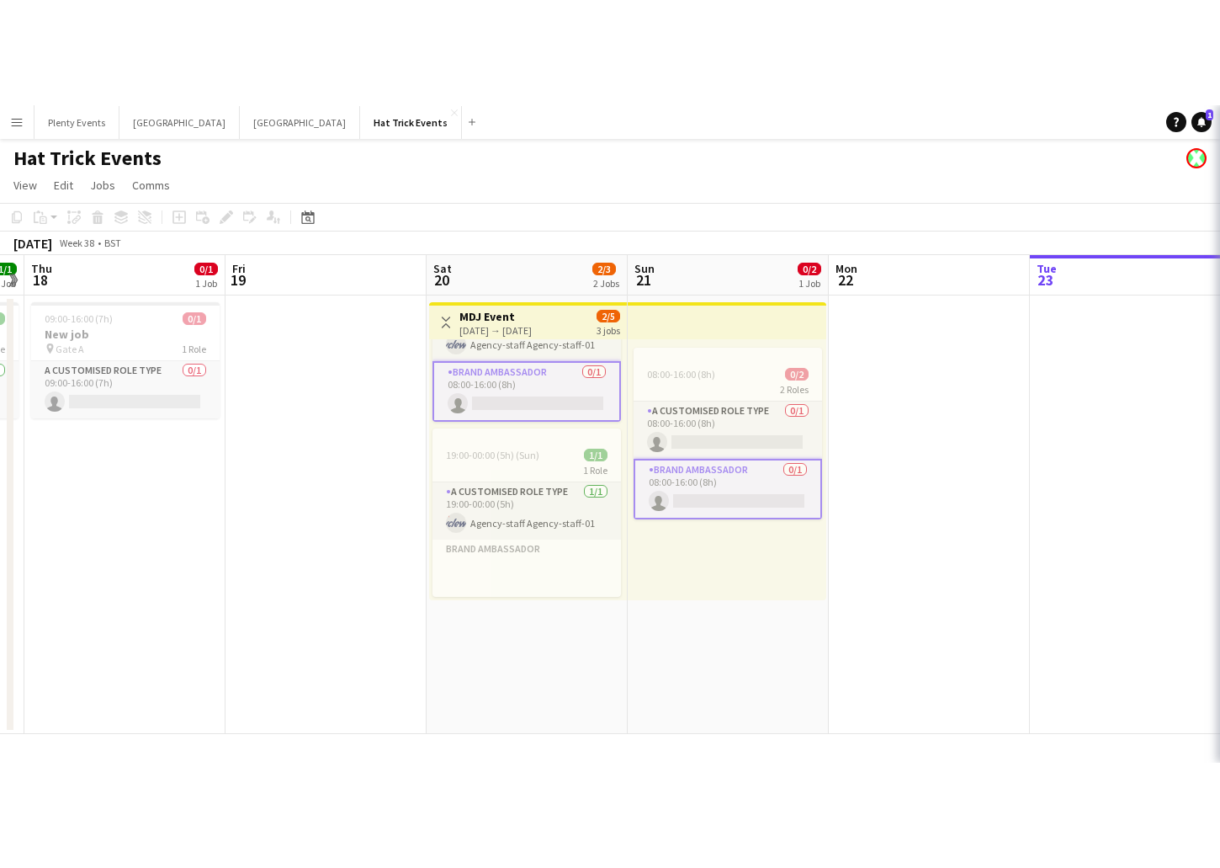
scroll to position [0, 0]
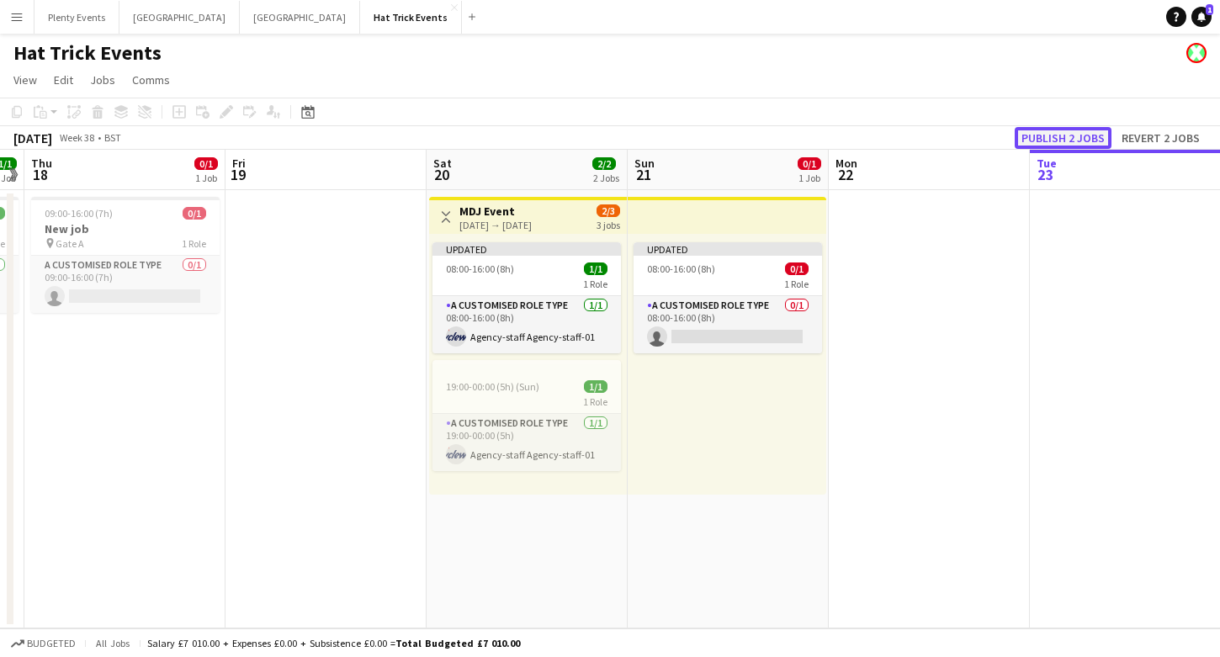
click at [1056, 140] on button "Publish 2 jobs" at bounding box center [1063, 138] width 97 height 22
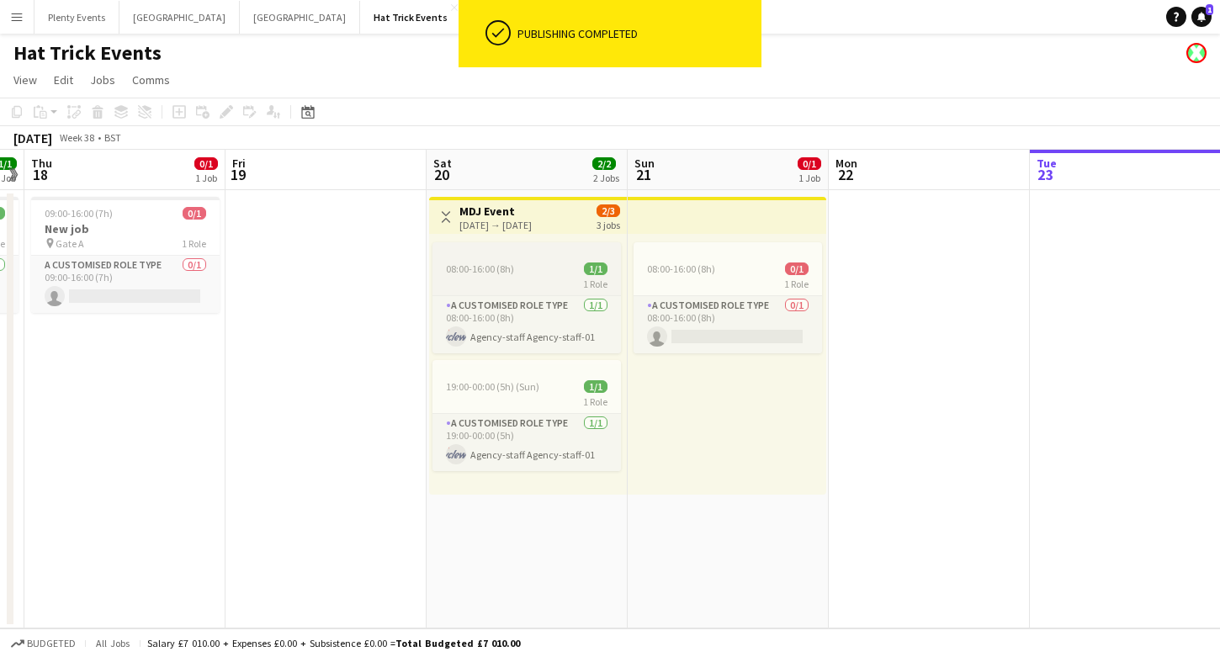
click at [551, 250] on div at bounding box center [527, 248] width 188 height 13
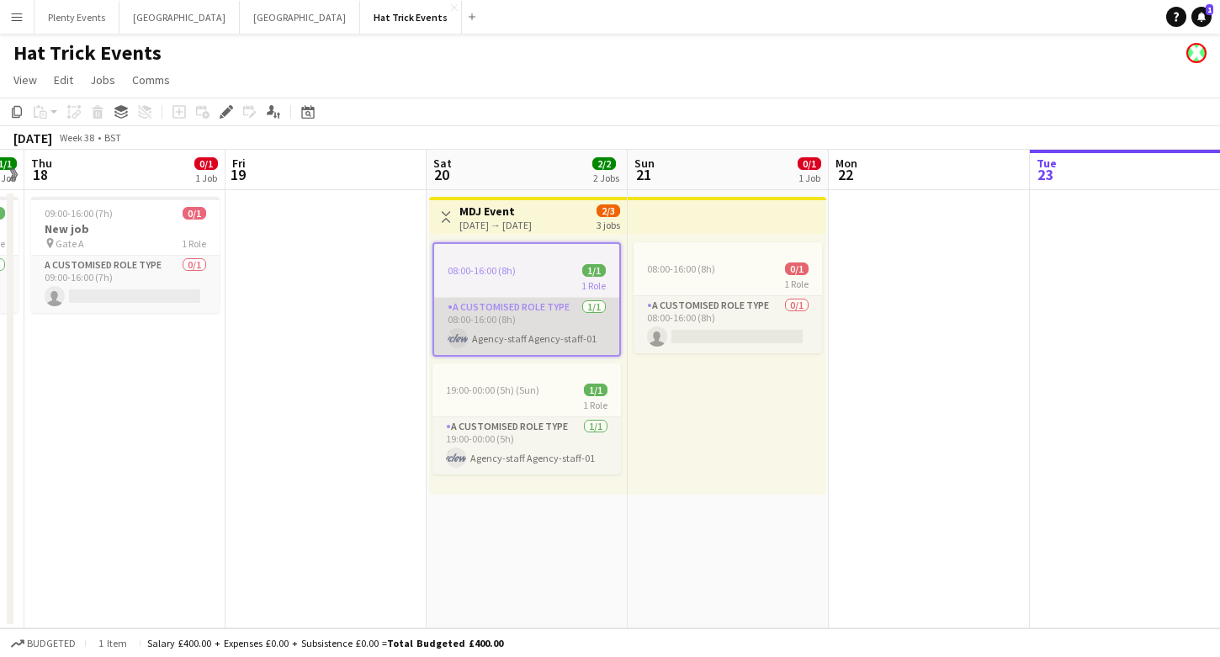
click at [570, 311] on app-card-role "A Customised Role Type [DATE] 08:00-16:00 (8h) Agency-staff Agency-staff-01" at bounding box center [526, 326] width 185 height 57
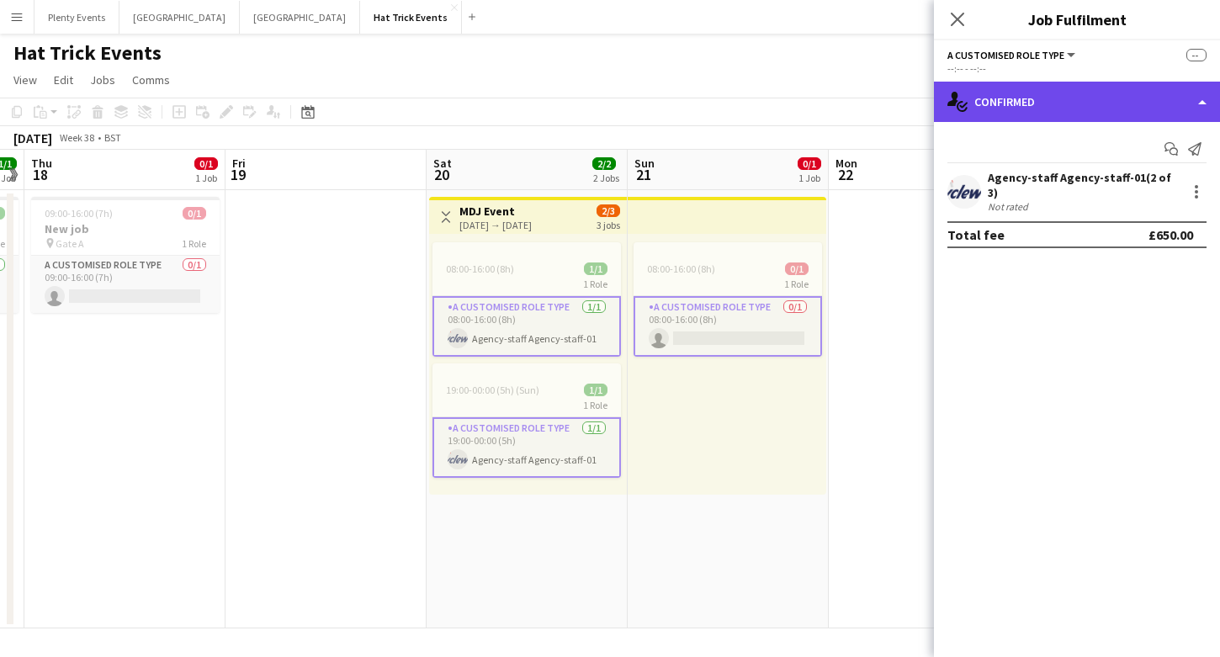
click at [1102, 109] on div "single-neutral-actions-check-2 Confirmed" at bounding box center [1077, 102] width 286 height 40
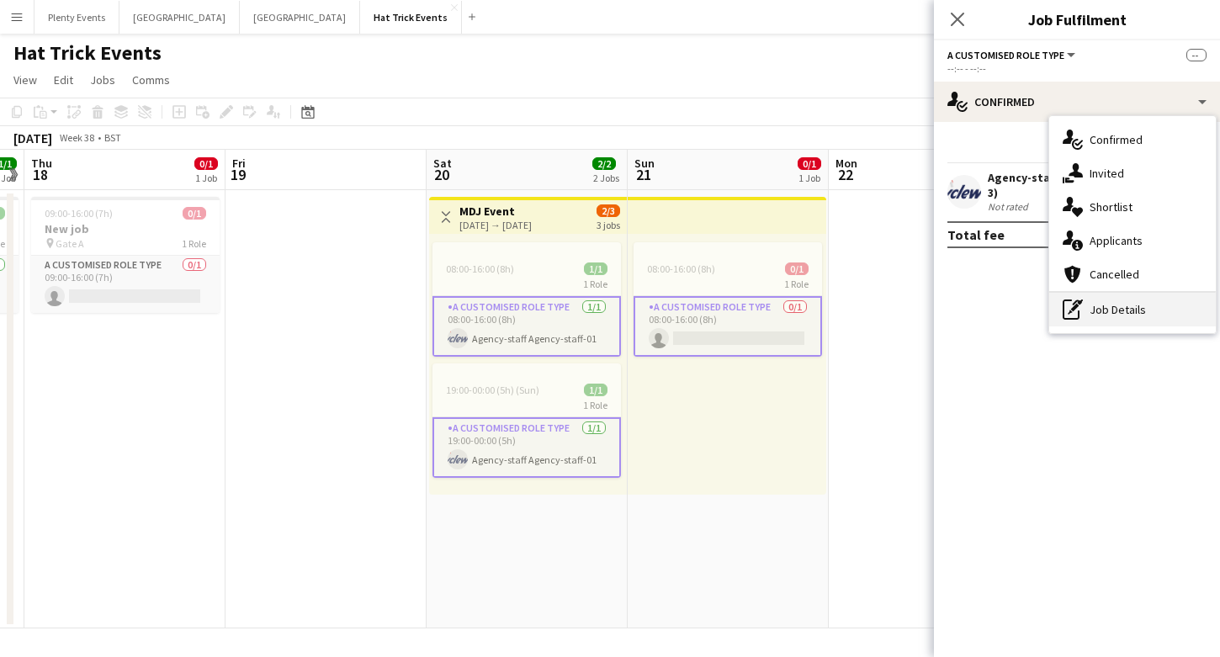
click at [1120, 302] on div "pen-write Job Details" at bounding box center [1132, 310] width 167 height 34
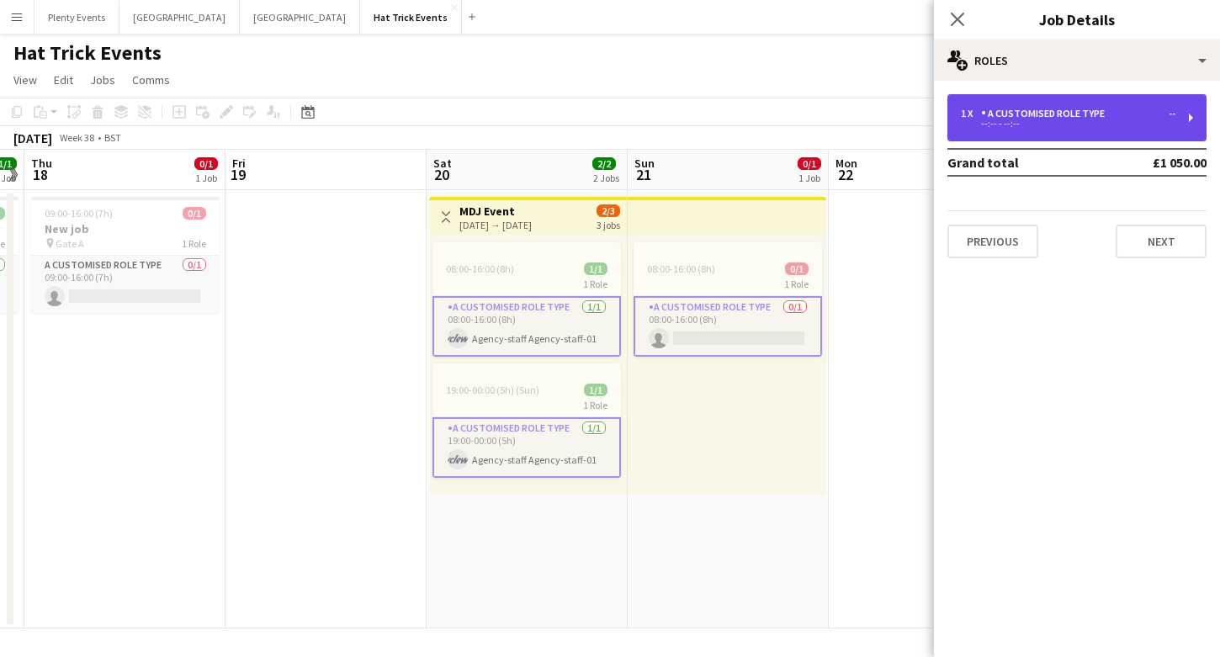
click at [1129, 111] on div "1 x A Customised Role Type --" at bounding box center [1068, 114] width 215 height 12
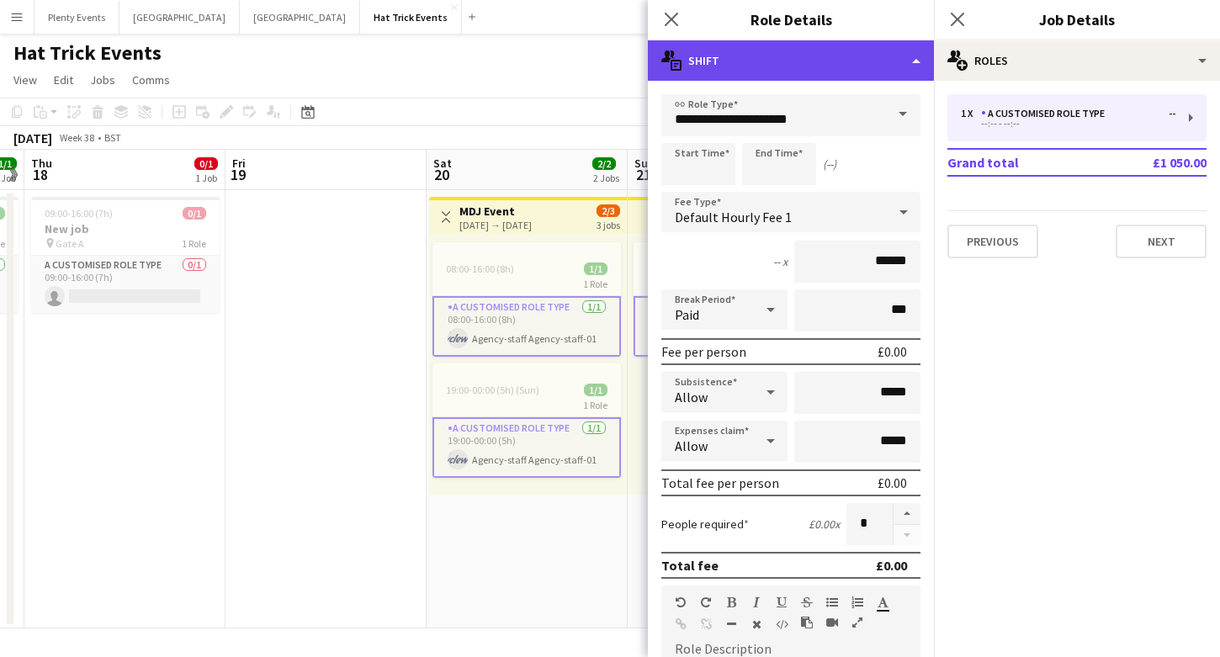
click at [839, 64] on div "multiple-actions-text Shift" at bounding box center [791, 60] width 286 height 40
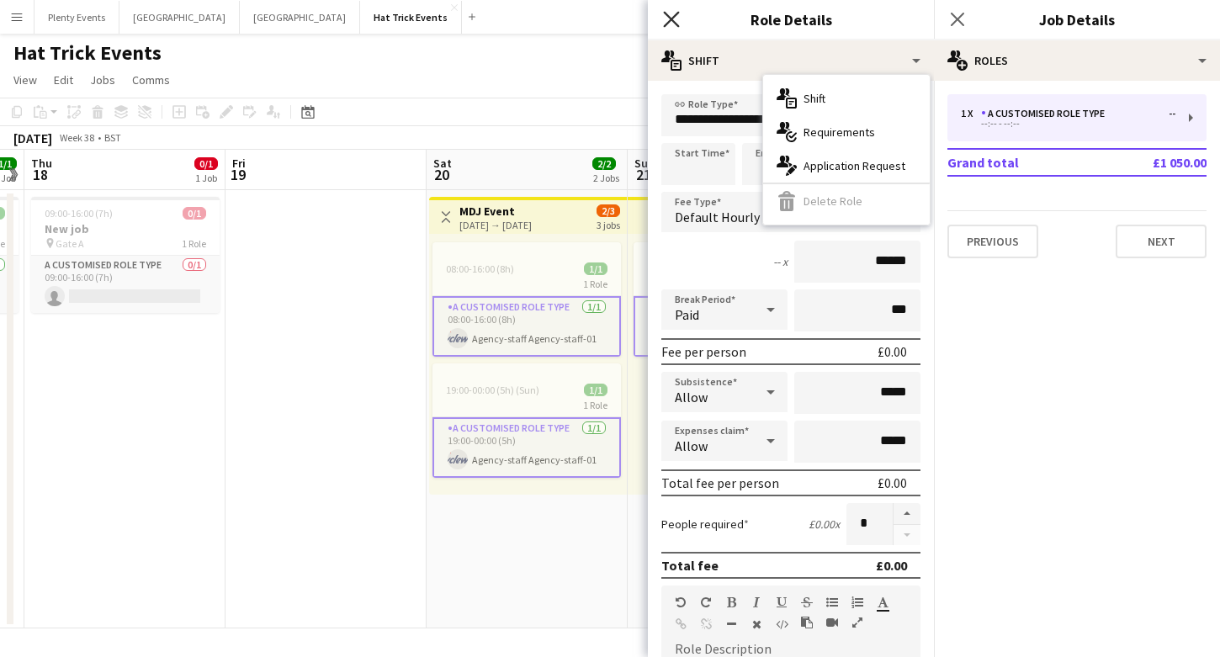
click at [668, 23] on icon at bounding box center [671, 19] width 16 height 16
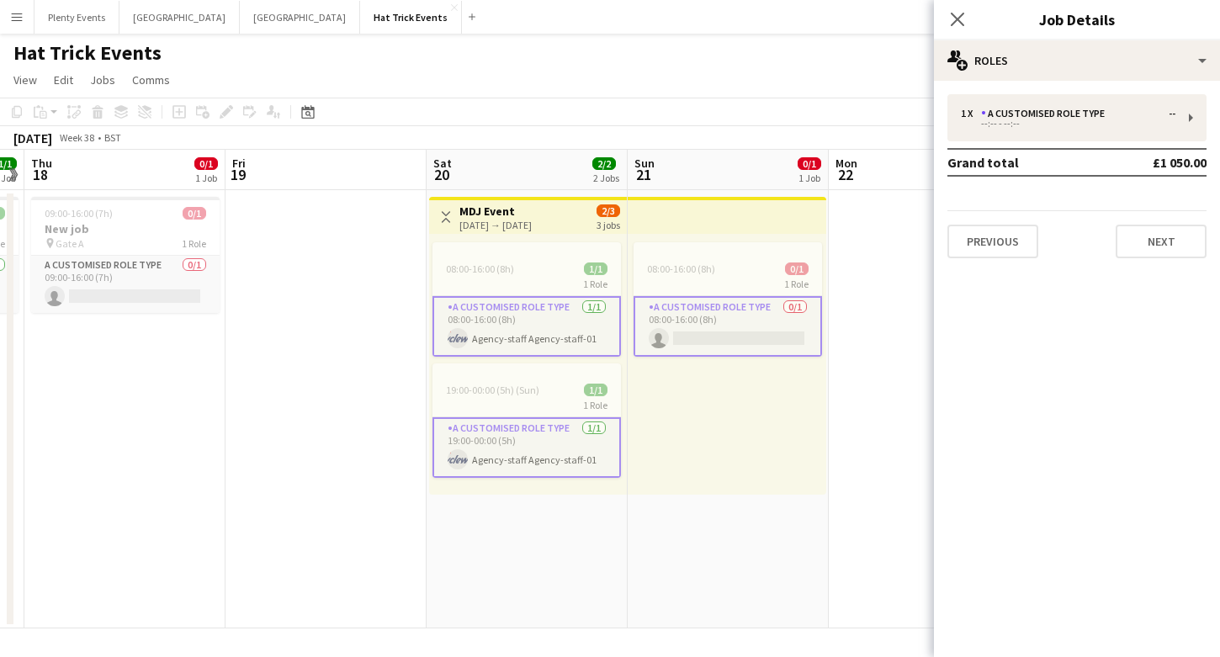
click at [582, 318] on app-card-role "A Customised Role Type [DATE] 08:00-16:00 (8h) Agency-staff Agency-staff-01" at bounding box center [527, 326] width 188 height 61
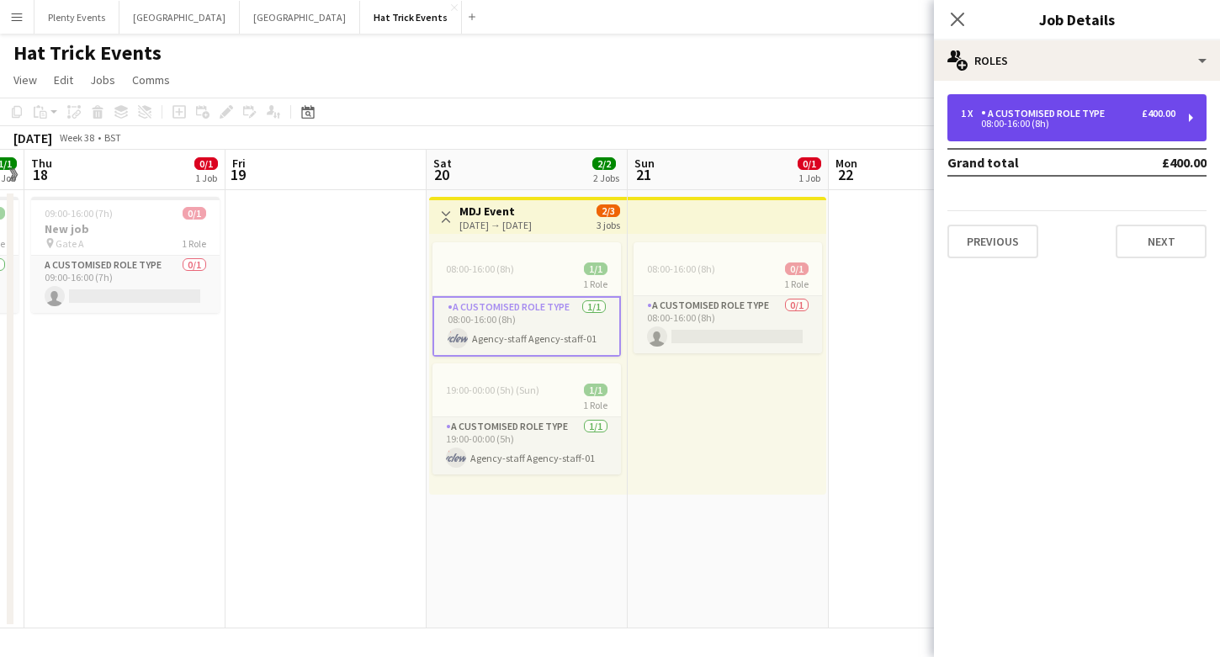
click at [1149, 114] on div "£400.00" at bounding box center [1159, 114] width 34 height 12
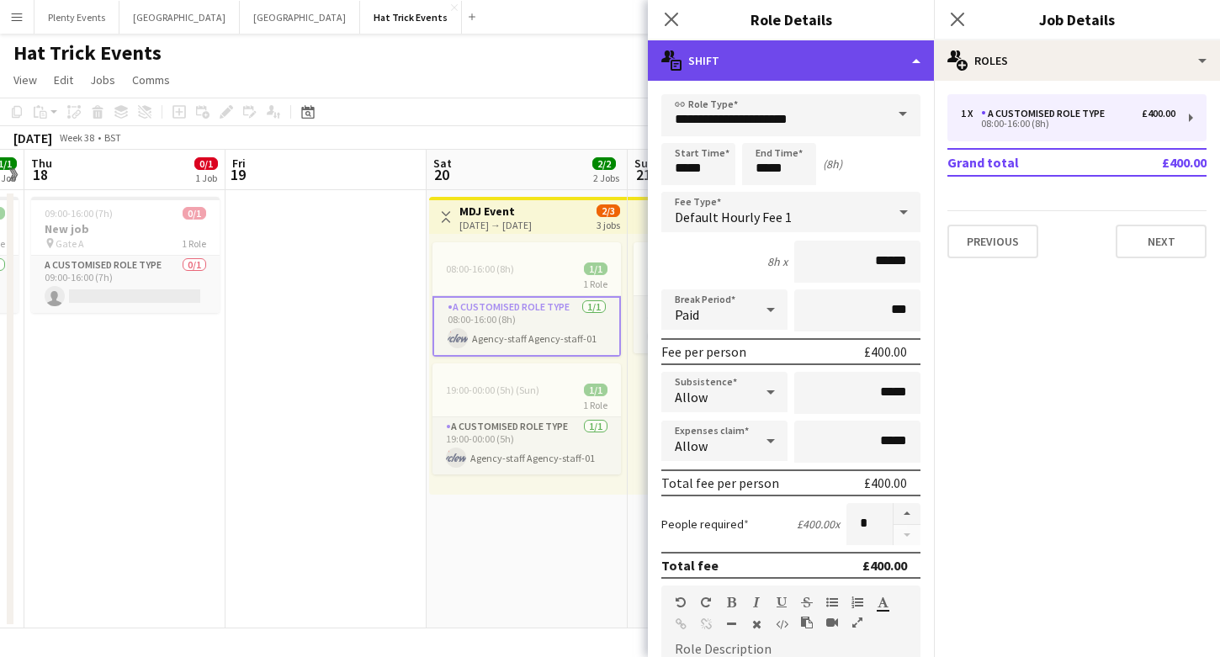
click at [872, 65] on div "multiple-actions-text Shift" at bounding box center [791, 60] width 286 height 40
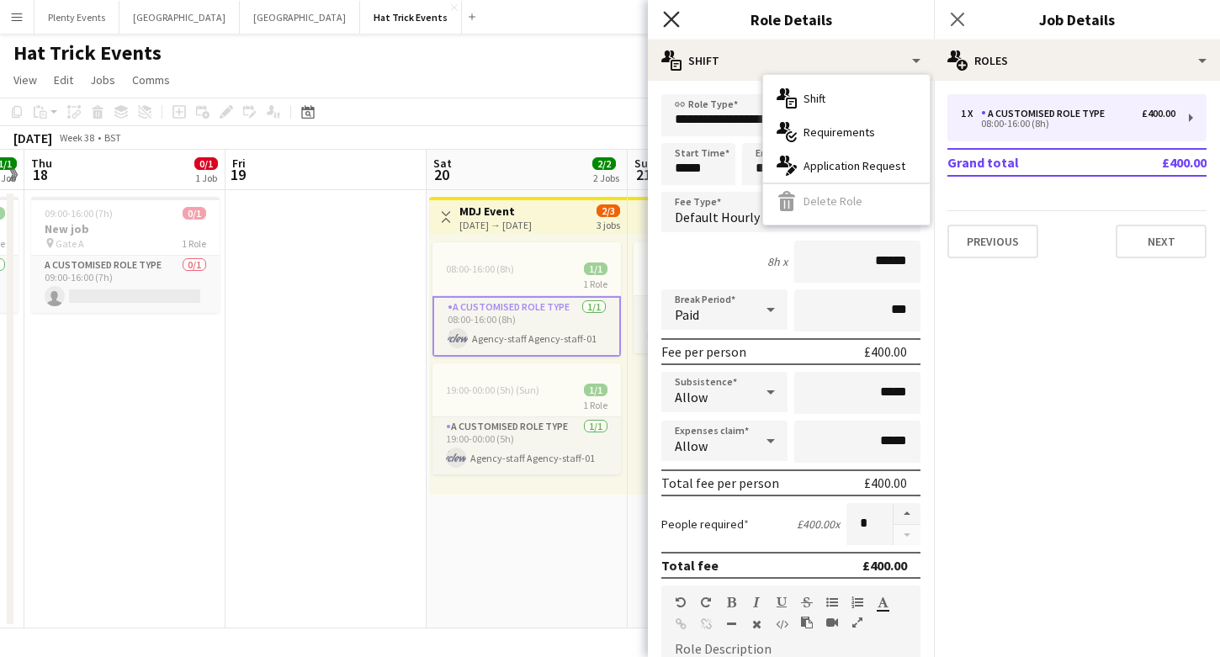
click at [668, 22] on icon at bounding box center [671, 19] width 16 height 16
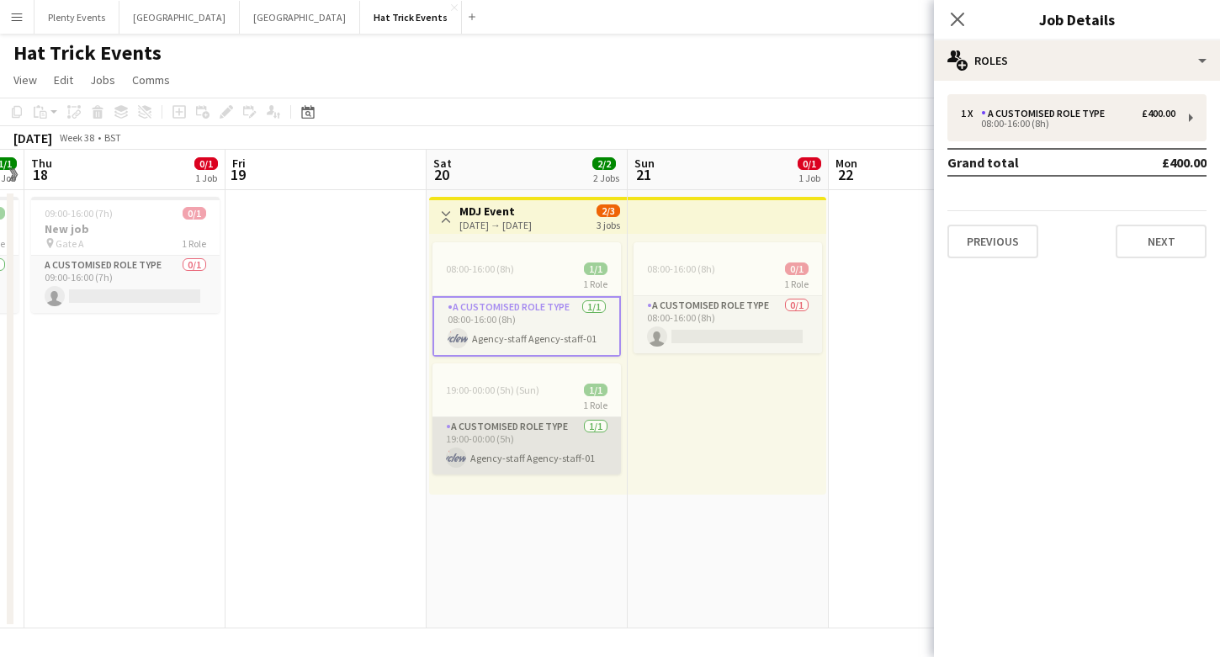
click at [561, 430] on app-card-role "A Customised Role Type [DATE] 19:00-00:00 (5h) Agency-staff Agency-staff-01" at bounding box center [527, 445] width 188 height 57
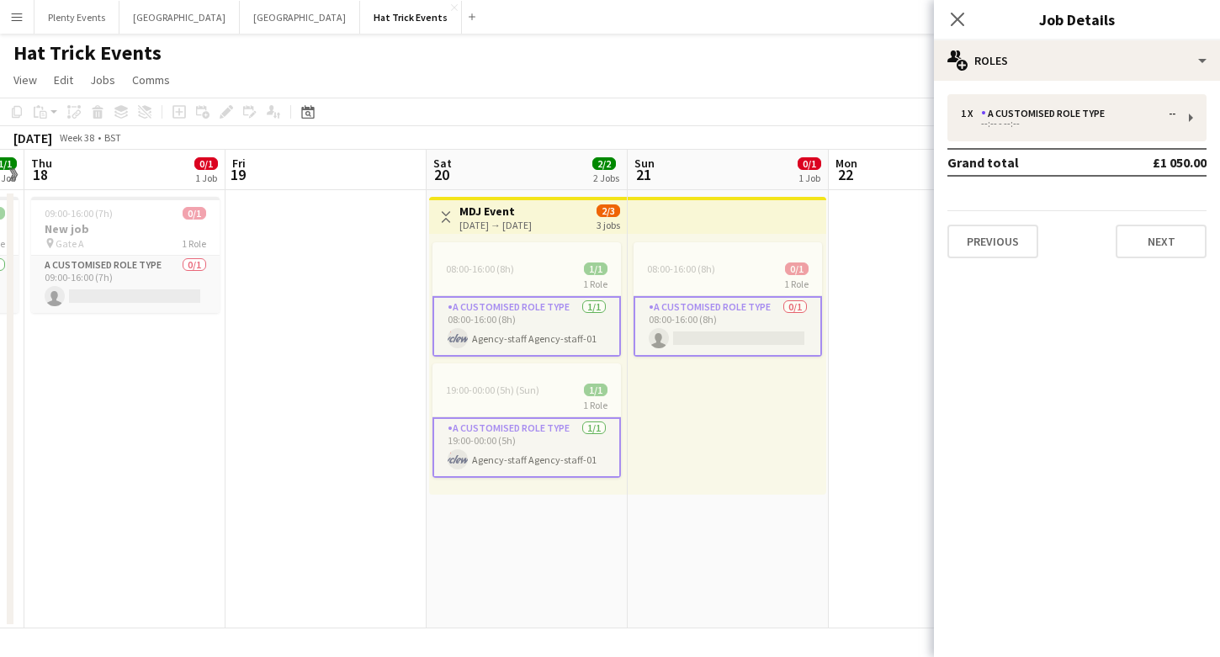
click at [579, 439] on app-card-role "A Customised Role Type [DATE] 19:00-00:00 (5h) Agency-staff Agency-staff-01" at bounding box center [527, 447] width 188 height 61
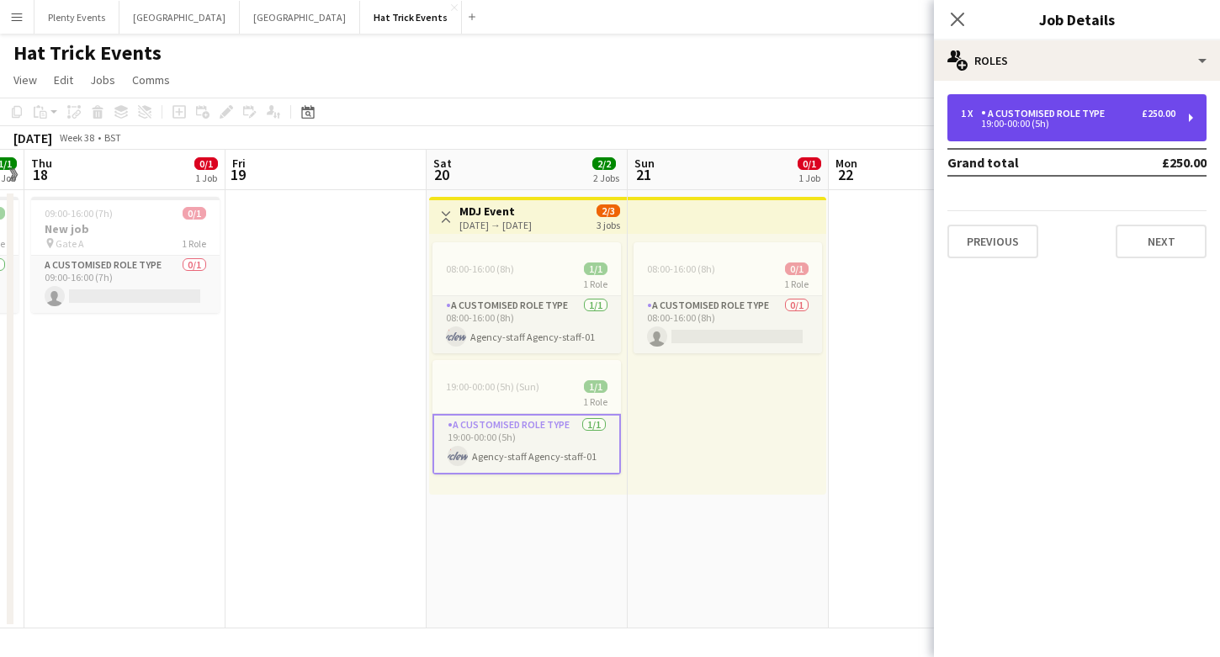
click at [1096, 118] on div "A Customised Role Type" at bounding box center [1046, 114] width 130 height 12
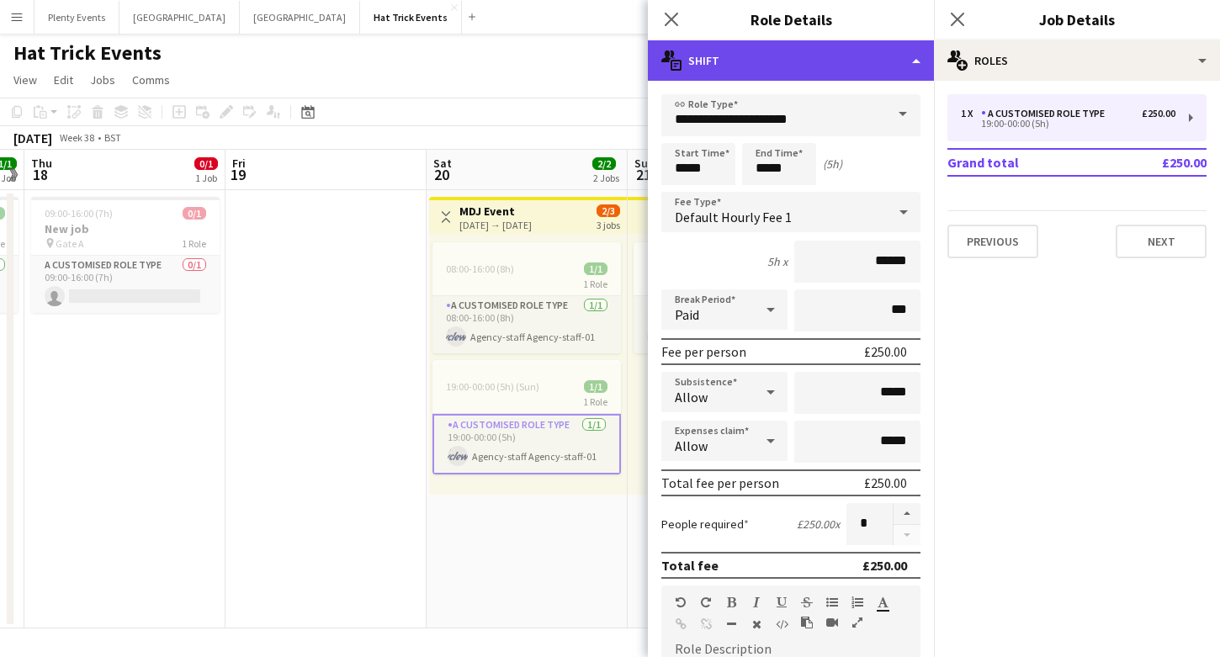
click at [808, 58] on div "multiple-actions-text Shift" at bounding box center [791, 60] width 286 height 40
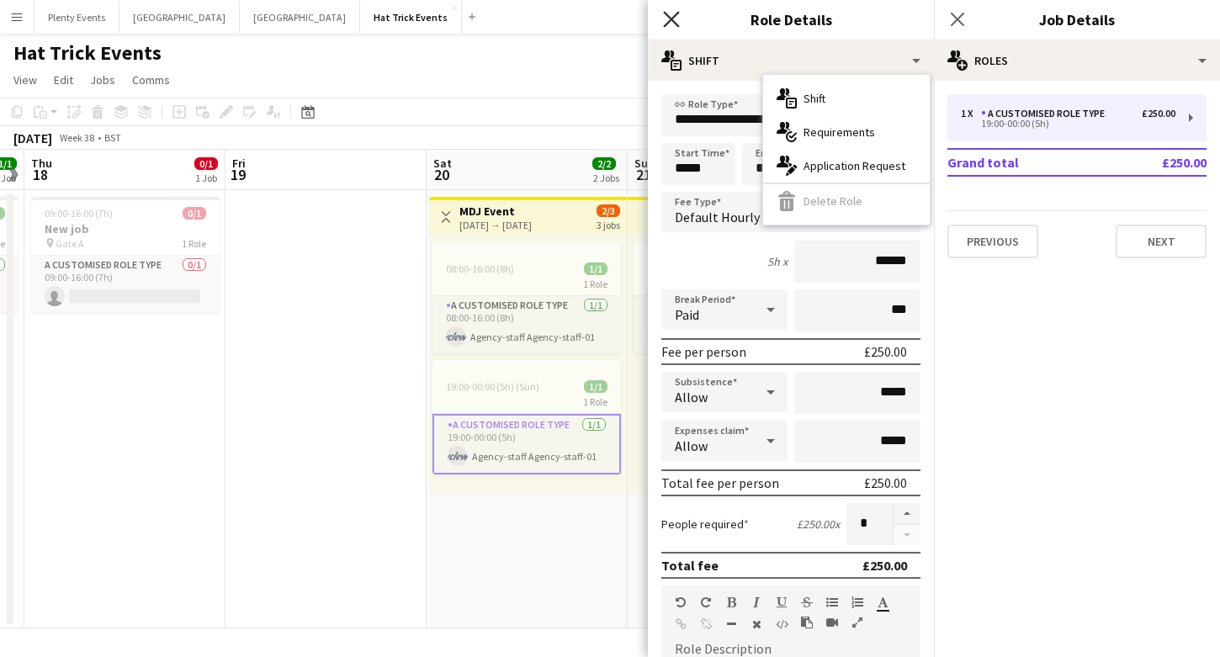
click at [672, 23] on icon "Close pop-in" at bounding box center [671, 19] width 16 height 16
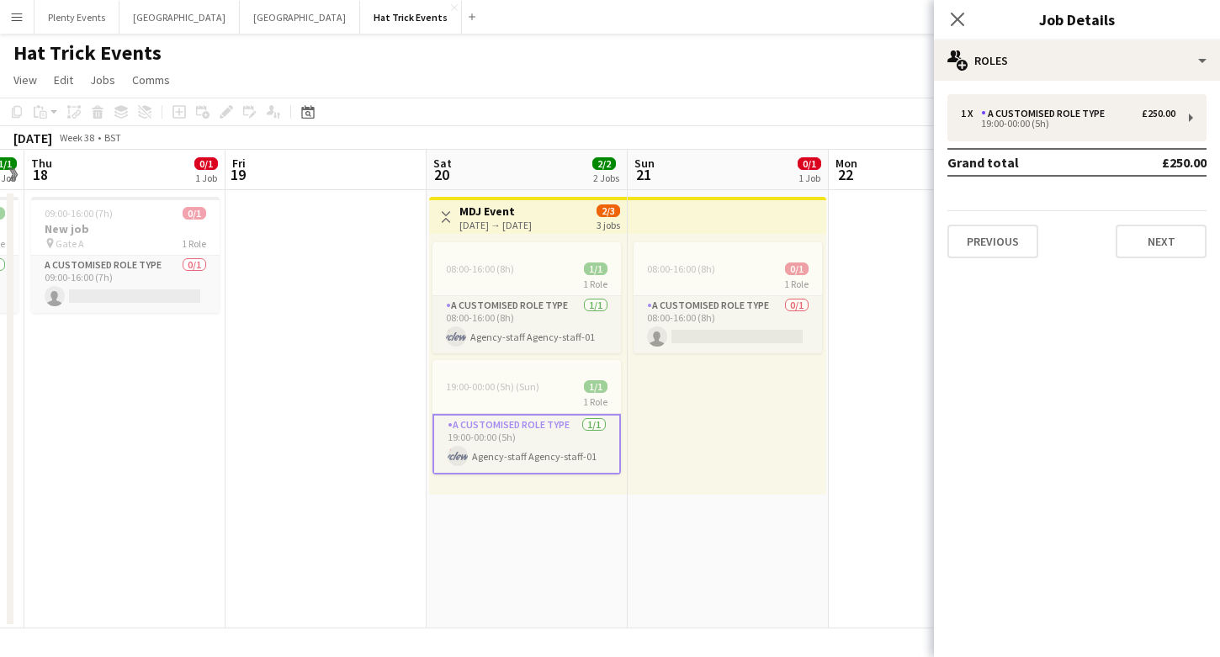
click at [523, 219] on div "[DATE] → [DATE]" at bounding box center [495, 225] width 72 height 13
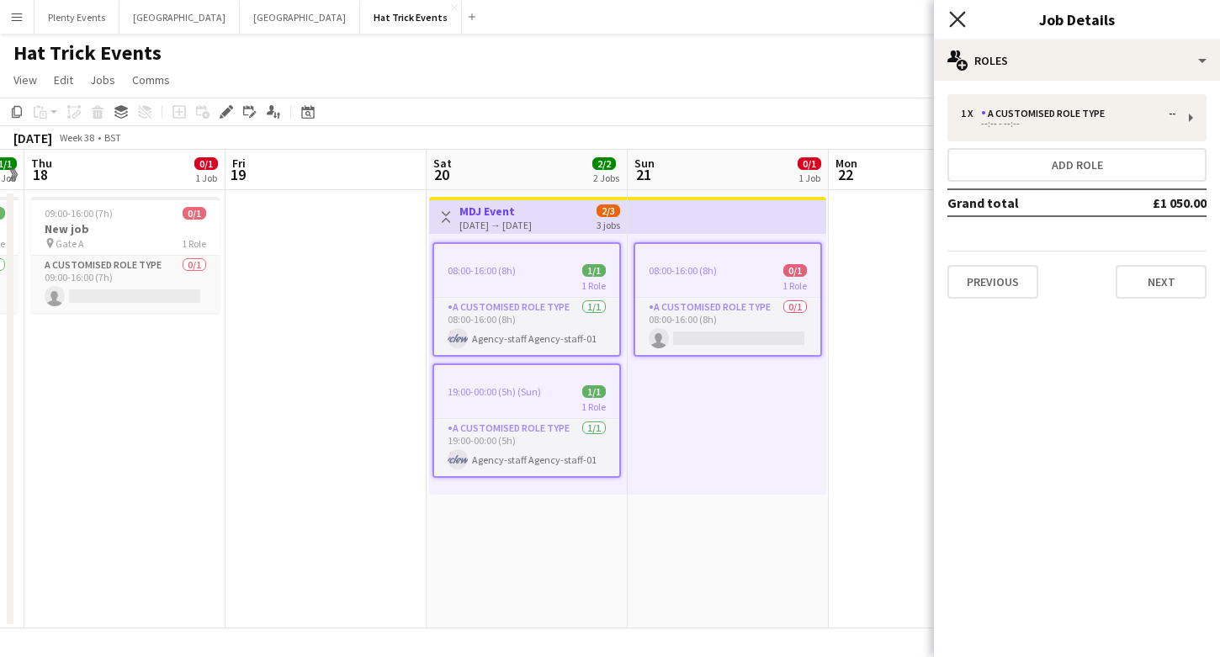
click at [962, 18] on icon "Close pop-in" at bounding box center [957, 19] width 16 height 16
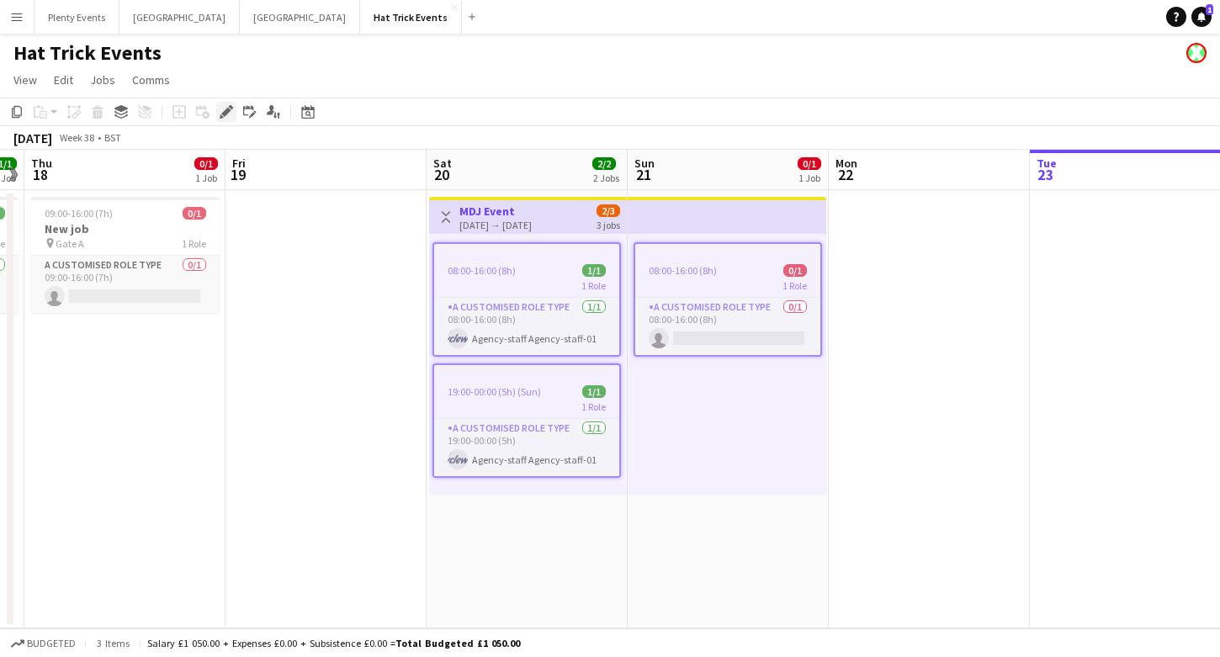
click at [231, 114] on icon "Edit" at bounding box center [226, 111] width 13 height 13
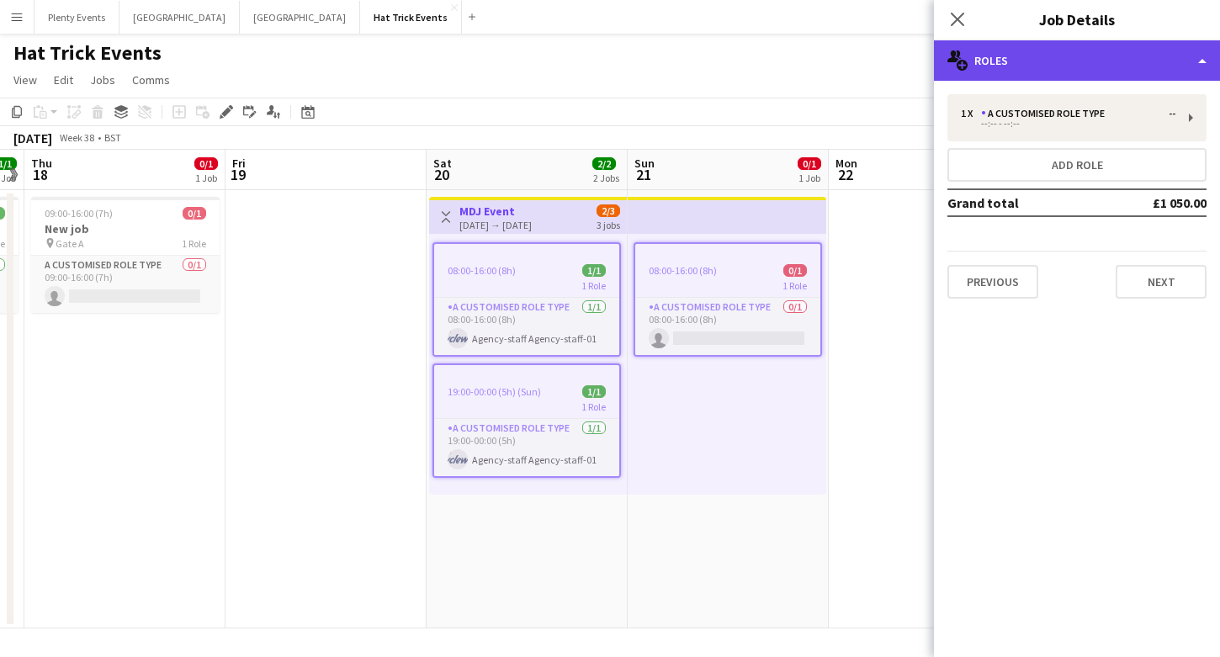
click at [1143, 67] on div "multiple-users-add Roles" at bounding box center [1077, 60] width 286 height 40
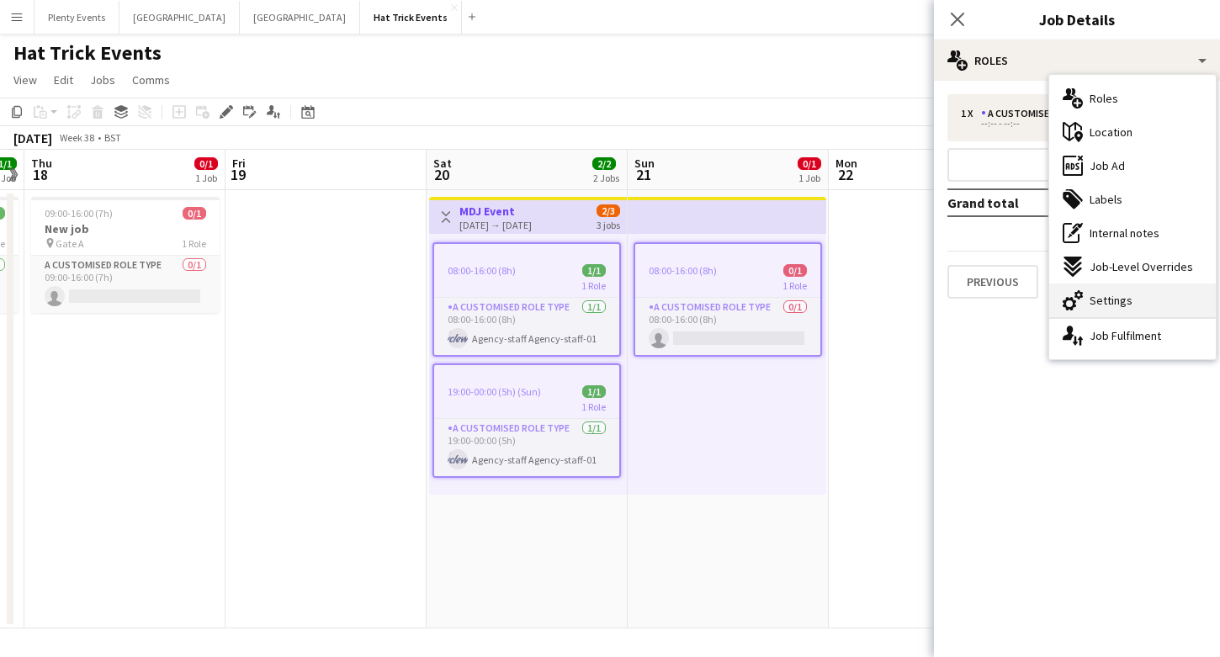
click at [1131, 307] on div "cog-double-3 Settings" at bounding box center [1132, 301] width 167 height 34
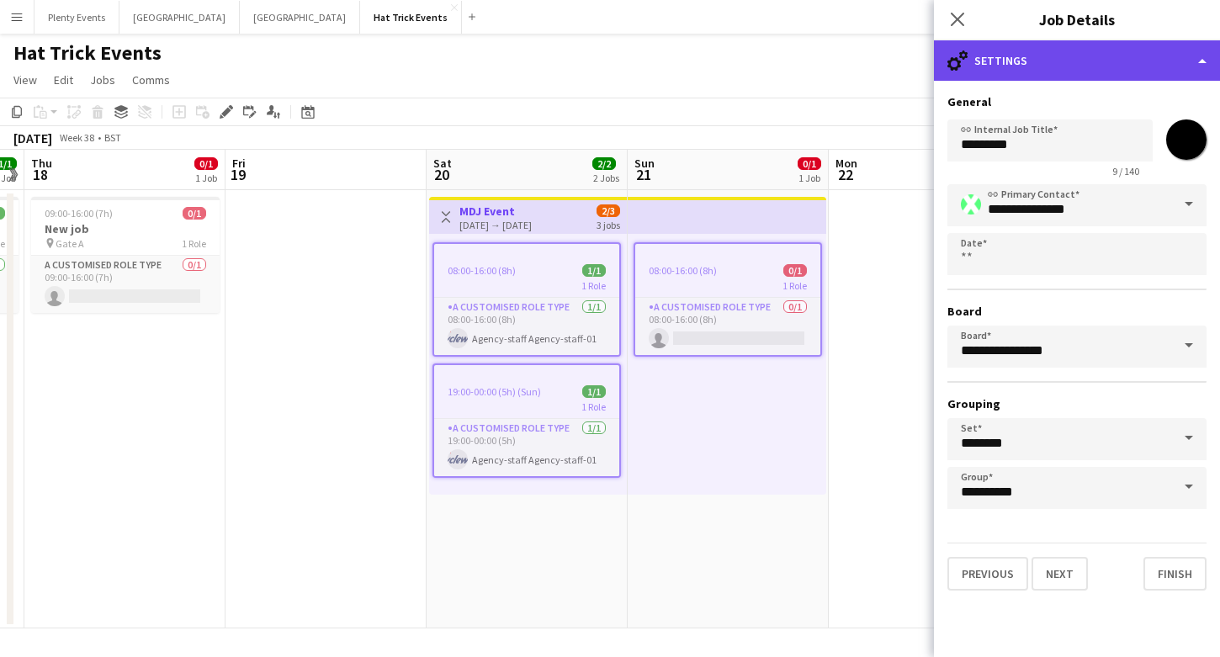
click at [1091, 66] on div "cog-double-3 Settings" at bounding box center [1077, 60] width 286 height 40
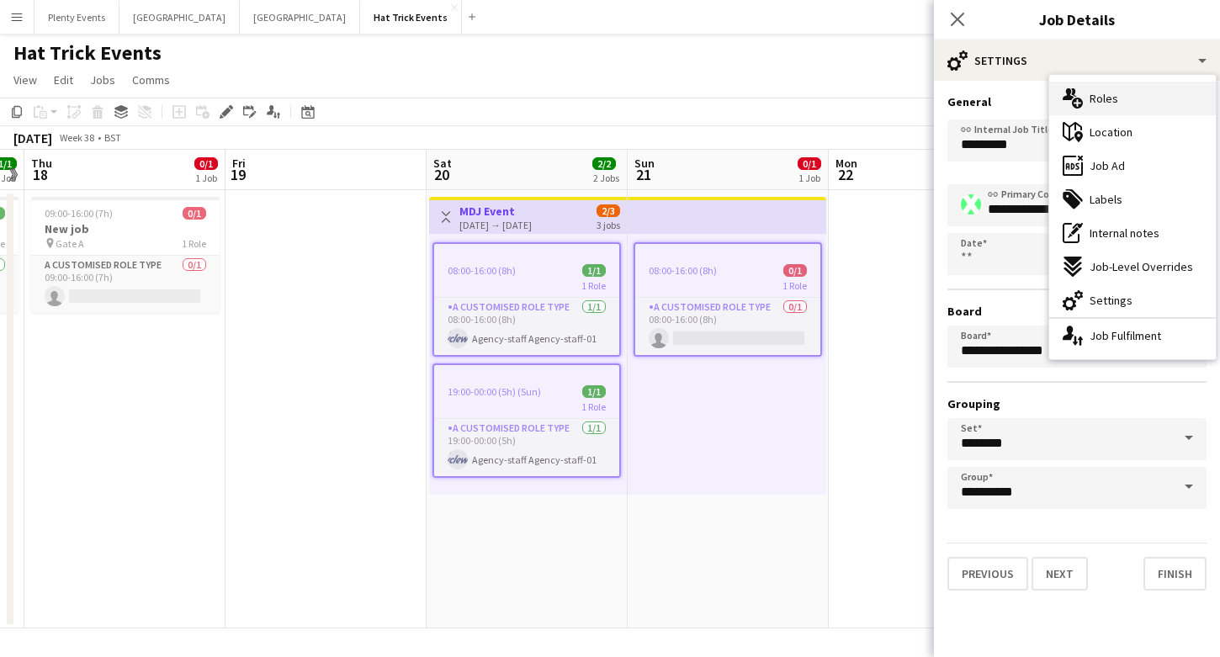
click at [1120, 102] on div "multiple-users-add Roles" at bounding box center [1132, 99] width 167 height 34
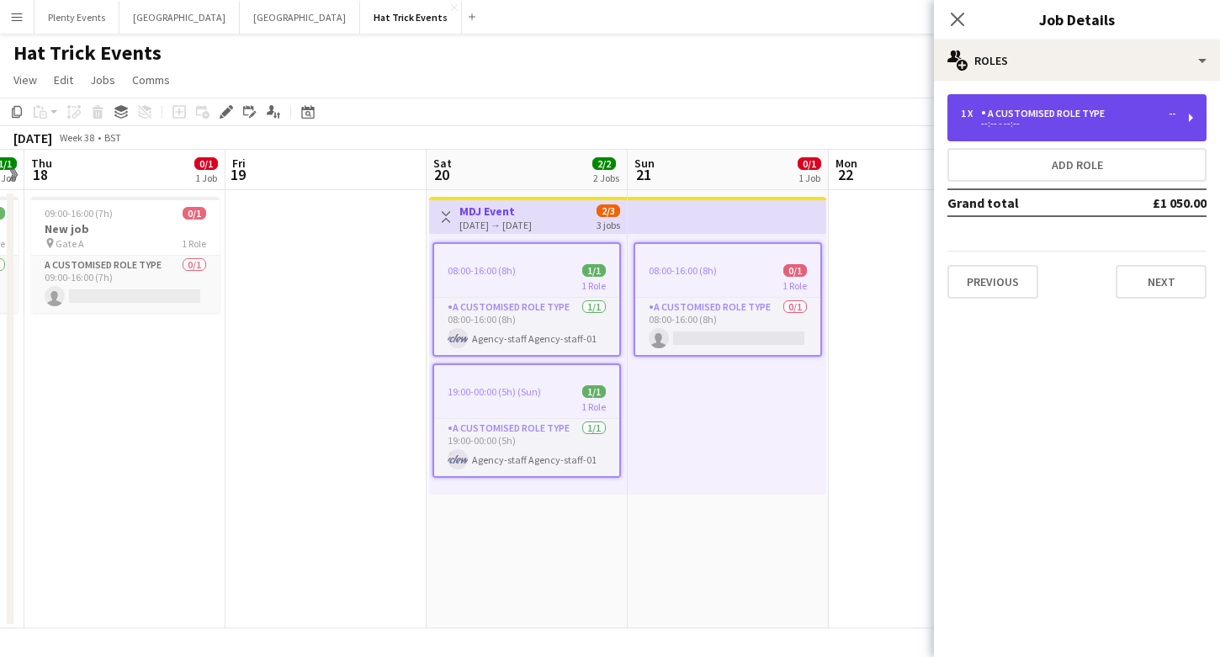
click at [1138, 116] on div "1 x A Customised Role Type --" at bounding box center [1068, 114] width 215 height 12
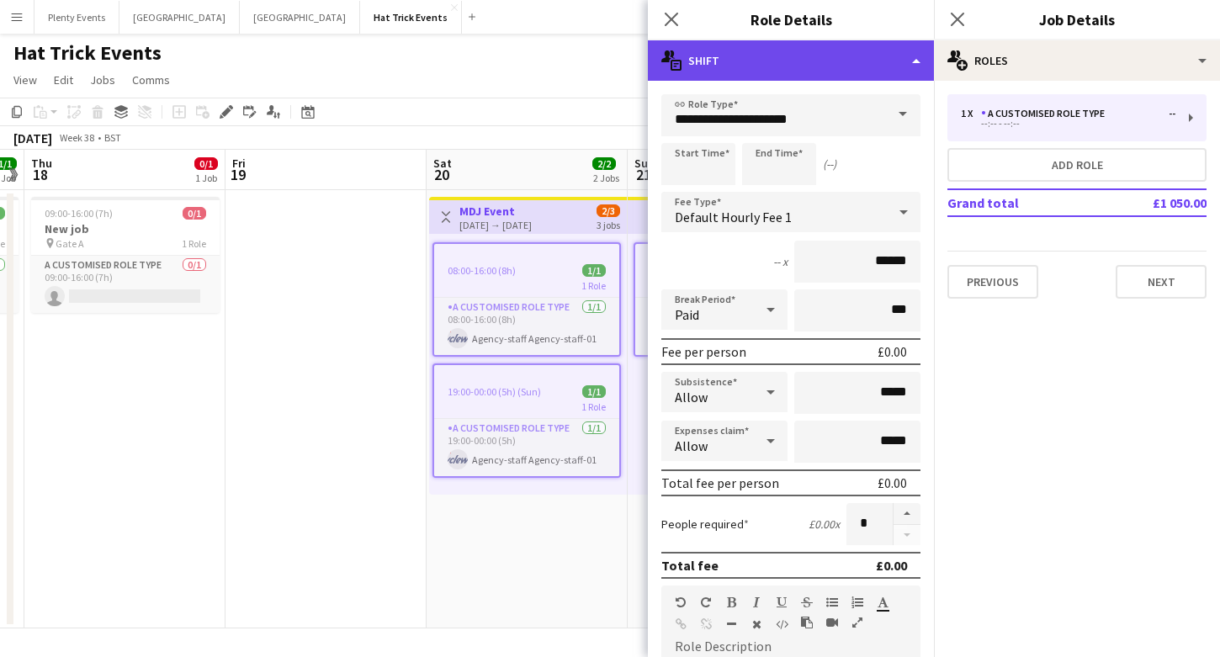
click at [793, 71] on div "multiple-actions-text Shift" at bounding box center [791, 60] width 286 height 40
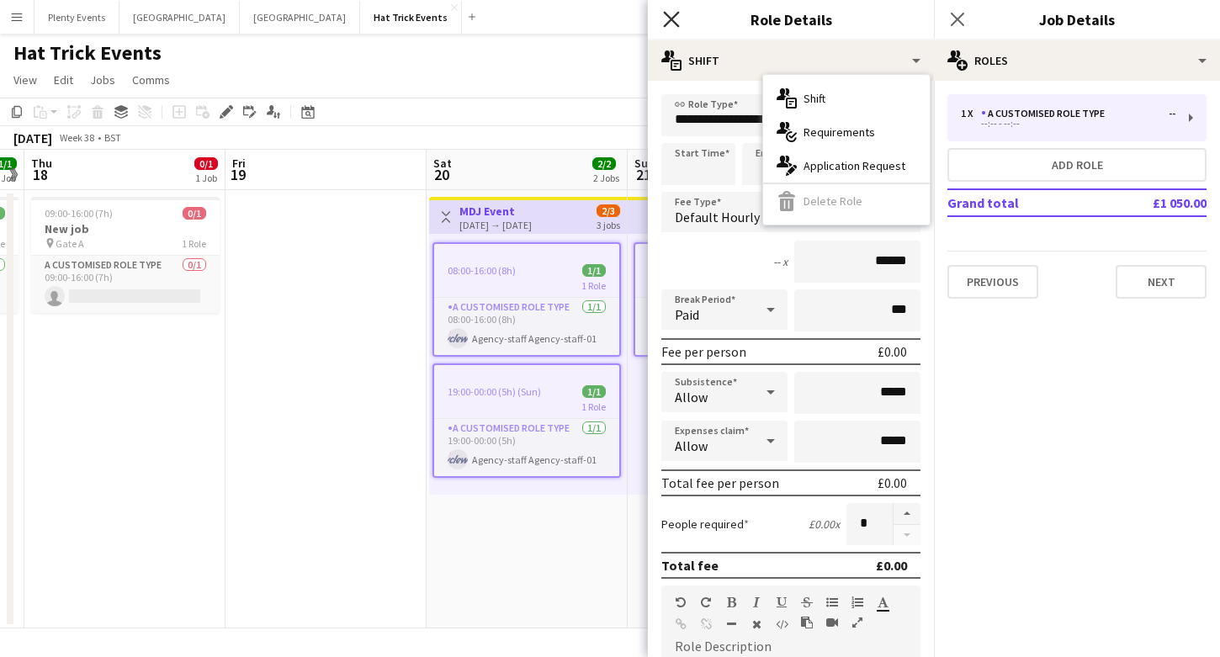
click at [674, 26] on icon "Close pop-in" at bounding box center [671, 19] width 16 height 16
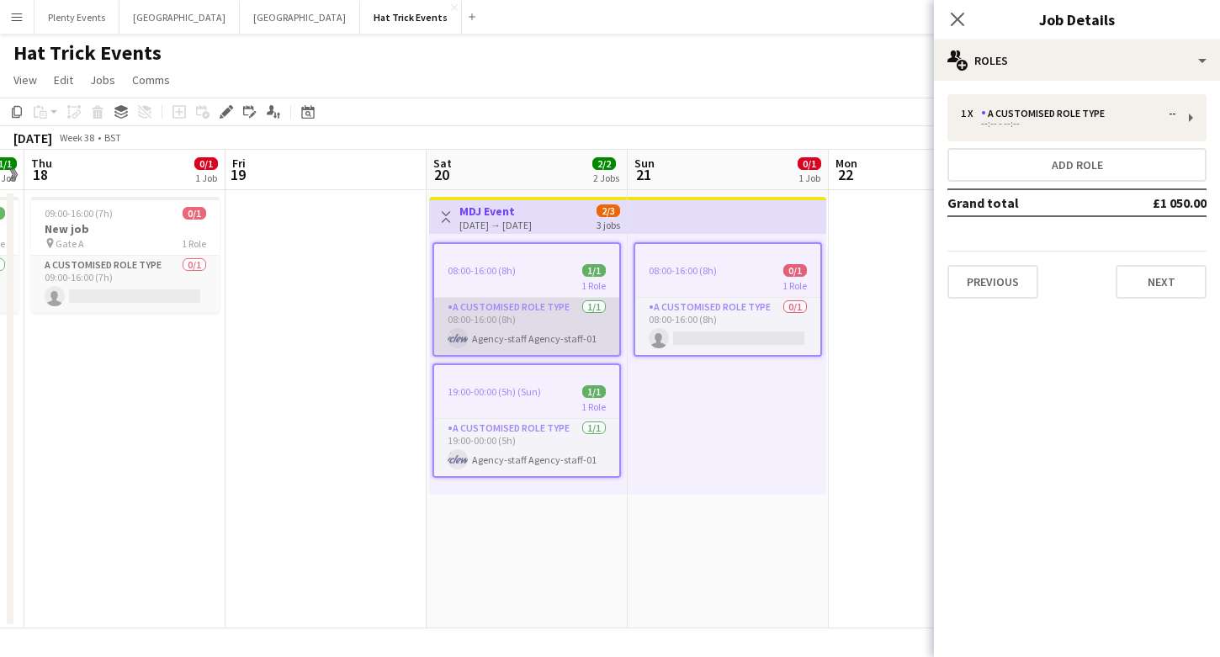
click at [583, 315] on app-card-role "A Customised Role Type [DATE] 08:00-16:00 (8h) Agency-staff Agency-staff-01" at bounding box center [526, 326] width 185 height 57
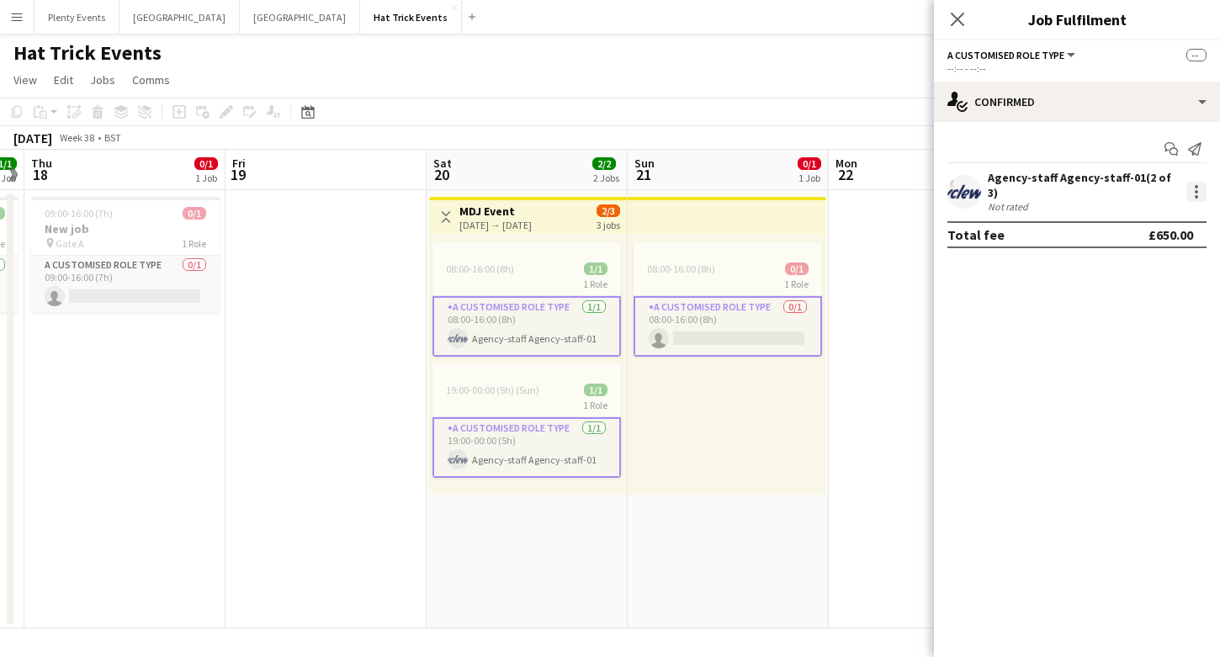
click at [1191, 187] on div at bounding box center [1196, 192] width 20 height 20
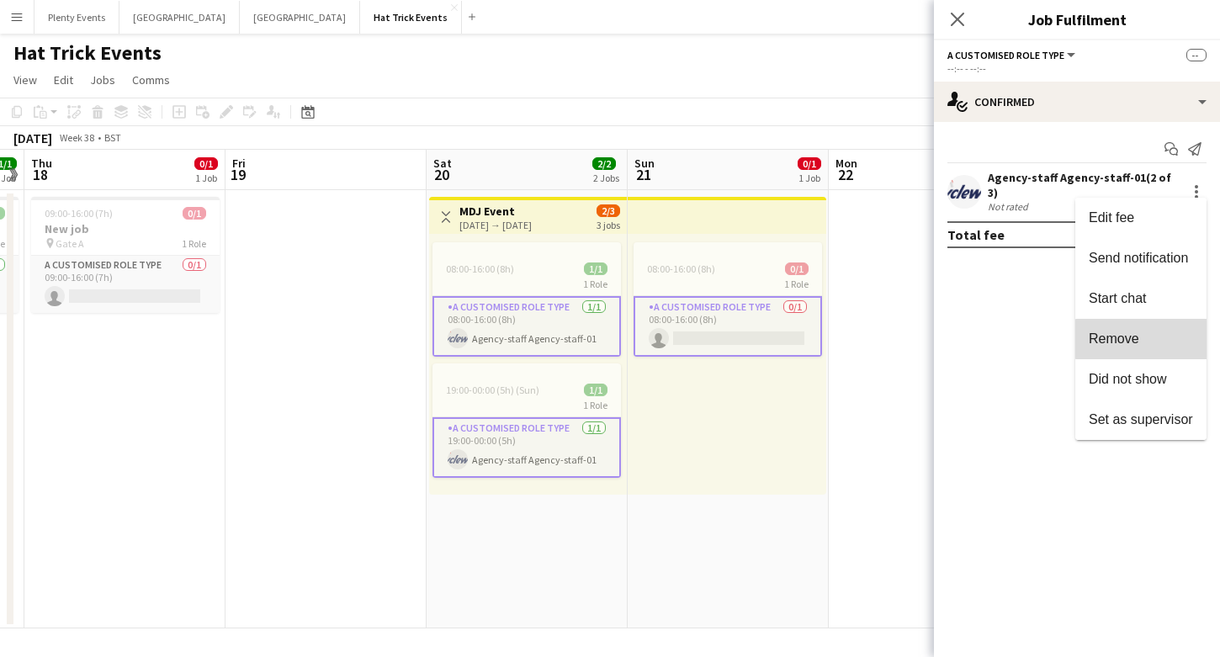
click at [1148, 339] on span "Remove" at bounding box center [1141, 339] width 104 height 15
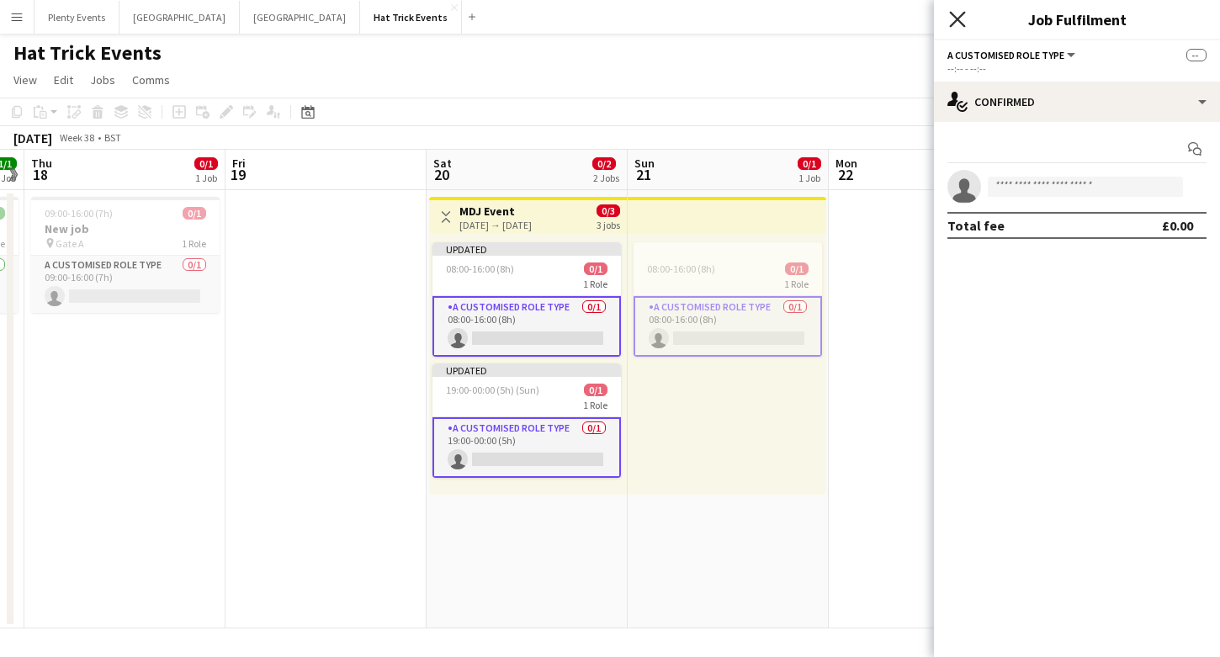
click at [954, 24] on icon "Close pop-in" at bounding box center [957, 19] width 16 height 16
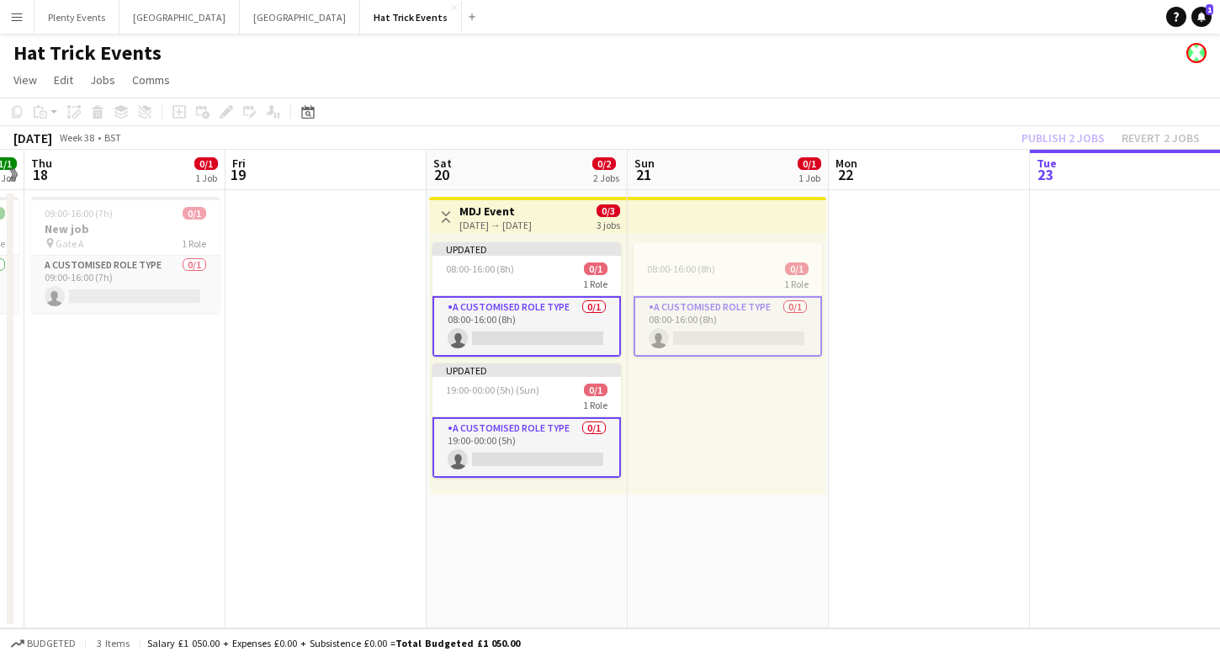
click at [1078, 142] on div "Publish 2 jobs Revert 2 jobs" at bounding box center [1110, 138] width 219 height 22
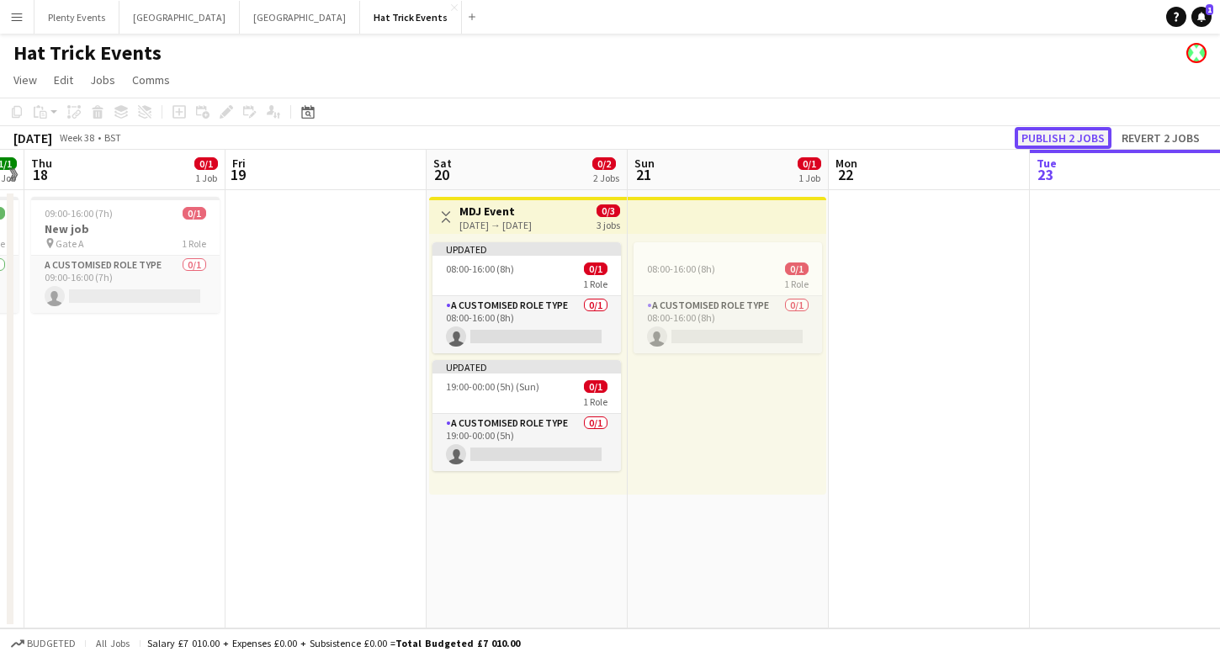
click at [1075, 141] on button "Publish 2 jobs" at bounding box center [1063, 138] width 97 height 22
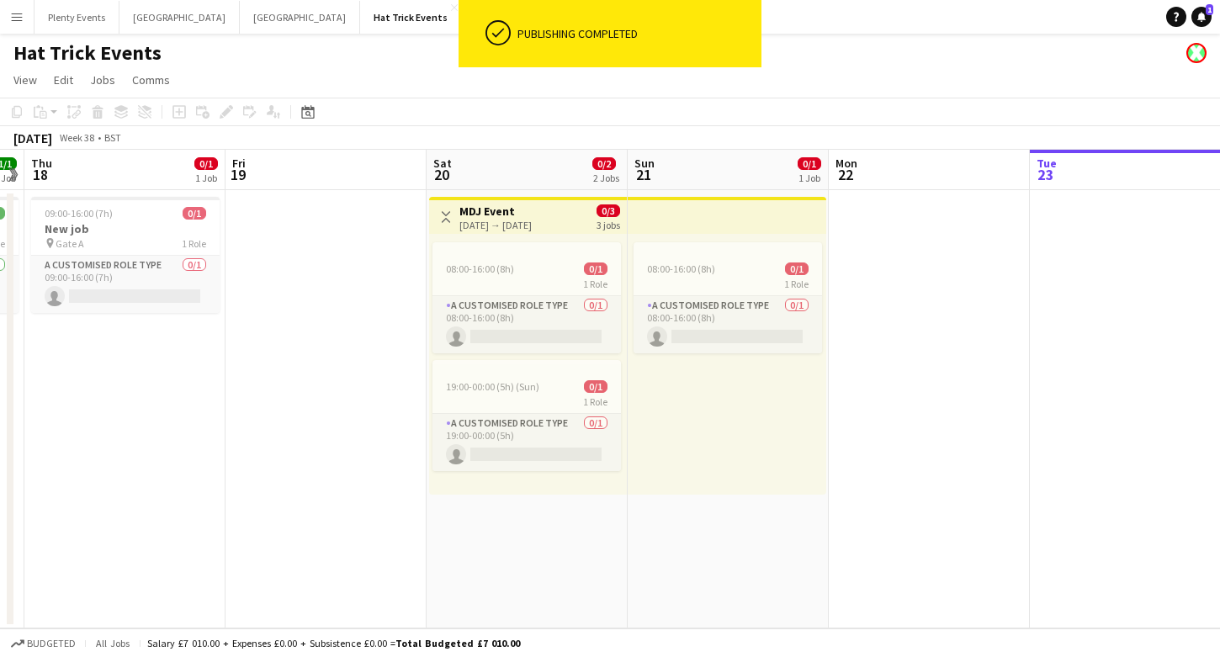
click at [532, 220] on div "[DATE] → [DATE]" at bounding box center [495, 225] width 72 height 13
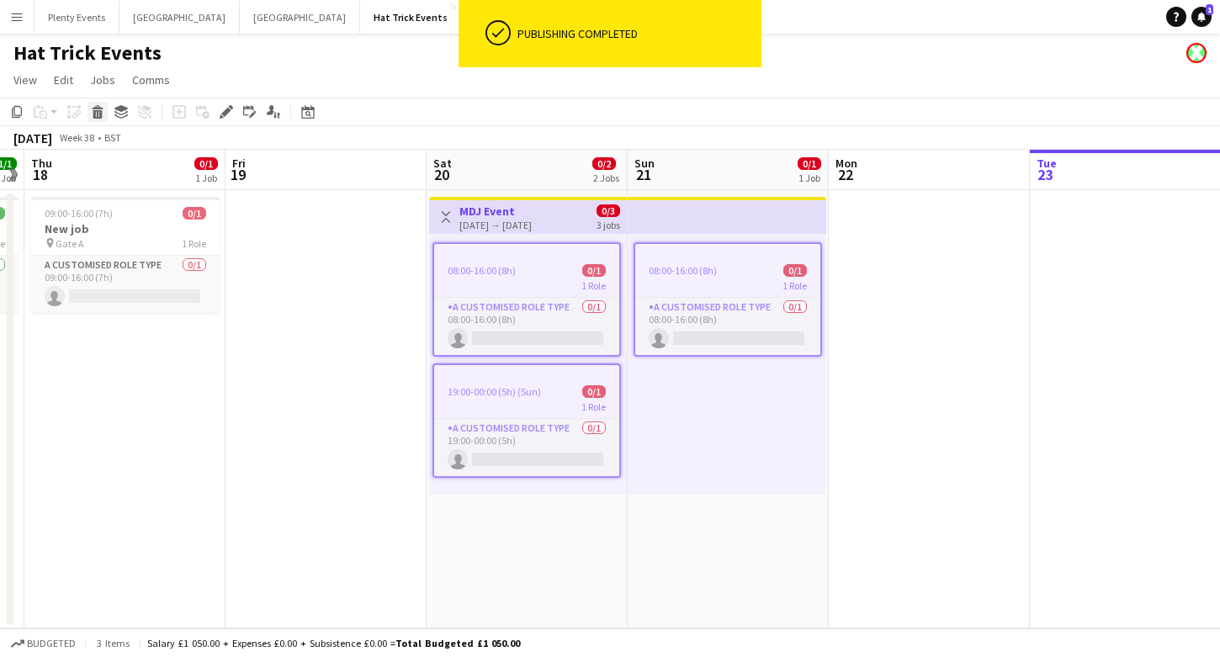
click at [103, 118] on icon "Delete" at bounding box center [97, 111] width 13 height 13
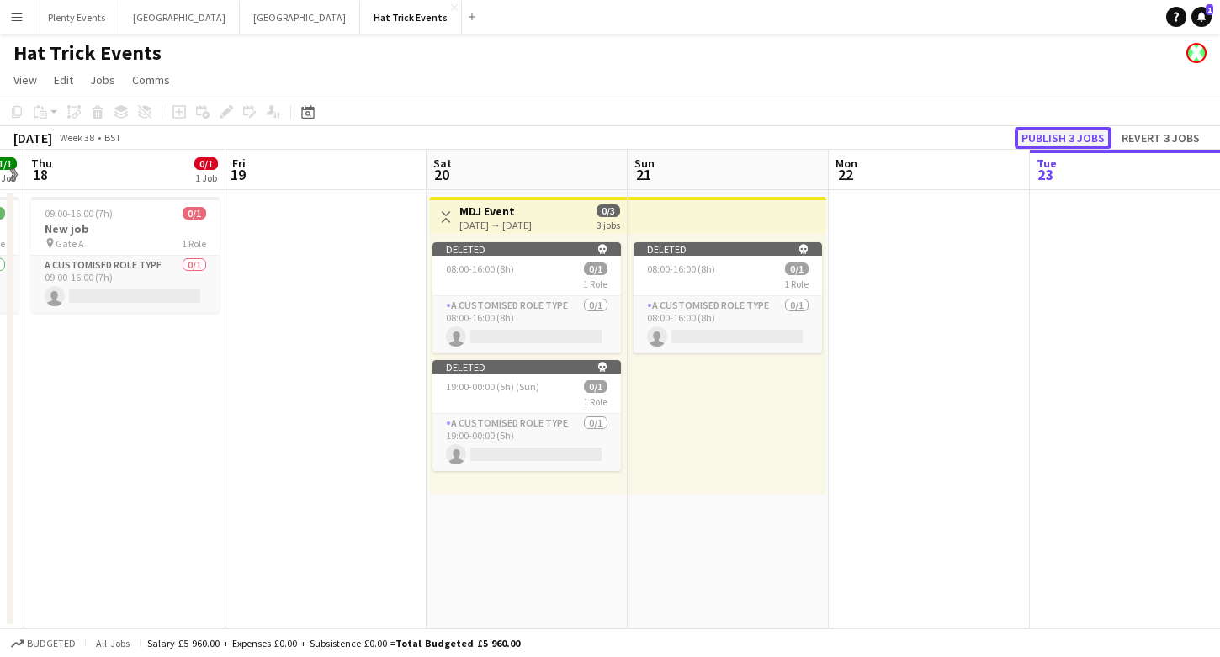
click at [1074, 136] on button "Publish 3 jobs" at bounding box center [1063, 138] width 97 height 22
